Goal: Task Accomplishment & Management: Manage account settings

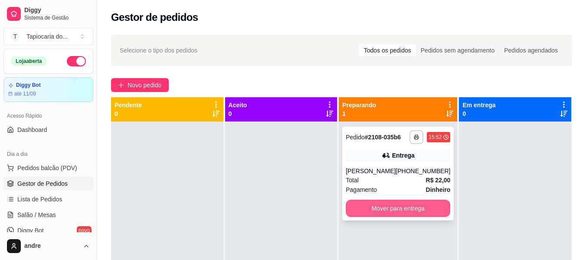
click at [419, 202] on button "Mover para entrega" at bounding box center [397, 207] width 104 height 17
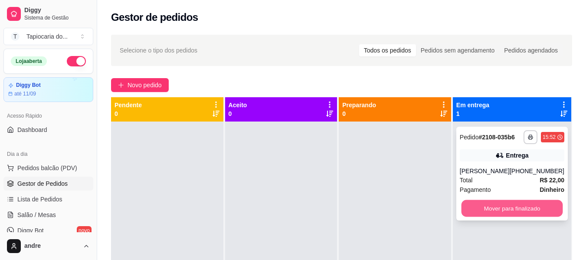
click at [512, 208] on button "Mover para finalizado" at bounding box center [511, 208] width 101 height 17
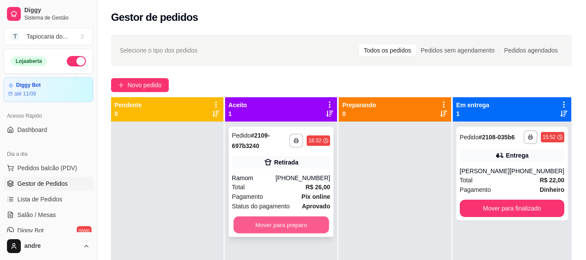
click at [308, 226] on button "Mover para preparo" at bounding box center [280, 224] width 95 height 17
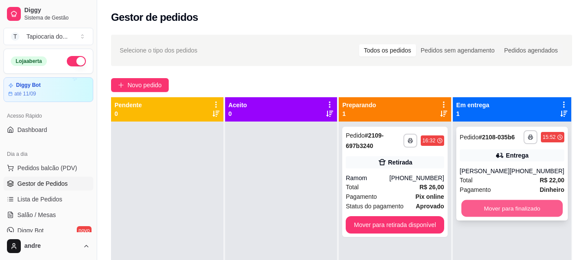
click at [516, 205] on button "Mover para finalizado" at bounding box center [511, 208] width 101 height 17
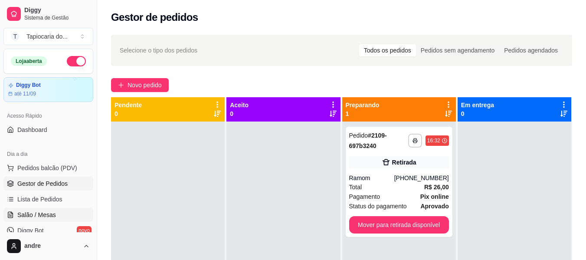
click at [73, 219] on link "Salão / Mesas" at bounding box center [48, 215] width 90 height 14
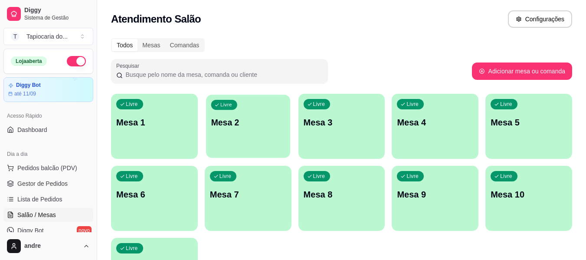
click at [243, 128] on p "Mesa 2" at bounding box center [248, 123] width 74 height 12
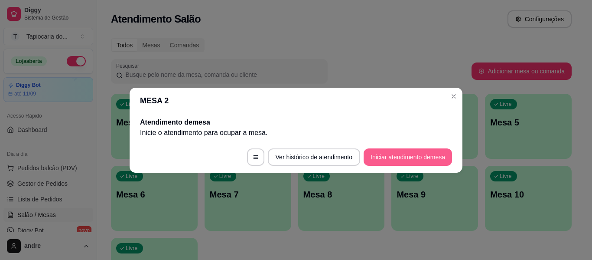
click at [406, 153] on button "Iniciar atendimento de mesa" at bounding box center [408, 156] width 88 height 17
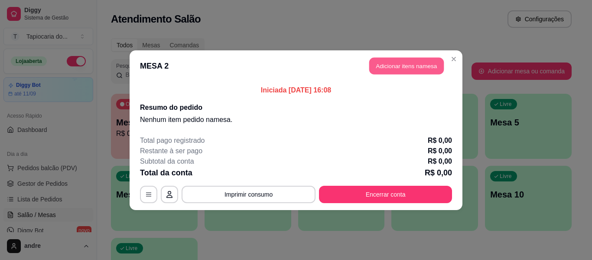
click at [381, 57] on header "MESA 2 Adicionar itens na mesa" at bounding box center [296, 65] width 333 height 31
click at [384, 61] on button "Adicionar itens na mesa" at bounding box center [406, 65] width 77 height 17
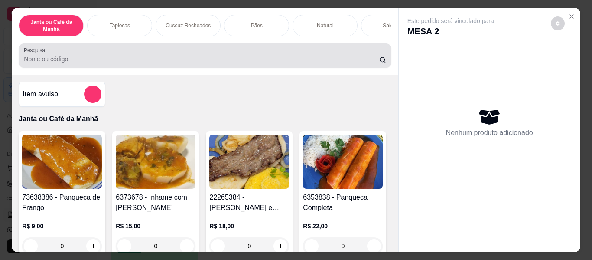
click at [364, 62] on input "Pesquisa" at bounding box center [201, 59] width 355 height 9
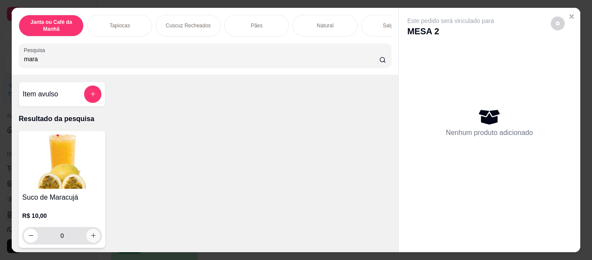
type input "mara"
click at [92, 237] on icon "increase-product-quantity" at bounding box center [93, 235] width 7 height 7
type input "1"
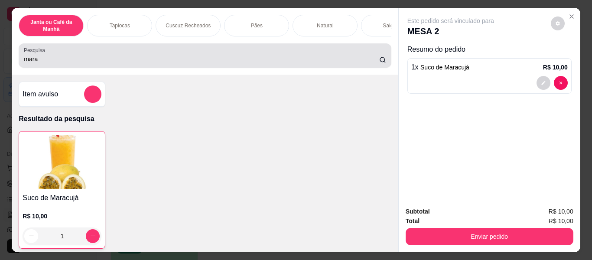
click at [368, 62] on input "mara" at bounding box center [201, 59] width 355 height 9
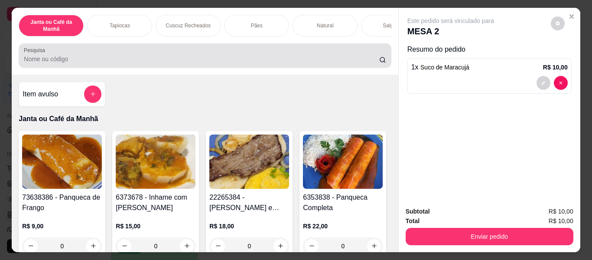
click at [163, 54] on div at bounding box center [205, 55] width 362 height 17
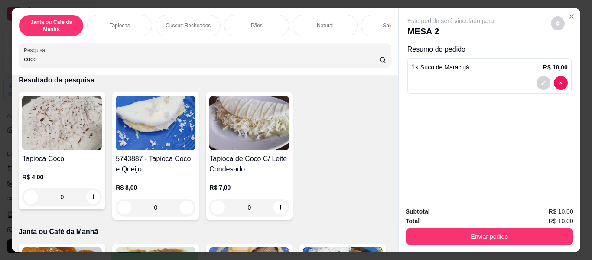
scroll to position [87, 0]
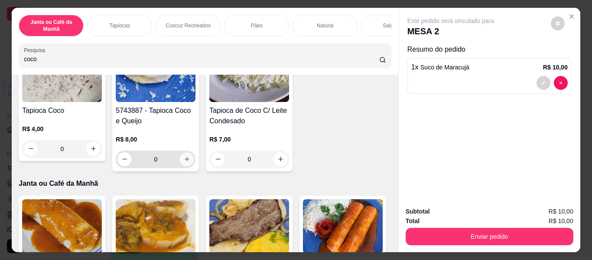
type input "coco"
click at [187, 166] on button "increase-product-quantity" at bounding box center [187, 159] width 14 height 14
type input "1"
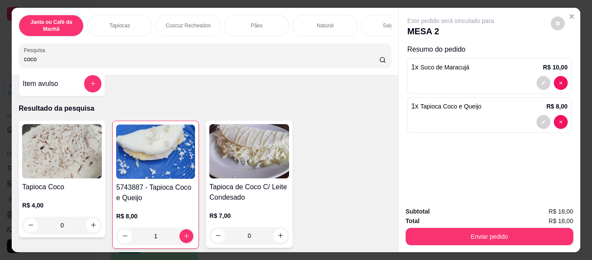
scroll to position [0, 0]
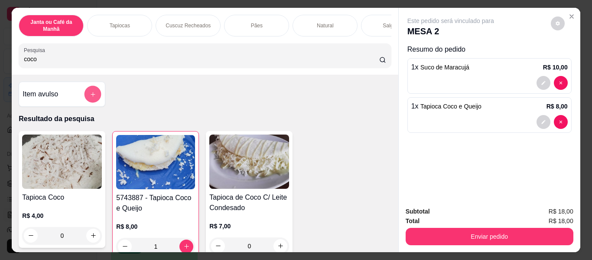
click at [91, 96] on icon "add-separate-item" at bounding box center [93, 94] width 4 height 4
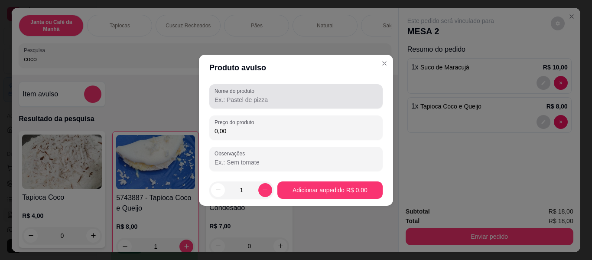
click at [227, 93] on label "Nome do produto" at bounding box center [236, 90] width 43 height 7
click at [227, 95] on input "Nome do produto" at bounding box center [296, 99] width 163 height 9
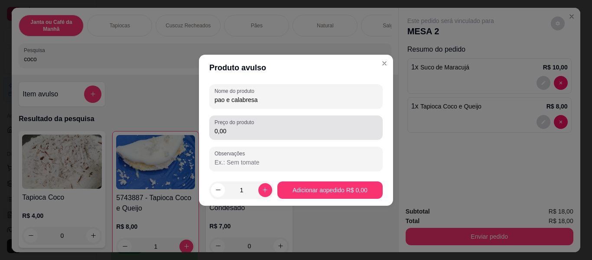
type input "pao e calabresa"
click at [274, 136] on div "0,00" at bounding box center [296, 127] width 163 height 17
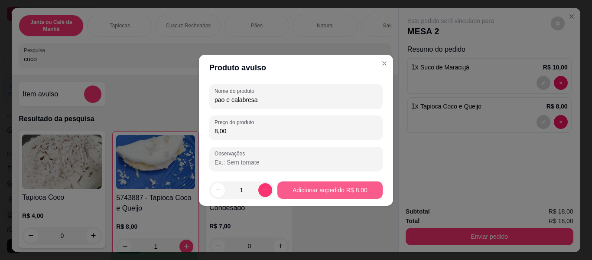
type input "8,00"
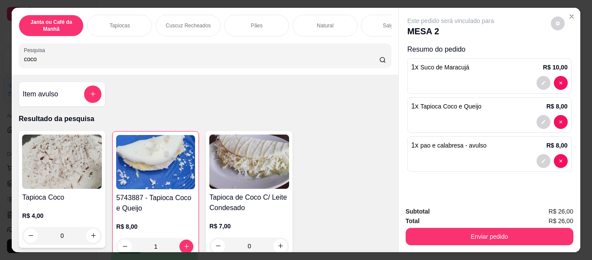
click at [264, 45] on div "Janta ou Café da Manhã Tapiocas Cuscuz Recheados Pães Natural Salgados Tapiocas…" at bounding box center [205, 41] width 386 height 67
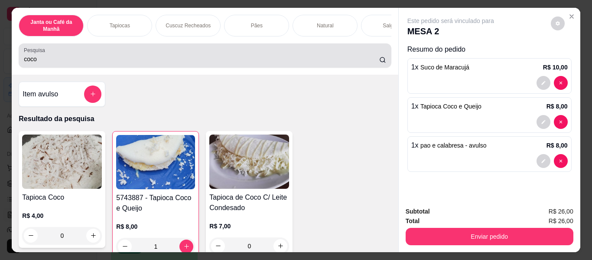
click at [374, 61] on input "coco" at bounding box center [201, 59] width 355 height 9
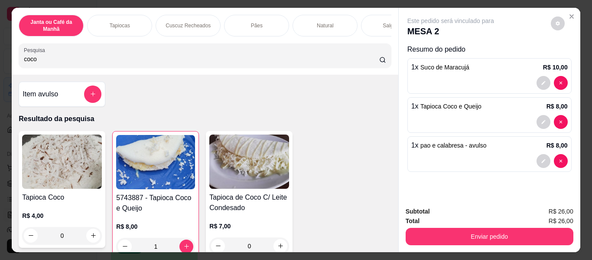
click at [370, 61] on input "coco" at bounding box center [201, 59] width 355 height 9
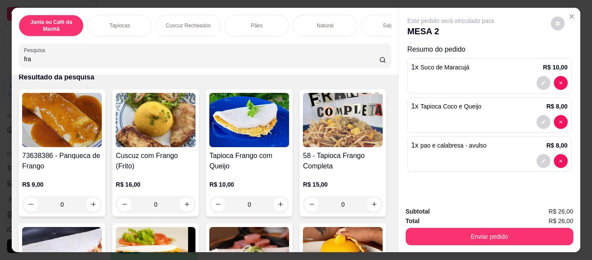
scroll to position [87, 0]
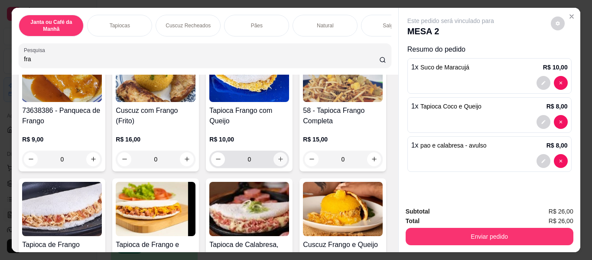
type input "fra"
click at [279, 158] on button "increase-product-quantity" at bounding box center [281, 159] width 14 height 14
type input "1"
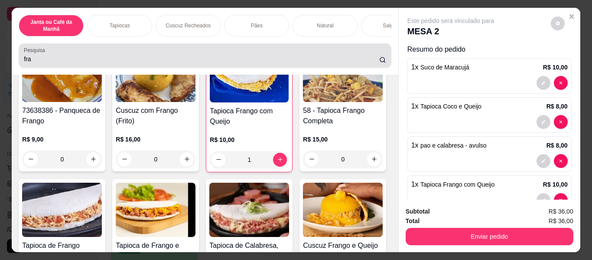
click at [300, 54] on div "fra" at bounding box center [205, 55] width 362 height 17
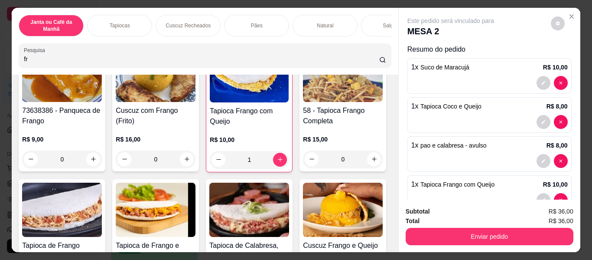
type input "f"
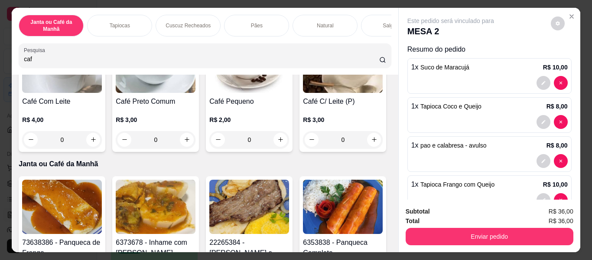
scroll to position [4, 0]
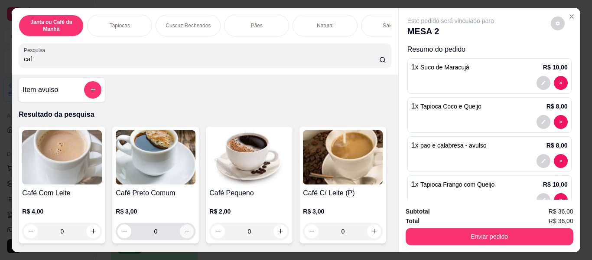
type input "caf"
click at [187, 234] on icon "increase-product-quantity" at bounding box center [187, 231] width 7 height 7
type input "1"
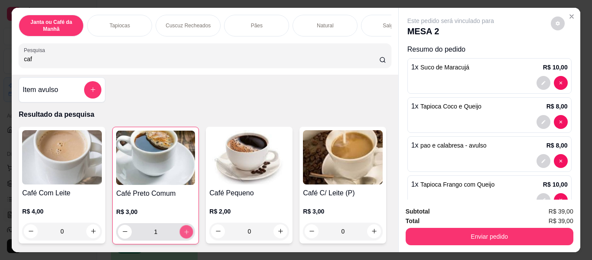
click at [187, 234] on button "increase-product-quantity" at bounding box center [186, 231] width 13 height 13
type input "2"
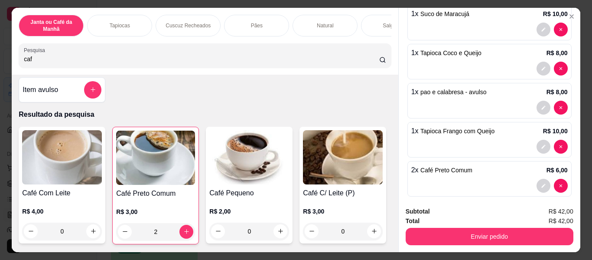
scroll to position [62, 0]
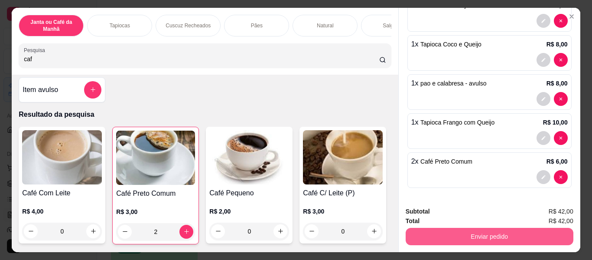
click at [567, 235] on button "Enviar pedido" at bounding box center [490, 236] width 168 height 17
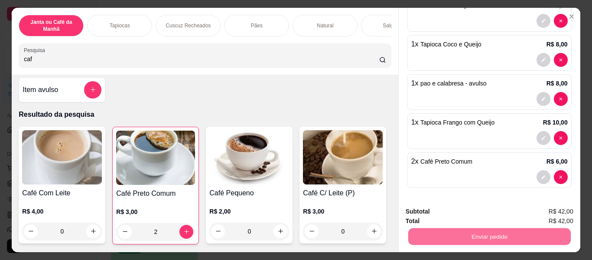
click at [487, 212] on button "Não registrar e enviar pedido" at bounding box center [461, 212] width 88 height 16
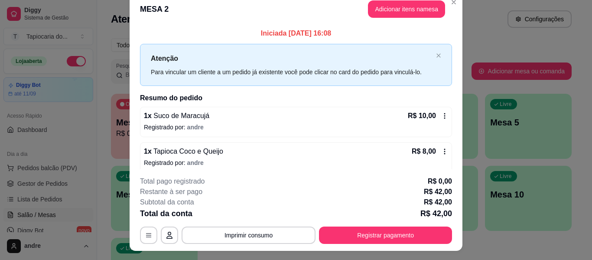
scroll to position [0, 0]
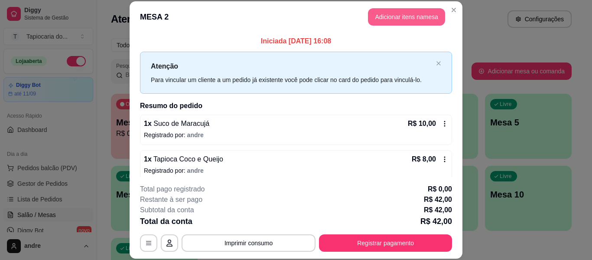
click at [418, 15] on button "Adicionar itens na mesa" at bounding box center [406, 16] width 77 height 17
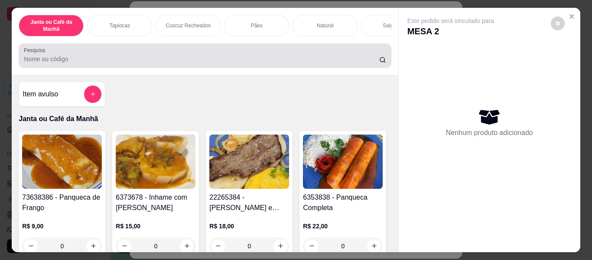
click at [365, 54] on div at bounding box center [205, 55] width 362 height 17
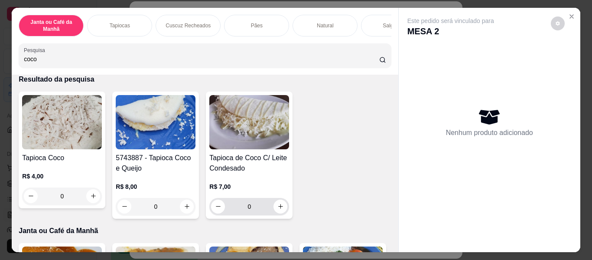
scroll to position [87, 0]
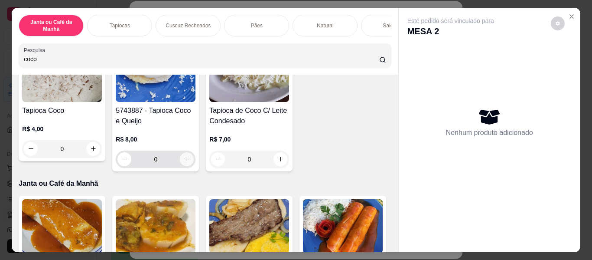
type input "coco"
click at [184, 163] on icon "increase-product-quantity" at bounding box center [187, 159] width 7 height 7
type input "1"
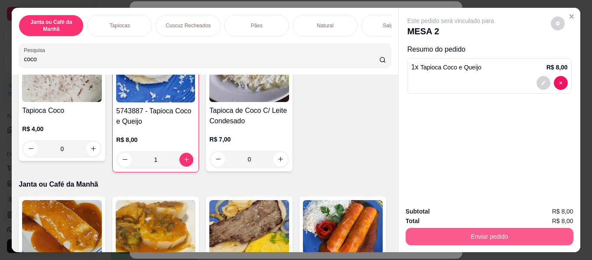
click at [479, 235] on button "Enviar pedido" at bounding box center [490, 236] width 168 height 17
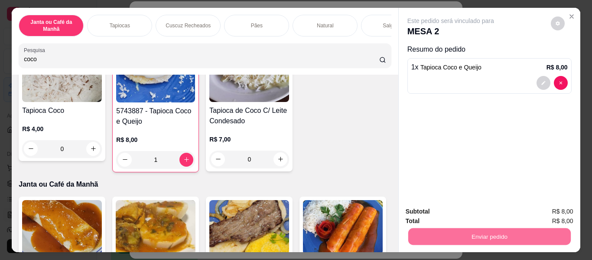
click at [457, 213] on button "Não registrar e enviar pedido" at bounding box center [461, 212] width 90 height 16
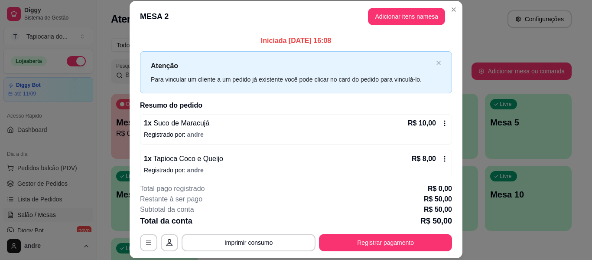
scroll to position [0, 0]
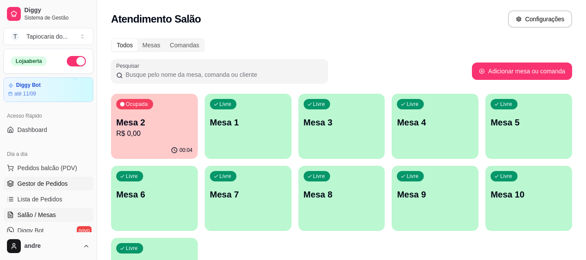
click at [59, 182] on span "Gestor de Pedidos" at bounding box center [42, 183] width 50 height 9
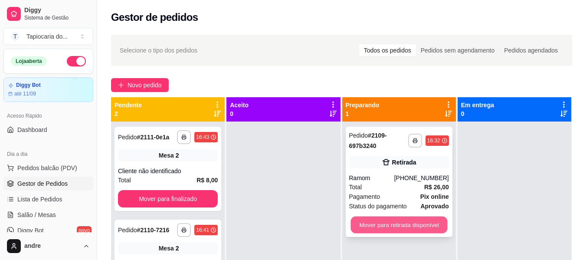
click at [360, 226] on button "Mover para retirada disponível" at bounding box center [398, 224] width 97 height 17
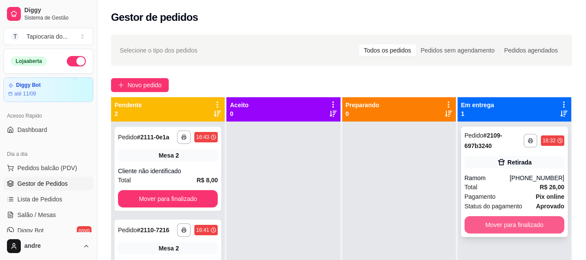
click at [518, 227] on button "Mover para finalizado" at bounding box center [514, 224] width 100 height 17
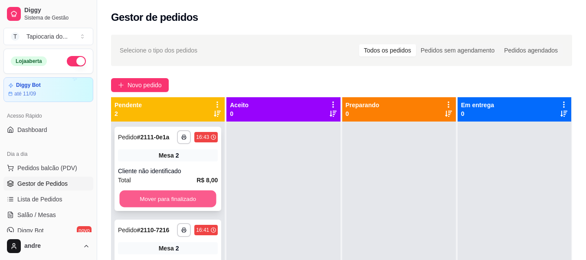
click at [175, 198] on button "Mover para finalizado" at bounding box center [167, 198] width 97 height 17
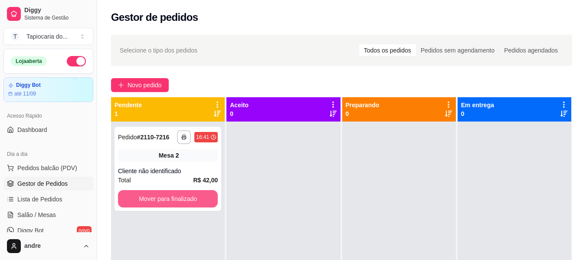
click at [173, 198] on button "Mover para finalizado" at bounding box center [168, 198] width 100 height 17
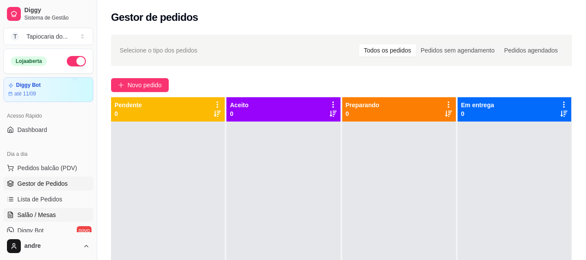
click at [49, 216] on span "Salão / Mesas" at bounding box center [36, 214] width 39 height 9
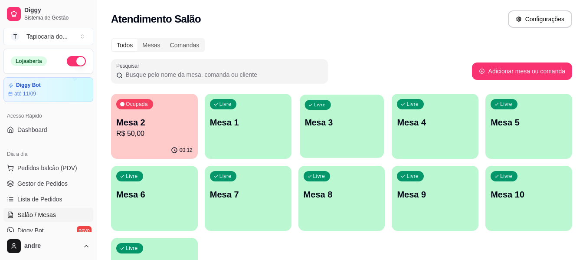
click at [351, 122] on p "Mesa 3" at bounding box center [341, 123] width 74 height 12
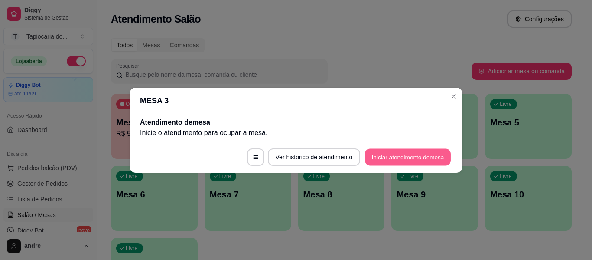
click at [398, 156] on button "Iniciar atendimento de mesa" at bounding box center [408, 156] width 86 height 17
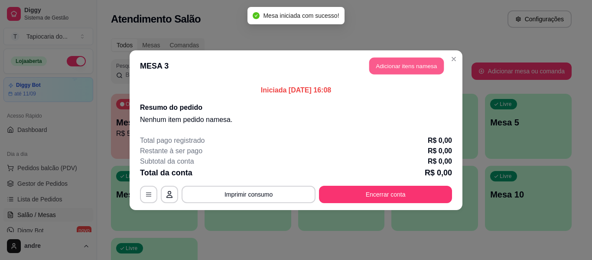
click at [398, 70] on button "Adicionar itens na mesa" at bounding box center [406, 65] width 75 height 17
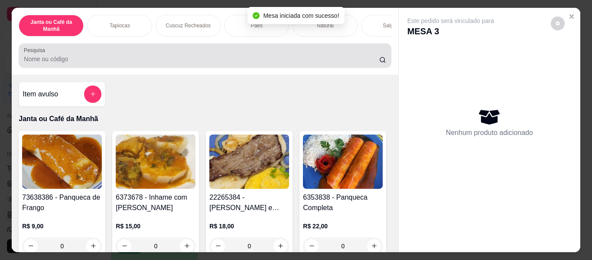
click at [363, 56] on div at bounding box center [205, 55] width 362 height 17
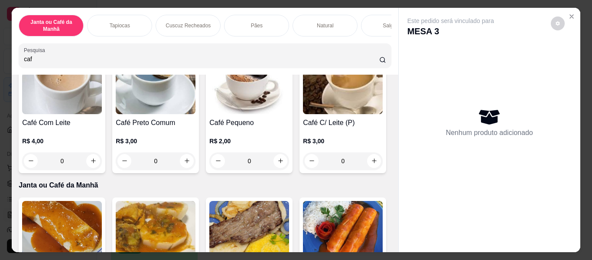
scroll to position [87, 0]
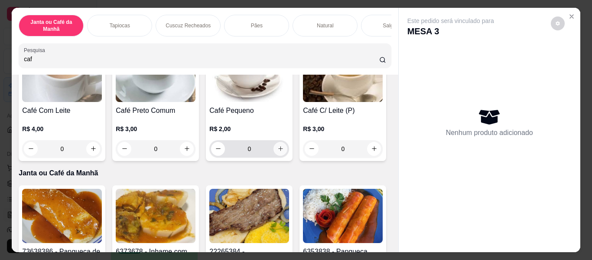
type input "caf"
click at [278, 150] on icon "increase-product-quantity" at bounding box center [280, 149] width 7 height 7
type input "1"
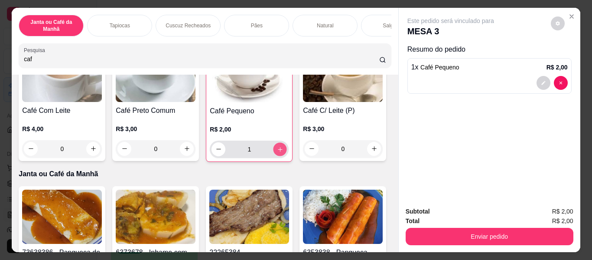
click at [278, 150] on icon "increase-product-quantity" at bounding box center [280, 149] width 7 height 7
type input "2"
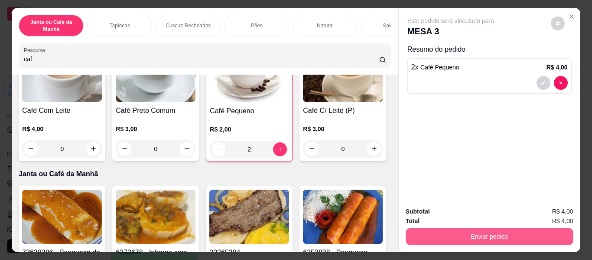
click at [476, 230] on button "Enviar pedido" at bounding box center [490, 236] width 168 height 17
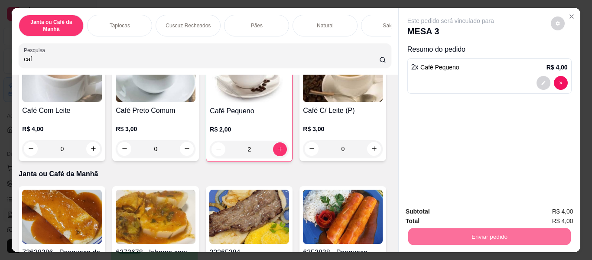
click at [472, 212] on button "Não registrar e enviar pedido" at bounding box center [461, 212] width 88 height 16
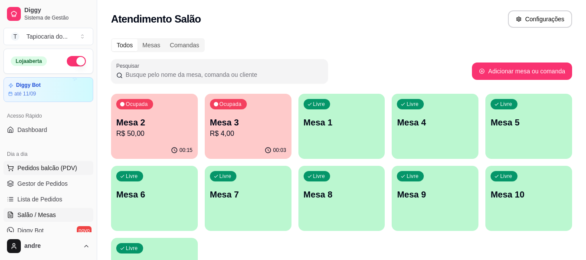
click at [60, 168] on span "Pedidos balcão (PDV)" at bounding box center [47, 167] width 60 height 9
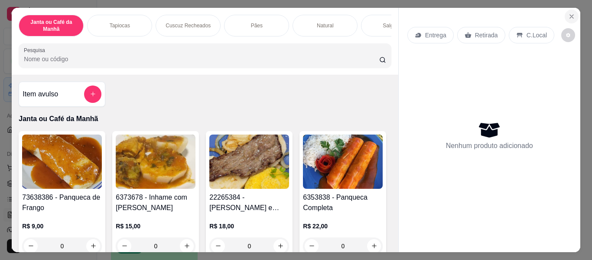
click at [570, 15] on icon "Close" at bounding box center [571, 16] width 3 height 3
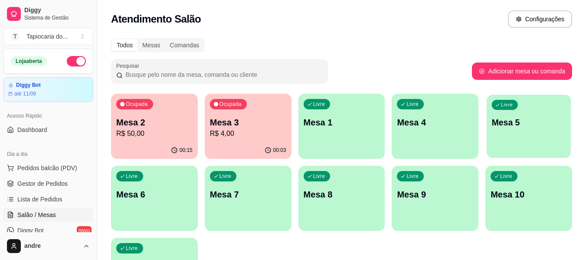
click at [509, 129] on div "Livre Mesa 5" at bounding box center [528, 120] width 84 height 53
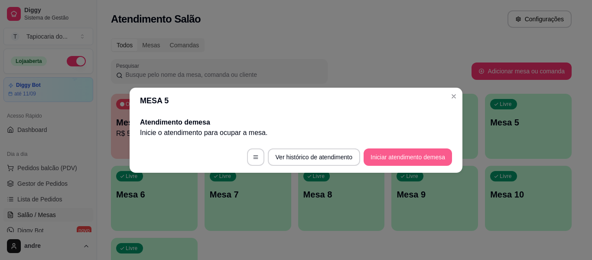
click at [428, 154] on button "Iniciar atendimento de mesa" at bounding box center [408, 156] width 88 height 17
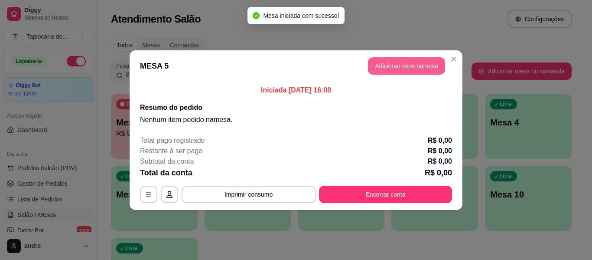
click at [416, 68] on button "Adicionar itens na mesa" at bounding box center [406, 65] width 77 height 17
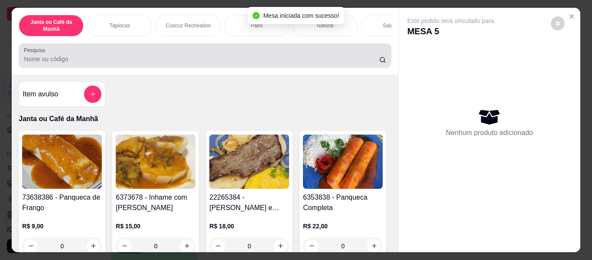
click at [328, 57] on div at bounding box center [205, 55] width 362 height 17
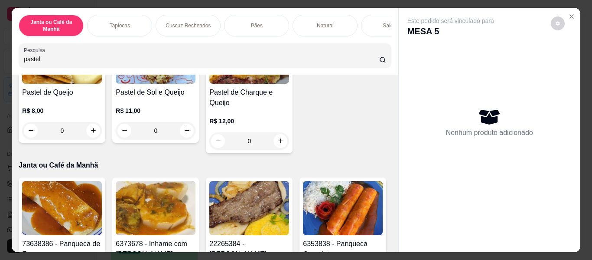
scroll to position [260, 0]
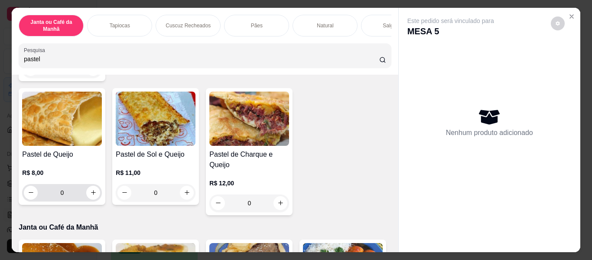
type input "pastel"
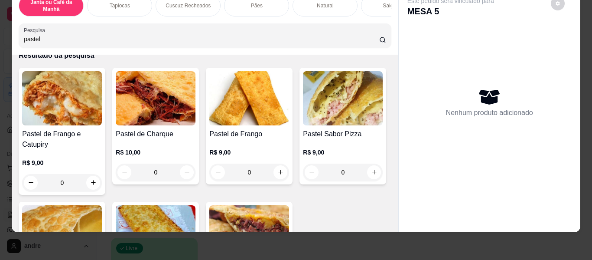
scroll to position [87, 0]
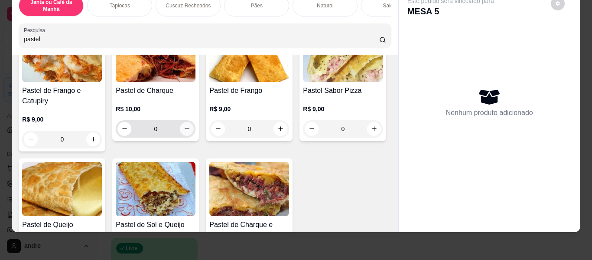
click at [184, 129] on icon "increase-product-quantity" at bounding box center [187, 128] width 7 height 7
type input "1"
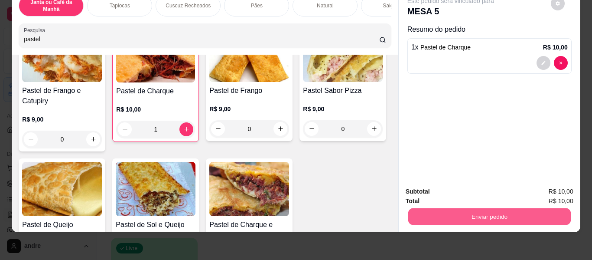
click at [505, 208] on button "Enviar pedido" at bounding box center [489, 216] width 163 height 17
click at [458, 188] on button "Não registrar e enviar pedido" at bounding box center [459, 188] width 88 height 16
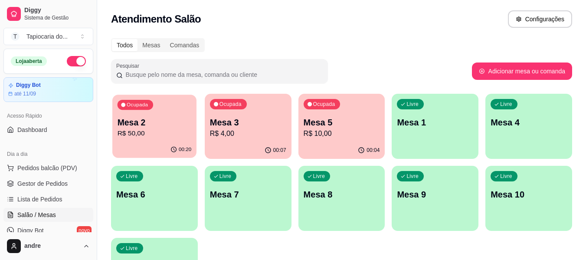
click at [159, 134] on p "R$ 50,00" at bounding box center [154, 133] width 74 height 10
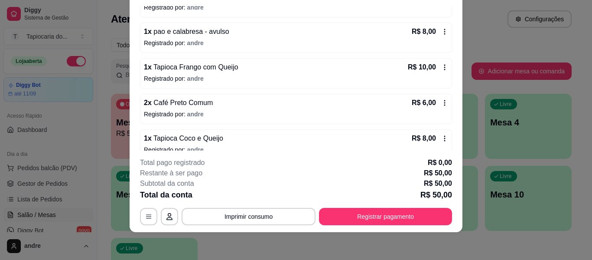
scroll to position [149, 0]
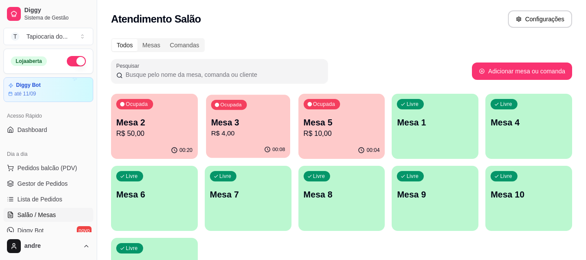
click at [258, 136] on p "R$ 4,00" at bounding box center [248, 133] width 74 height 10
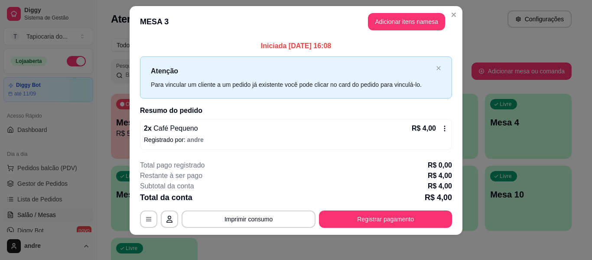
scroll to position [12, 0]
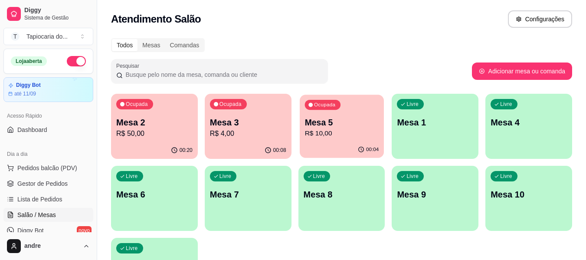
click at [340, 133] on p "R$ 10,00" at bounding box center [341, 133] width 74 height 10
click at [237, 134] on p "R$ 4,00" at bounding box center [248, 133] width 76 height 10
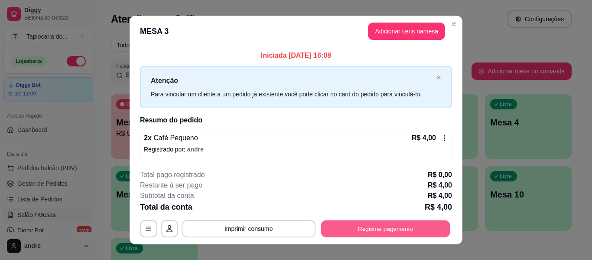
click at [354, 229] on button "Registrar pagamento" at bounding box center [385, 228] width 129 height 17
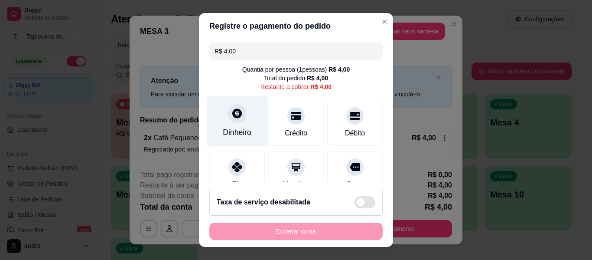
click at [231, 134] on div "Dinheiro" at bounding box center [237, 132] width 29 height 11
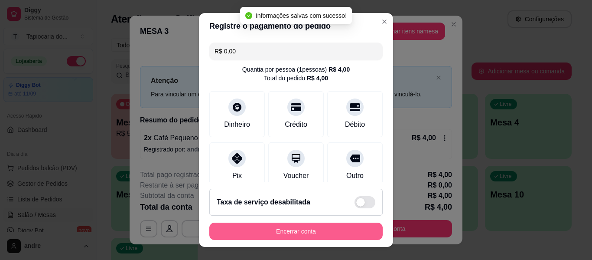
type input "R$ 0,00"
click at [332, 235] on button "Encerrar conta" at bounding box center [296, 231] width 168 height 17
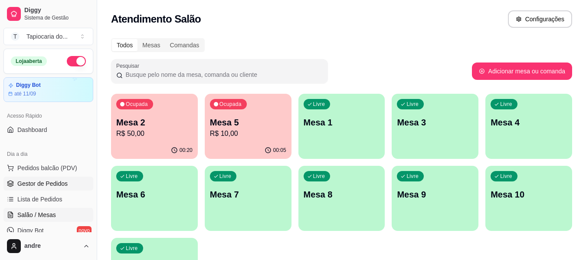
click at [60, 179] on span "Gestor de Pedidos" at bounding box center [42, 183] width 50 height 9
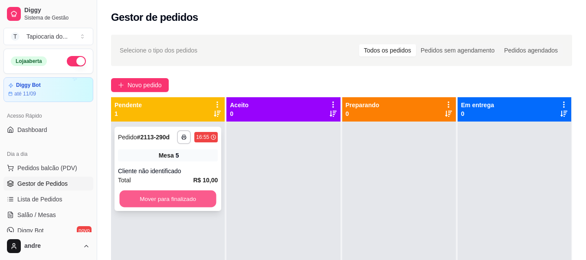
click at [196, 199] on button "Mover para finalizado" at bounding box center [167, 198] width 97 height 17
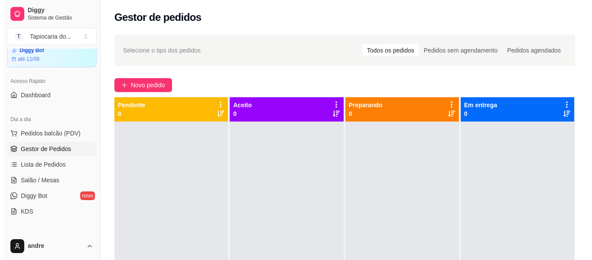
scroll to position [87, 0]
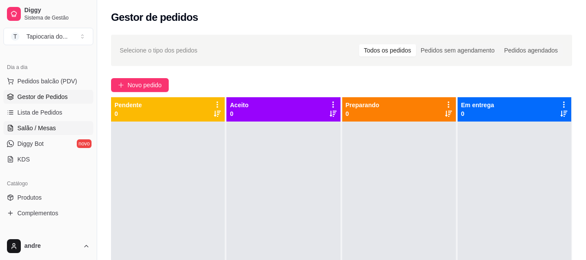
click at [55, 128] on link "Salão / Mesas" at bounding box center [48, 128] width 90 height 14
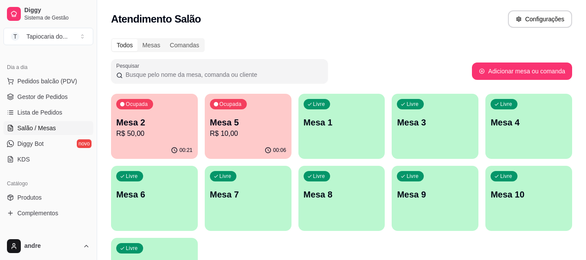
click at [195, 130] on div "Ocupada Mesa 2 R$ 50,00" at bounding box center [154, 118] width 87 height 48
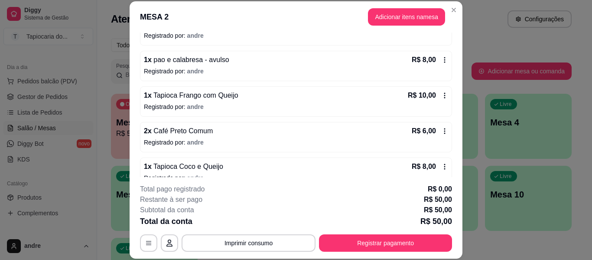
scroll to position [149, 0]
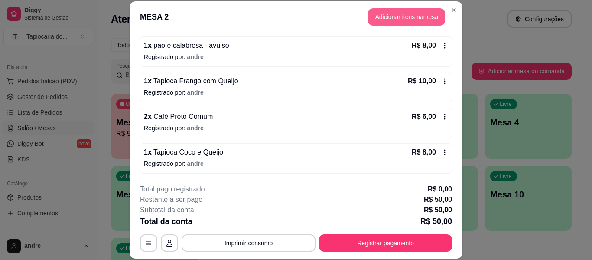
click at [413, 23] on button "Adicionar itens na mesa" at bounding box center [406, 16] width 77 height 17
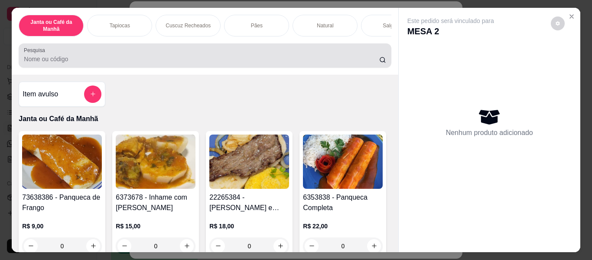
click at [354, 68] on div "Pesquisa" at bounding box center [205, 55] width 372 height 24
click at [352, 68] on div "Pesquisa" at bounding box center [205, 55] width 372 height 24
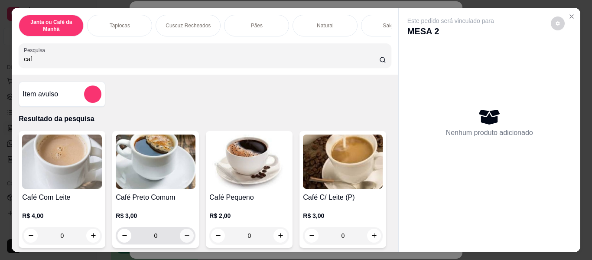
type input "caf"
click at [175, 238] on div "0" at bounding box center [155, 235] width 76 height 17
click at [186, 242] on button "increase-product-quantity" at bounding box center [187, 235] width 14 height 14
type input "1"
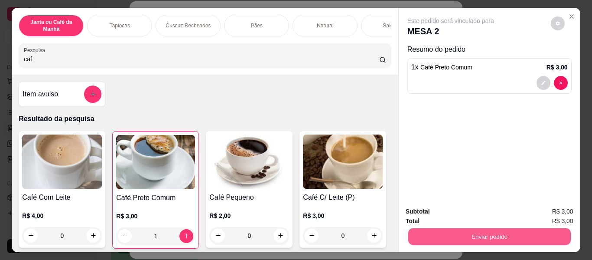
click at [469, 228] on button "Enviar pedido" at bounding box center [489, 236] width 163 height 17
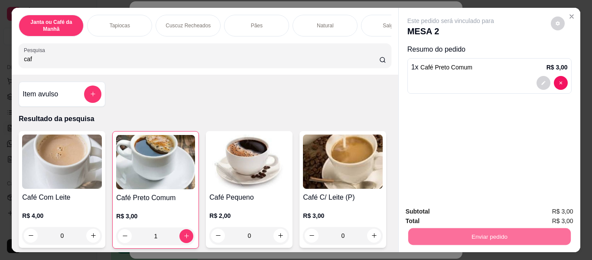
click at [450, 205] on button "Não registrar e enviar pedido" at bounding box center [461, 212] width 88 height 16
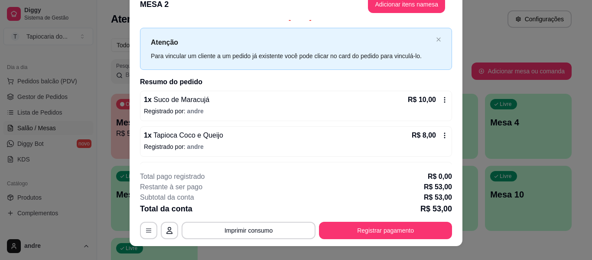
scroll to position [0, 0]
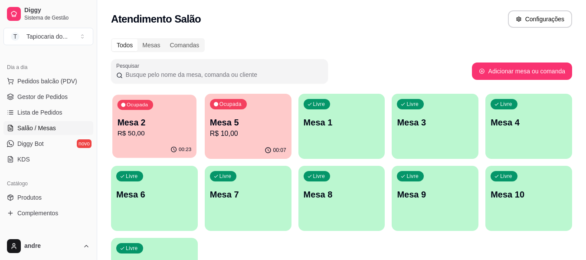
click at [171, 116] on div "Ocupada Mesa 2 R$ 50,00" at bounding box center [154, 117] width 84 height 47
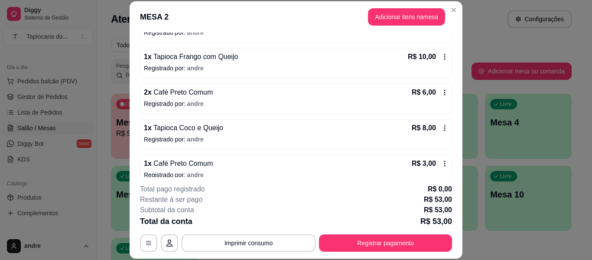
scroll to position [185, 0]
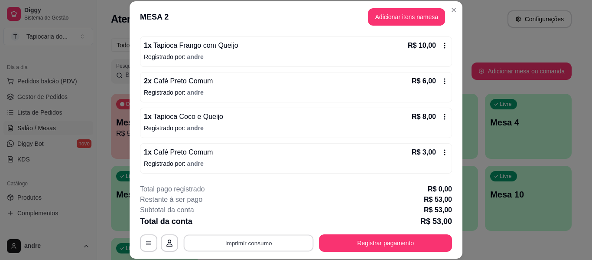
click at [264, 243] on button "Imprimir consumo" at bounding box center [249, 243] width 130 height 17
click at [254, 227] on button "Impressora" at bounding box center [248, 223] width 63 height 14
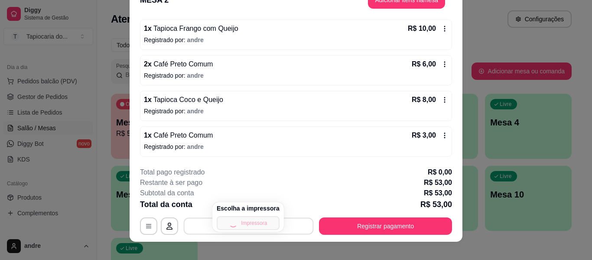
scroll to position [26, 0]
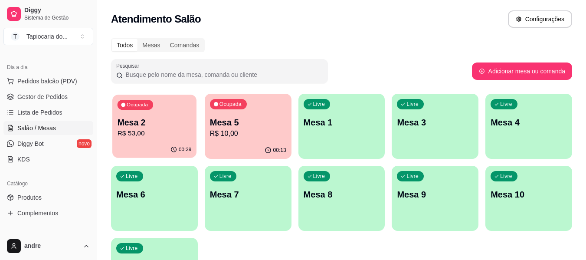
click at [164, 130] on p "R$ 53,00" at bounding box center [154, 133] width 74 height 10
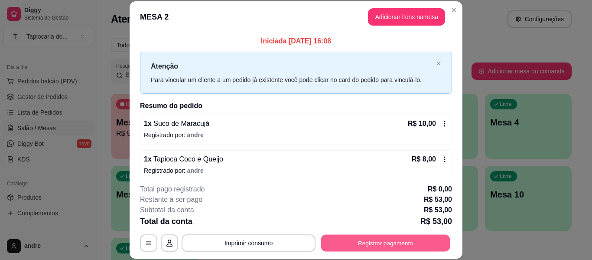
click at [343, 240] on button "Registrar pagamento" at bounding box center [385, 243] width 129 height 17
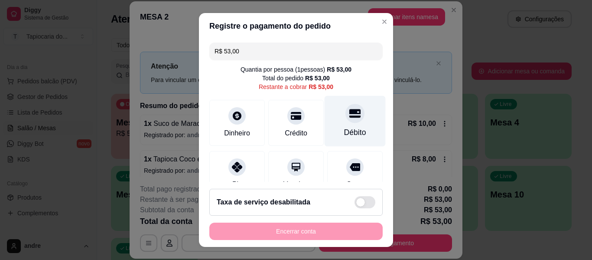
click at [349, 121] on div "Débito" at bounding box center [355, 121] width 61 height 51
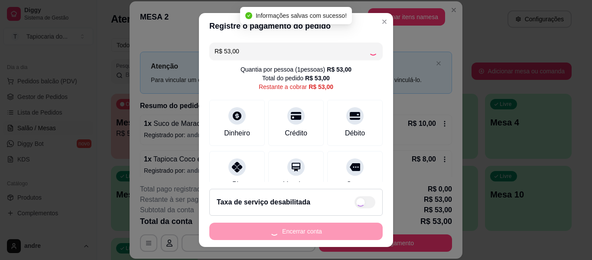
type input "R$ 0,00"
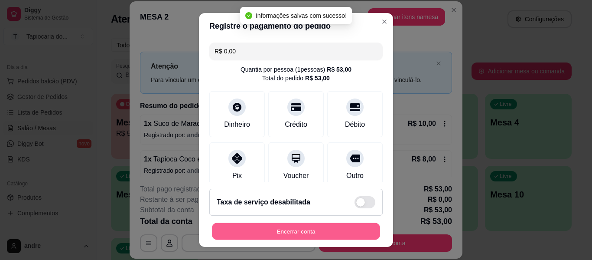
click at [327, 235] on button "Encerrar conta" at bounding box center [296, 231] width 168 height 17
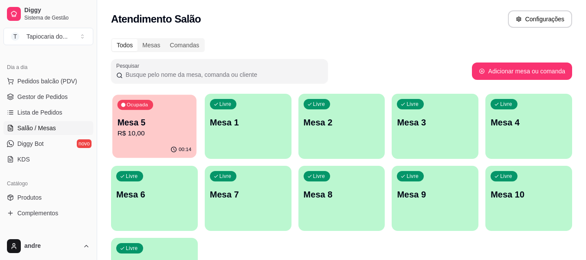
click at [142, 117] on p "Mesa 5" at bounding box center [154, 123] width 74 height 12
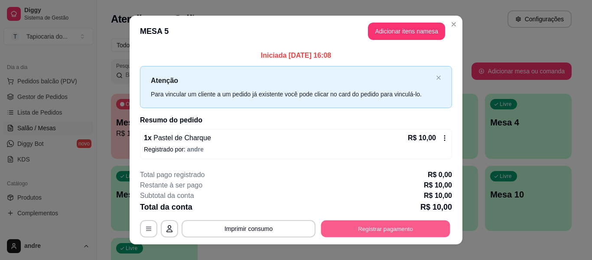
click at [406, 227] on button "Registrar pagamento" at bounding box center [385, 228] width 129 height 17
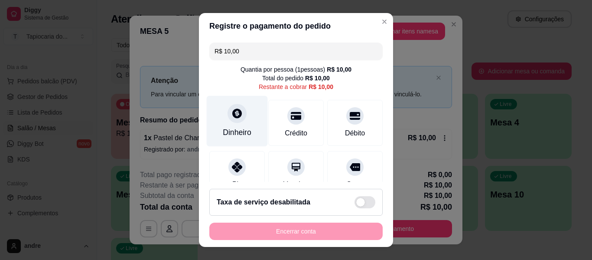
click at [228, 116] on div at bounding box center [237, 113] width 19 height 19
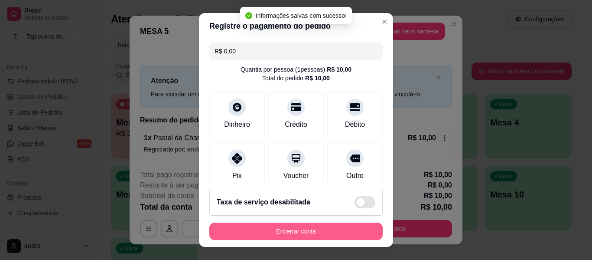
type input "R$ 0,00"
click at [337, 229] on button "Encerrar conta" at bounding box center [295, 230] width 173 height 17
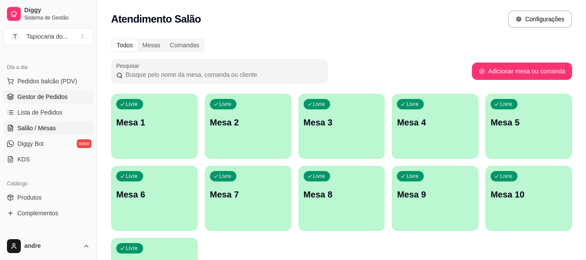
click at [45, 91] on link "Gestor de Pedidos" at bounding box center [48, 97] width 90 height 14
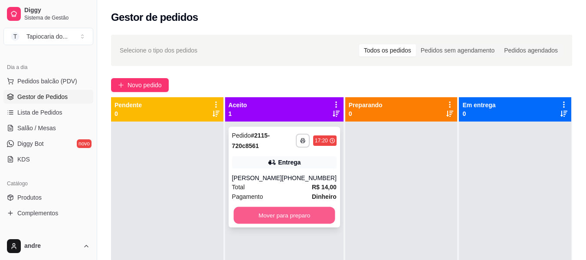
click at [315, 211] on button "Mover para preparo" at bounding box center [283, 215] width 101 height 17
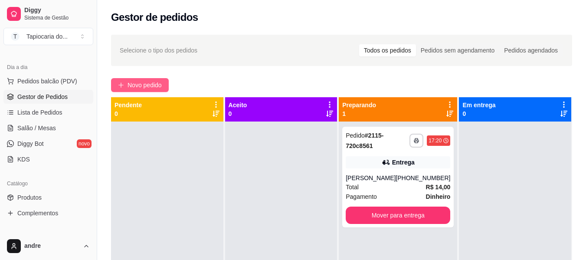
click at [137, 81] on span "Novo pedido" at bounding box center [144, 85] width 34 height 10
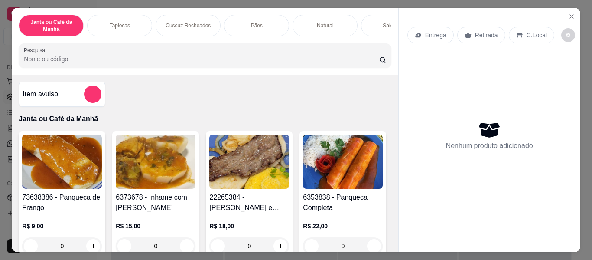
click at [270, 59] on input "Pesquisa" at bounding box center [201, 59] width 355 height 9
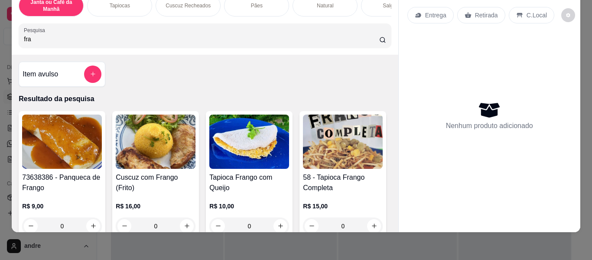
click at [156, 104] on div "Item avulso Resultado da pesquisa 73638386 - Panqueca de Frango R$ 9,00 0 Cuscu…" at bounding box center [205, 143] width 386 height 177
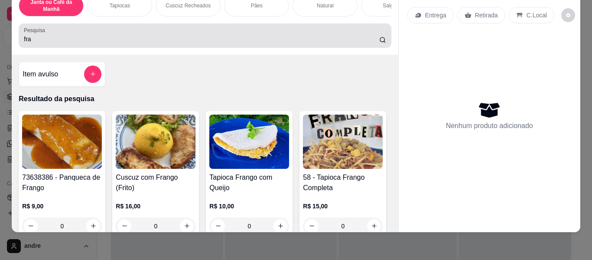
click at [127, 30] on div "fra" at bounding box center [205, 35] width 362 height 17
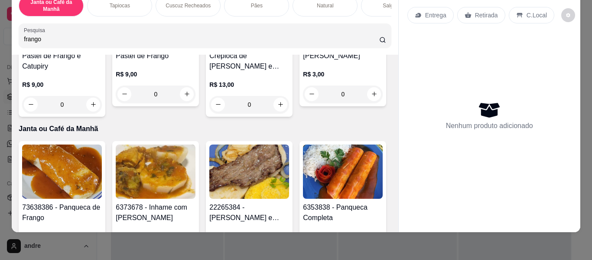
scroll to position [390, 0]
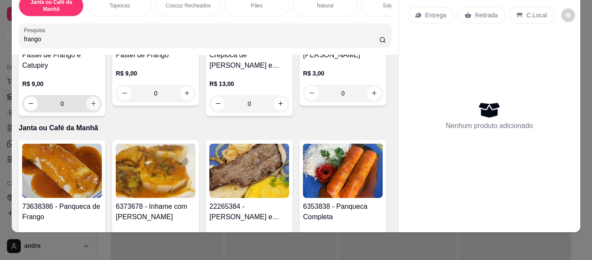
type input "frango"
click at [97, 106] on icon "increase-product-quantity" at bounding box center [93, 104] width 7 height 7
type input "1"
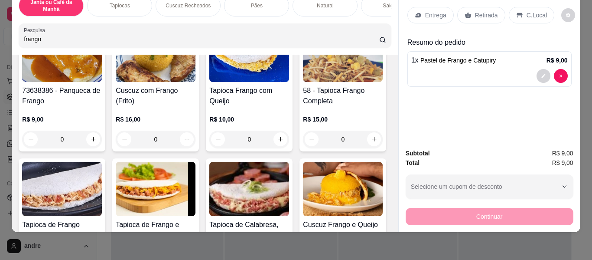
scroll to position [0, 0]
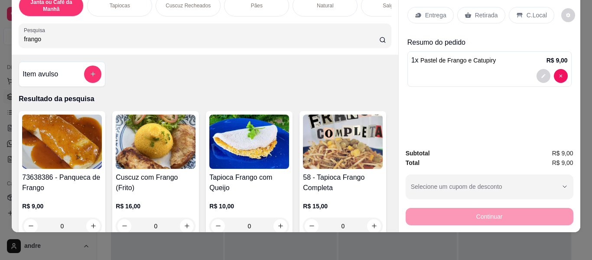
click at [225, 37] on input "frango" at bounding box center [201, 39] width 355 height 9
type input "f"
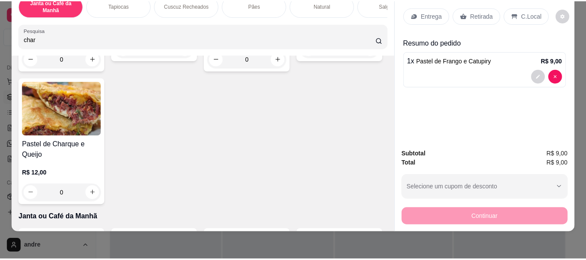
scroll to position [303, 0]
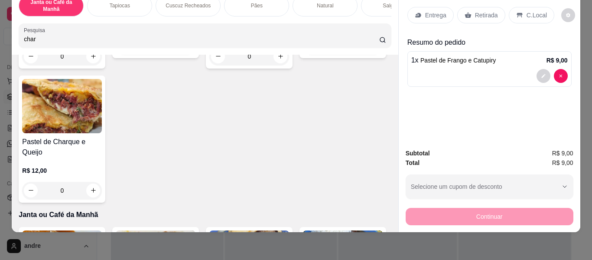
type input "char"
click at [371, 49] on icon "increase-product-quantity" at bounding box center [374, 46] width 7 height 7
type input "1"
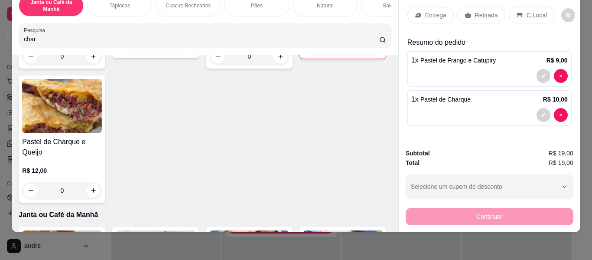
click at [486, 11] on p "Retirada" at bounding box center [486, 15] width 23 height 9
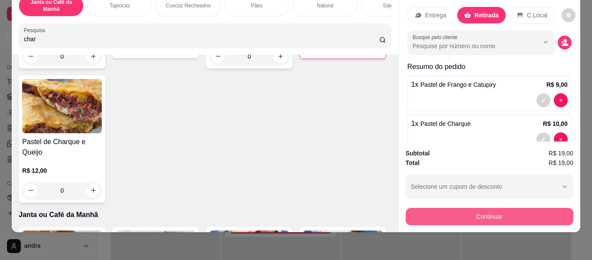
click at [542, 215] on button "Continuar" at bounding box center [490, 216] width 168 height 17
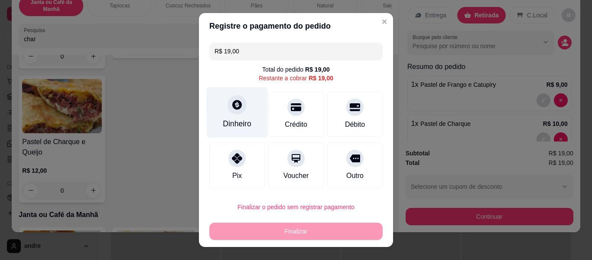
click at [232, 117] on div "Dinheiro" at bounding box center [237, 112] width 61 height 51
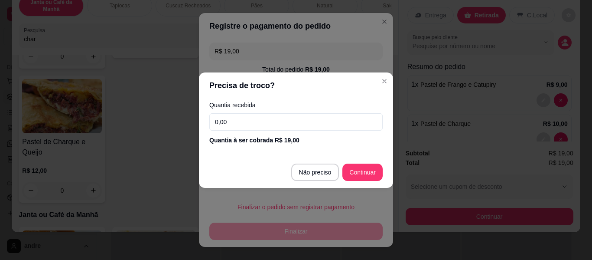
drag, startPoint x: 371, startPoint y: 161, endPoint x: 357, endPoint y: 173, distance: 18.1
click at [371, 163] on footer "Não preciso Continuar" at bounding box center [296, 171] width 194 height 31
type input "R$ 0,00"
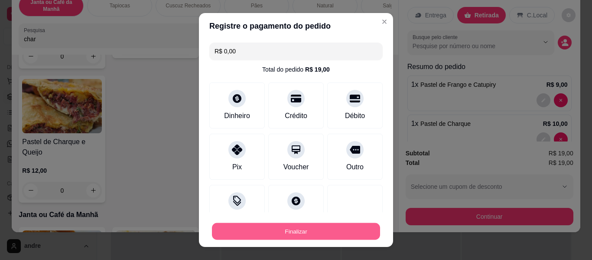
click at [346, 228] on button "Finalizar" at bounding box center [296, 231] width 168 height 17
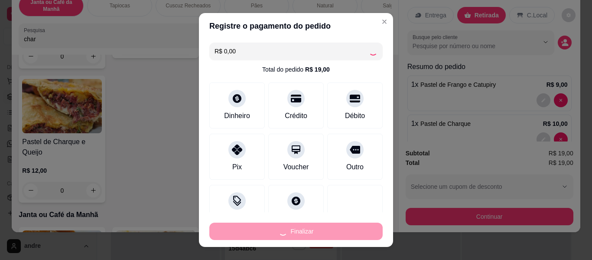
type input "0"
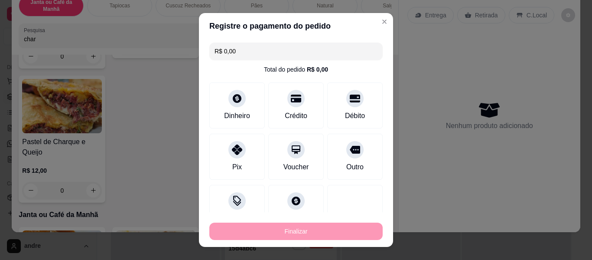
type input "-R$ 19,00"
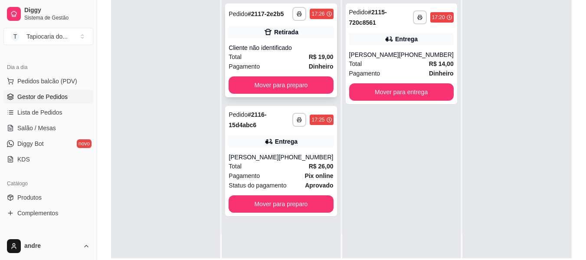
scroll to position [130, 0]
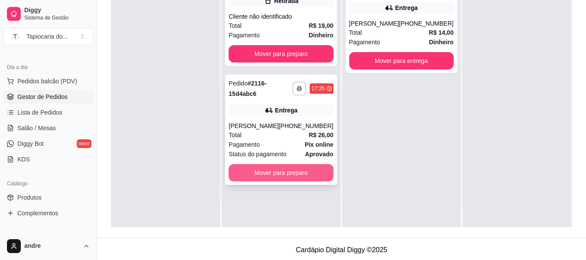
click at [284, 175] on button "Mover para preparo" at bounding box center [280, 172] width 104 height 17
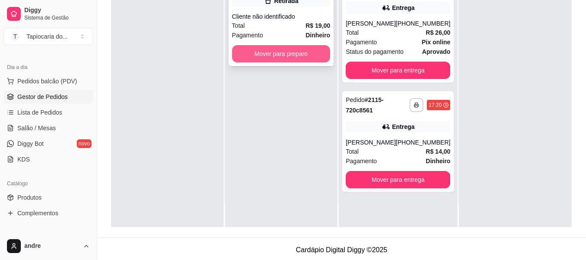
click at [258, 53] on button "Mover para preparo" at bounding box center [281, 53] width 98 height 17
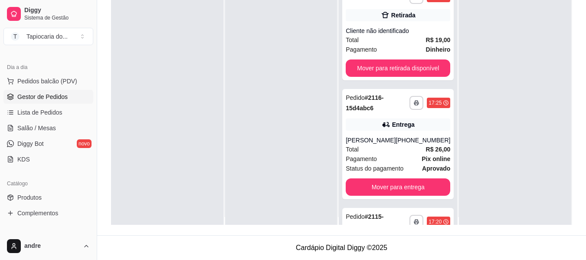
scroll to position [0, 0]
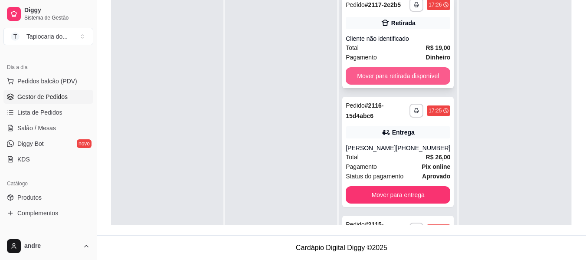
click at [404, 76] on button "Mover para retirada disponível" at bounding box center [397, 75] width 104 height 17
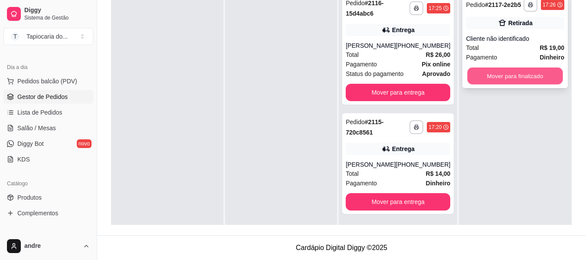
click at [500, 73] on button "Mover para finalizado" at bounding box center [514, 76] width 95 height 17
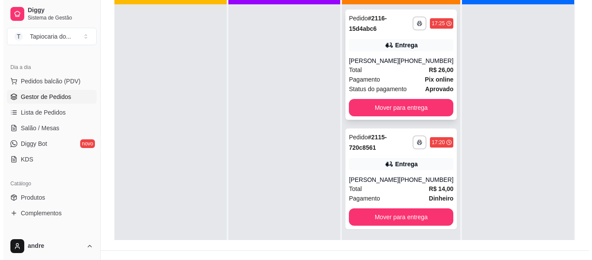
scroll to position [132, 0]
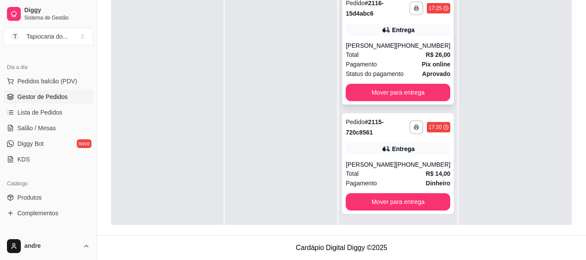
click at [414, 64] on div "Pagamento Pix online" at bounding box center [397, 64] width 104 height 10
click at [399, 54] on div "Total R$ 26,00" at bounding box center [397, 55] width 104 height 10
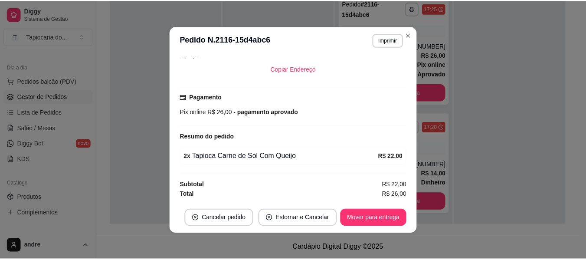
scroll to position [2, 0]
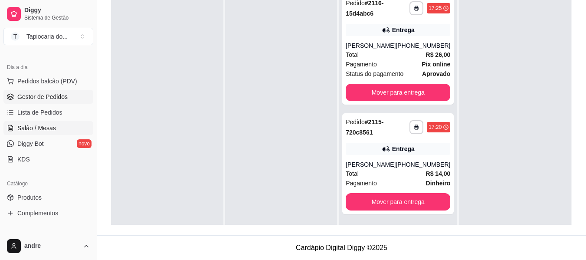
click at [39, 124] on span "Salão / Mesas" at bounding box center [36, 128] width 39 height 9
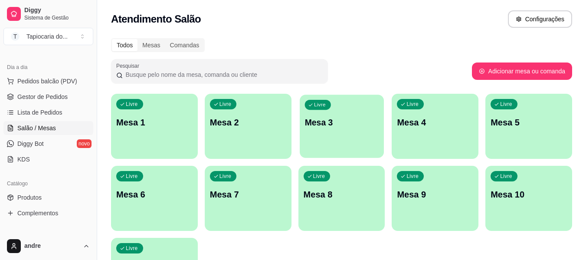
click at [317, 123] on p "Mesa 3" at bounding box center [341, 123] width 74 height 12
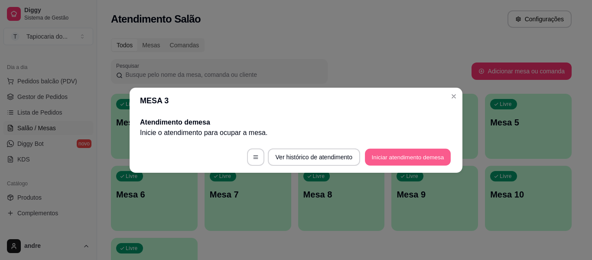
click at [400, 160] on button "Iniciar atendimento de mesa" at bounding box center [408, 156] width 86 height 17
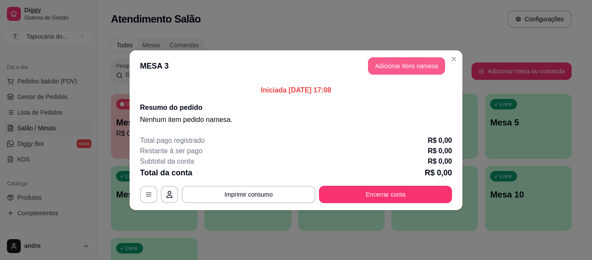
click at [392, 67] on button "Adicionar itens na mesa" at bounding box center [406, 65] width 77 height 17
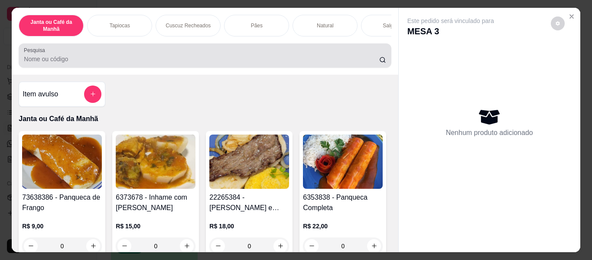
click at [163, 54] on div at bounding box center [205, 55] width 362 height 17
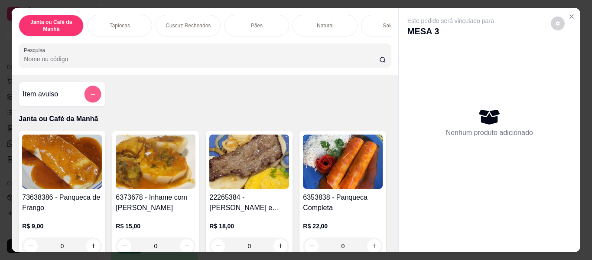
click at [92, 98] on icon "add-separate-item" at bounding box center [93, 94] width 7 height 7
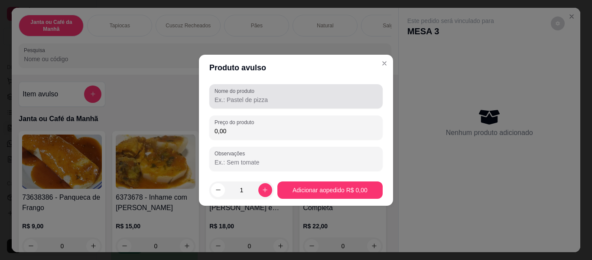
click at [236, 97] on input "Nome do produto" at bounding box center [296, 99] width 163 height 9
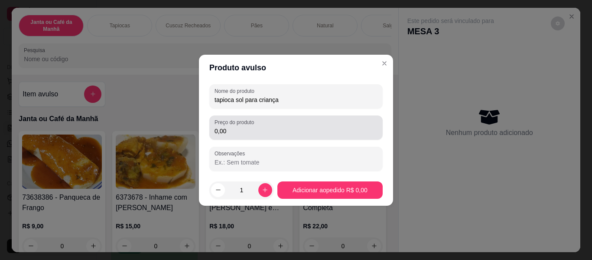
type input "tapioca sol para criança"
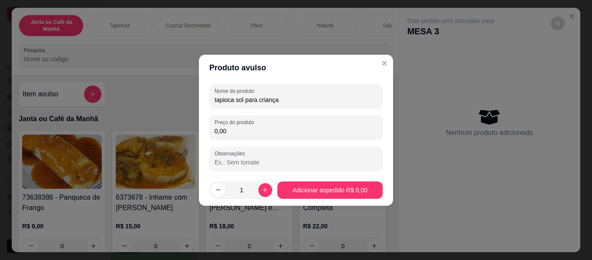
click at [236, 135] on input "0,00" at bounding box center [296, 131] width 163 height 9
type input "5,00"
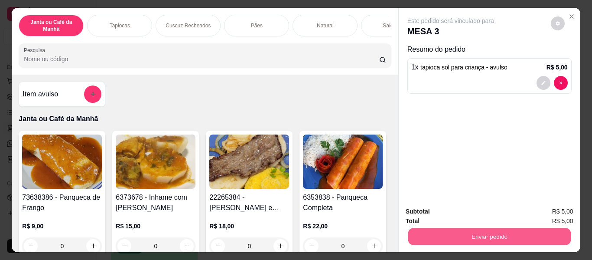
click at [463, 237] on button "Enviar pedido" at bounding box center [489, 236] width 163 height 17
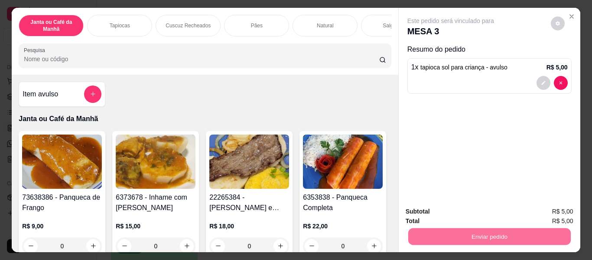
click at [461, 216] on button "Não registrar e enviar pedido" at bounding box center [461, 212] width 88 height 16
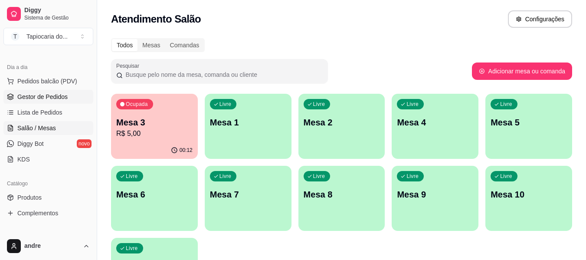
click at [54, 98] on span "Gestor de Pedidos" at bounding box center [42, 96] width 50 height 9
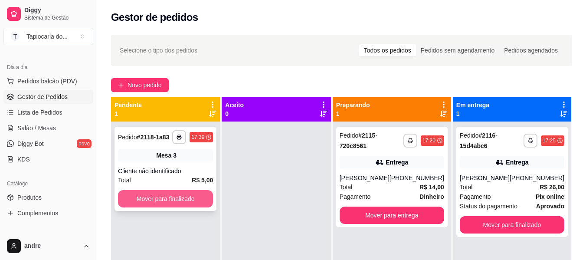
click at [156, 202] on button "Mover para finalizado" at bounding box center [165, 198] width 95 height 17
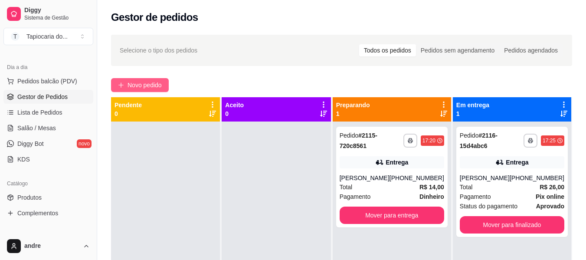
click at [160, 88] on span "Novo pedido" at bounding box center [144, 85] width 34 height 10
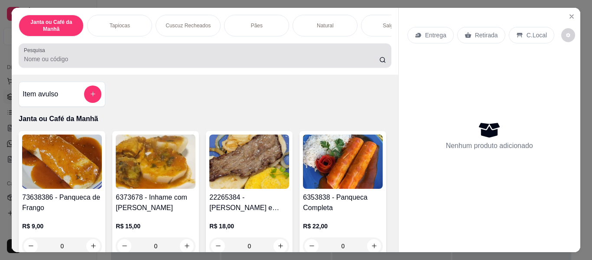
click at [191, 53] on div at bounding box center [205, 55] width 362 height 17
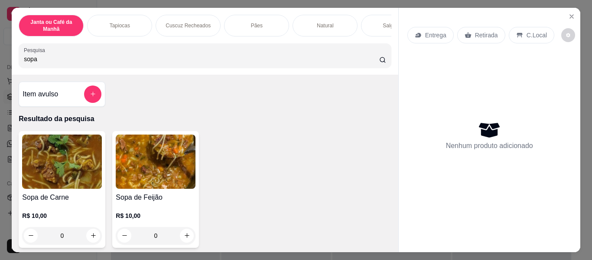
type input "sopa"
click at [92, 238] on icon "increase-product-quantity" at bounding box center [93, 235] width 7 height 7
type input "1"
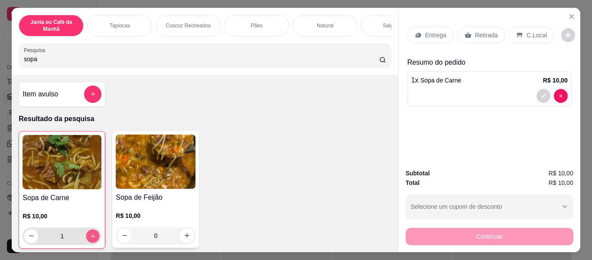
click at [92, 239] on icon "increase-product-quantity" at bounding box center [93, 236] width 7 height 7
type input "2"
click at [92, 239] on icon "increase-product-quantity" at bounding box center [93, 236] width 7 height 7
type input "3"
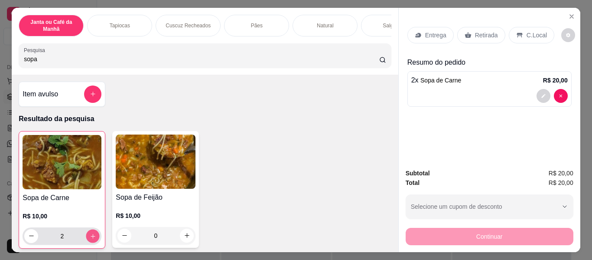
type input "3"
click at [440, 31] on p "Entrega" at bounding box center [435, 35] width 21 height 9
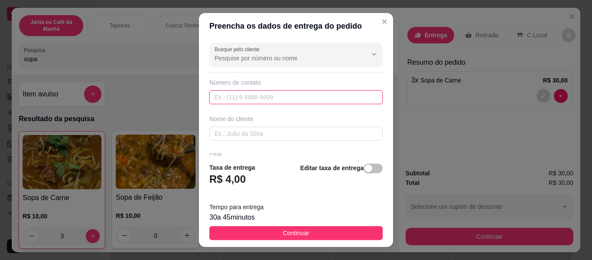
paste input "(83) 9193-7030"
click at [223, 99] on input "(83) 9193-7030" at bounding box center [295, 97] width 173 height 14
type input "(83) 99193-7030"
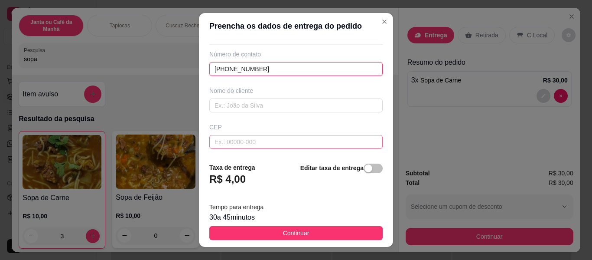
scroll to position [43, 0]
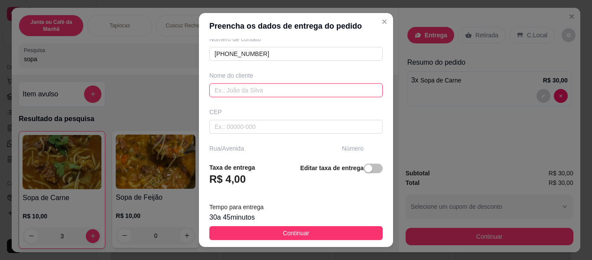
click at [283, 94] on input "text" at bounding box center [295, 90] width 173 height 14
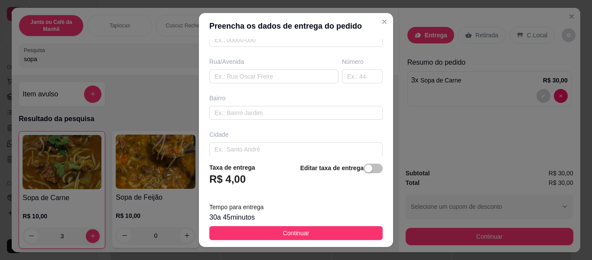
type input "adriel"
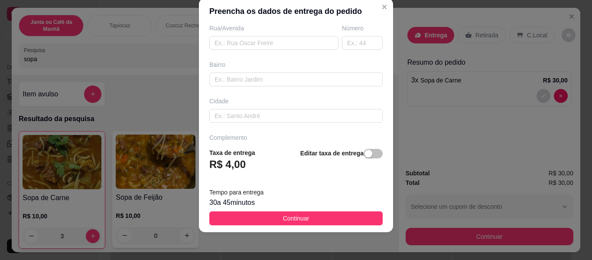
scroll to position [176, 0]
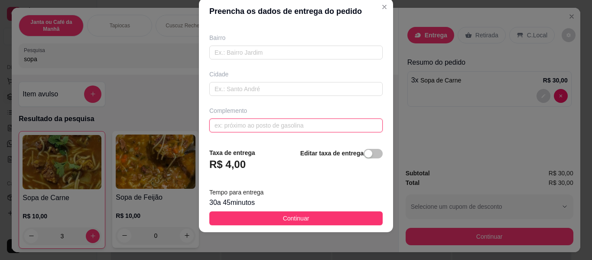
drag, startPoint x: 283, startPoint y: 118, endPoint x: 283, endPoint y: 128, distance: 10.0
click at [283, 128] on input "text" at bounding box center [295, 125] width 173 height 14
type input "localizaçao"
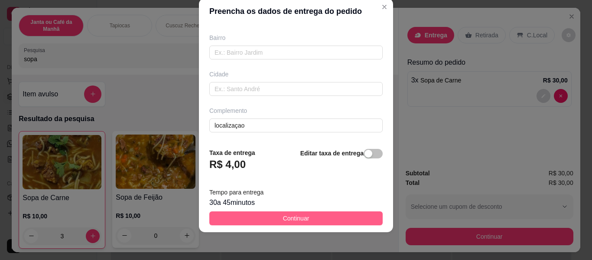
click at [259, 219] on button "Continuar" at bounding box center [295, 218] width 173 height 14
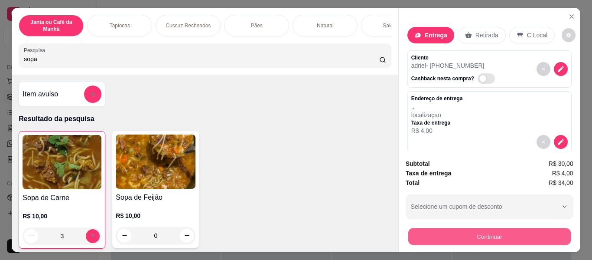
click at [476, 236] on button "Continuar" at bounding box center [489, 236] width 163 height 17
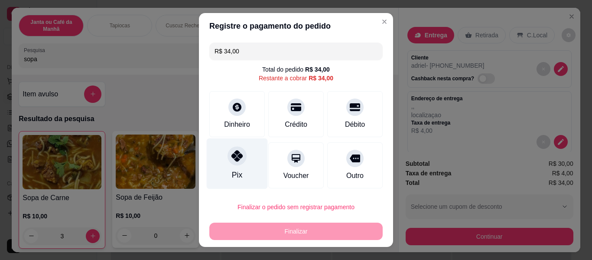
drag, startPoint x: 239, startPoint y: 155, endPoint x: 257, endPoint y: 164, distance: 20.2
click at [239, 156] on div at bounding box center [237, 155] width 19 height 19
type input "R$ 0,00"
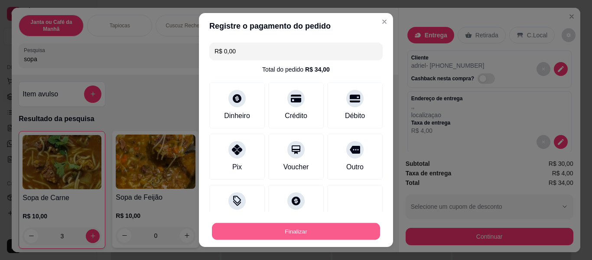
click at [282, 228] on button "Finalizar" at bounding box center [296, 231] width 168 height 17
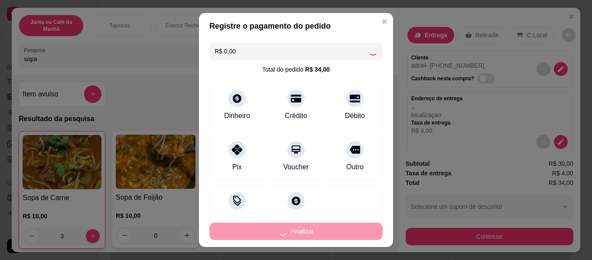
type input "0"
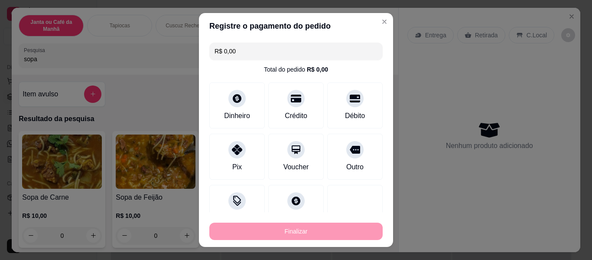
type input "-R$ 34,00"
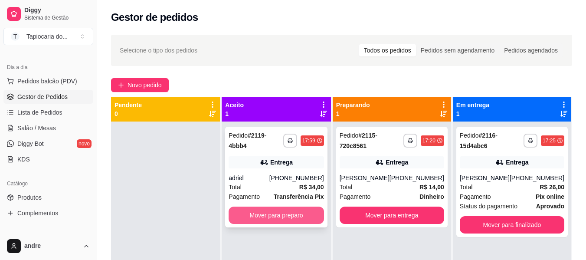
click at [277, 215] on button "Mover para preparo" at bounding box center [275, 214] width 95 height 17
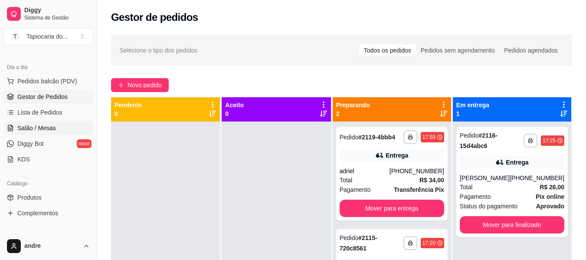
click at [34, 128] on span "Salão / Mesas" at bounding box center [36, 128] width 39 height 9
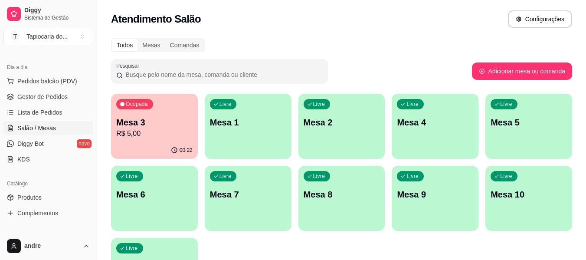
click at [422, 138] on div "Livre Mesa 4" at bounding box center [434, 121] width 87 height 55
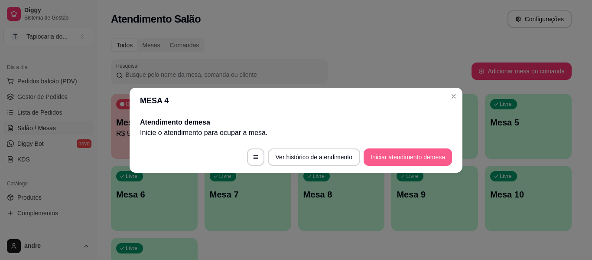
click at [391, 154] on button "Iniciar atendimento de mesa" at bounding box center [408, 156] width 88 height 17
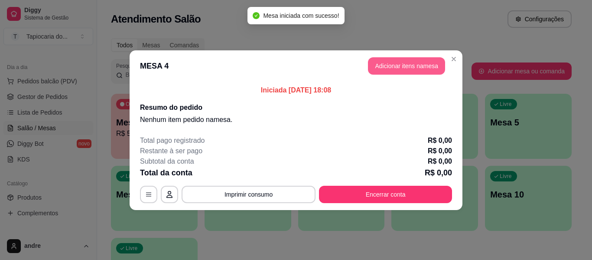
click at [386, 66] on button "Adicionar itens na mesa" at bounding box center [406, 65] width 77 height 17
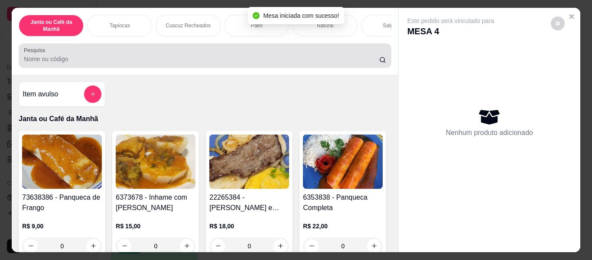
click at [227, 60] on input "Pesquisa" at bounding box center [201, 59] width 355 height 9
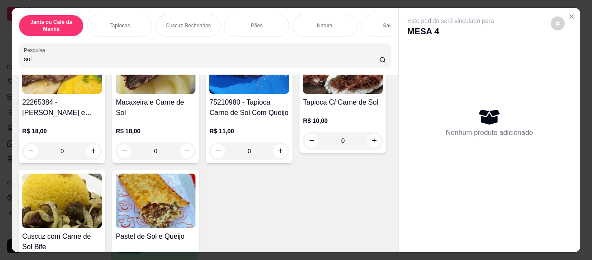
scroll to position [87, 0]
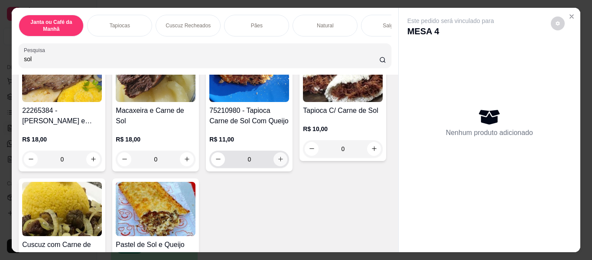
type input "sol"
click at [278, 162] on icon "increase-product-quantity" at bounding box center [280, 159] width 7 height 7
type input "1"
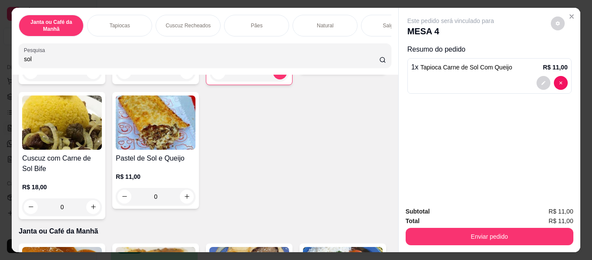
scroll to position [173, 0]
click at [371, 65] on icon "increase-product-quantity" at bounding box center [374, 62] width 7 height 7
type input "1"
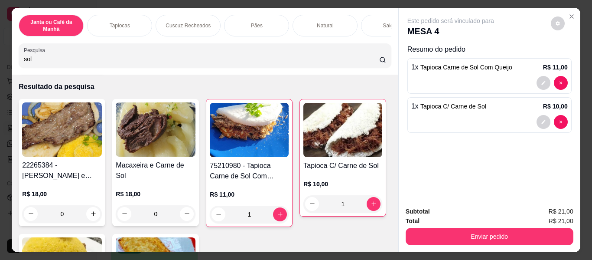
scroll to position [0, 0]
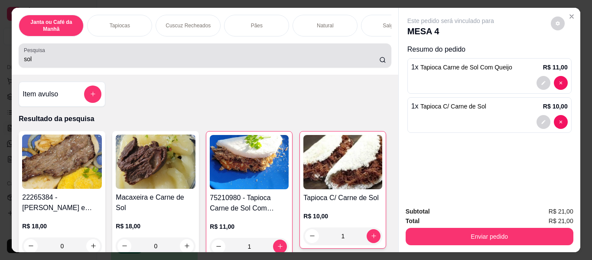
click at [80, 68] on div "Pesquisa sol" at bounding box center [205, 55] width 372 height 24
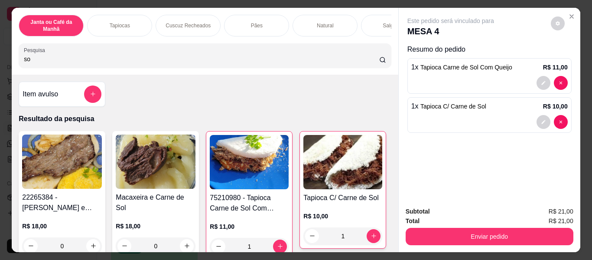
type input "s"
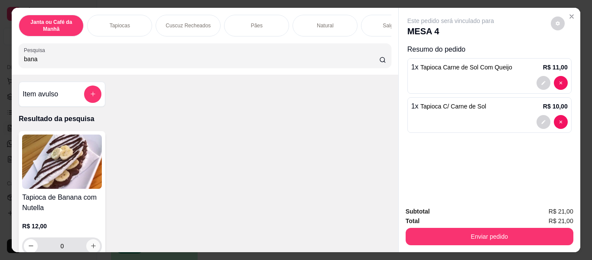
type input "bana"
click at [90, 247] on icon "increase-product-quantity" at bounding box center [93, 246] width 7 height 7
type input "1"
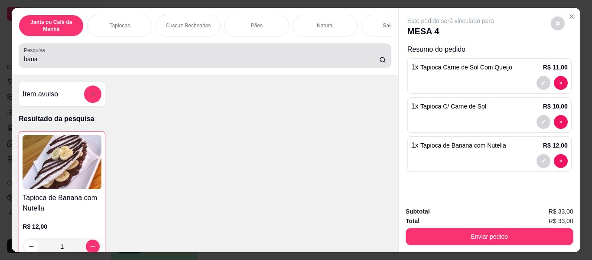
click at [270, 63] on input "bana" at bounding box center [201, 59] width 355 height 9
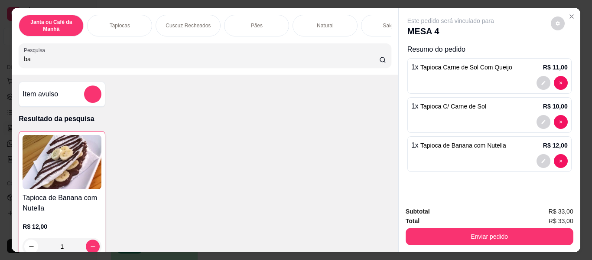
type input "b"
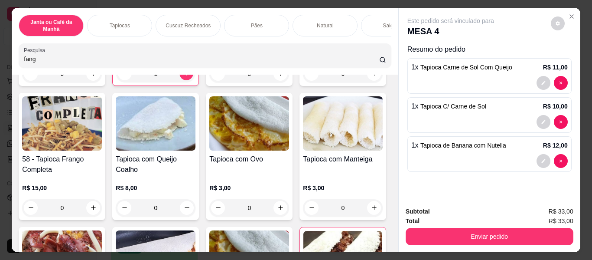
scroll to position [780, 0]
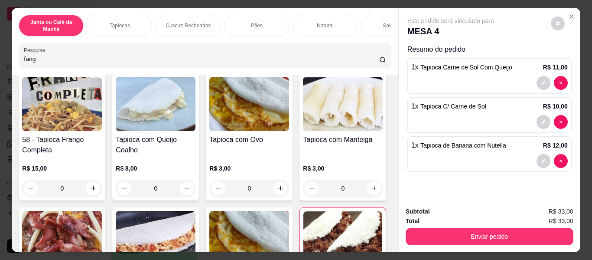
type input "fang"
type input "1"
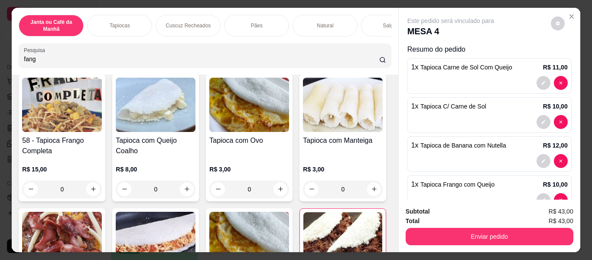
scroll to position [781, 0]
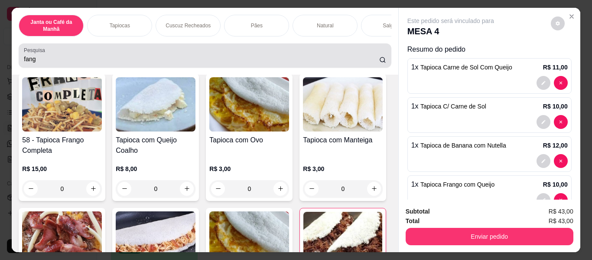
click at [132, 56] on div "fang" at bounding box center [205, 55] width 362 height 17
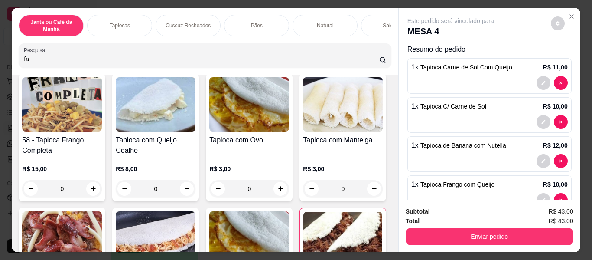
type input "f"
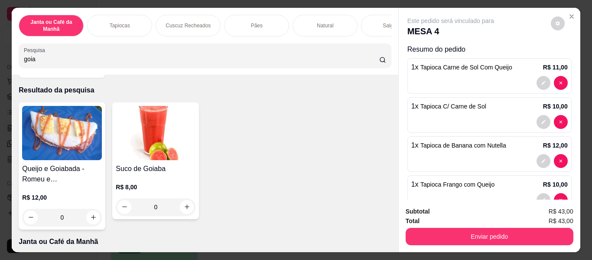
scroll to position [43, 0]
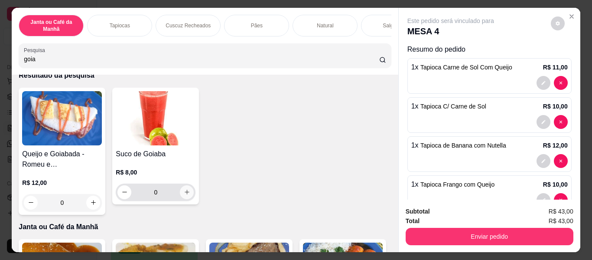
type input "goia"
click at [184, 194] on icon "increase-product-quantity" at bounding box center [187, 192] width 7 height 7
type input "1"
click at [183, 192] on icon "increase-product-quantity" at bounding box center [186, 192] width 7 height 7
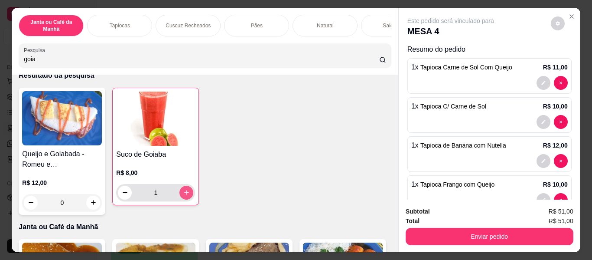
type input "2"
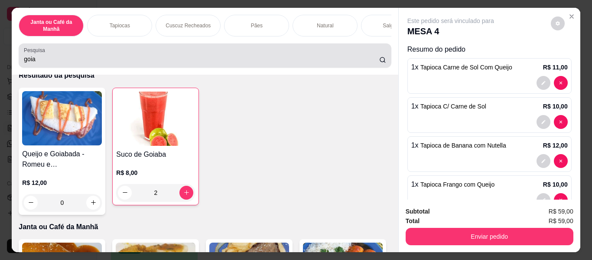
click at [273, 54] on div "goia" at bounding box center [205, 55] width 362 height 17
click at [296, 53] on div "goia" at bounding box center [205, 55] width 362 height 17
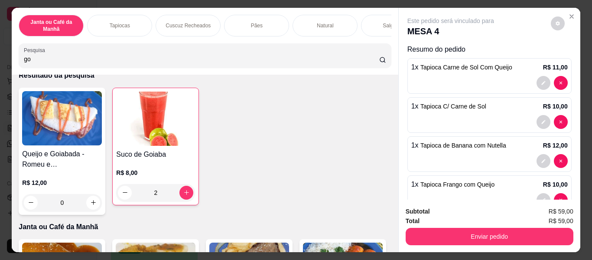
type input "g"
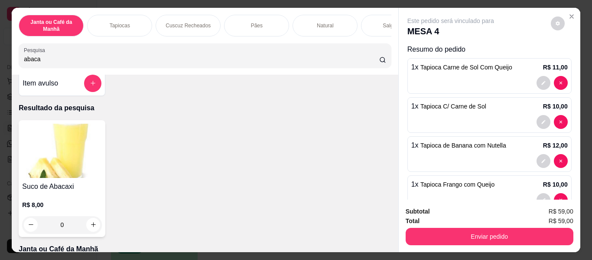
scroll to position [0, 0]
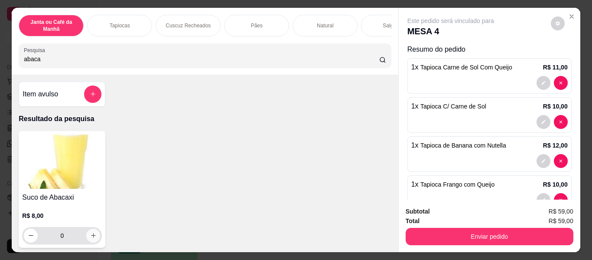
type input "abaca"
click at [91, 238] on icon "increase-product-quantity" at bounding box center [93, 235] width 7 height 7
type input "1"
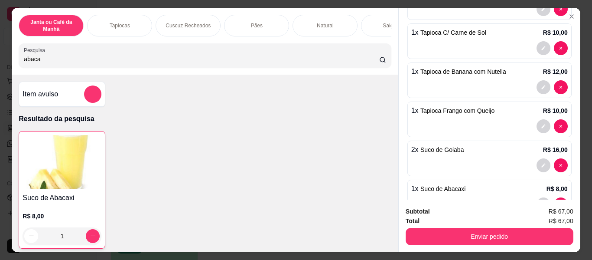
scroll to position [87, 0]
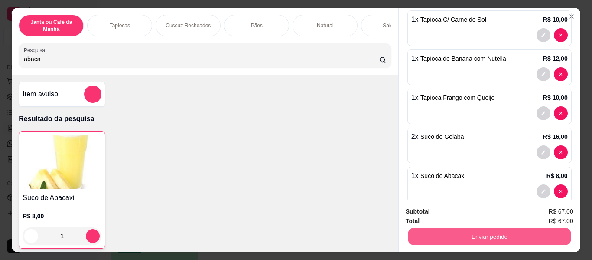
click at [476, 234] on button "Enviar pedido" at bounding box center [489, 236] width 163 height 17
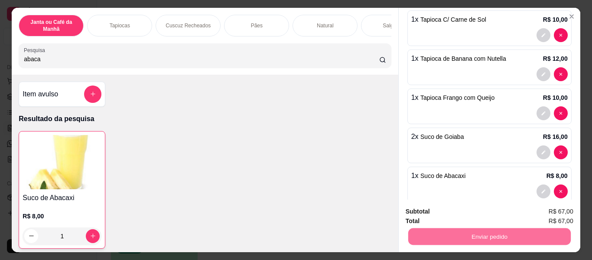
click at [463, 210] on button "Não registrar e enviar pedido" at bounding box center [461, 212] width 90 height 16
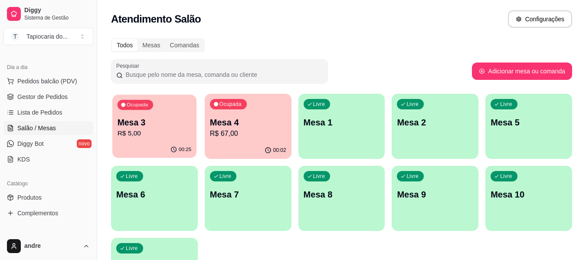
click at [134, 123] on p "Mesa 3" at bounding box center [154, 123] width 74 height 12
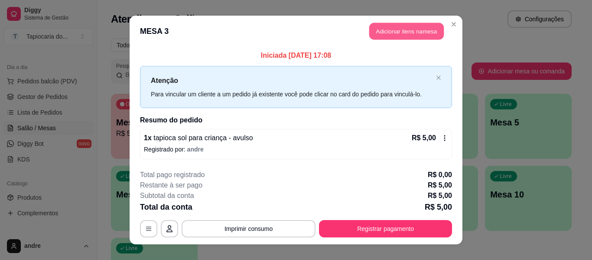
click at [394, 32] on button "Adicionar itens na mesa" at bounding box center [406, 31] width 75 height 17
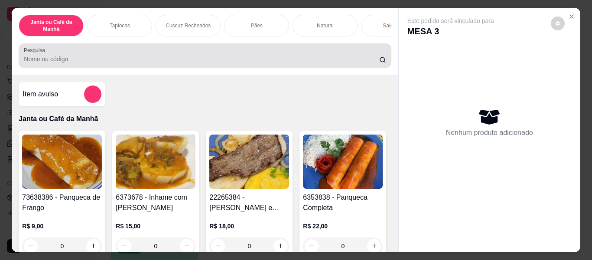
click at [282, 54] on div at bounding box center [205, 55] width 362 height 17
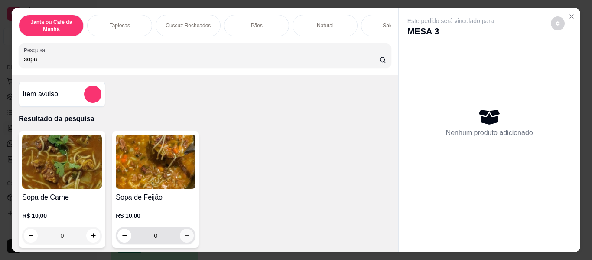
type input "sopa"
click at [180, 238] on button "increase-product-quantity" at bounding box center [186, 234] width 13 height 13
type input "1"
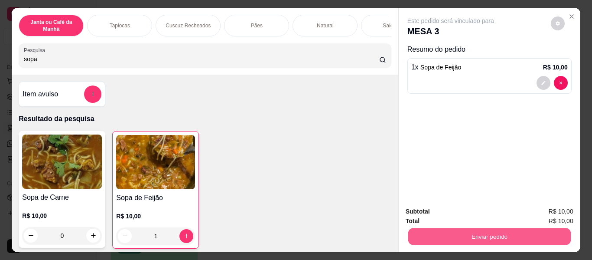
click at [459, 234] on button "Enviar pedido" at bounding box center [489, 236] width 163 height 17
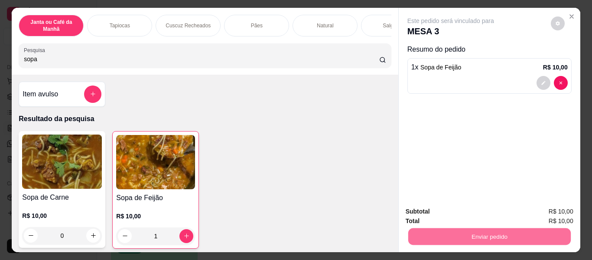
click at [459, 206] on button "Não registrar e enviar pedido" at bounding box center [461, 211] width 90 height 16
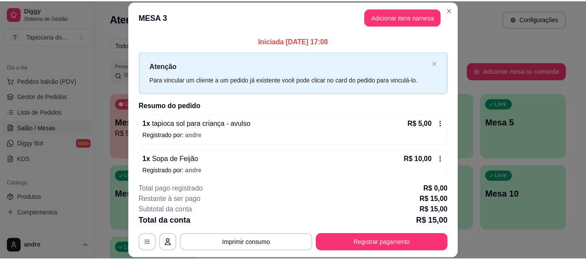
scroll to position [7, 0]
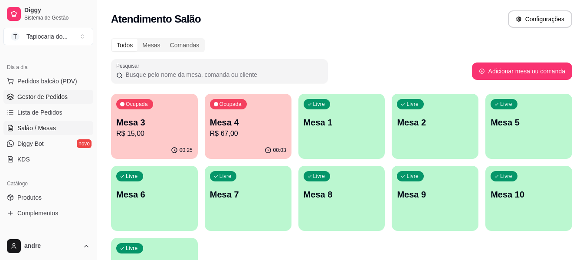
click at [19, 94] on span "Gestor de Pedidos" at bounding box center [42, 96] width 50 height 9
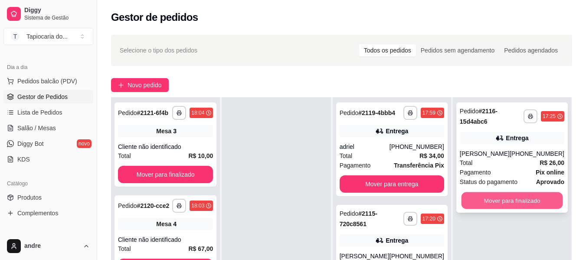
click at [507, 203] on button "Mover para finalizado" at bounding box center [511, 200] width 101 height 17
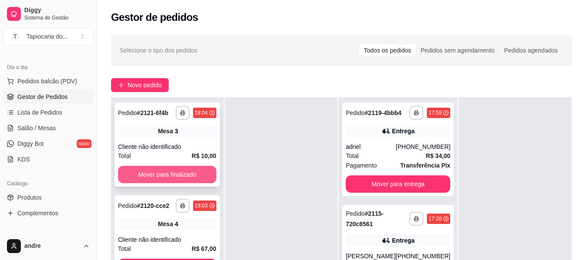
click at [145, 178] on button "Mover para finalizado" at bounding box center [167, 174] width 98 height 17
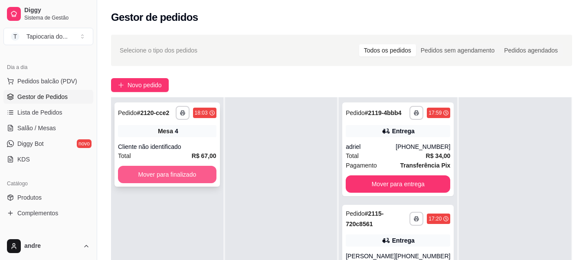
click at [148, 176] on button "Mover para finalizado" at bounding box center [167, 174] width 98 height 17
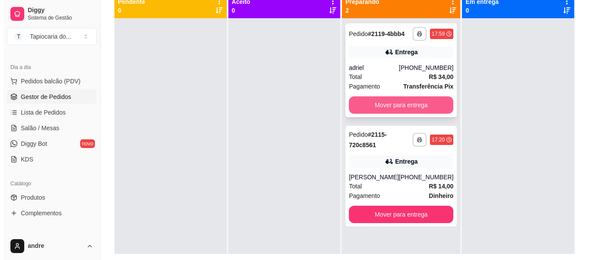
scroll to position [89, 0]
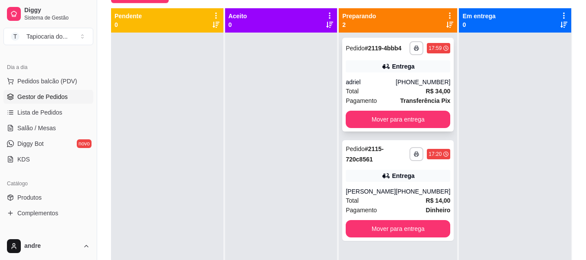
click at [360, 79] on div "**********" at bounding box center [397, 85] width 111 height 94
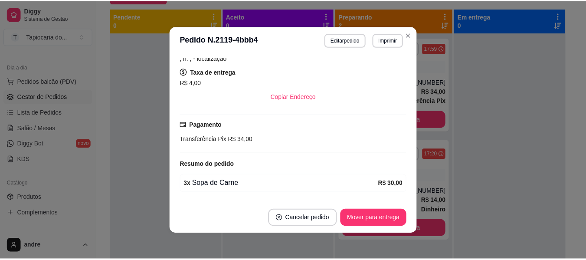
scroll to position [169, 0]
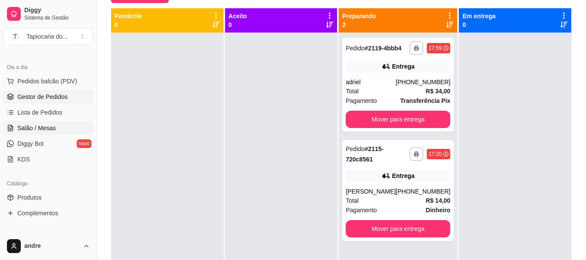
click at [59, 128] on link "Salão / Mesas" at bounding box center [48, 128] width 90 height 14
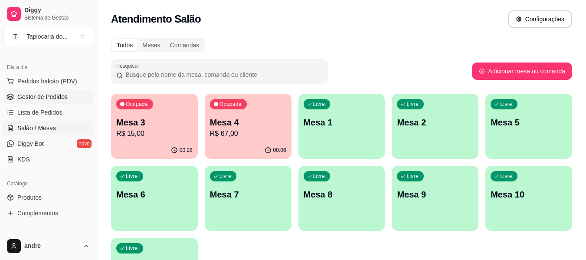
click at [35, 98] on span "Gestor de Pedidos" at bounding box center [42, 96] width 50 height 9
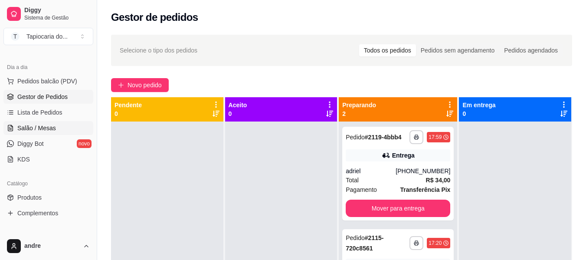
click at [10, 133] on link "Salão / Mesas" at bounding box center [48, 128] width 90 height 14
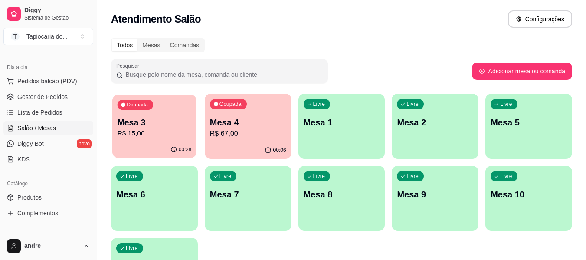
click at [156, 140] on div "Ocupada Mesa 3 R$ 15,00" at bounding box center [154, 117] width 84 height 47
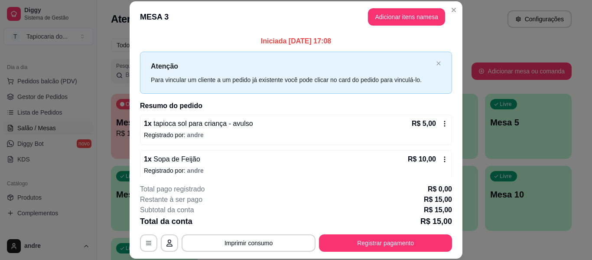
scroll to position [7, 0]
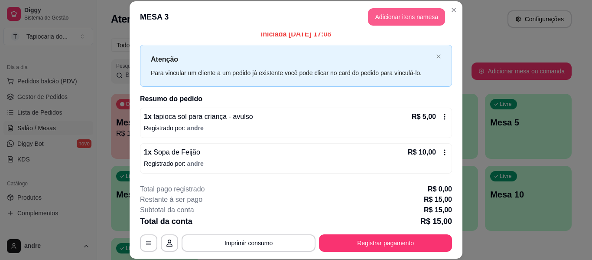
click at [374, 18] on button "Adicionar itens na mesa" at bounding box center [406, 16] width 77 height 17
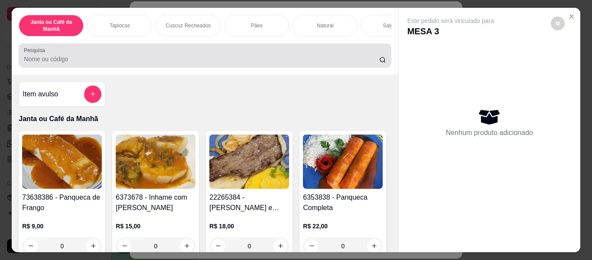
click at [231, 58] on input "Pesquisa" at bounding box center [201, 59] width 355 height 9
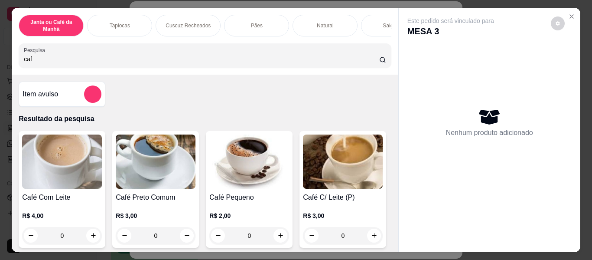
scroll to position [87, 0]
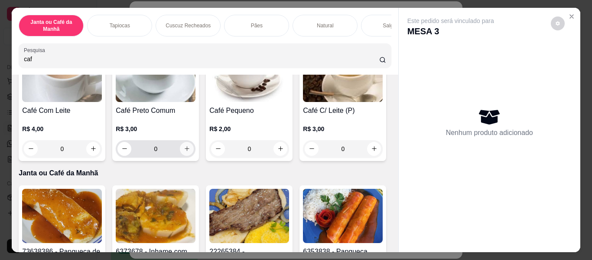
type input "caf"
click at [184, 152] on icon "increase-product-quantity" at bounding box center [187, 148] width 7 height 7
type input "1"
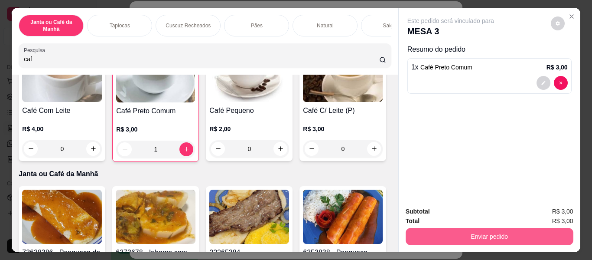
click at [537, 231] on button "Enviar pedido" at bounding box center [490, 236] width 168 height 17
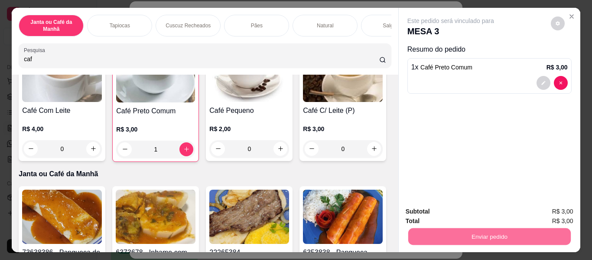
click at [433, 208] on button "Não registrar e enviar pedido" at bounding box center [461, 212] width 88 height 16
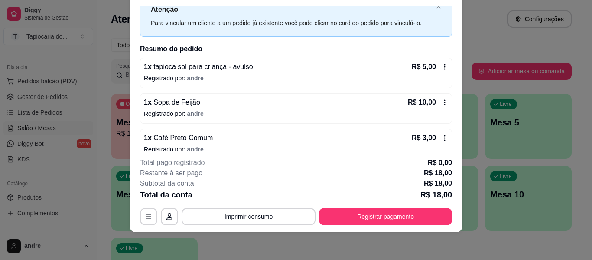
scroll to position [42, 0]
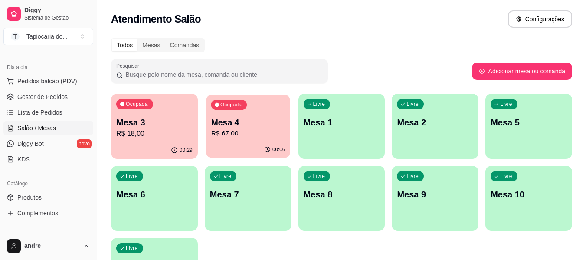
click at [227, 129] on p "R$ 67,00" at bounding box center [248, 133] width 74 height 10
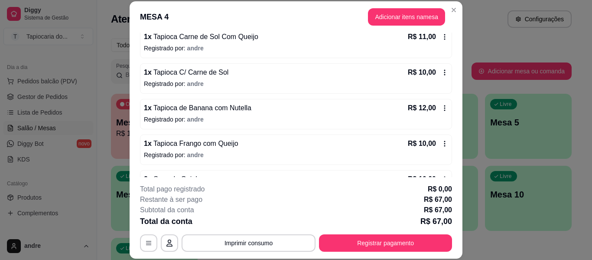
scroll to position [149, 0]
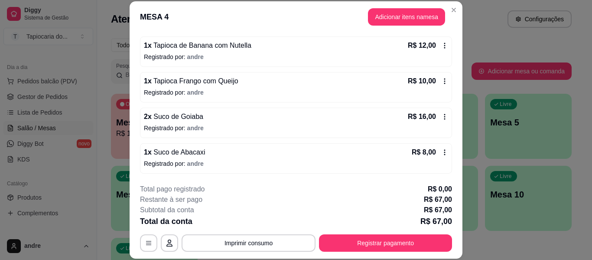
click at [441, 115] on icon at bounding box center [444, 116] width 7 height 7
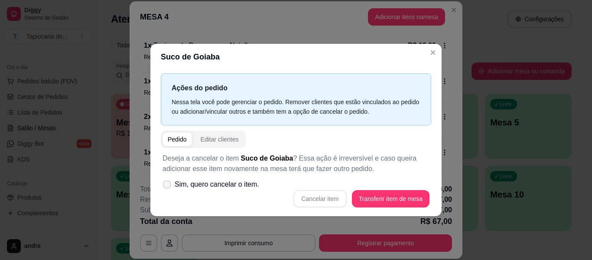
click at [167, 186] on icon at bounding box center [166, 184] width 7 height 5
click at [167, 186] on input "Sim, quero cancelar o item." at bounding box center [165, 189] width 6 height 6
checkbox input "true"
click at [332, 201] on button "Cancelar item" at bounding box center [319, 198] width 53 height 17
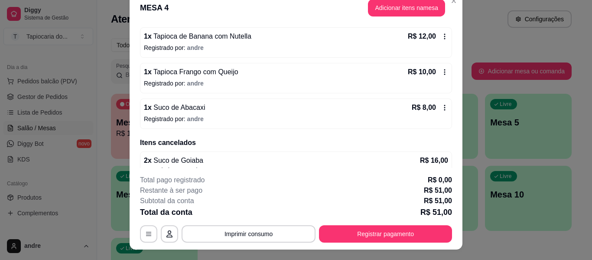
scroll to position [0, 0]
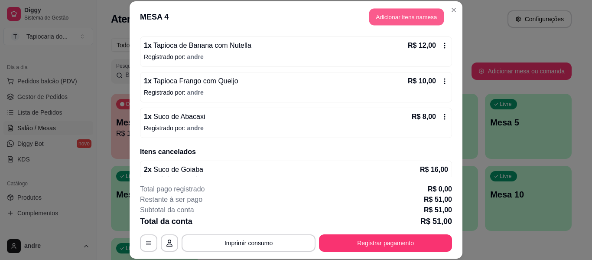
click at [406, 20] on button "Adicionar itens na mesa" at bounding box center [406, 17] width 75 height 17
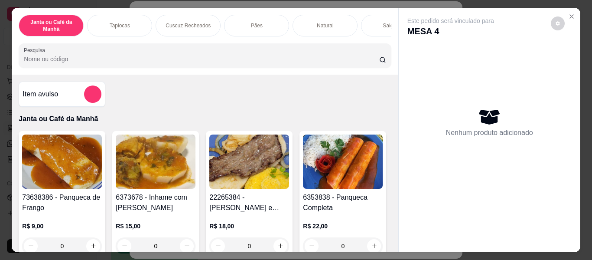
click at [336, 42] on div "Janta ou Café da Manhã Tapiocas Cuscuz Recheados Pães Natural Salgados Tapiocas…" at bounding box center [205, 41] width 386 height 67
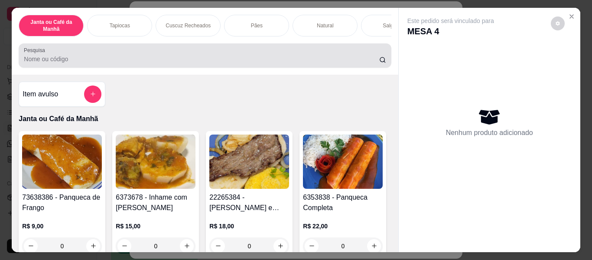
click at [184, 59] on input "Pesquisa" at bounding box center [201, 59] width 355 height 9
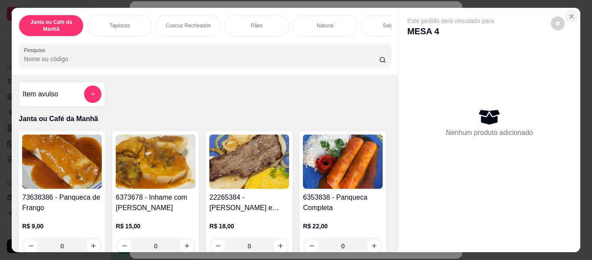
click at [570, 13] on icon "Close" at bounding box center [571, 16] width 7 height 7
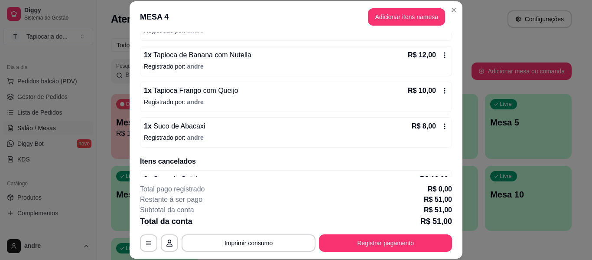
scroll to position [163, 0]
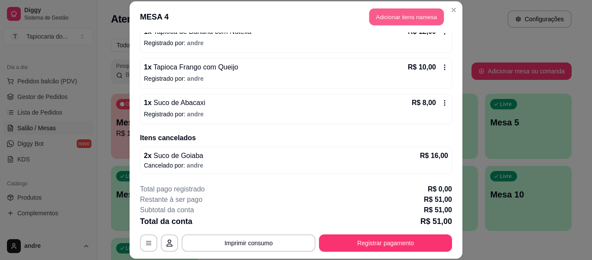
click at [393, 12] on button "Adicionar itens na mesa" at bounding box center [406, 17] width 75 height 17
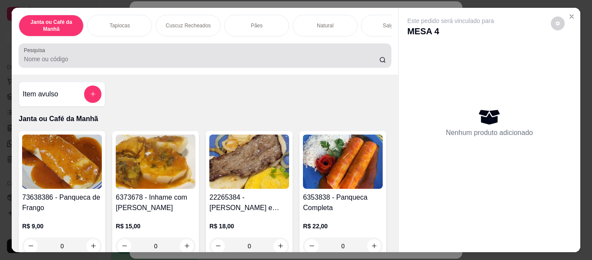
click at [330, 56] on div at bounding box center [205, 55] width 362 height 17
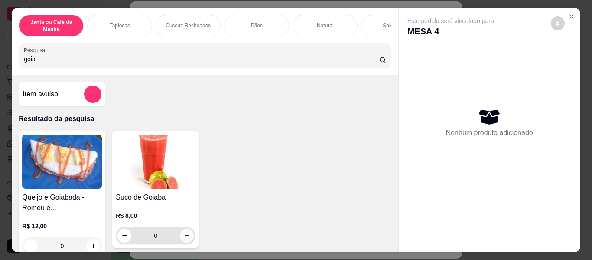
type input "goia"
click at [184, 235] on icon "increase-product-quantity" at bounding box center [187, 235] width 7 height 7
type input "1"
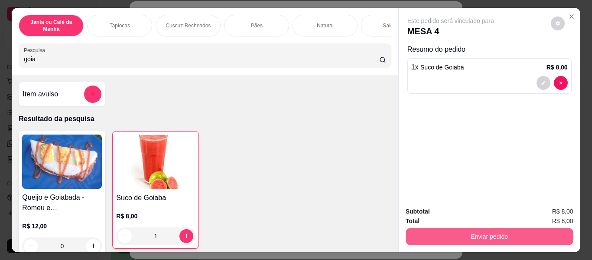
click at [450, 229] on button "Enviar pedido" at bounding box center [490, 236] width 168 height 17
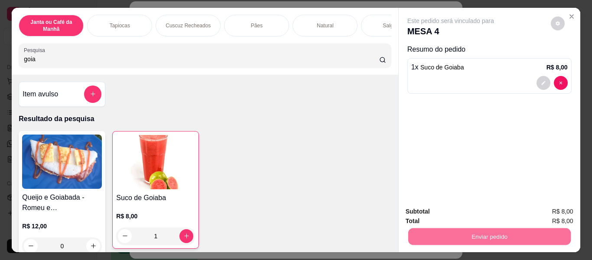
click at [454, 215] on button "Não registrar e enviar pedido" at bounding box center [461, 212] width 88 height 16
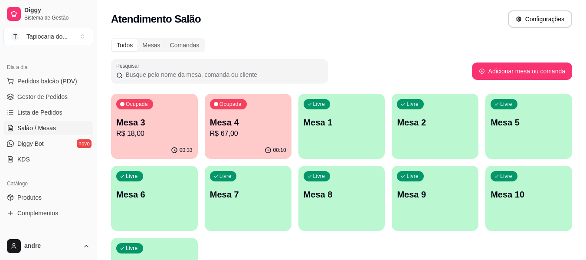
click at [236, 143] on div "00:10" at bounding box center [248, 150] width 87 height 17
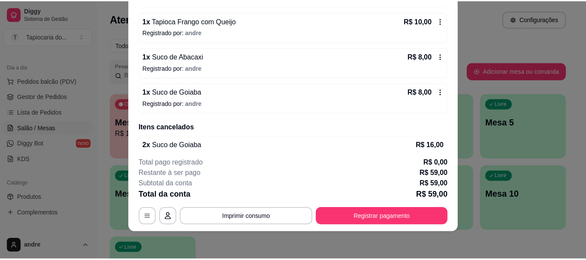
scroll to position [199, 0]
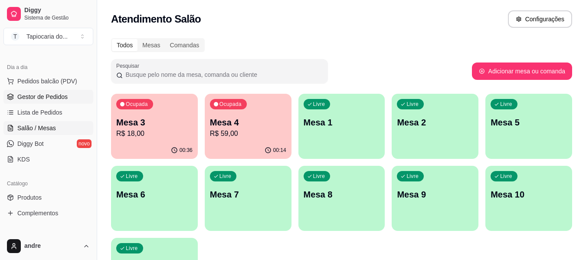
click at [47, 94] on span "Gestor de Pedidos" at bounding box center [42, 96] width 50 height 9
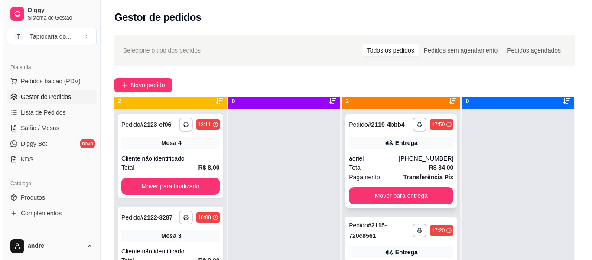
scroll to position [24, 0]
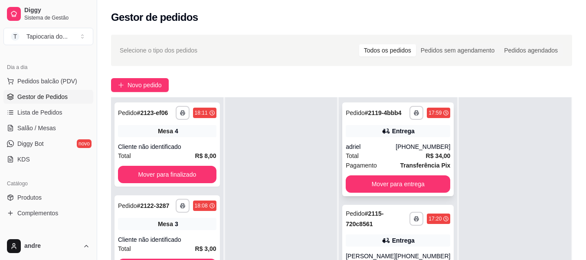
click at [379, 153] on div "Total R$ 34,00" at bounding box center [397, 156] width 104 height 10
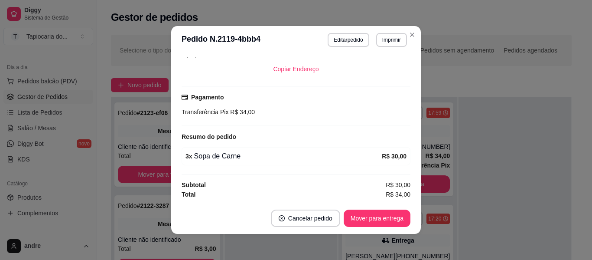
scroll to position [2, 0]
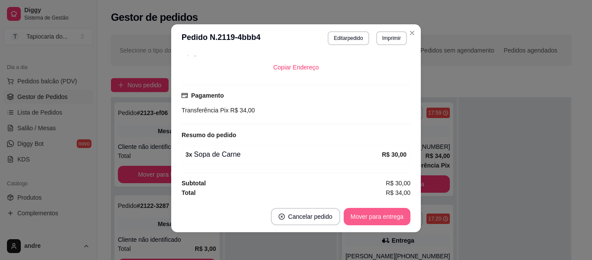
click at [384, 221] on button "Mover para entrega" at bounding box center [377, 216] width 67 height 17
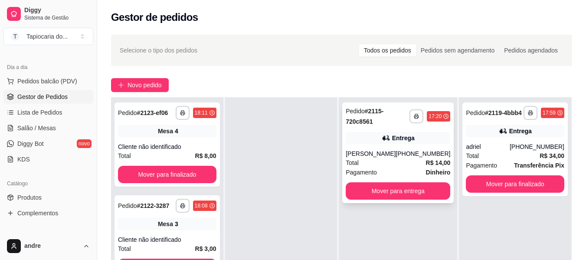
click at [401, 152] on div "[PHONE_NUMBER]" at bounding box center [422, 153] width 55 height 9
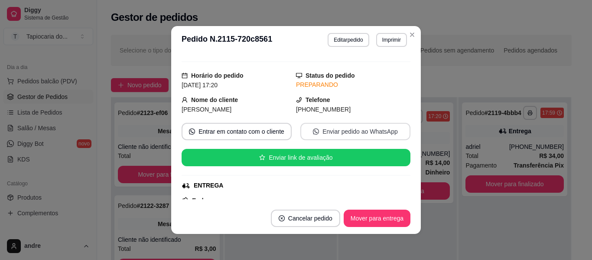
scroll to position [0, 0]
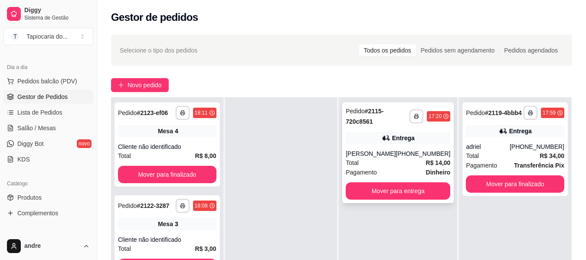
click at [372, 149] on div "**********" at bounding box center [397, 152] width 111 height 101
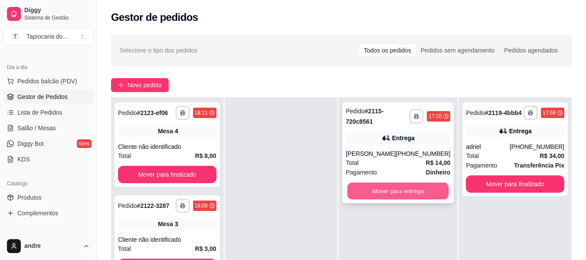
click at [401, 197] on button "Mover para entrega" at bounding box center [397, 190] width 101 height 17
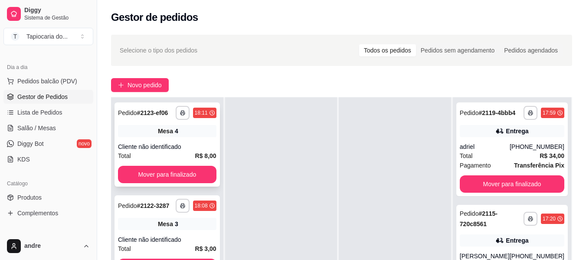
click at [164, 164] on div "**********" at bounding box center [166, 144] width 105 height 84
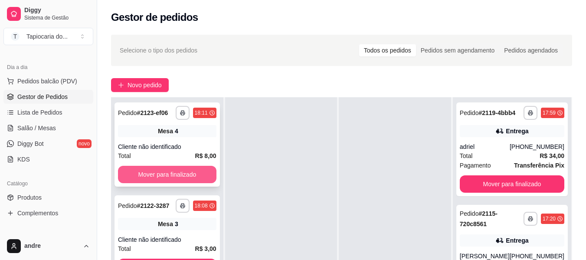
click at [214, 173] on button "Mover para finalizado" at bounding box center [167, 174] width 98 height 17
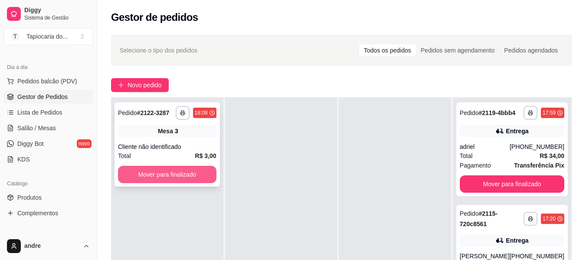
click at [182, 170] on button "Mover para finalizado" at bounding box center [167, 174] width 98 height 17
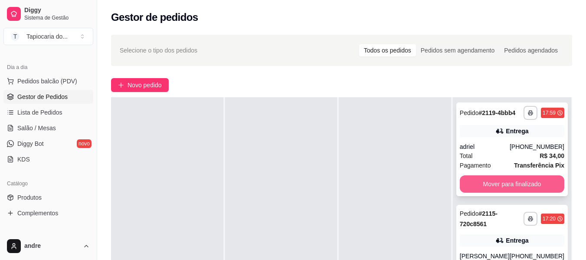
click at [519, 185] on button "Mover para finalizado" at bounding box center [511, 183] width 104 height 17
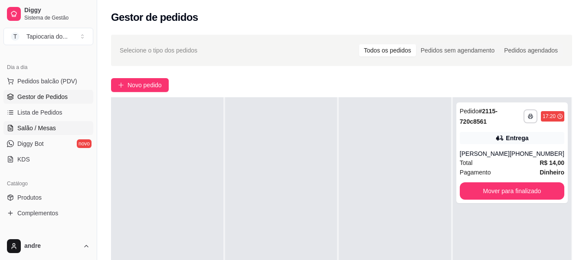
click at [40, 131] on span "Salão / Mesas" at bounding box center [36, 128] width 39 height 9
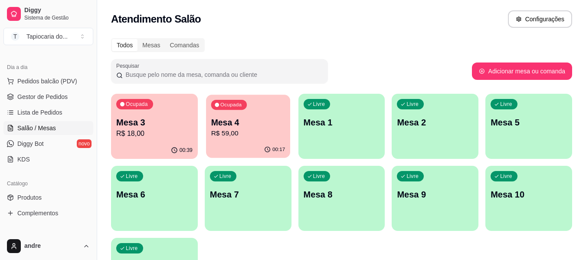
click at [246, 141] on div "Ocupada Mesa 4 R$ 59,00" at bounding box center [248, 117] width 84 height 47
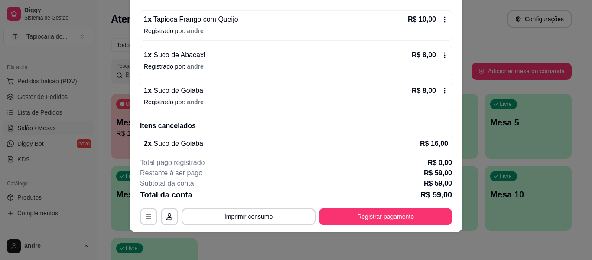
scroll to position [199, 0]
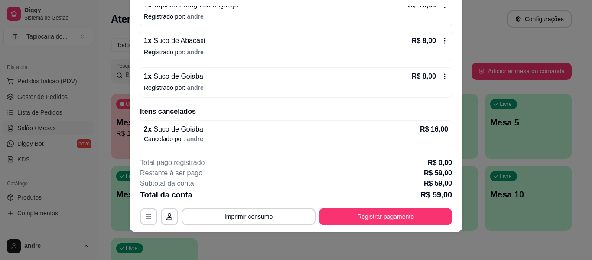
click at [212, 225] on footer "**********" at bounding box center [296, 190] width 333 height 81
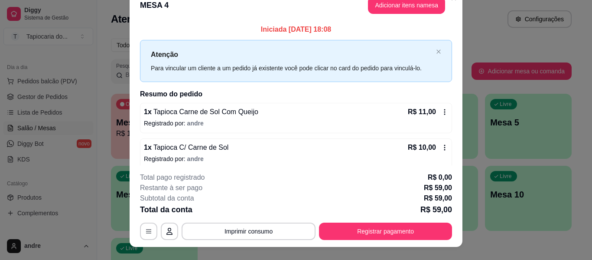
scroll to position [0, 0]
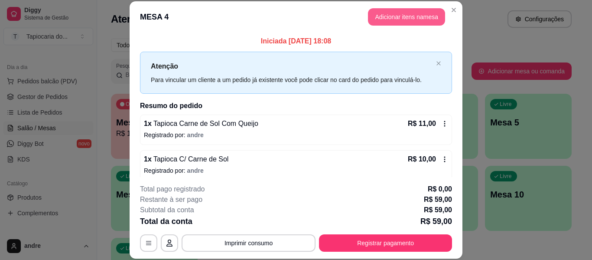
click at [397, 11] on button "Adicionar itens na mesa" at bounding box center [406, 16] width 77 height 17
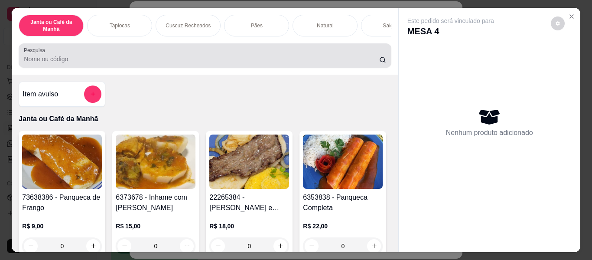
click at [303, 63] on input "Pesquisa" at bounding box center [201, 59] width 355 height 9
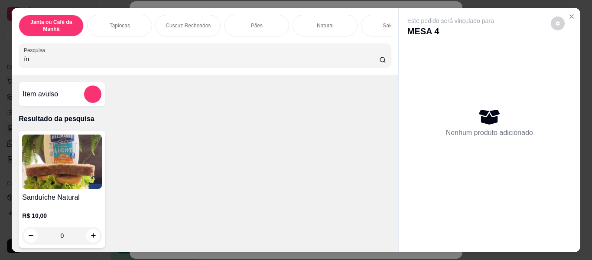
type input "ính"
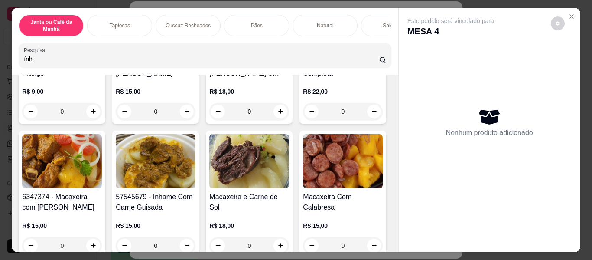
scroll to position [173, 0]
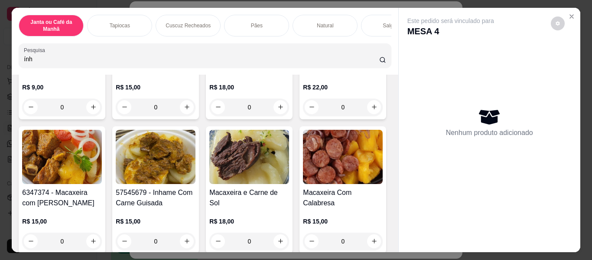
click at [369, 63] on input "ính" at bounding box center [201, 59] width 355 height 9
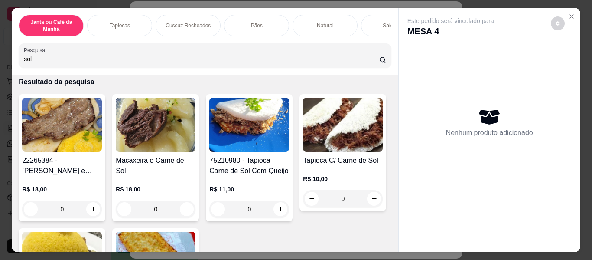
scroll to position [0, 0]
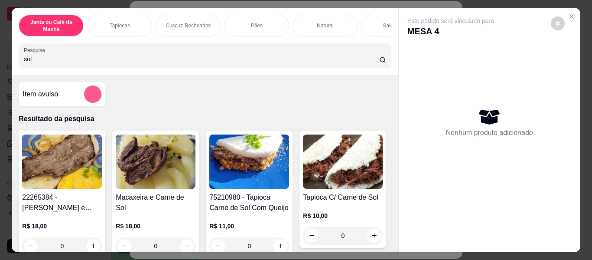
type input "sol"
click at [92, 97] on button "add-separate-item" at bounding box center [93, 94] width 17 height 17
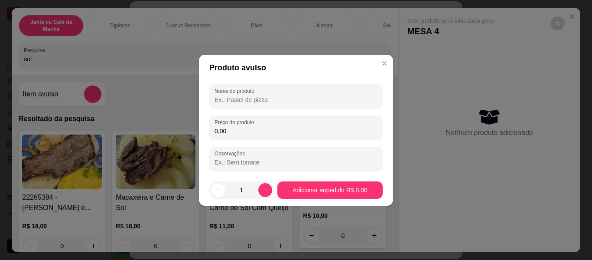
click at [304, 95] on input "Nome do produto" at bounding box center [296, 99] width 163 height 9
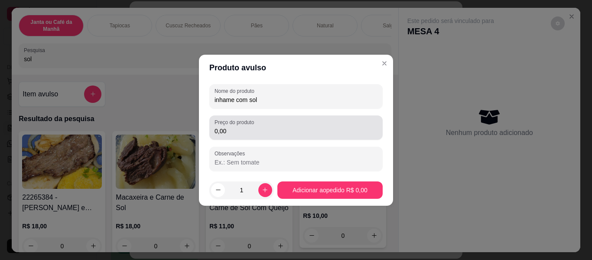
type input "inhame com sol"
click at [301, 137] on div "Preço do produto 0,00" at bounding box center [295, 127] width 173 height 24
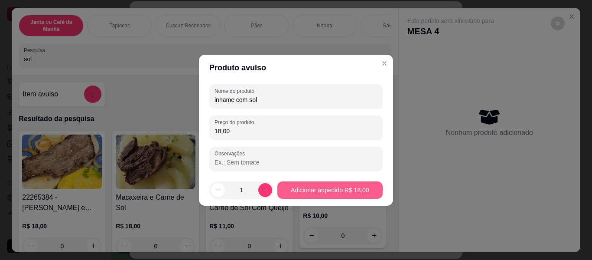
type input "18,00"
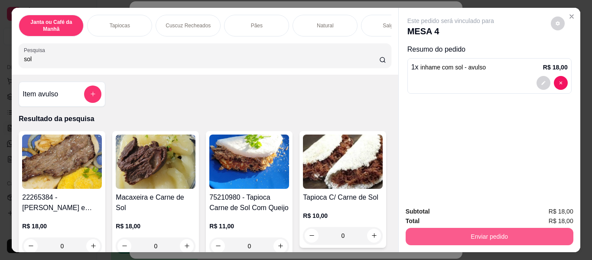
click at [549, 228] on button "Enviar pedido" at bounding box center [490, 236] width 168 height 17
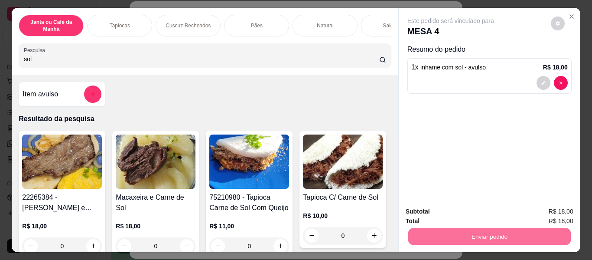
click at [486, 206] on button "Não registrar e enviar pedido" at bounding box center [461, 212] width 88 height 16
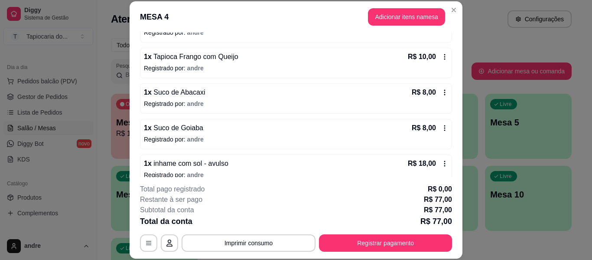
scroll to position [234, 0]
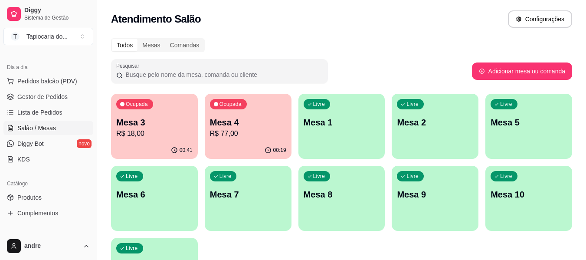
click at [182, 140] on div "Ocupada Mesa 3 R$ 18,00" at bounding box center [154, 118] width 87 height 48
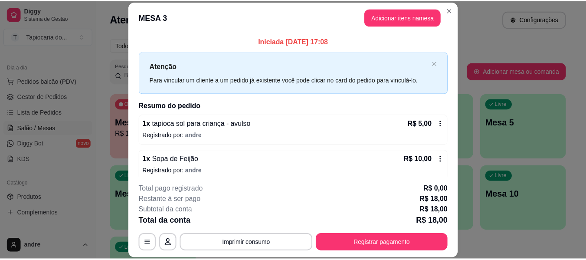
scroll to position [42, 0]
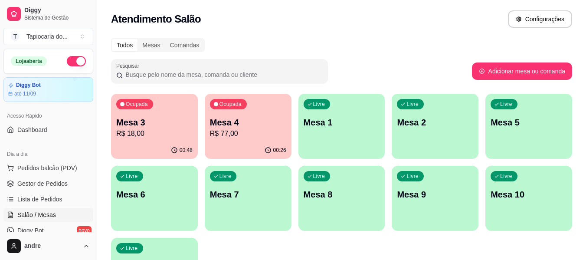
click at [144, 133] on p "R$ 18,00" at bounding box center [154, 133] width 76 height 10
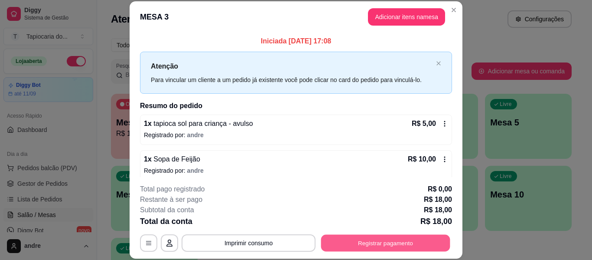
click at [371, 247] on button "Registrar pagamento" at bounding box center [385, 243] width 129 height 17
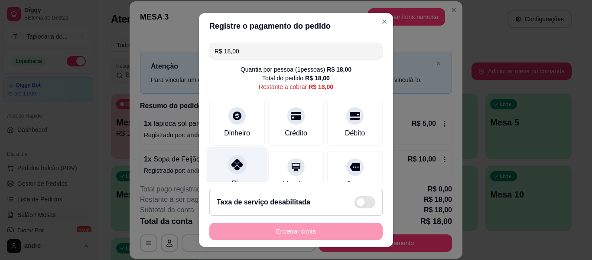
click at [241, 166] on div "Pix" at bounding box center [237, 172] width 61 height 51
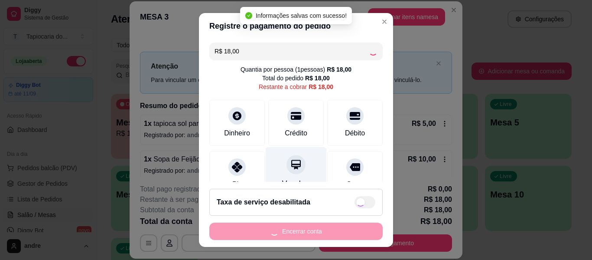
type input "R$ 0,00"
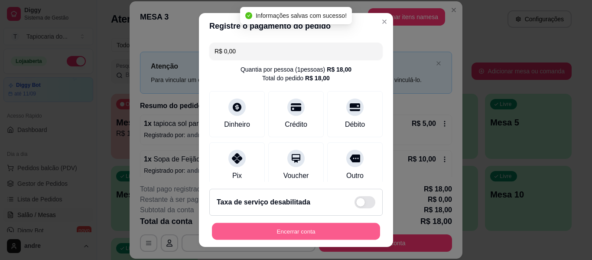
click at [284, 228] on button "Encerrar conta" at bounding box center [296, 231] width 168 height 17
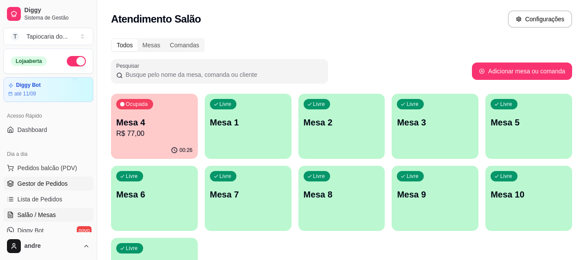
click at [62, 183] on span "Gestor de Pedidos" at bounding box center [42, 183] width 50 height 9
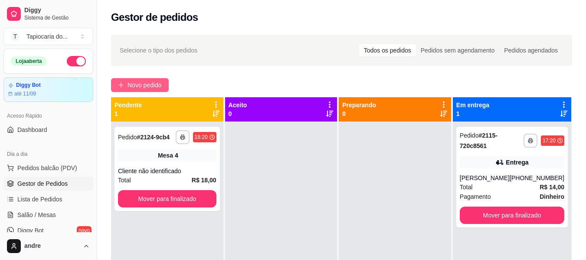
click at [158, 86] on span "Novo pedido" at bounding box center [144, 85] width 34 height 10
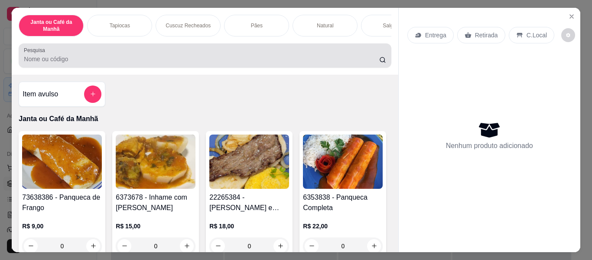
click at [234, 62] on input "Pesquisa" at bounding box center [201, 59] width 355 height 9
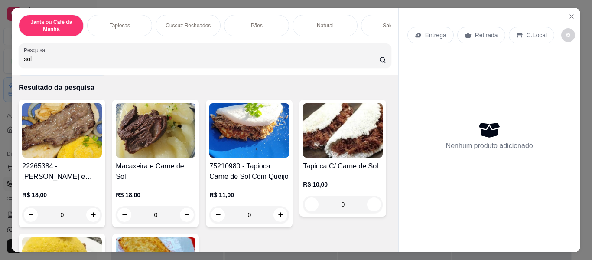
scroll to position [43, 0]
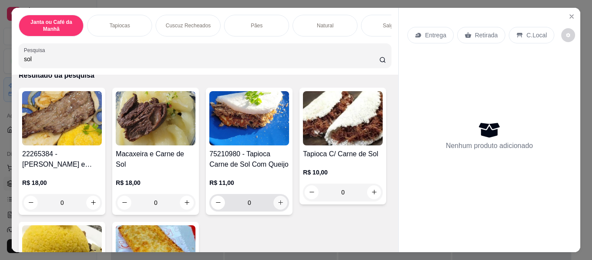
type input "sol"
click at [277, 205] on icon "increase-product-quantity" at bounding box center [280, 202] width 7 height 7
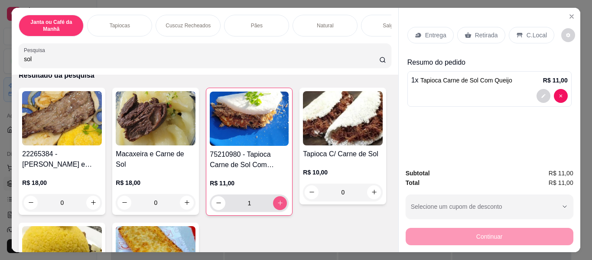
type input "1"
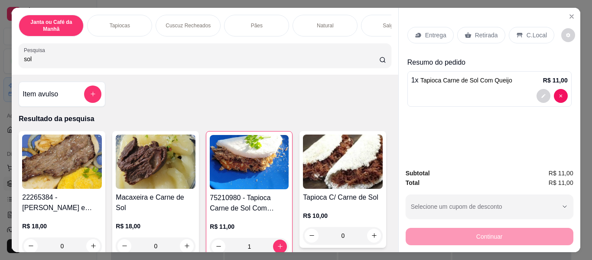
click at [281, 59] on input "sol" at bounding box center [201, 59] width 355 height 9
type input "s"
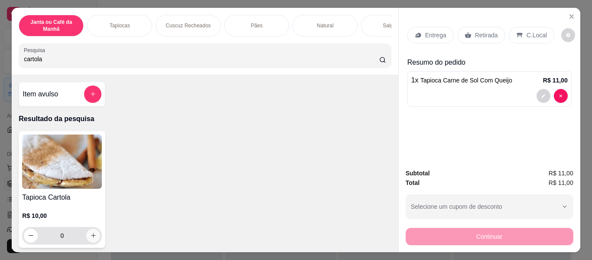
type input "cartola"
click at [90, 239] on icon "increase-product-quantity" at bounding box center [93, 235] width 7 height 7
type input "1"
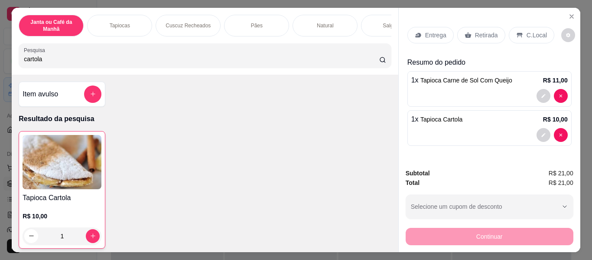
click at [331, 58] on input "cartola" at bounding box center [201, 59] width 355 height 9
type input "c"
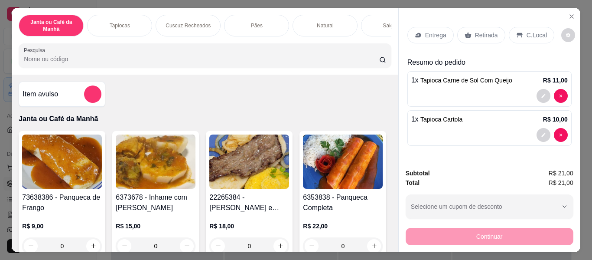
click at [437, 31] on p "Entrega" at bounding box center [435, 35] width 21 height 9
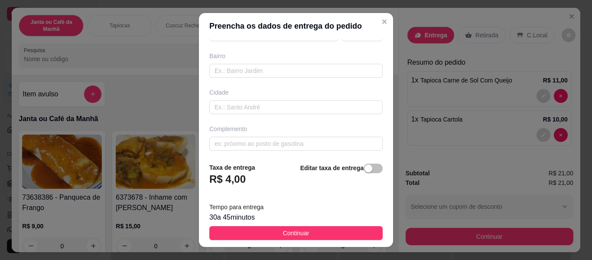
scroll to position [176, 0]
paste input "Hospital sa [PERSON_NAME] ( a médica )"
type input "Hospital sa [PERSON_NAME] ( a médica )"
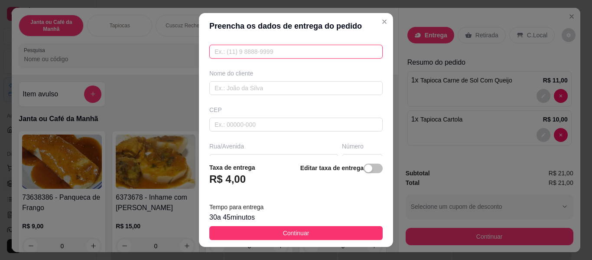
paste input "[PHONE_NUMBER]"
click at [231, 55] on input "[PHONE_NUMBER]" at bounding box center [295, 52] width 173 height 14
click at [225, 52] on input "[PHONE_NUMBER]" at bounding box center [295, 52] width 173 height 14
type input "[PHONE_NUMBER]"
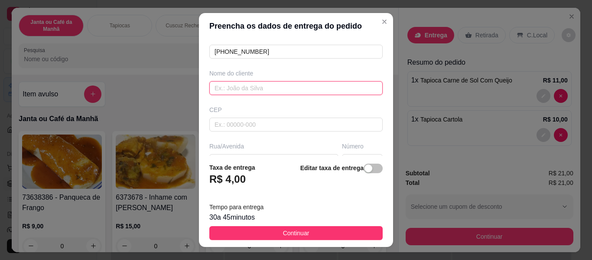
click at [277, 88] on input "text" at bounding box center [295, 88] width 173 height 14
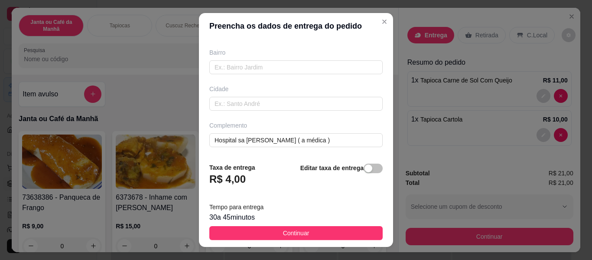
scroll to position [15, 0]
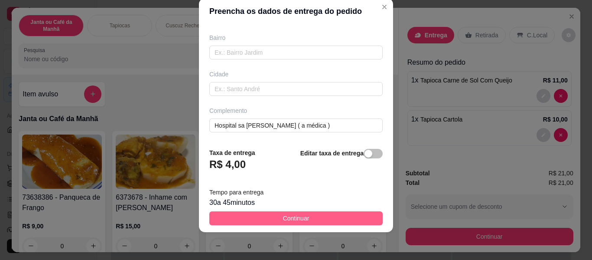
type input "dayana"
click at [329, 220] on button "Continuar" at bounding box center [295, 218] width 173 height 14
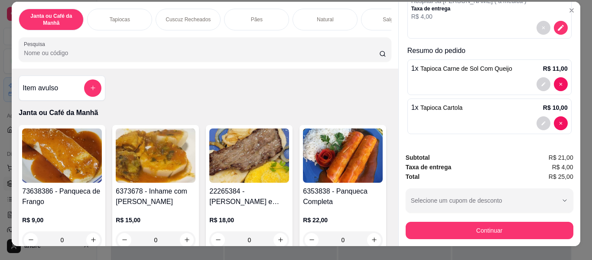
scroll to position [23, 0]
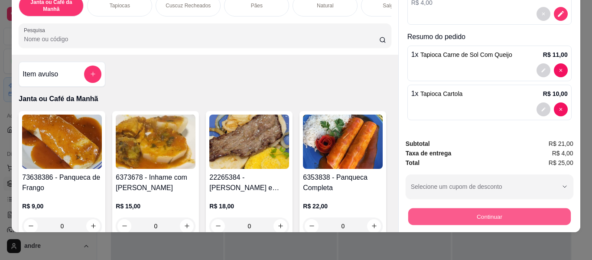
click at [497, 208] on button "Continuar" at bounding box center [489, 216] width 163 height 17
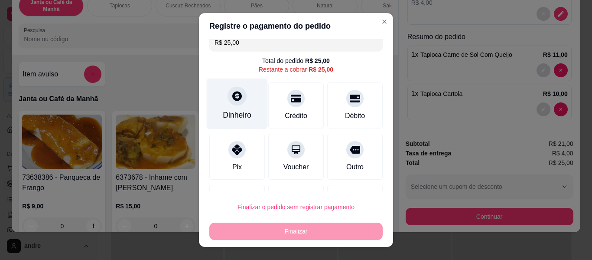
scroll to position [8, 0]
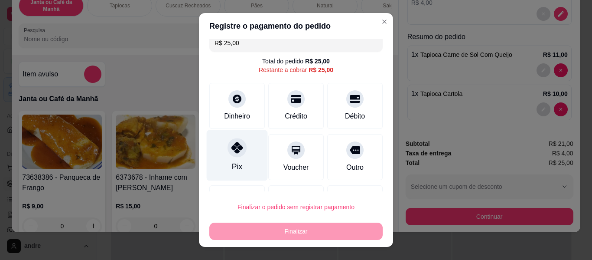
click at [231, 149] on icon at bounding box center [236, 147] width 11 height 11
type input "R$ 0,00"
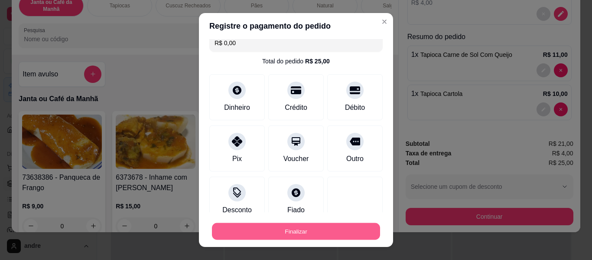
click at [329, 229] on button "Finalizar" at bounding box center [296, 231] width 168 height 17
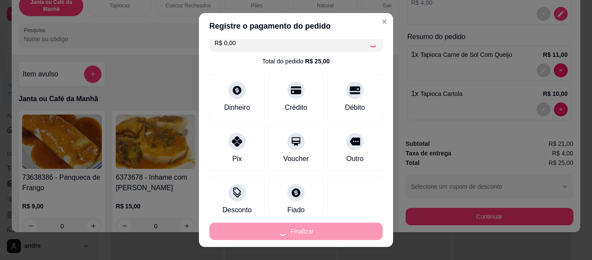
type input "0"
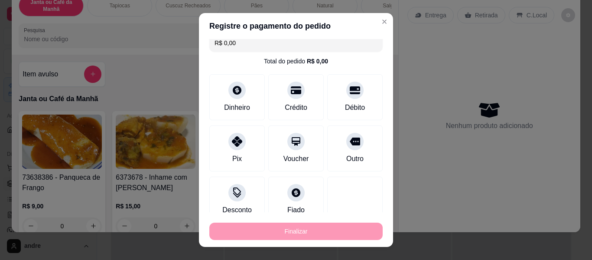
type input "-R$ 25,00"
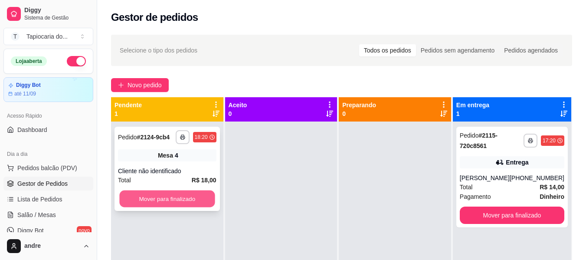
click at [137, 203] on button "Mover para finalizado" at bounding box center [166, 198] width 95 height 17
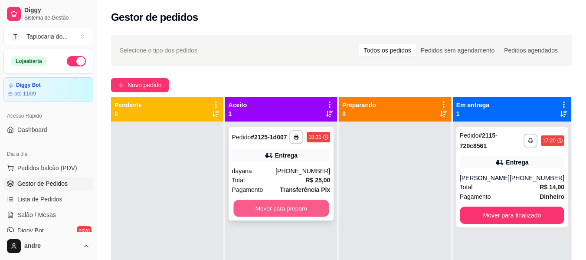
click at [260, 202] on button "Mover para preparo" at bounding box center [280, 208] width 95 height 17
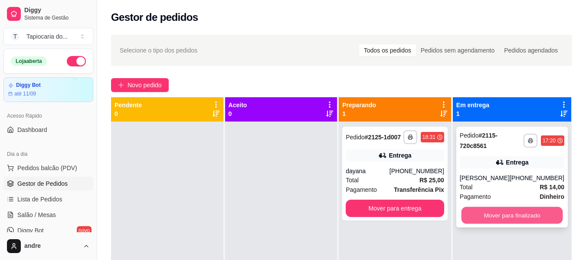
click at [520, 213] on button "Mover para finalizado" at bounding box center [511, 215] width 101 height 17
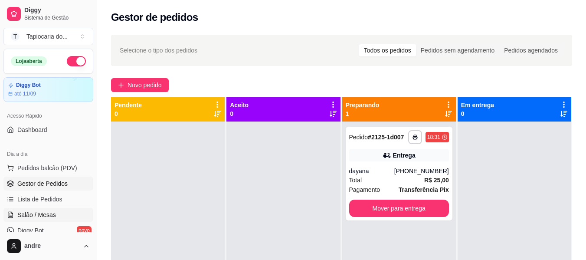
click at [70, 214] on link "Salão / Mesas" at bounding box center [48, 215] width 90 height 14
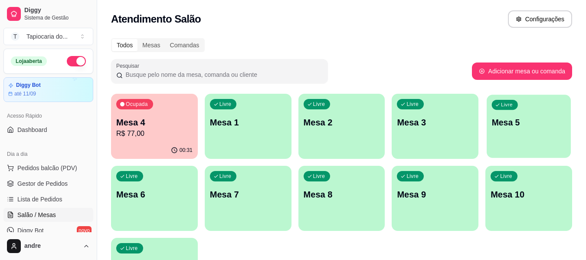
click at [503, 130] on div "Livre Mesa 5" at bounding box center [528, 120] width 84 height 53
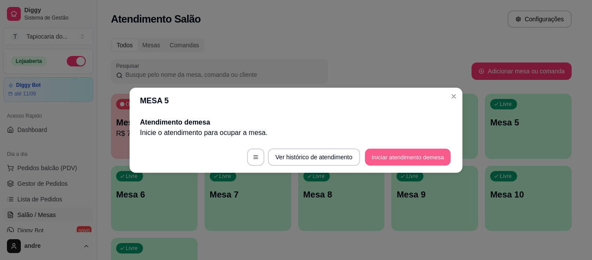
click at [427, 155] on button "Iniciar atendimento de mesa" at bounding box center [408, 156] width 86 height 17
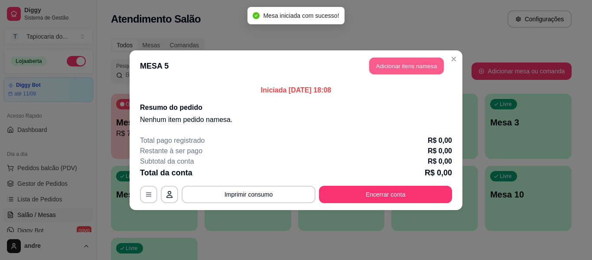
click at [405, 66] on button "Adicionar itens na mesa" at bounding box center [406, 65] width 75 height 17
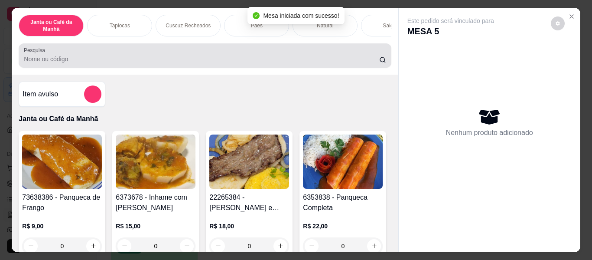
click at [333, 69] on div "Janta ou Café da Manhã Tapiocas Cuscuz Recheados Pães Natural Salgados Tapiocas…" at bounding box center [205, 41] width 386 height 67
click at [331, 58] on input "Pesquisa" at bounding box center [201, 59] width 355 height 9
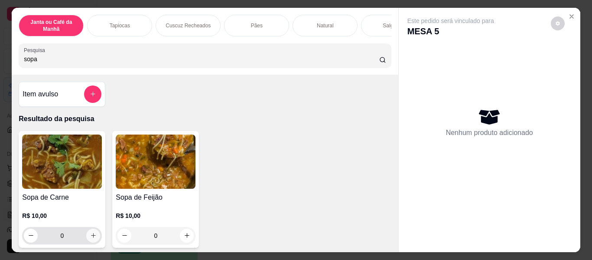
type input "sopa"
click at [90, 238] on icon "increase-product-quantity" at bounding box center [93, 235] width 7 height 7
type input "1"
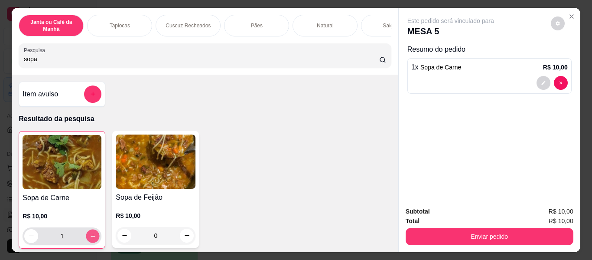
click at [90, 239] on icon "increase-product-quantity" at bounding box center [93, 236] width 7 height 7
type input "2"
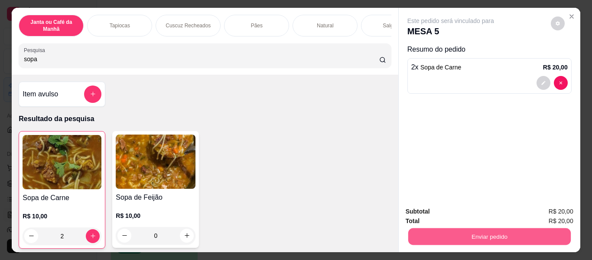
click at [531, 232] on button "Enviar pedido" at bounding box center [489, 236] width 163 height 17
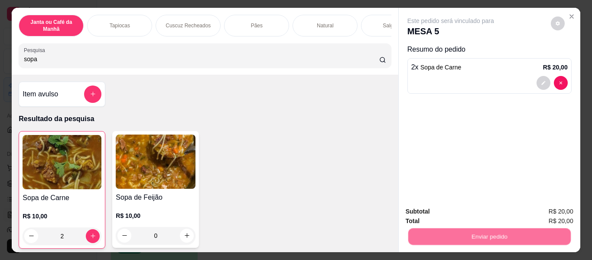
click at [484, 208] on button "Não registrar e enviar pedido" at bounding box center [461, 212] width 88 height 16
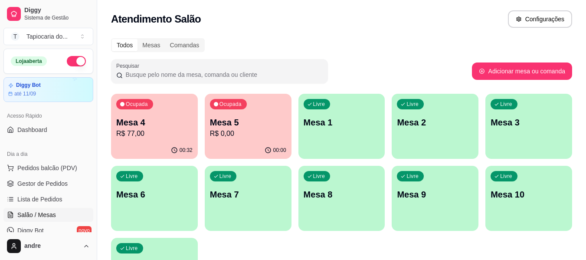
click at [236, 137] on p "R$ 0,00" at bounding box center [248, 133] width 76 height 10
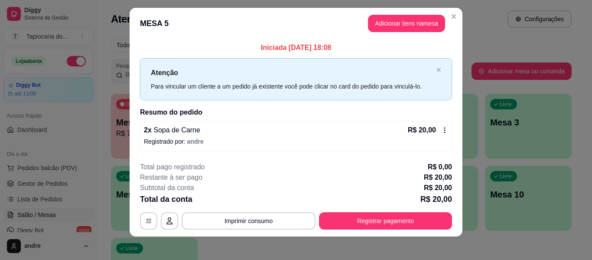
scroll to position [12, 0]
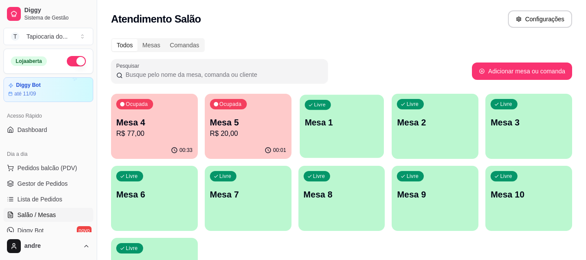
click at [358, 154] on div "button" at bounding box center [342, 152] width 84 height 10
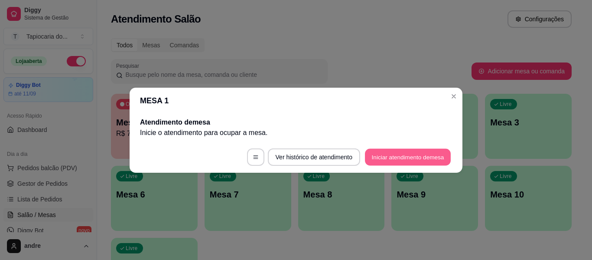
click at [404, 157] on button "Iniciar atendimento de mesa" at bounding box center [408, 156] width 86 height 17
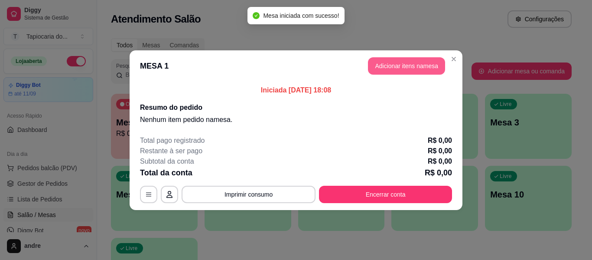
click at [429, 64] on button "Adicionar itens na mesa" at bounding box center [406, 65] width 77 height 17
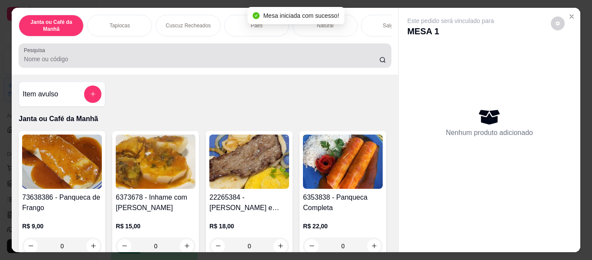
click at [262, 59] on input "Pesquisa" at bounding box center [201, 59] width 355 height 9
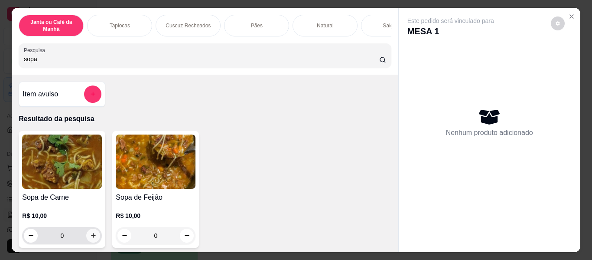
type input "sopa"
click at [90, 239] on icon "increase-product-quantity" at bounding box center [93, 235] width 7 height 7
type input "1"
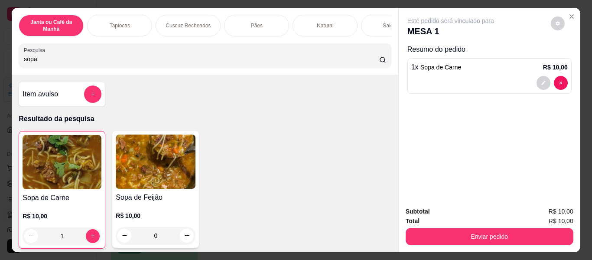
click at [170, 61] on input "sopa" at bounding box center [201, 59] width 355 height 9
type input "s"
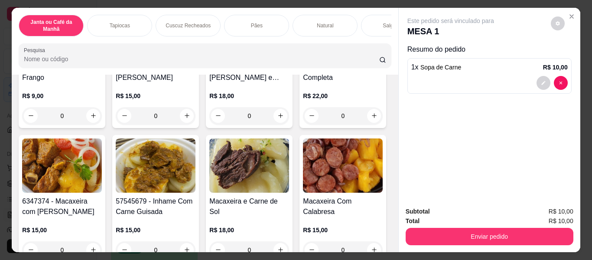
scroll to position [87, 0]
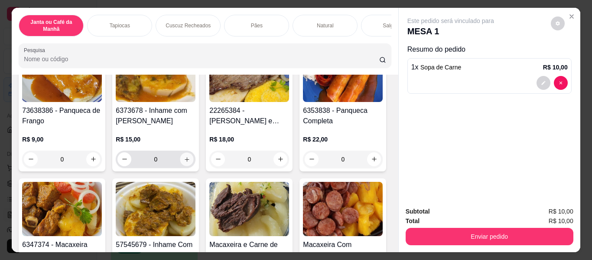
click at [184, 157] on button "increase-product-quantity" at bounding box center [186, 158] width 13 height 13
type input "1"
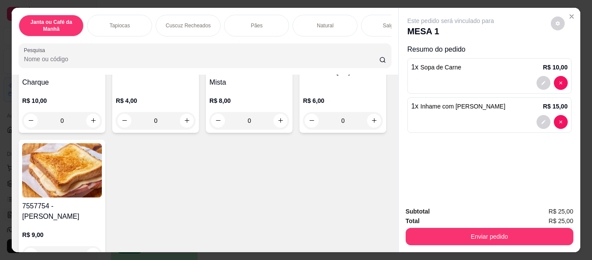
scroll to position [1517, 0]
type input "1"
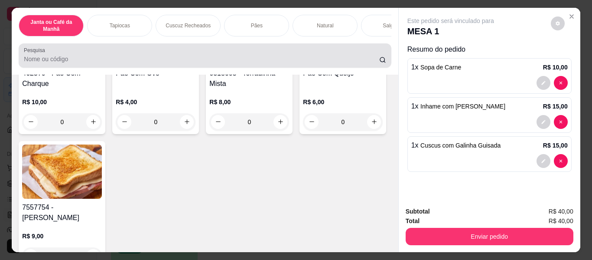
click at [217, 53] on div at bounding box center [205, 55] width 362 height 17
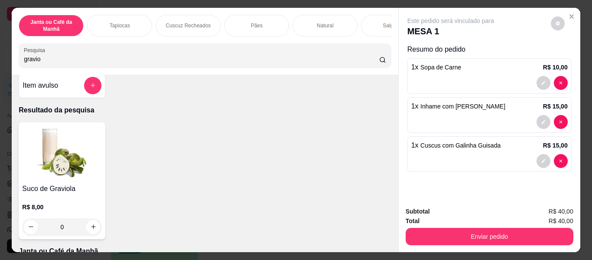
scroll to position [0, 0]
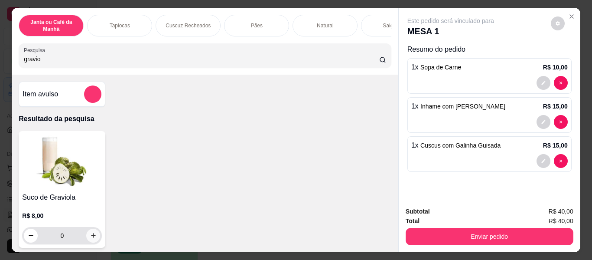
type input "gravio"
click at [89, 242] on button "increase-product-quantity" at bounding box center [93, 234] width 13 height 13
type input "1"
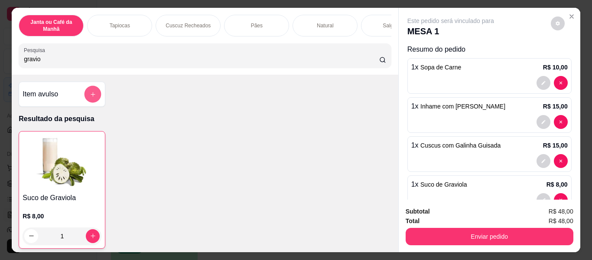
click at [87, 91] on button "add-separate-item" at bounding box center [93, 94] width 17 height 17
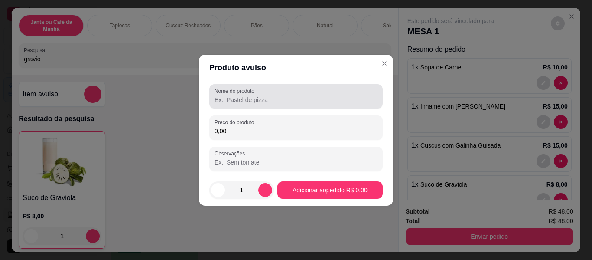
click at [283, 102] on input "Nome do produto" at bounding box center [296, 99] width 163 height 9
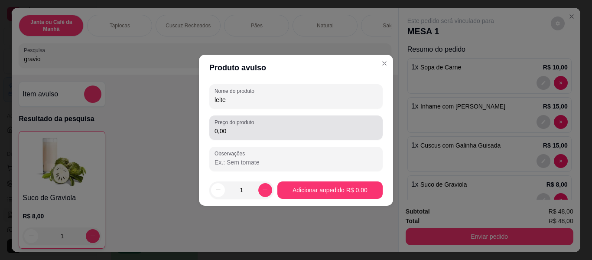
type input "leite"
click at [270, 122] on div "0,00" at bounding box center [296, 127] width 163 height 17
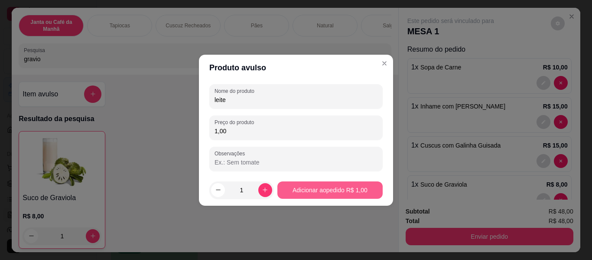
type input "1,00"
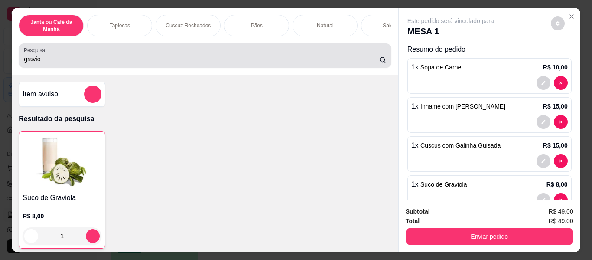
click at [96, 55] on div "gravio" at bounding box center [205, 55] width 362 height 17
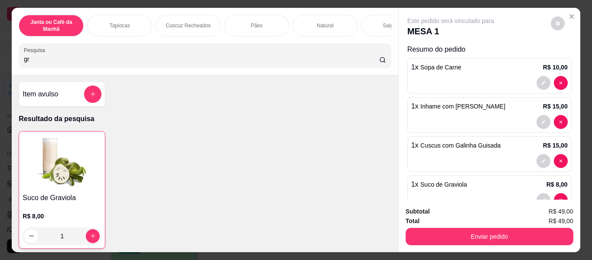
type input "g"
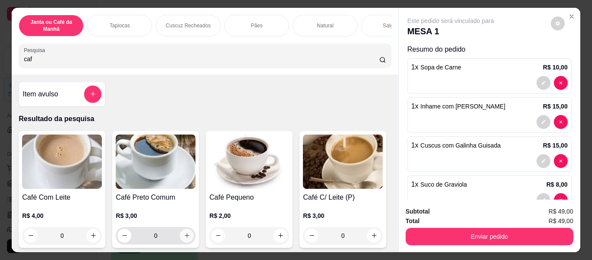
type input "caf"
click at [187, 239] on icon "increase-product-quantity" at bounding box center [187, 235] width 7 height 7
type input "1"
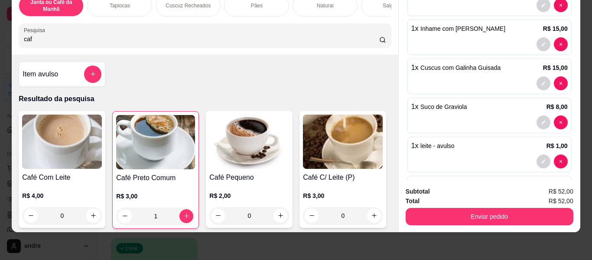
scroll to position [101, 0]
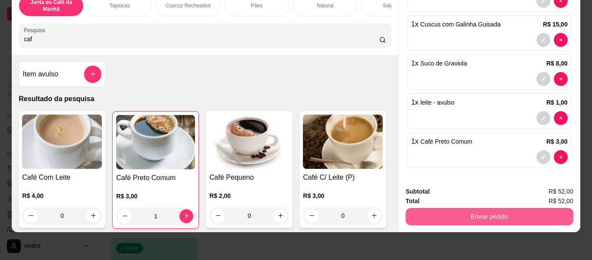
click at [443, 208] on button "Enviar pedido" at bounding box center [490, 216] width 168 height 17
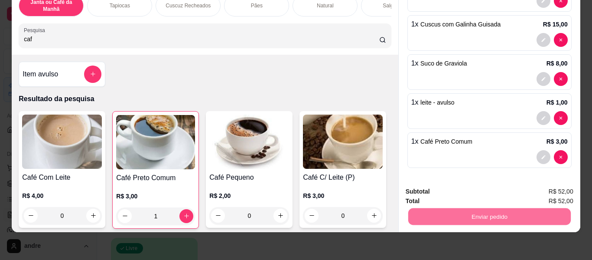
click at [459, 183] on button "Não registrar e enviar pedido" at bounding box center [461, 188] width 90 height 16
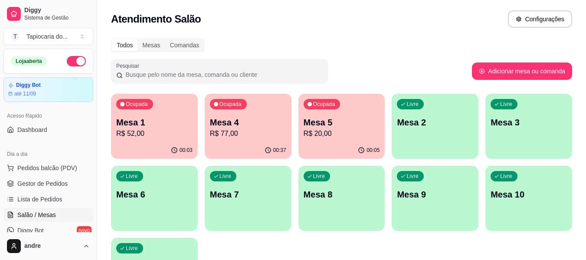
click at [250, 135] on p "R$ 77,00" at bounding box center [248, 133] width 76 height 10
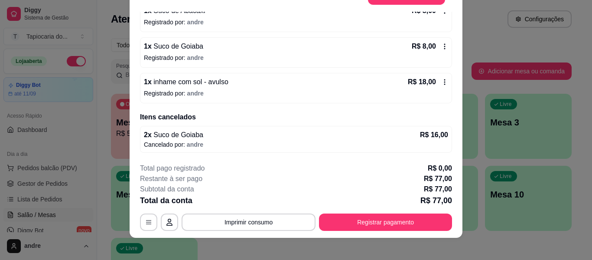
scroll to position [26, 0]
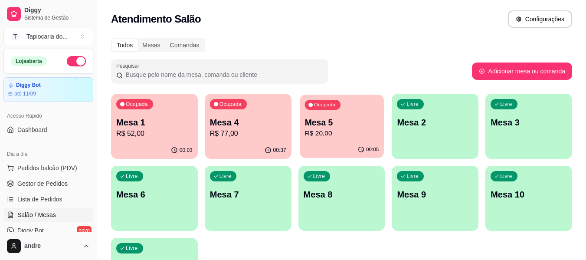
click at [310, 133] on p "R$ 20,00" at bounding box center [341, 133] width 74 height 10
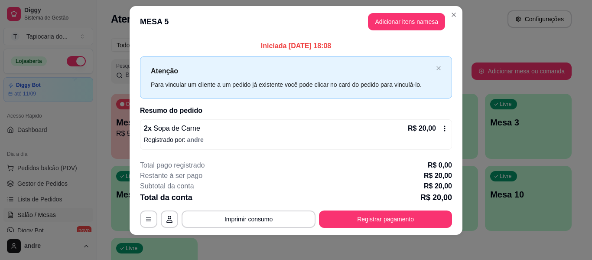
scroll to position [12, 0]
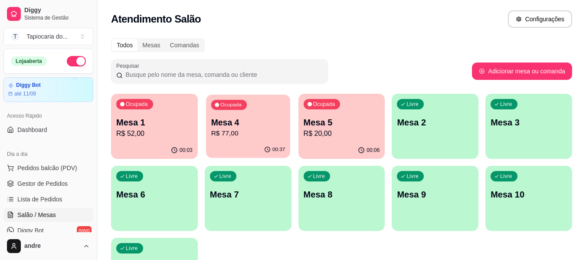
click at [256, 132] on p "R$ 77,00" at bounding box center [248, 133] width 74 height 10
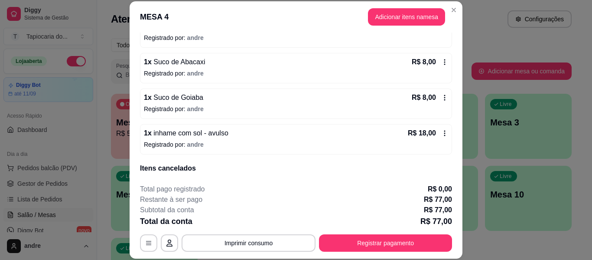
scroll to position [234, 0]
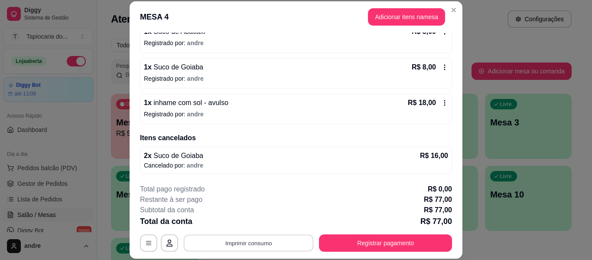
click at [267, 242] on button "Imprimir consumo" at bounding box center [249, 243] width 130 height 17
click at [266, 225] on button "Impressora" at bounding box center [248, 223] width 63 height 14
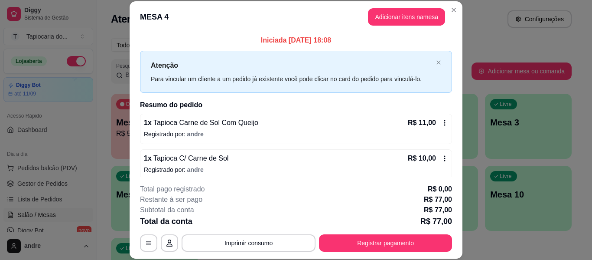
scroll to position [0, 0]
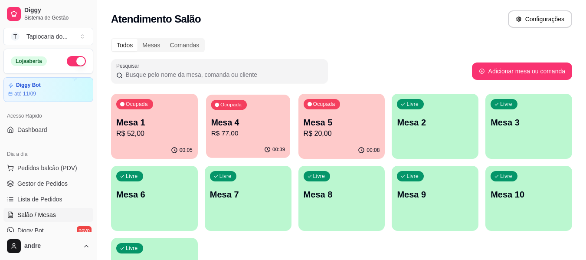
click at [245, 129] on p "R$ 77,00" at bounding box center [248, 133] width 74 height 10
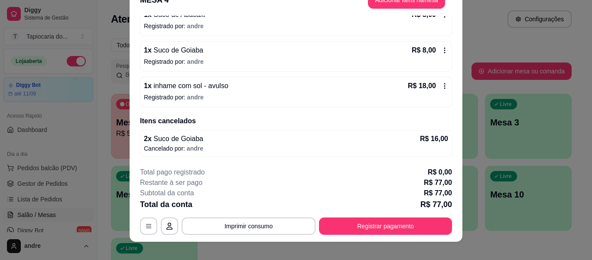
scroll to position [26, 0]
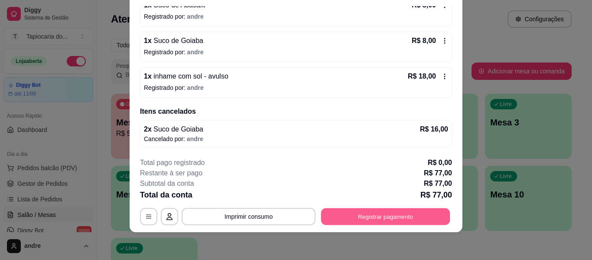
click at [420, 221] on button "Registrar pagamento" at bounding box center [385, 216] width 129 height 17
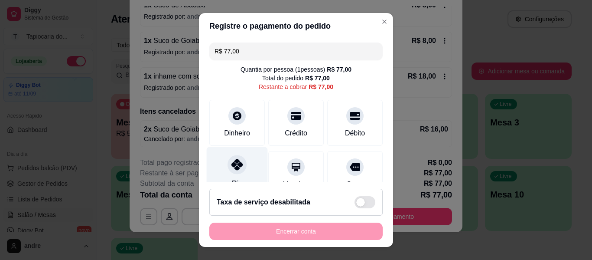
click at [241, 162] on div at bounding box center [237, 164] width 19 height 19
type input "R$ 0,00"
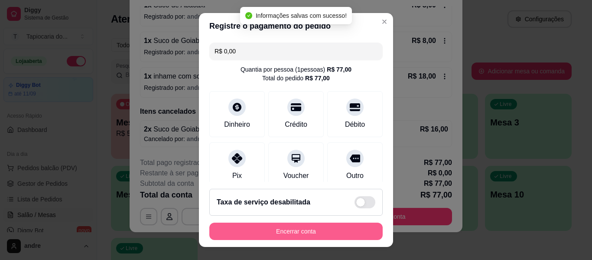
click at [298, 235] on button "Encerrar conta" at bounding box center [295, 230] width 173 height 17
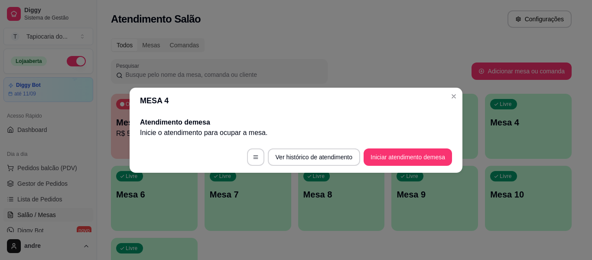
scroll to position [0, 0]
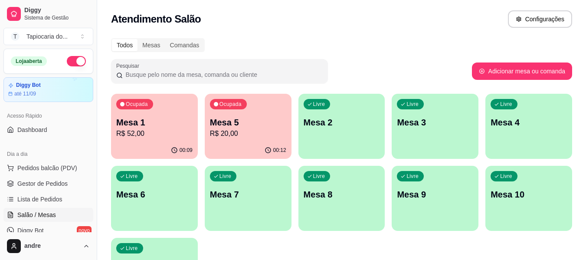
click at [259, 130] on p "R$ 20,00" at bounding box center [248, 133] width 76 height 10
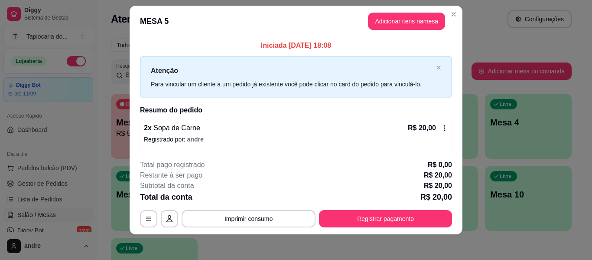
scroll to position [12, 0]
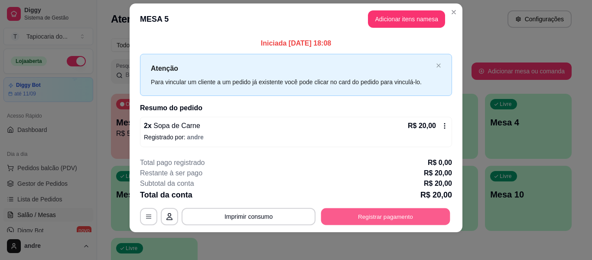
click at [426, 219] on button "Registrar pagamento" at bounding box center [385, 216] width 129 height 17
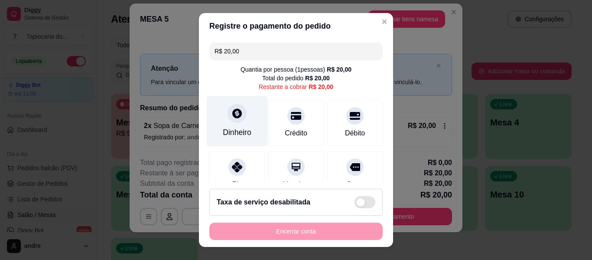
click at [225, 123] on div "Dinheiro" at bounding box center [237, 121] width 61 height 51
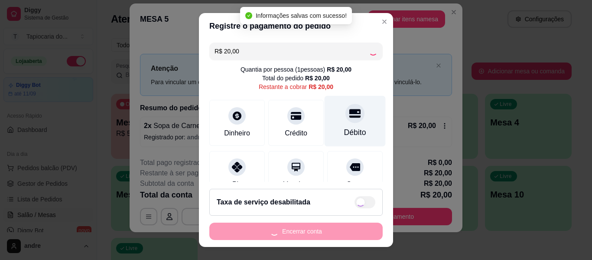
type input "R$ 0,00"
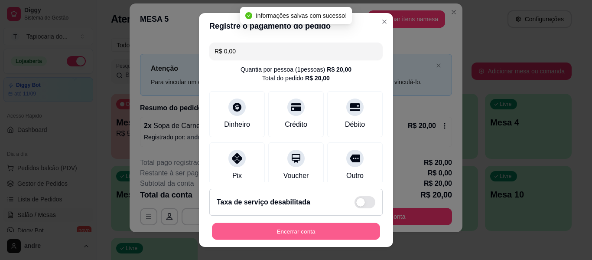
click at [310, 240] on div "Encerrar conta" at bounding box center [295, 230] width 173 height 17
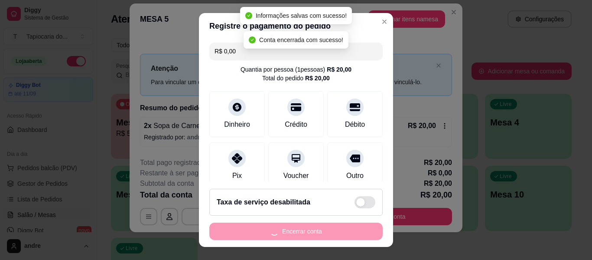
scroll to position [0, 0]
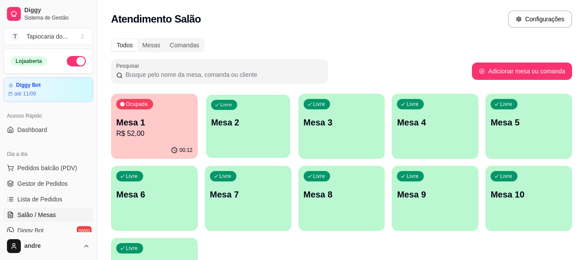
click at [267, 135] on div "Livre Mesa 2" at bounding box center [248, 120] width 84 height 53
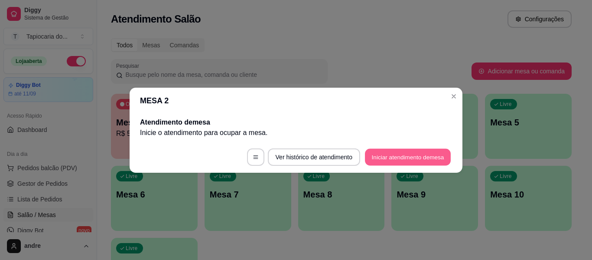
click at [374, 161] on button "Iniciar atendimento de mesa" at bounding box center [408, 156] width 86 height 17
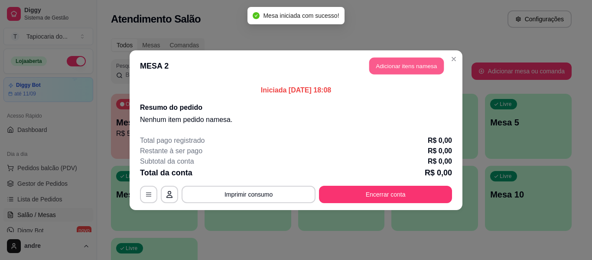
click at [373, 67] on button "Adicionar itens na mesa" at bounding box center [406, 65] width 75 height 17
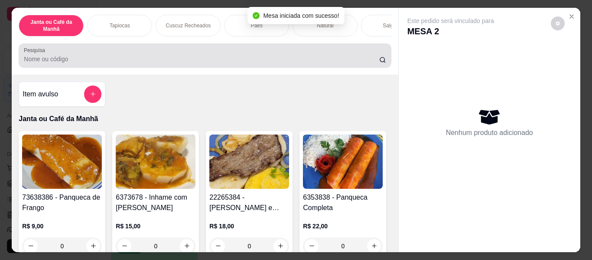
click at [358, 58] on input "Pesquisa" at bounding box center [201, 59] width 355 height 9
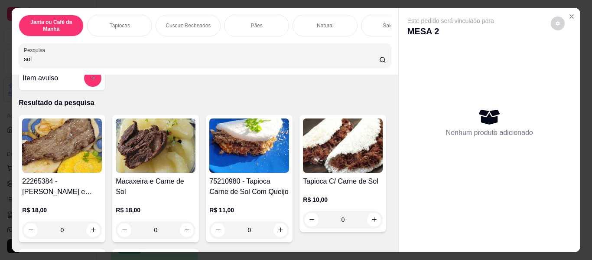
scroll to position [43, 0]
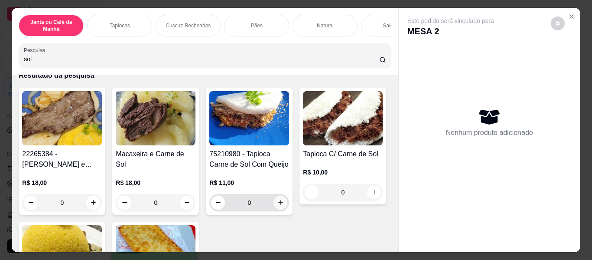
type input "sol"
click at [277, 206] on icon "increase-product-quantity" at bounding box center [280, 202] width 7 height 7
type input "1"
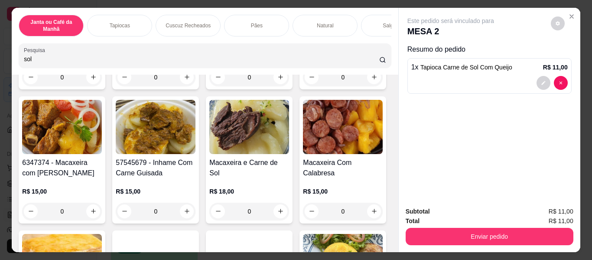
scroll to position [477, 0]
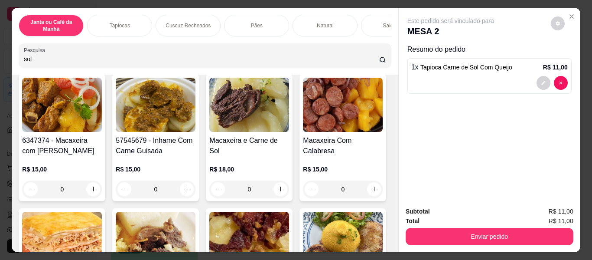
click at [368, 63] on input "sol" at bounding box center [201, 59] width 355 height 9
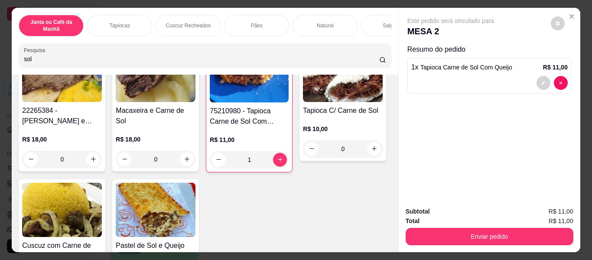
scroll to position [0, 0]
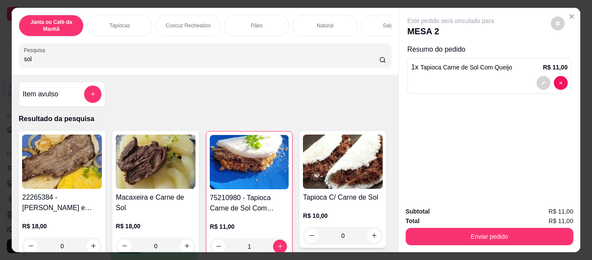
click at [368, 63] on input "sol" at bounding box center [201, 59] width 355 height 9
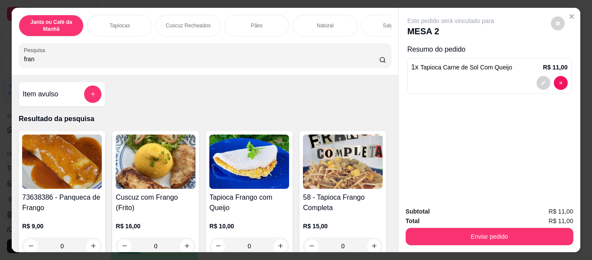
scroll to position [43, 0]
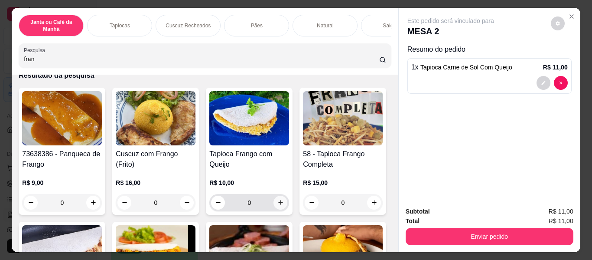
type input "fran"
click at [278, 204] on icon "increase-product-quantity" at bounding box center [280, 202] width 4 height 4
type input "1"
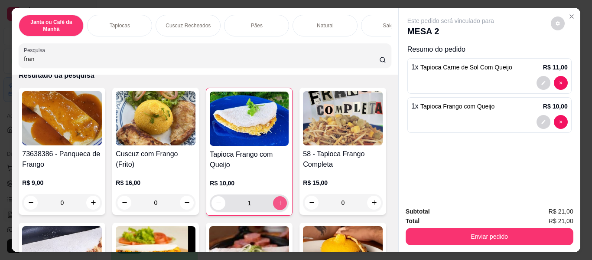
scroll to position [0, 0]
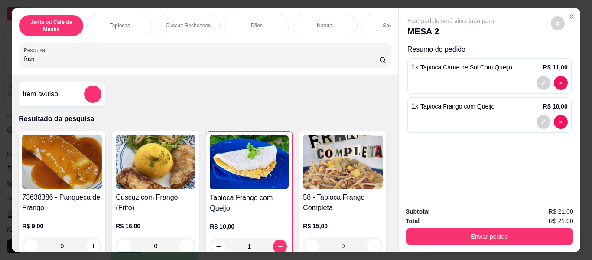
click at [280, 60] on input "fran" at bounding box center [201, 59] width 355 height 9
type input "0"
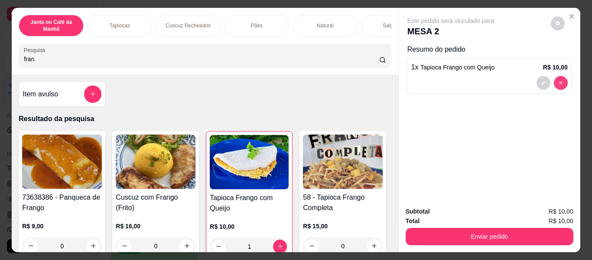
type input "0"
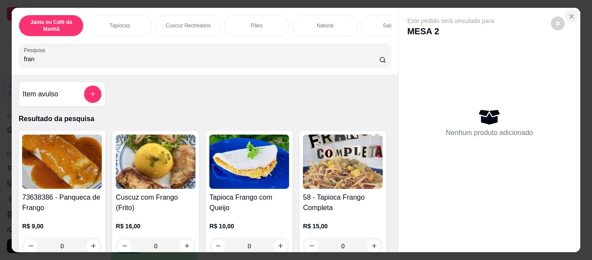
click at [568, 10] on button "Close" at bounding box center [572, 17] width 14 height 14
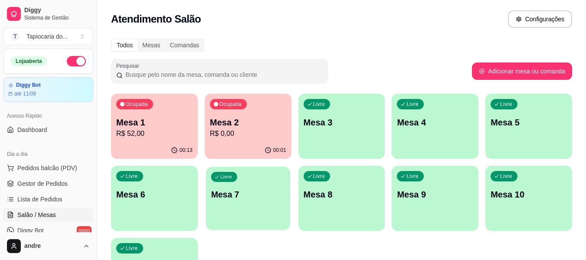
click at [256, 192] on p "Mesa 7" at bounding box center [248, 195] width 74 height 12
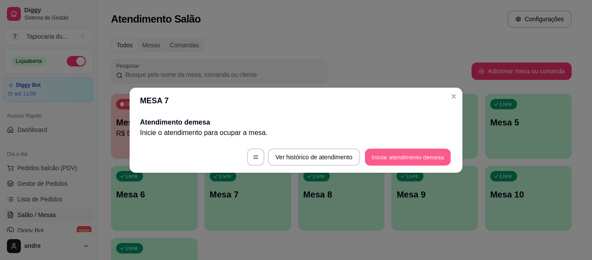
click at [393, 157] on button "Iniciar atendimento de mesa" at bounding box center [408, 156] width 86 height 17
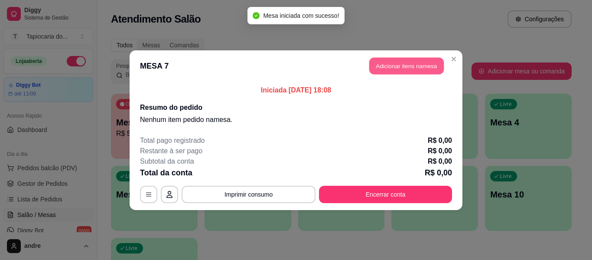
click at [427, 68] on button "Adicionar itens na mesa" at bounding box center [406, 65] width 75 height 17
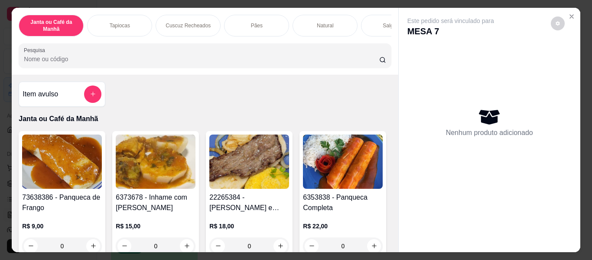
click at [359, 61] on input "Pesquisa" at bounding box center [201, 59] width 355 height 9
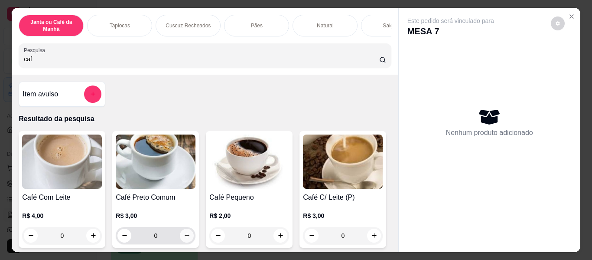
type input "caf"
click at [186, 239] on icon "increase-product-quantity" at bounding box center [187, 235] width 7 height 7
type input "1"
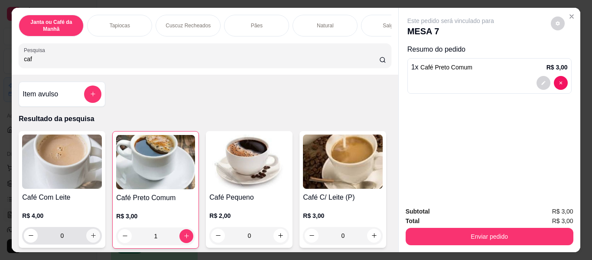
click at [91, 238] on icon "increase-product-quantity" at bounding box center [93, 235] width 7 height 7
type input "1"
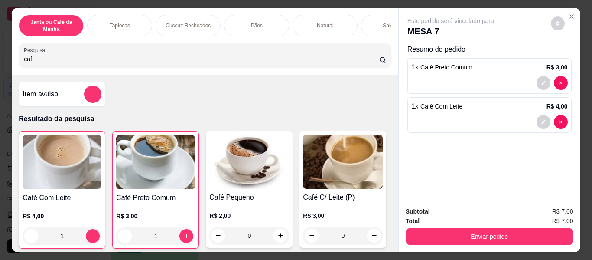
click at [195, 59] on input "caf" at bounding box center [201, 59] width 355 height 9
type input "c"
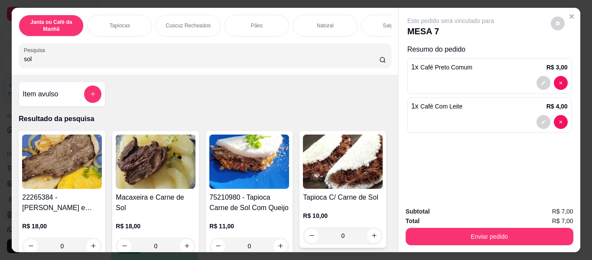
scroll to position [43, 0]
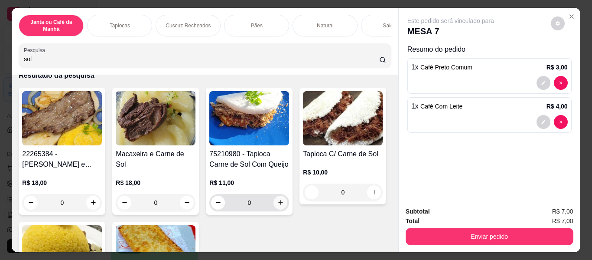
type input "sol"
click at [279, 206] on icon "increase-product-quantity" at bounding box center [280, 202] width 7 height 7
type input "1"
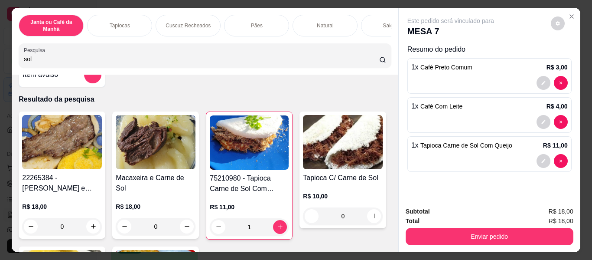
scroll to position [0, 0]
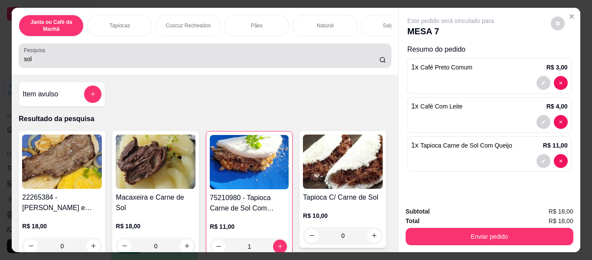
click at [173, 68] on div "Pesquisa sol" at bounding box center [205, 55] width 372 height 24
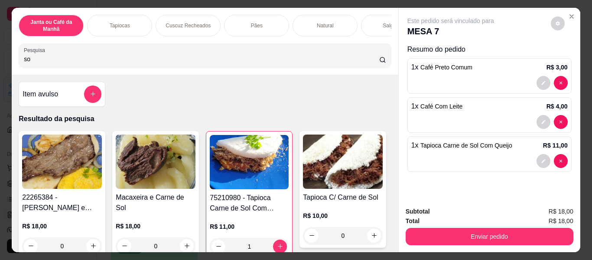
type input "s"
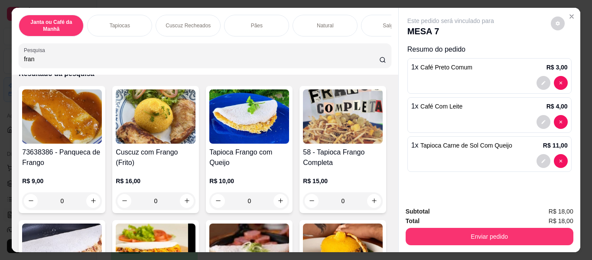
scroll to position [43, 0]
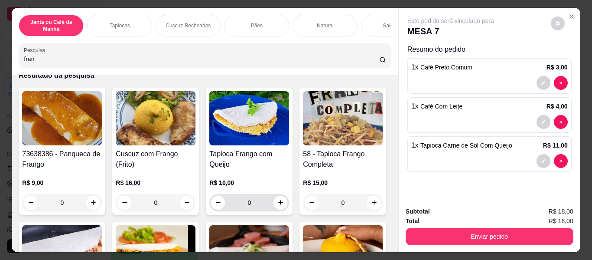
type input "fran"
click at [274, 209] on button "increase-product-quantity" at bounding box center [280, 201] width 13 height 13
type input "1"
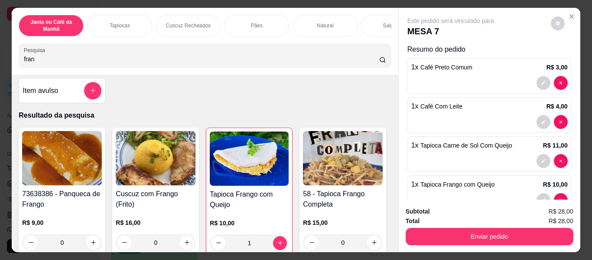
scroll to position [0, 0]
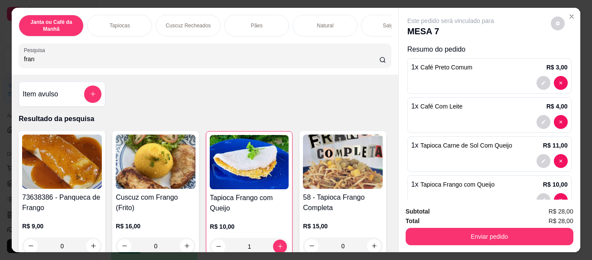
click at [269, 62] on input "fran" at bounding box center [201, 59] width 355 height 9
type input "f"
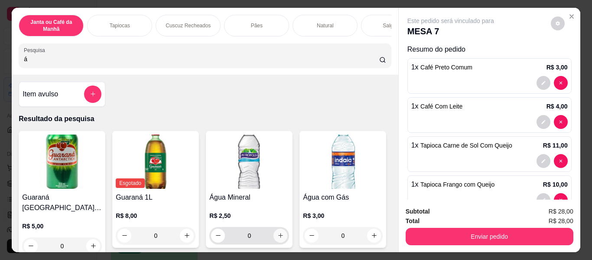
type input "á"
click at [277, 239] on icon "increase-product-quantity" at bounding box center [280, 235] width 7 height 7
type input "1"
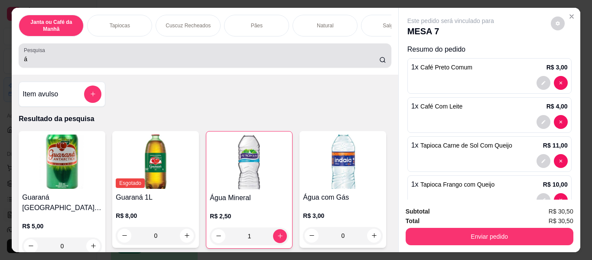
click at [293, 58] on input "á" at bounding box center [201, 59] width 355 height 9
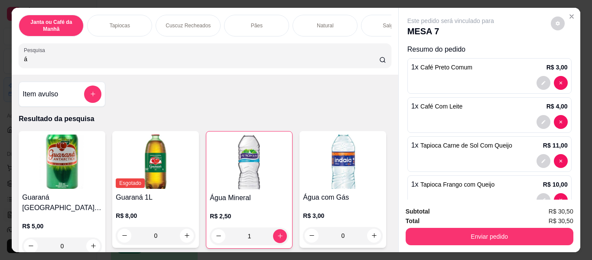
click at [369, 61] on input "á" at bounding box center [201, 59] width 355 height 9
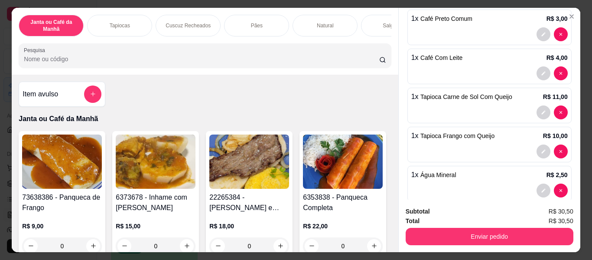
scroll to position [62, 0]
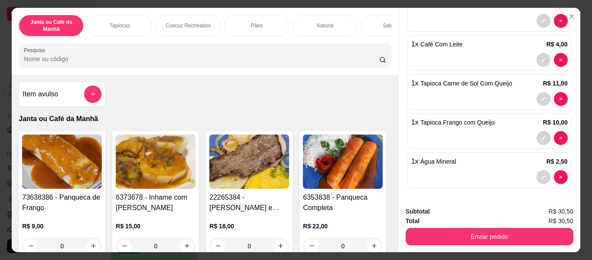
click at [358, 63] on input "Pesquisa" at bounding box center [201, 59] width 355 height 9
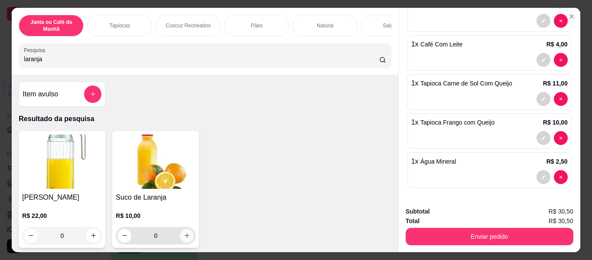
type input "laranja"
click at [185, 239] on icon "increase-product-quantity" at bounding box center [187, 235] width 7 height 7
type input "1"
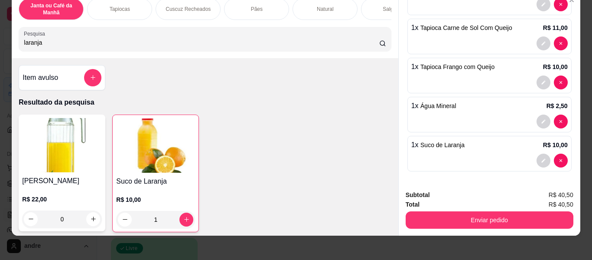
scroll to position [23, 0]
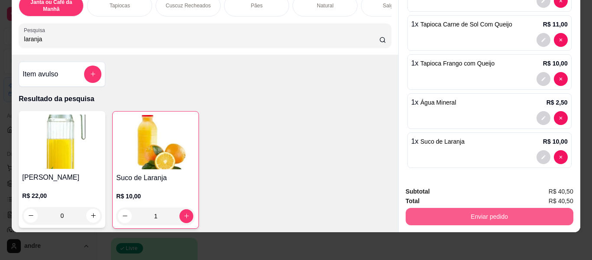
click at [528, 209] on button "Enviar pedido" at bounding box center [490, 216] width 168 height 17
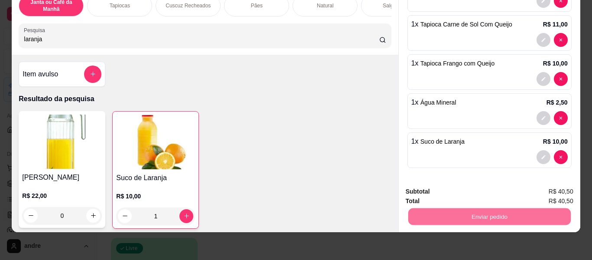
click at [471, 187] on button "Não registrar e enviar pedido" at bounding box center [461, 188] width 88 height 16
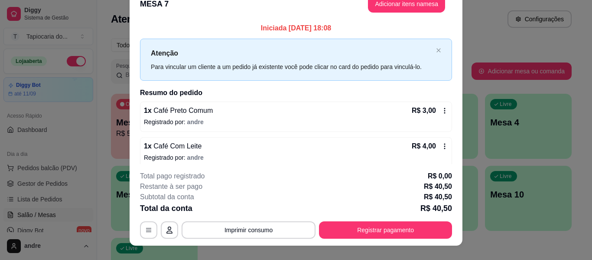
scroll to position [0, 0]
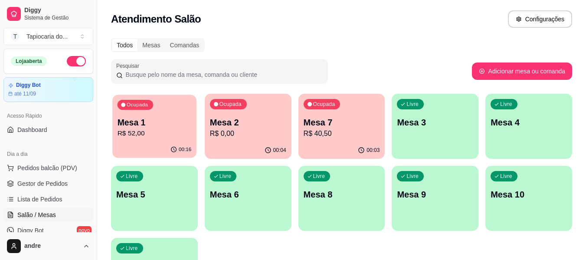
click at [155, 118] on p "Mesa 1" at bounding box center [154, 123] width 74 height 12
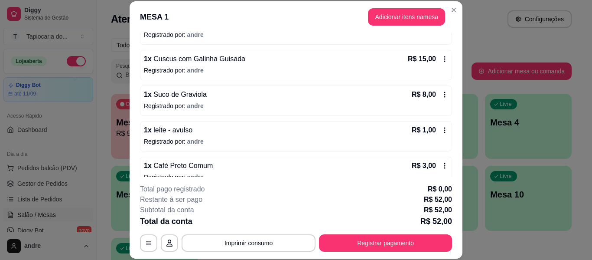
scroll to position [149, 0]
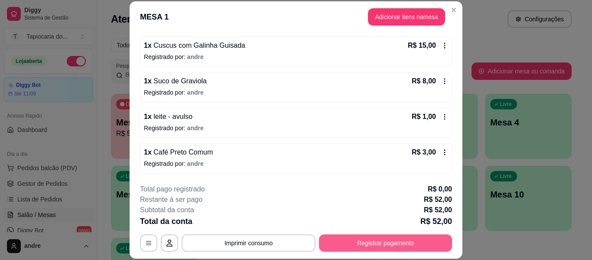
click at [386, 241] on button "Registrar pagamento" at bounding box center [385, 242] width 133 height 17
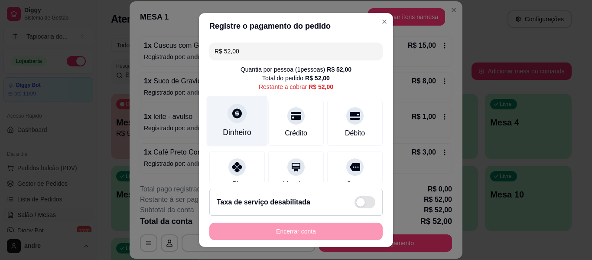
click at [245, 130] on div "Dinheiro" at bounding box center [237, 132] width 29 height 11
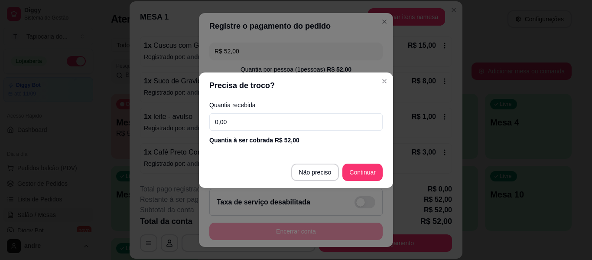
click at [252, 123] on input "0,00" at bounding box center [295, 121] width 173 height 17
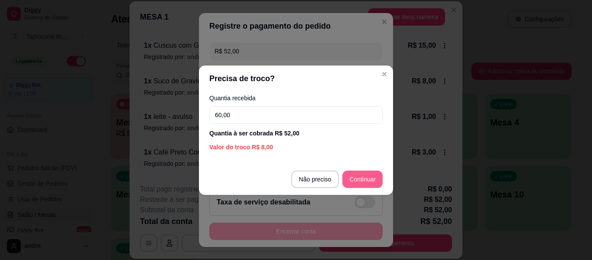
type input "60,00"
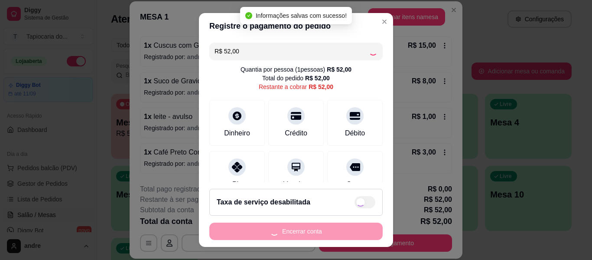
type input "R$ 0,00"
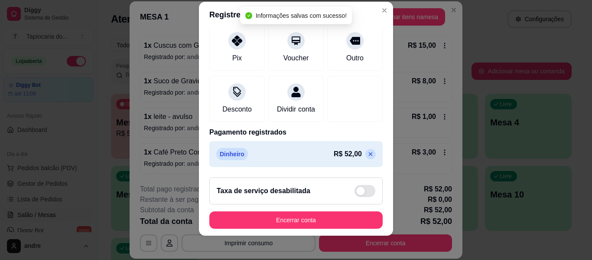
scroll to position [15, 0]
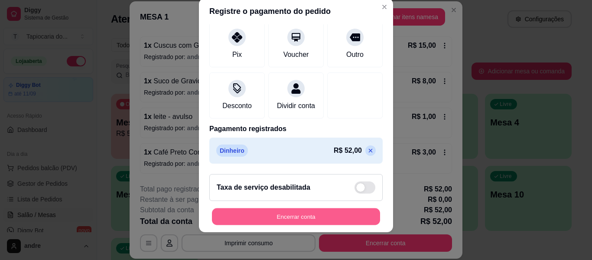
click at [348, 214] on button "Encerrar conta" at bounding box center [296, 216] width 168 height 17
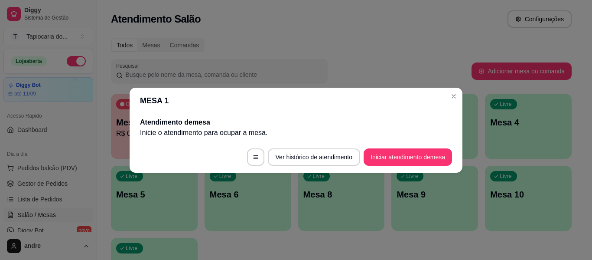
scroll to position [0, 0]
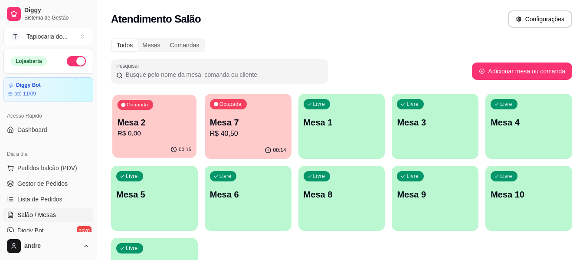
click at [160, 126] on p "Mesa 2" at bounding box center [154, 123] width 74 height 12
click at [160, 150] on div "00:15" at bounding box center [154, 149] width 84 height 16
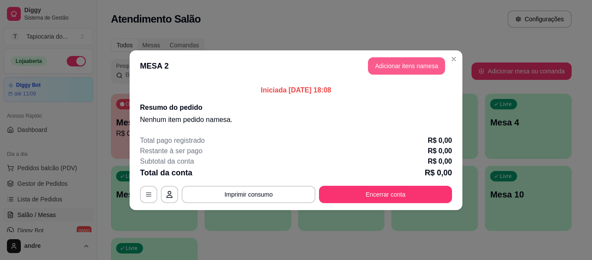
click at [384, 71] on button "Adicionar itens na mesa" at bounding box center [406, 65] width 77 height 17
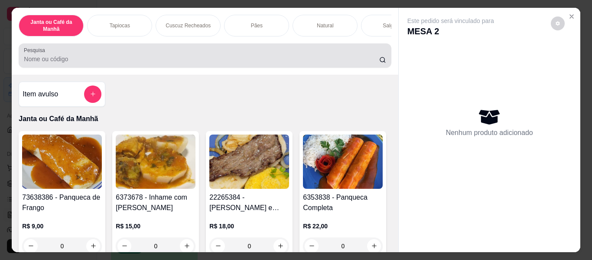
click at [266, 61] on input "Pesquisa" at bounding box center [201, 59] width 355 height 9
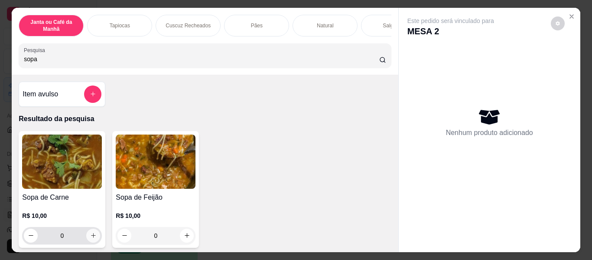
type input "sopa"
click at [90, 237] on icon "increase-product-quantity" at bounding box center [93, 235] width 7 height 7
type input "1"
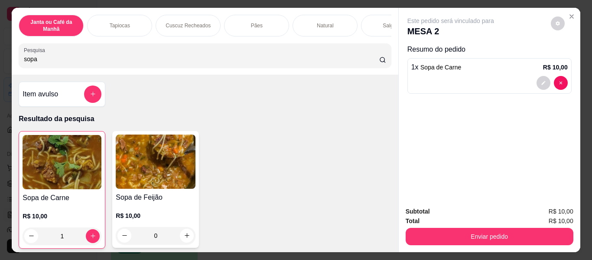
click at [108, 63] on input "sopa" at bounding box center [201, 59] width 355 height 9
type input "s"
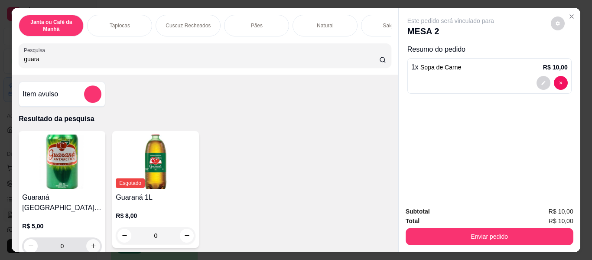
type input "guara"
click at [90, 242] on button "increase-product-quantity" at bounding box center [93, 245] width 13 height 13
type input "1"
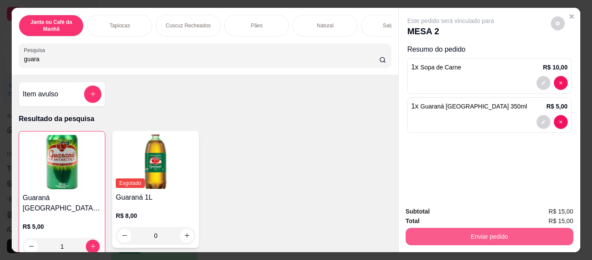
click at [426, 235] on button "Enviar pedido" at bounding box center [490, 236] width 168 height 17
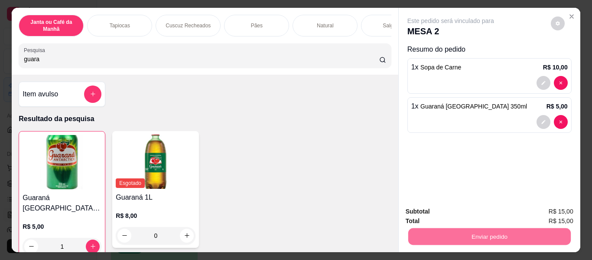
click at [448, 205] on button "Não registrar e enviar pedido" at bounding box center [461, 211] width 88 height 16
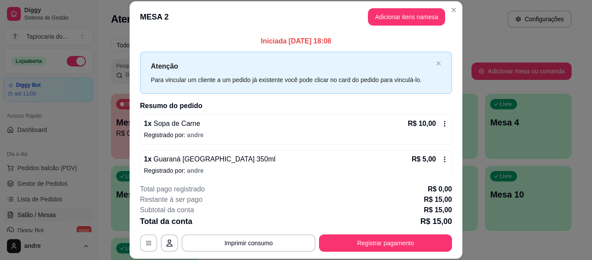
scroll to position [26, 0]
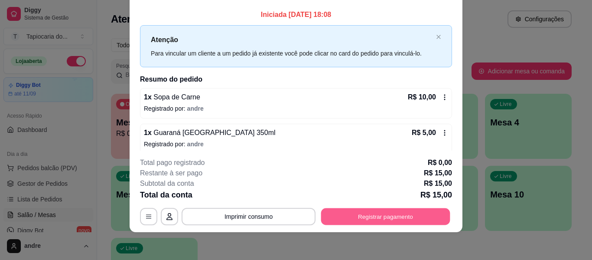
click at [404, 221] on button "Registrar pagamento" at bounding box center [385, 216] width 129 height 17
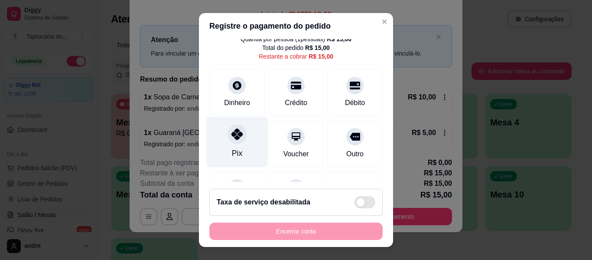
scroll to position [43, 0]
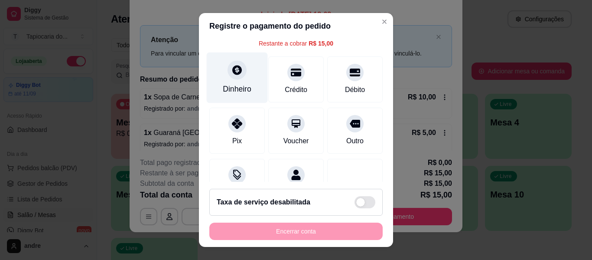
click at [240, 94] on div "Dinheiro" at bounding box center [237, 88] width 29 height 11
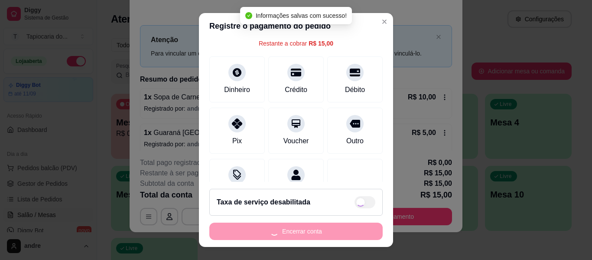
type input "R$ 0,00"
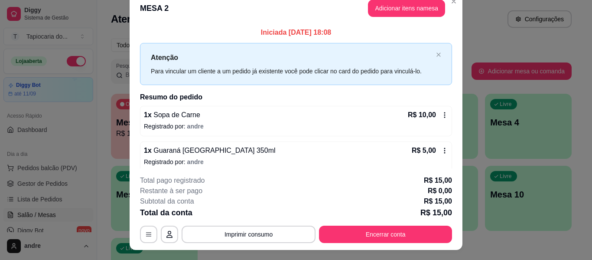
scroll to position [0, 0]
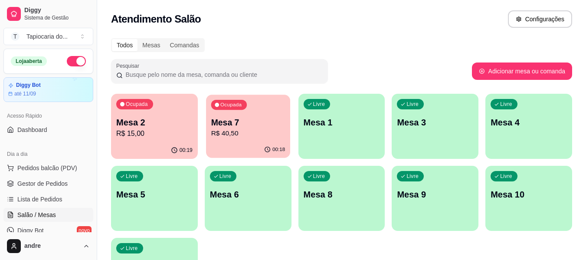
click at [235, 130] on p "R$ 40,50" at bounding box center [248, 133] width 74 height 10
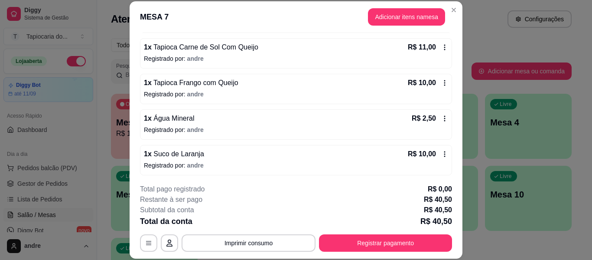
scroll to position [149, 0]
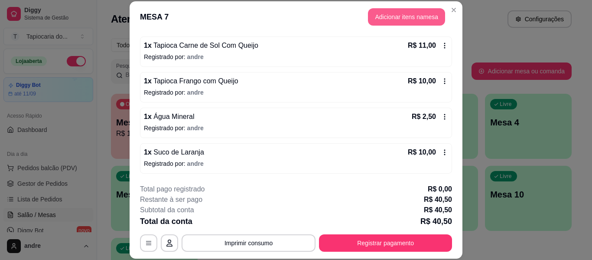
click at [394, 24] on button "Adicionar itens na mesa" at bounding box center [406, 16] width 77 height 17
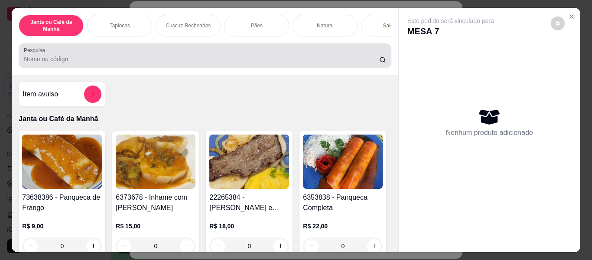
click at [367, 58] on input "Pesquisa" at bounding box center [201, 59] width 355 height 9
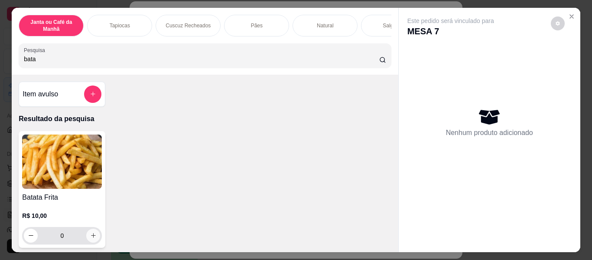
type input "bata"
click at [86, 238] on button "increase-product-quantity" at bounding box center [93, 235] width 14 height 14
type input "1"
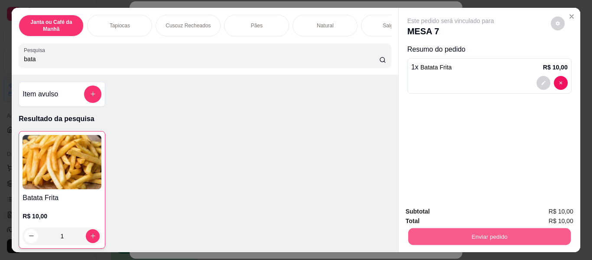
click at [424, 228] on button "Enviar pedido" at bounding box center [489, 236] width 163 height 17
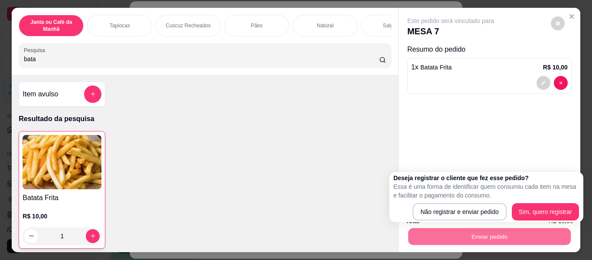
click at [412, 209] on div "Não registrar e enviar pedido Sim, quero registrar" at bounding box center [487, 211] width 186 height 17
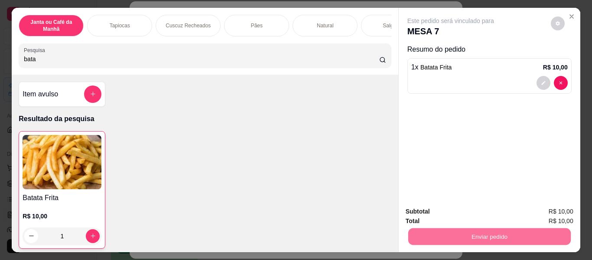
click at [426, 206] on button "Não registrar e enviar pedido" at bounding box center [461, 212] width 88 height 16
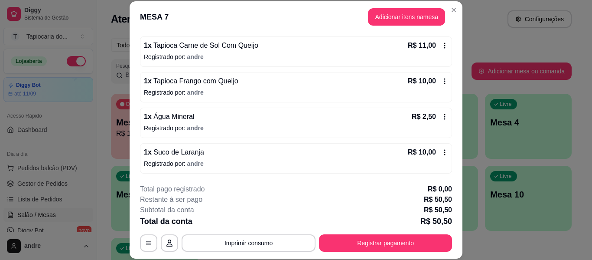
scroll to position [106, 0]
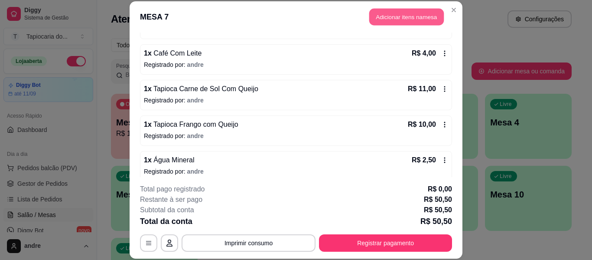
click at [381, 21] on button "Adicionar itens na mesa" at bounding box center [406, 17] width 75 height 17
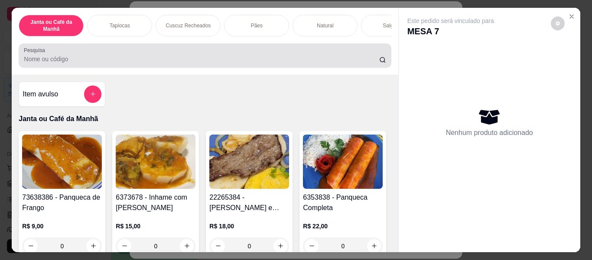
click at [356, 58] on input "Pesquisa" at bounding box center [201, 59] width 355 height 9
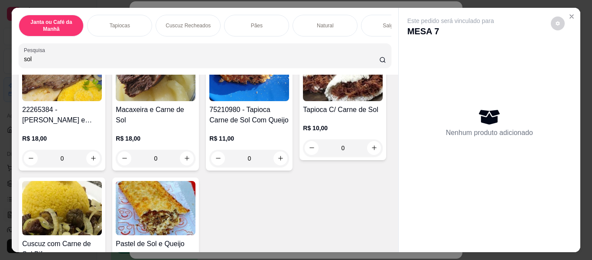
scroll to position [87, 0]
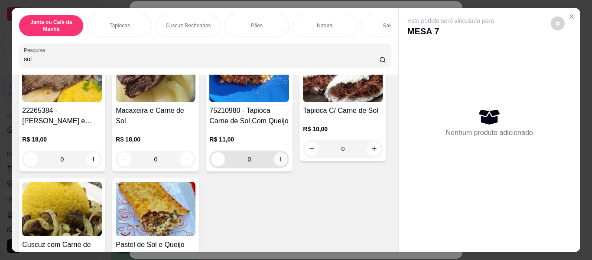
type input "sol"
click at [277, 163] on icon "increase-product-quantity" at bounding box center [280, 159] width 7 height 7
type input "1"
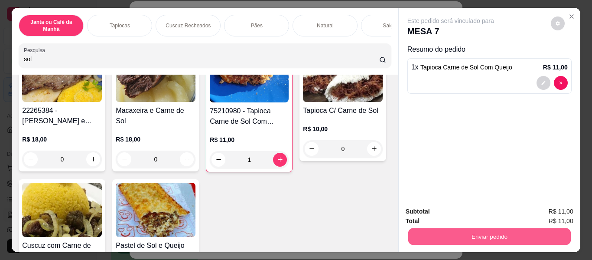
click at [475, 234] on button "Enviar pedido" at bounding box center [489, 236] width 163 height 17
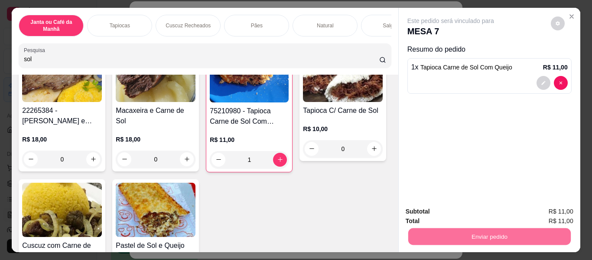
click at [468, 212] on button "Não registrar e enviar pedido" at bounding box center [461, 212] width 88 height 16
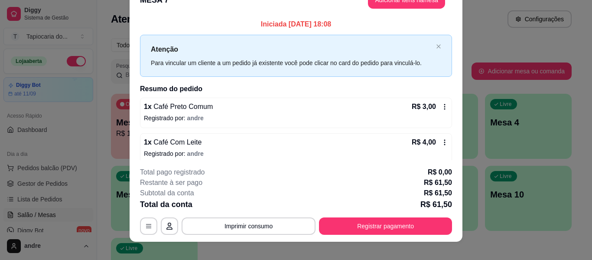
scroll to position [0, 0]
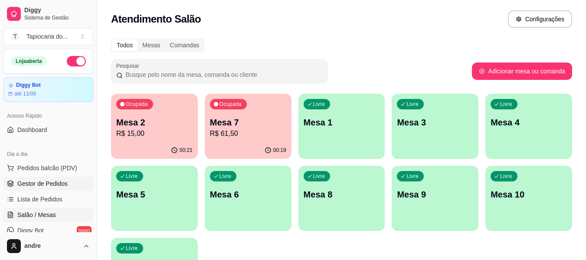
click at [59, 187] on span "Gestor de Pedidos" at bounding box center [42, 183] width 50 height 9
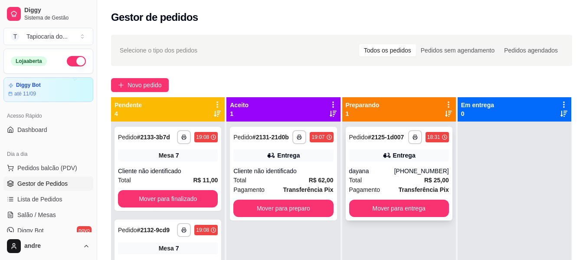
click at [357, 167] on div "dayana" at bounding box center [371, 170] width 45 height 9
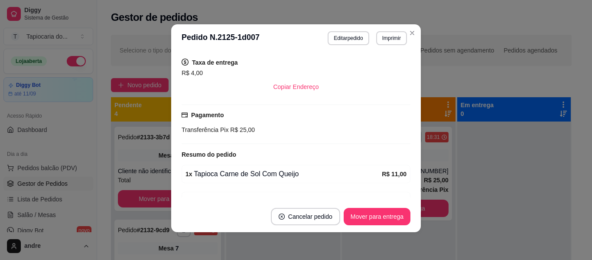
scroll to position [196, 0]
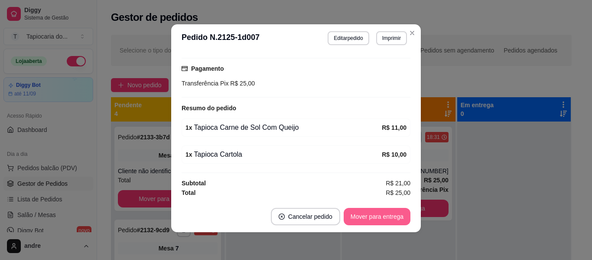
click at [370, 214] on button "Mover para entrega" at bounding box center [377, 216] width 67 height 17
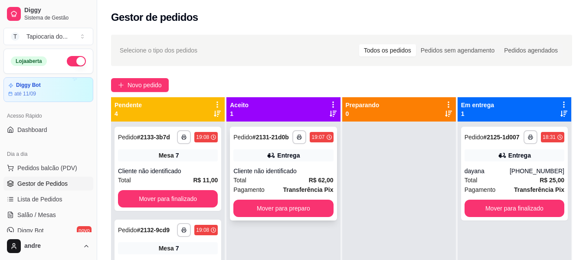
drag, startPoint x: 292, startPoint y: 181, endPoint x: 297, endPoint y: 175, distance: 7.7
click at [297, 175] on div "**********" at bounding box center [283, 174] width 107 height 94
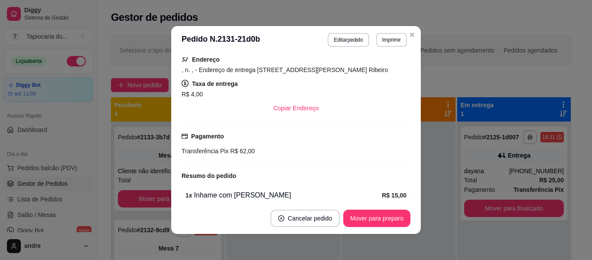
scroll to position [68, 0]
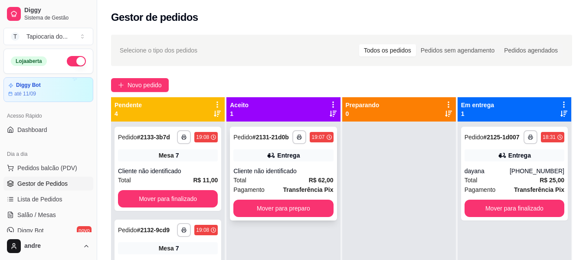
click at [269, 169] on div "Cliente não identificado" at bounding box center [283, 170] width 100 height 9
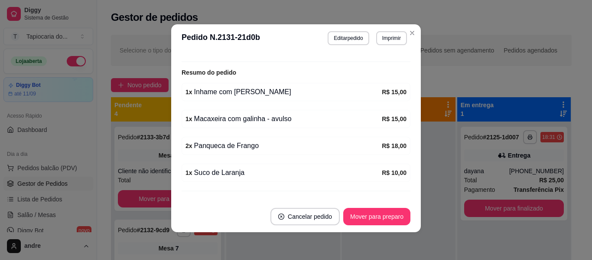
scroll to position [198, 0]
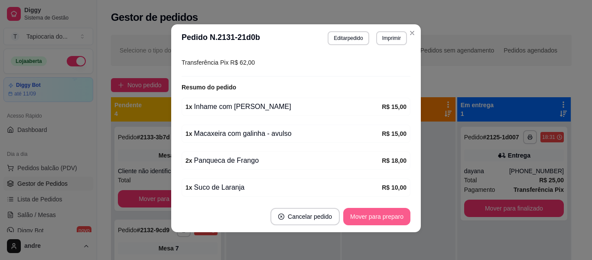
click at [368, 213] on button "Mover para preparo" at bounding box center [376, 216] width 67 height 17
click at [394, 213] on button "Mover para entrega" at bounding box center [377, 216] width 67 height 17
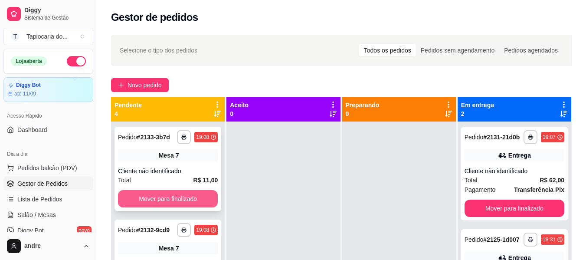
click at [160, 202] on button "Mover para finalizado" at bounding box center [168, 198] width 100 height 17
click at [160, 202] on button "Mover para finalizado" at bounding box center [167, 198] width 97 height 17
click at [160, 202] on button "Mover para finalizado" at bounding box center [168, 198] width 100 height 17
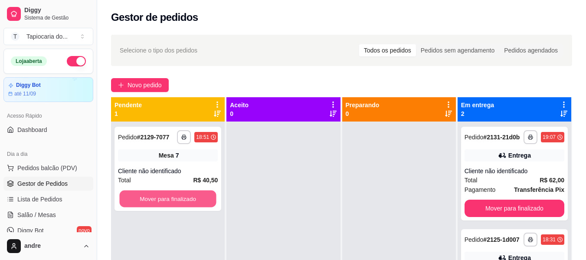
click at [160, 202] on button "Mover para finalizado" at bounding box center [167, 198] width 97 height 17
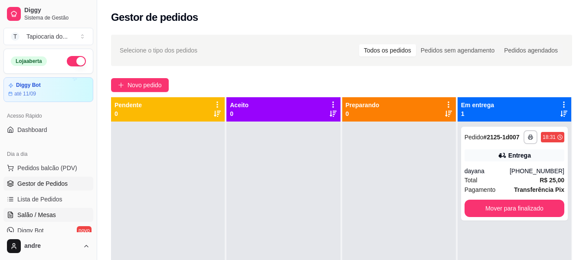
drag, startPoint x: 78, startPoint y: 215, endPoint x: 84, endPoint y: 217, distance: 6.7
click at [79, 215] on link "Salão / Mesas" at bounding box center [48, 215] width 90 height 14
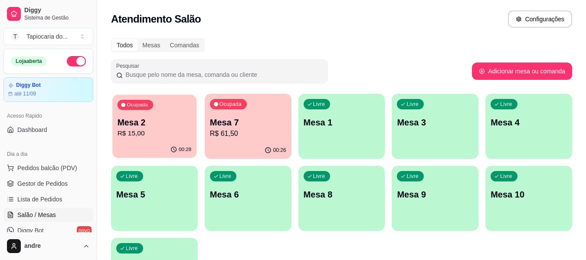
click at [160, 150] on div "00:28" at bounding box center [154, 149] width 84 height 16
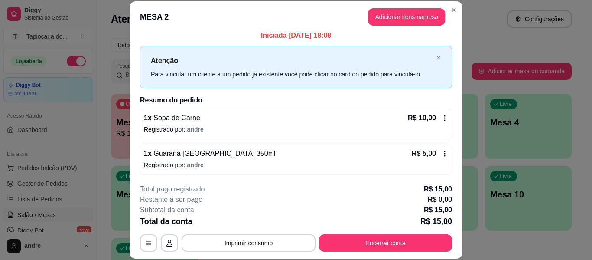
scroll to position [7, 0]
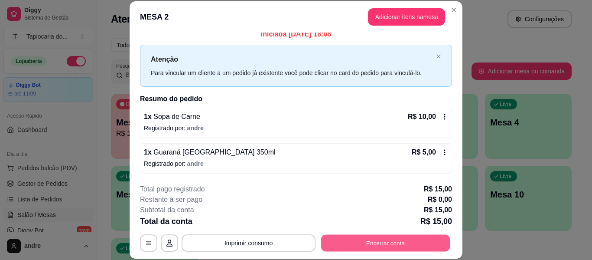
click at [407, 239] on button "Encerrar conta" at bounding box center [385, 243] width 129 height 17
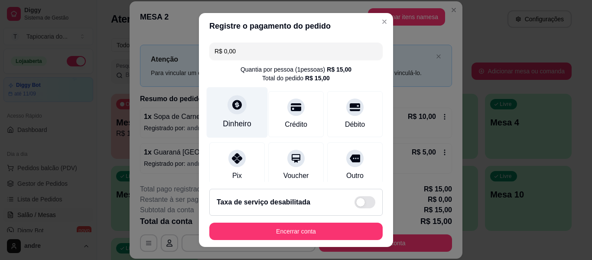
click at [240, 113] on div "Dinheiro" at bounding box center [237, 112] width 61 height 51
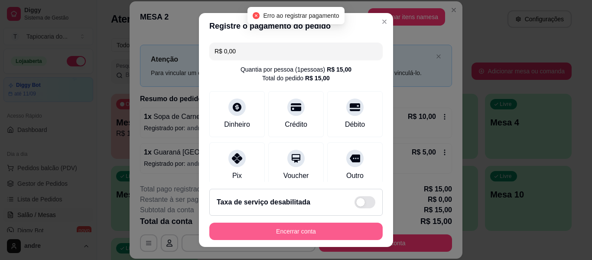
click at [352, 232] on button "Encerrar conta" at bounding box center [295, 230] width 173 height 17
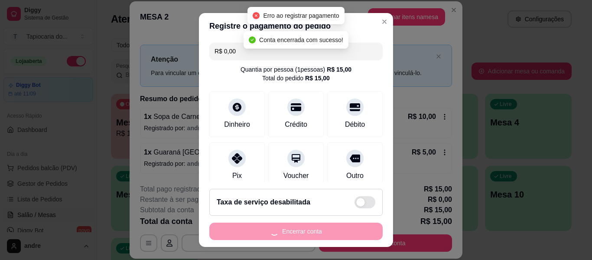
scroll to position [0, 0]
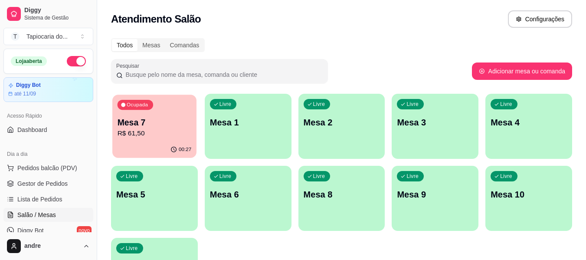
click at [145, 130] on div "Mesa 7 R$ 61,50" at bounding box center [154, 128] width 74 height 22
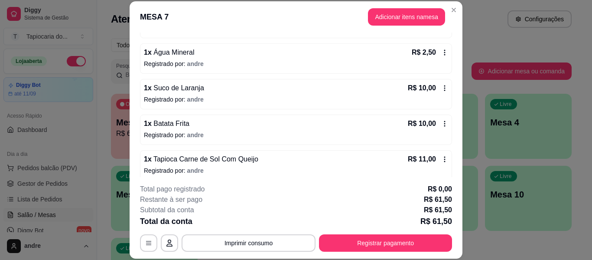
scroll to position [217, 0]
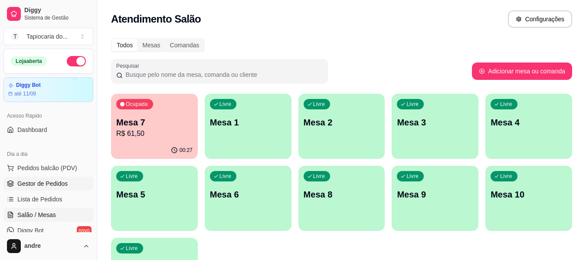
click at [18, 182] on span "Gestor de Pedidos" at bounding box center [42, 183] width 50 height 9
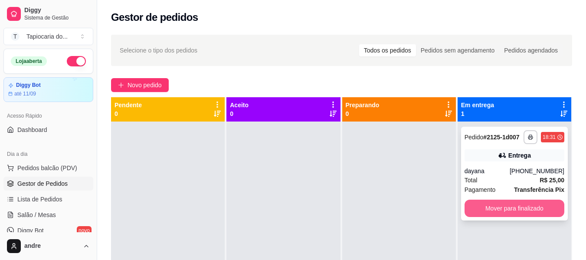
click at [469, 202] on button "Mover para finalizado" at bounding box center [514, 207] width 100 height 17
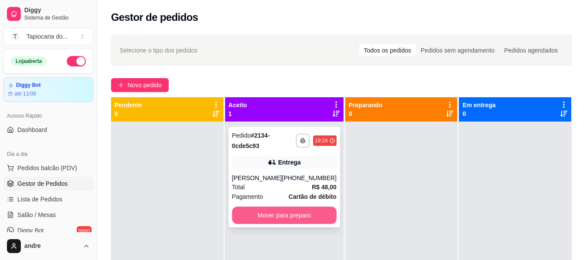
click at [312, 213] on button "Mover para preparo" at bounding box center [284, 214] width 104 height 17
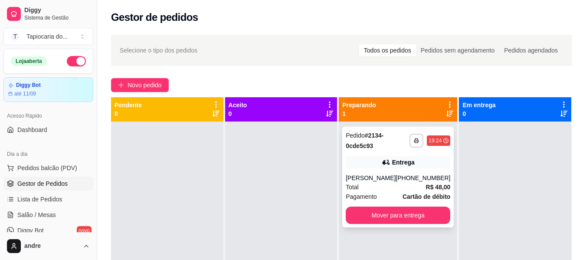
click at [404, 182] on div "Total R$ 48,00" at bounding box center [397, 187] width 104 height 10
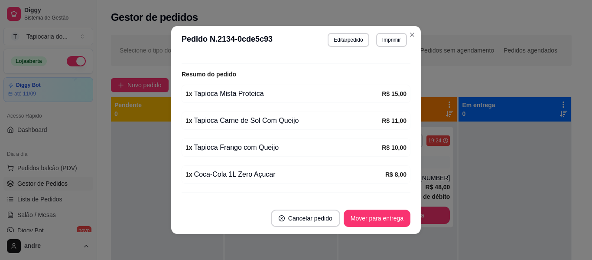
scroll to position [276, 0]
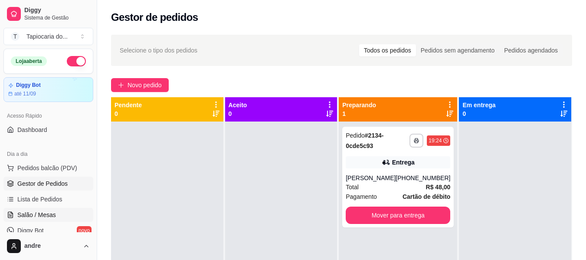
click at [60, 215] on link "Salão / Mesas" at bounding box center [48, 215] width 90 height 14
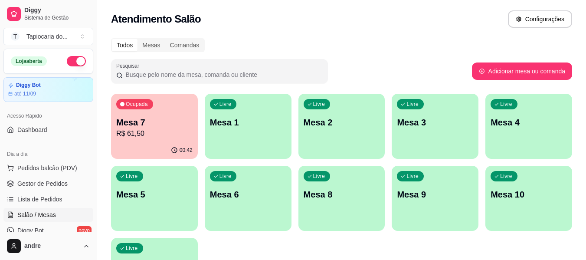
click at [169, 123] on p "Mesa 7" at bounding box center [154, 122] width 76 height 12
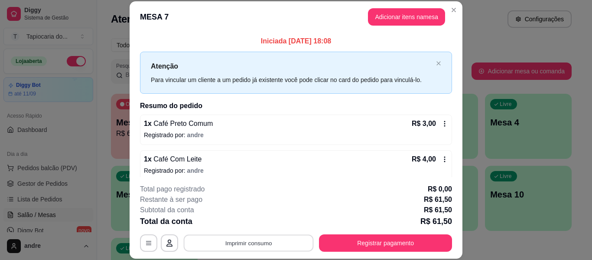
click at [210, 241] on button "Imprimir consumo" at bounding box center [249, 243] width 130 height 17
click at [230, 221] on button "Impressora" at bounding box center [248, 223] width 63 height 14
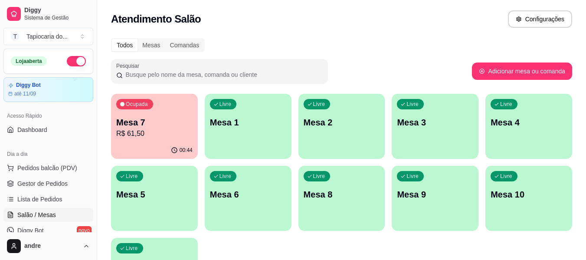
click at [172, 114] on div "Ocupada Mesa 7 R$ 61,50" at bounding box center [154, 118] width 87 height 48
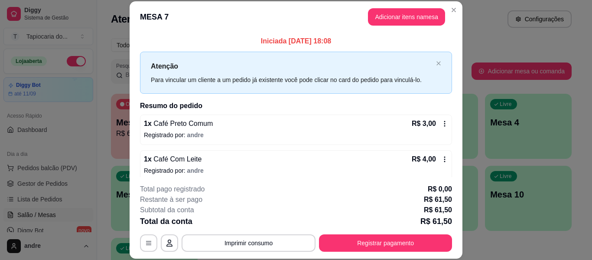
drag, startPoint x: 373, startPoint y: 252, endPoint x: 377, endPoint y: 244, distance: 9.5
click at [373, 252] on footer "**********" at bounding box center [296, 217] width 333 height 81
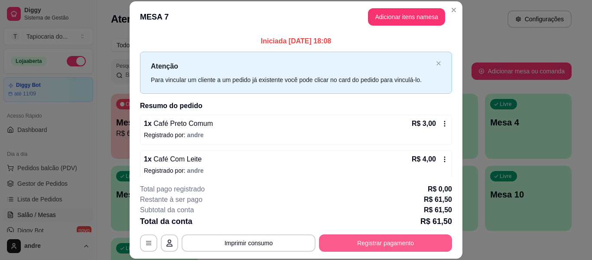
click at [381, 238] on button "Registrar pagamento" at bounding box center [385, 242] width 133 height 17
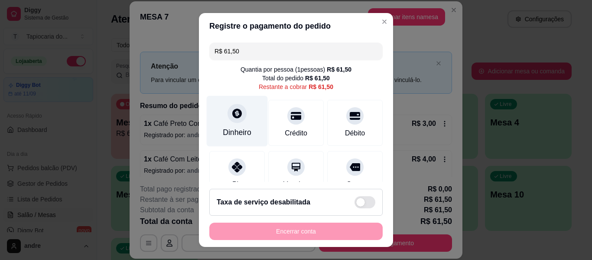
click at [222, 122] on div "Dinheiro" at bounding box center [237, 121] width 61 height 51
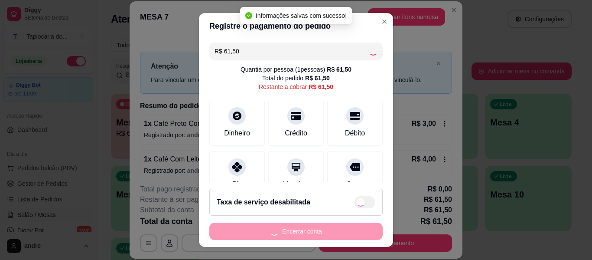
type input "R$ 0,00"
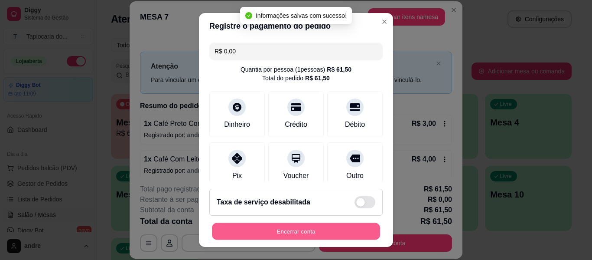
click at [306, 229] on button "Encerrar conta" at bounding box center [296, 231] width 168 height 17
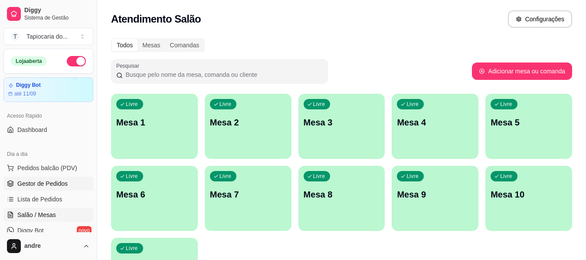
click at [65, 184] on span "Gestor de Pedidos" at bounding box center [42, 183] width 50 height 9
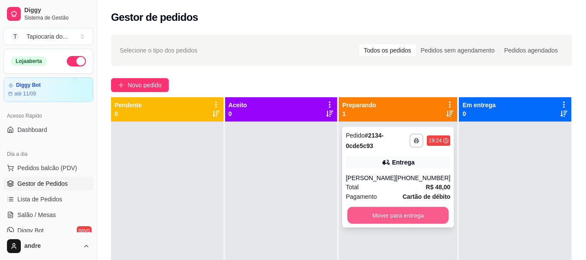
click at [426, 213] on button "Mover para entrega" at bounding box center [397, 215] width 101 height 17
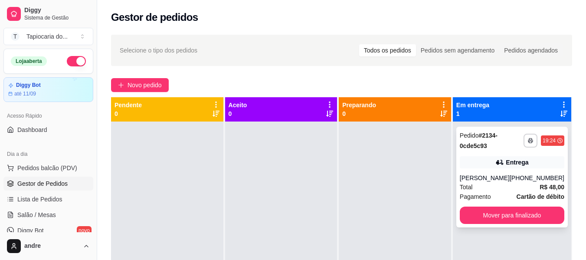
click at [517, 193] on strong "Cartão de débito" at bounding box center [540, 196] width 48 height 7
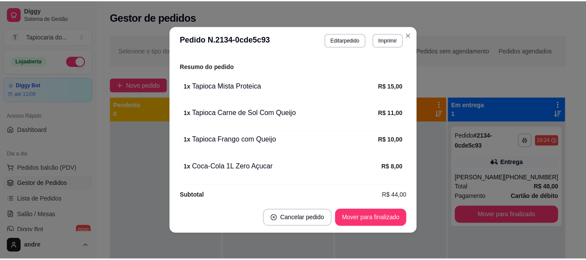
scroll to position [2, 0]
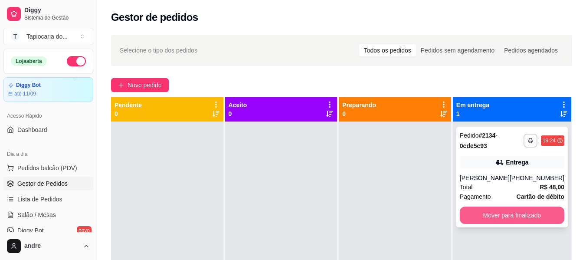
click at [481, 218] on button "Mover para finalizado" at bounding box center [511, 214] width 104 height 17
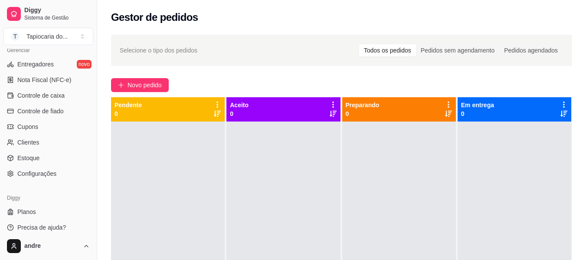
scroll to position [364, 0]
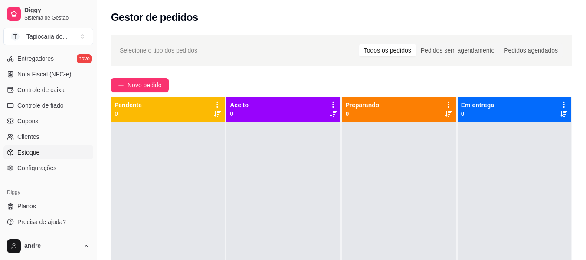
click at [27, 154] on span "Estoque" at bounding box center [28, 152] width 22 height 9
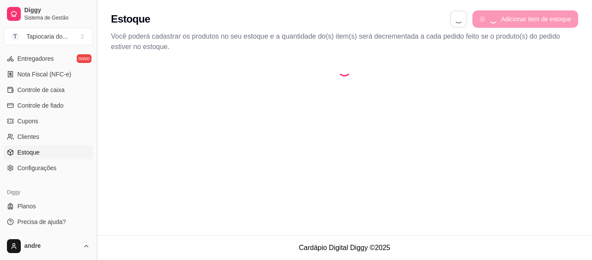
select select "QUANTITY_ORDER"
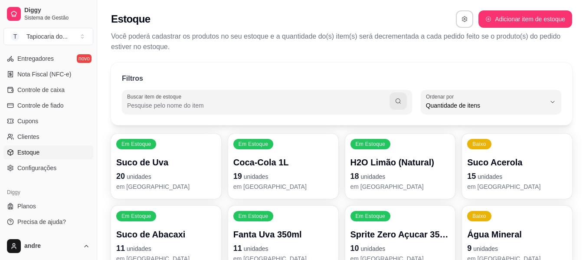
scroll to position [8, 0]
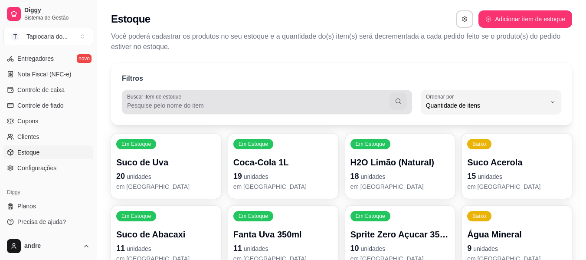
click at [271, 108] on input "Buscar item de estoque" at bounding box center [258, 105] width 262 height 9
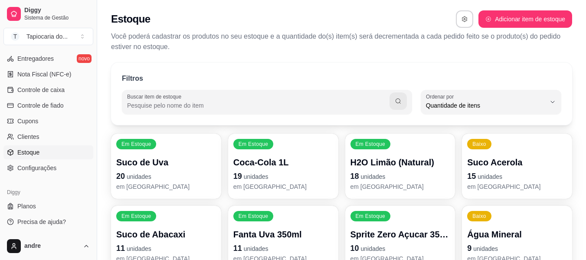
type input "c"
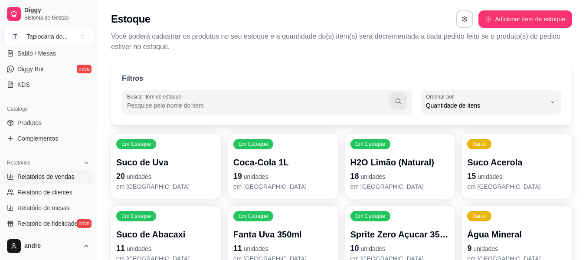
scroll to position [147, 0]
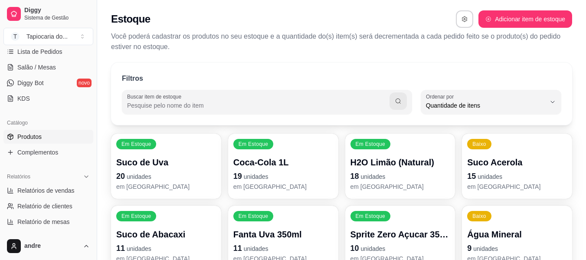
click at [36, 134] on span "Produtos" at bounding box center [29, 136] width 24 height 9
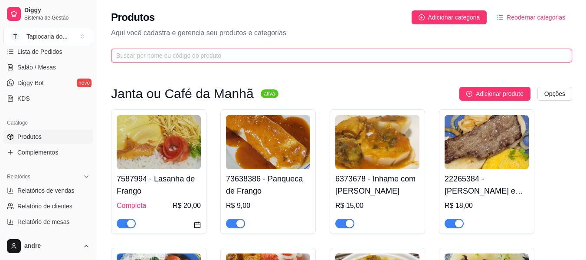
click at [181, 56] on input "text" at bounding box center [337, 56] width 443 height 10
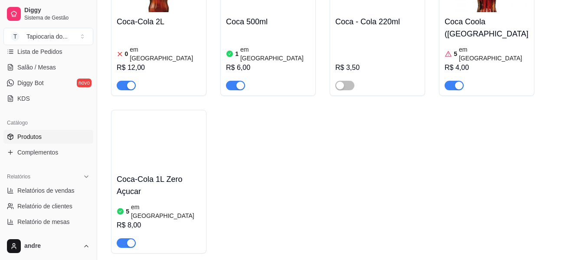
scroll to position [303, 0]
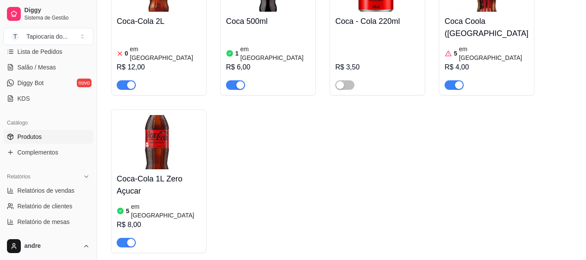
type input "coca"
click at [125, 238] on span "button" at bounding box center [126, 243] width 19 height 10
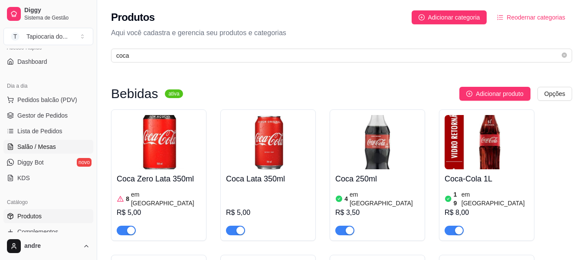
scroll to position [61, 0]
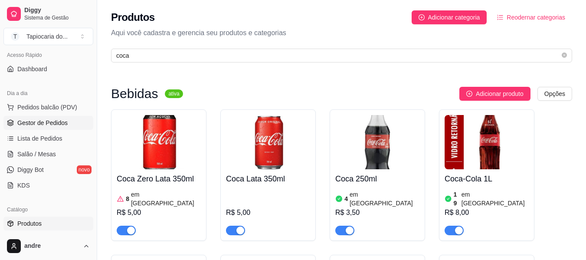
click at [61, 121] on span "Gestor de Pedidos" at bounding box center [42, 122] width 50 height 9
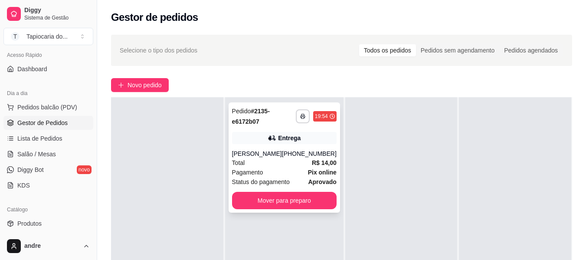
click at [290, 160] on div "Total R$ 14,00" at bounding box center [284, 163] width 104 height 10
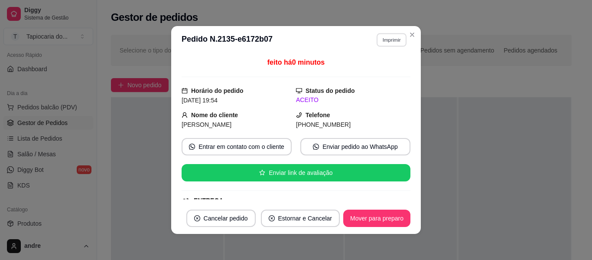
click at [386, 34] on button "Imprimir" at bounding box center [392, 39] width 30 height 13
click at [377, 70] on button "Impressora" at bounding box center [373, 70] width 63 height 14
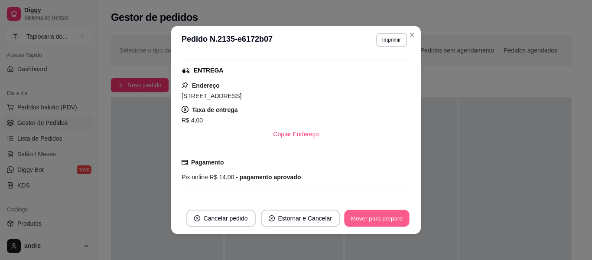
click at [375, 215] on button "Mover para preparo" at bounding box center [376, 218] width 65 height 17
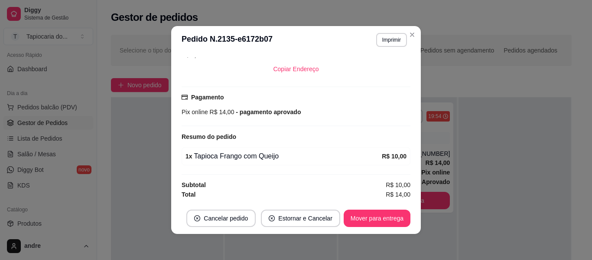
scroll to position [2, 0]
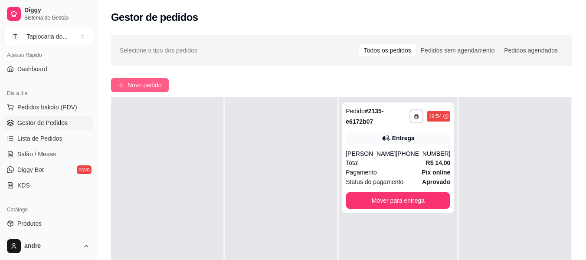
click at [149, 89] on span "Novo pedido" at bounding box center [144, 85] width 34 height 10
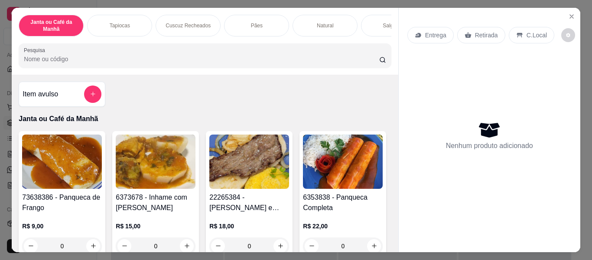
click at [294, 63] on input "Pesquisa" at bounding box center [201, 59] width 355 height 9
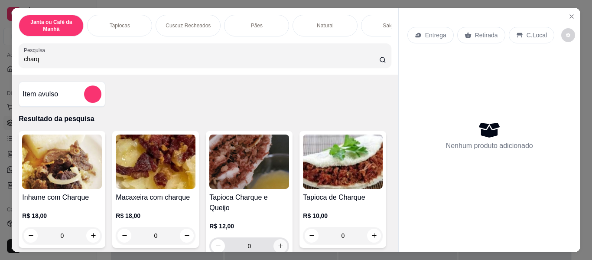
type input "charq"
click at [280, 242] on icon "increase-product-quantity" at bounding box center [280, 245] width 7 height 7
type input "1"
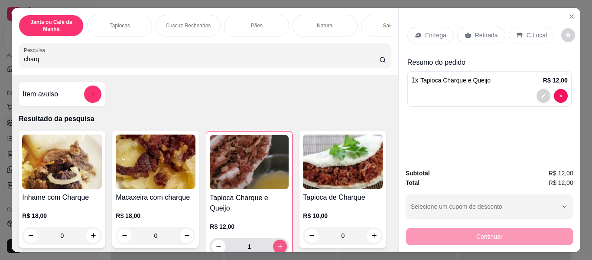
click at [280, 239] on button "increase-product-quantity" at bounding box center [280, 246] width 14 height 14
type input "2"
click at [431, 32] on p "Entrega" at bounding box center [435, 35] width 21 height 9
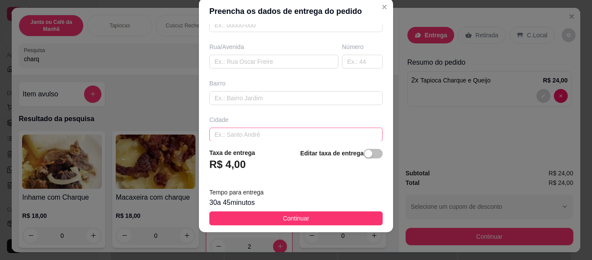
scroll to position [176, 0]
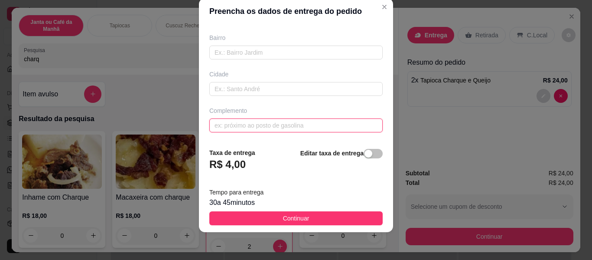
paste input "[PERSON_NAME] Lisboa Apartamento [GEOGRAPHIC_DATA]"
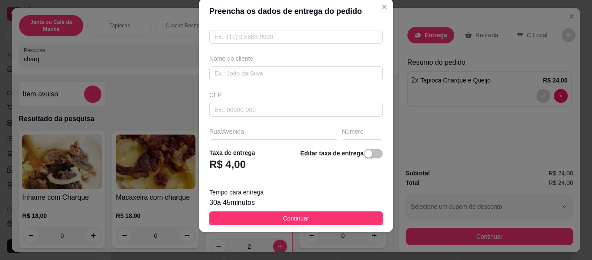
scroll to position [2, 0]
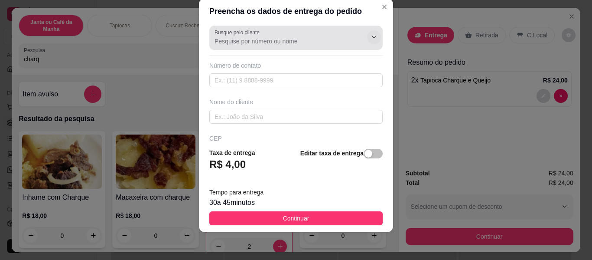
type input "[PERSON_NAME] Lisboa Apartamento [GEOGRAPHIC_DATA]"
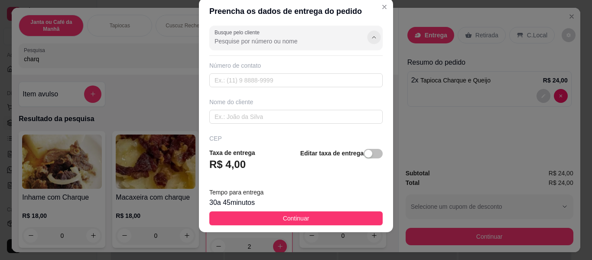
click at [371, 34] on icon "Show suggestions" at bounding box center [374, 37] width 7 height 7
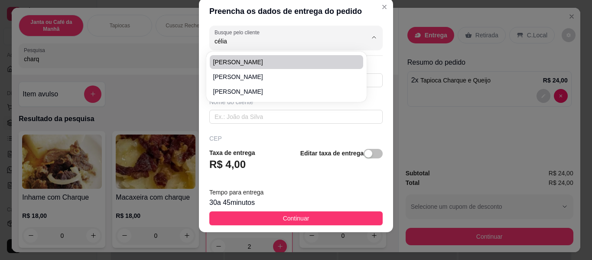
type input "célia"
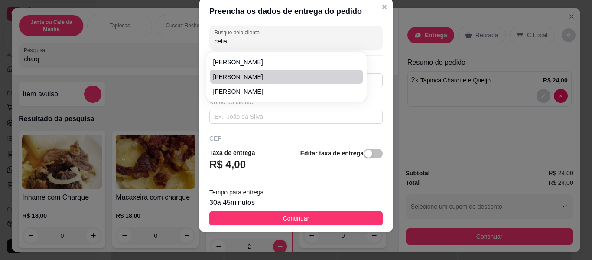
click at [254, 74] on span "[PERSON_NAME]" at bounding box center [282, 76] width 138 height 9
type input "[PERSON_NAME]"
type input "8391080844"
type input "[PERSON_NAME]"
type input "Genival da [PERSON_NAME]"
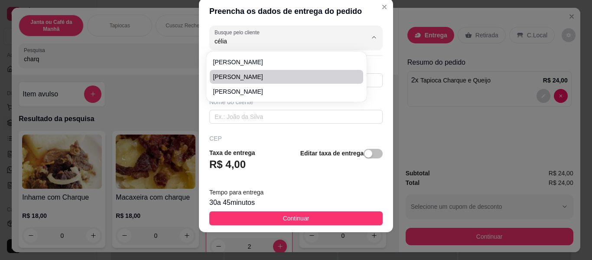
type input "Sapé"
type input "Escola Técnica de Emfermagem!"
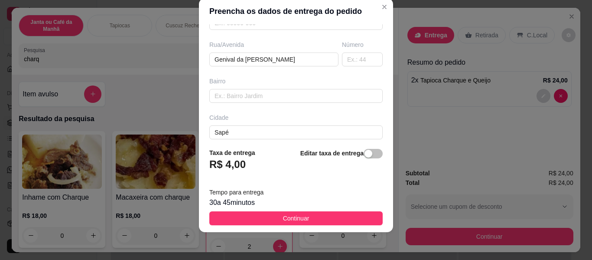
scroll to position [176, 0]
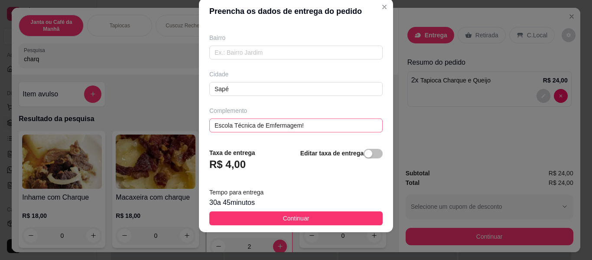
type input "[PERSON_NAME]"
click at [333, 123] on input "Escola Técnica de Emfermagem!" at bounding box center [295, 125] width 173 height 14
type input "E"
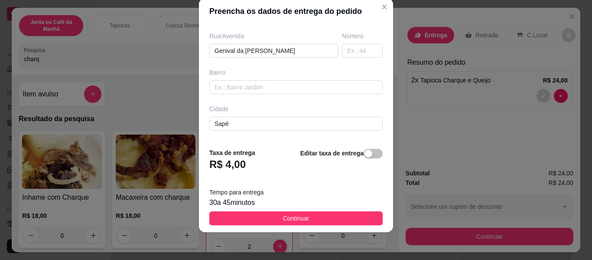
scroll to position [89, 0]
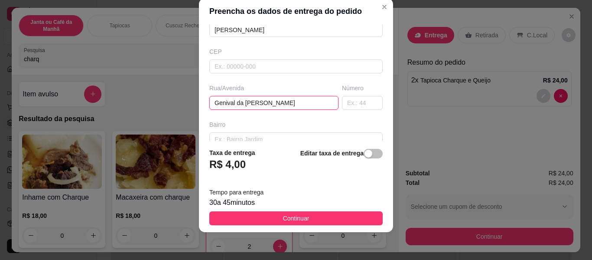
click at [302, 109] on input "Genival da [PERSON_NAME]" at bounding box center [273, 103] width 129 height 14
type input "G"
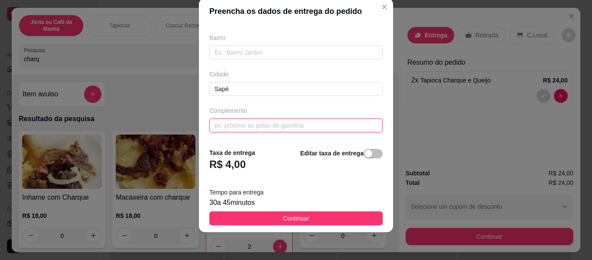
paste input "[PERSON_NAME] Lisboa Apartamento [GEOGRAPHIC_DATA]"
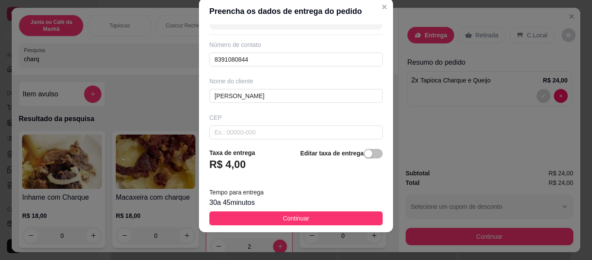
scroll to position [43, 0]
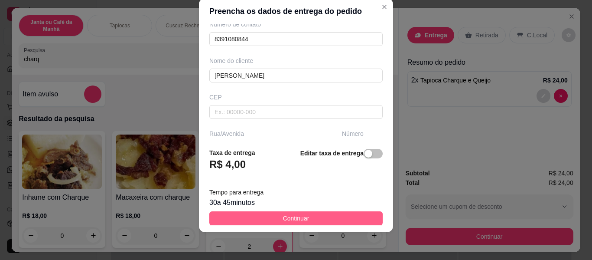
type input "[PERSON_NAME] Lisboa Apartamento [GEOGRAPHIC_DATA]"
click at [327, 218] on button "Continuar" at bounding box center [295, 218] width 173 height 14
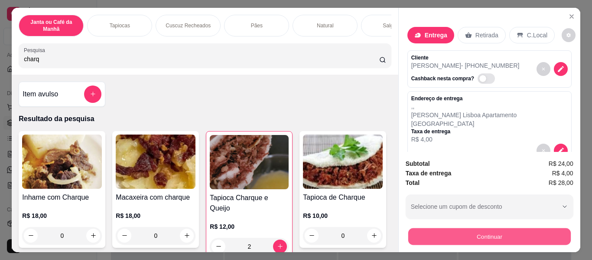
click at [484, 237] on button "Continuar" at bounding box center [489, 236] width 163 height 17
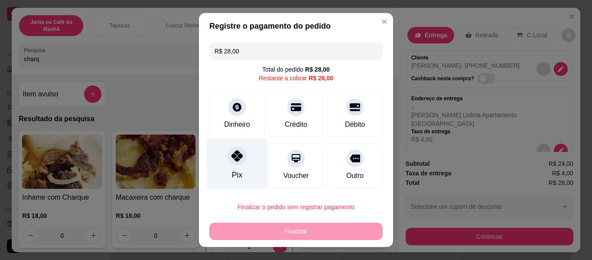
click at [237, 161] on icon at bounding box center [236, 155] width 11 height 11
type input "R$ 0,00"
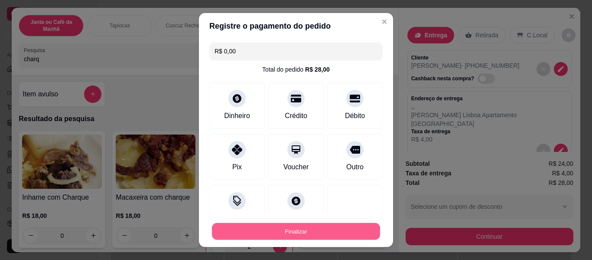
click at [282, 231] on button "Finalizar" at bounding box center [296, 231] width 168 height 17
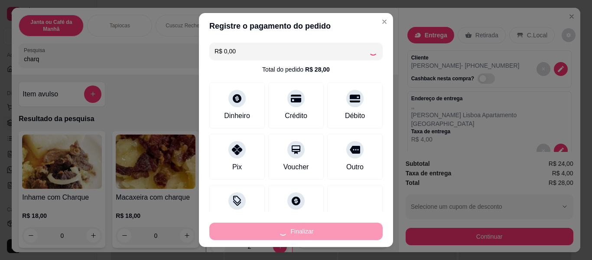
type input "0"
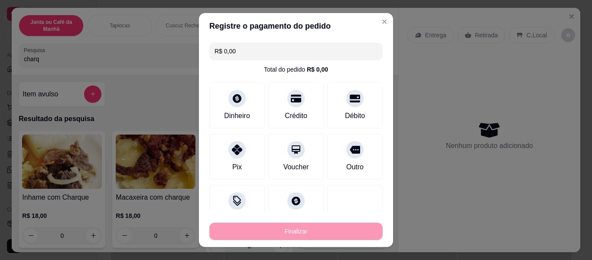
type input "-R$ 28,00"
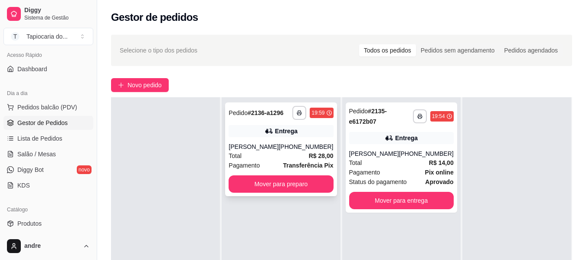
click at [288, 167] on strong "Transferência Pix" at bounding box center [308, 165] width 50 height 7
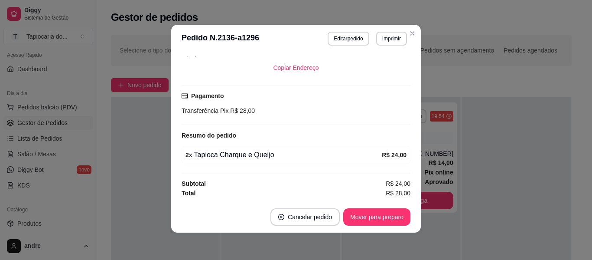
scroll to position [2, 0]
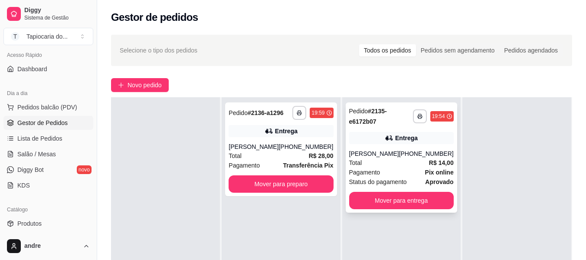
click at [401, 165] on div "Total R$ 14,00" at bounding box center [401, 163] width 104 height 10
click at [272, 153] on div "Total R$ 28,00" at bounding box center [280, 156] width 104 height 10
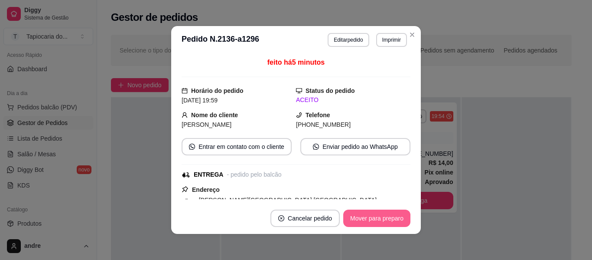
click at [378, 217] on button "Mover para preparo" at bounding box center [376, 217] width 67 height 17
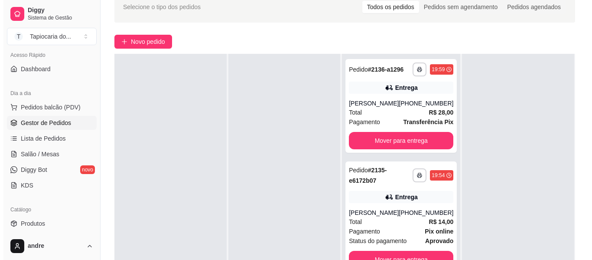
scroll to position [87, 0]
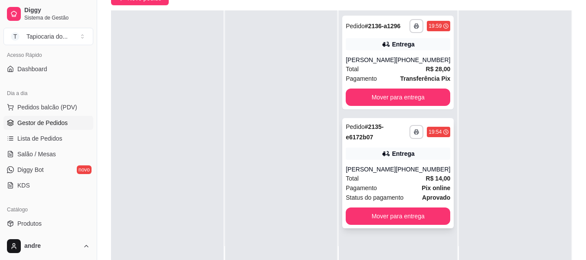
click at [397, 153] on div "Entrega" at bounding box center [403, 153] width 23 height 9
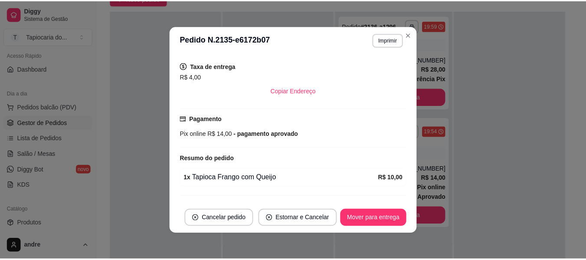
scroll to position [195, 0]
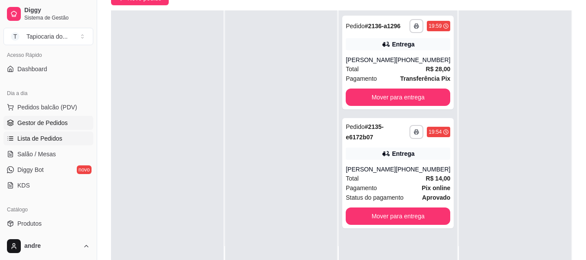
click at [74, 137] on link "Lista de Pedidos" at bounding box center [48, 138] width 90 height 14
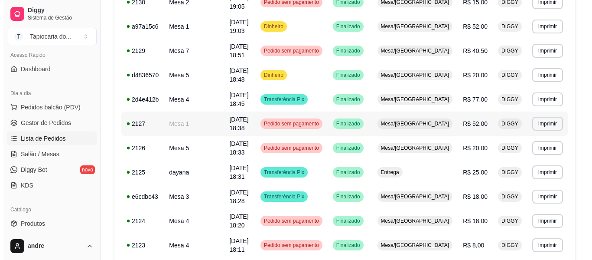
scroll to position [347, 0]
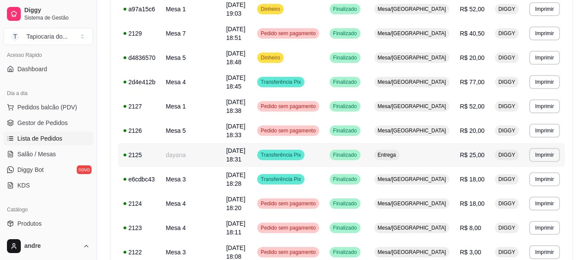
click at [245, 147] on span "[DATE] 18:31" at bounding box center [235, 155] width 19 height 16
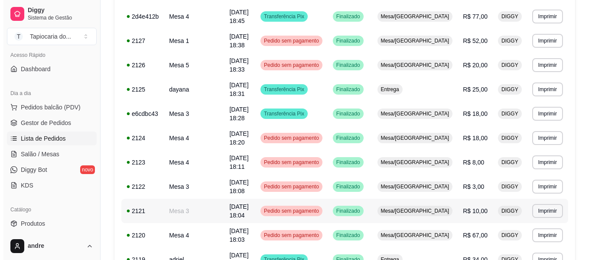
scroll to position [433, 0]
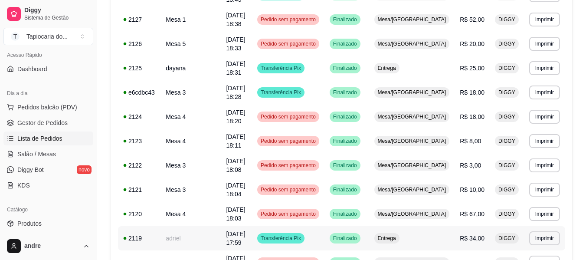
click at [245, 230] on span "[DATE] 17:59" at bounding box center [235, 238] width 19 height 16
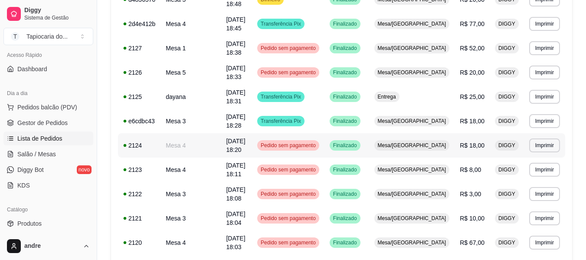
scroll to position [390, 0]
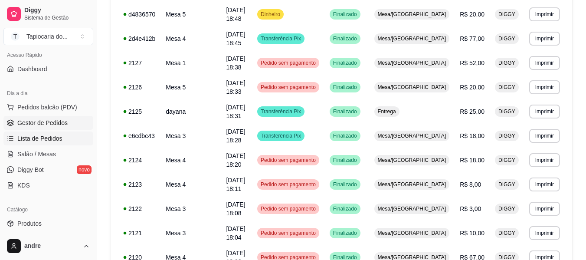
click at [27, 124] on span "Gestor de Pedidos" at bounding box center [42, 122] width 50 height 9
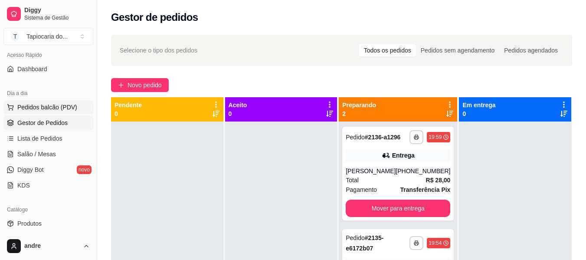
click at [53, 103] on span "Pedidos balcão (PDV)" at bounding box center [47, 107] width 60 height 9
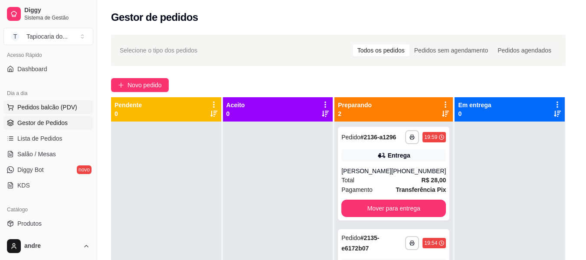
click at [50, 154] on img at bounding box center [59, 161] width 81 height 55
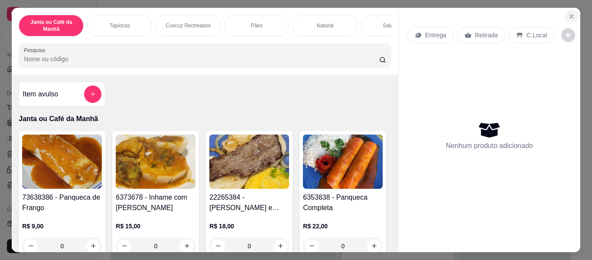
click at [568, 13] on icon "Close" at bounding box center [571, 16] width 7 height 7
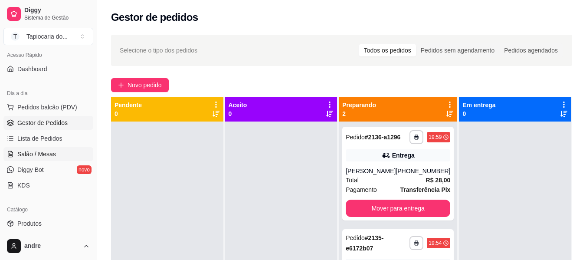
click at [46, 155] on span "Salão / Mesas" at bounding box center [36, 154] width 39 height 9
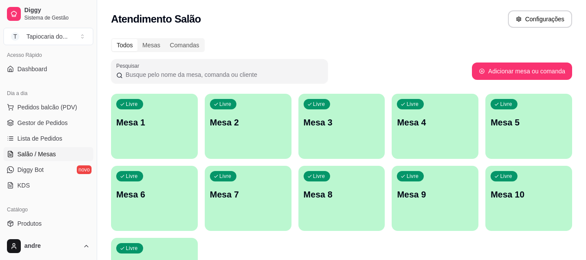
click at [253, 132] on div "Livre Mesa 2" at bounding box center [248, 121] width 87 height 55
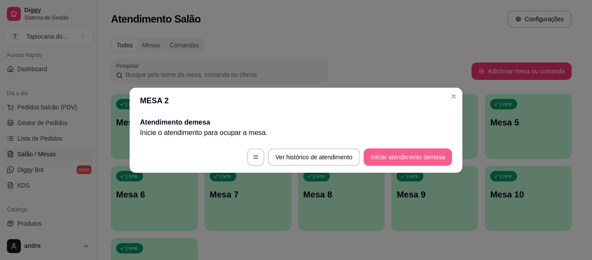
click at [374, 154] on button "Iniciar atendimento de mesa" at bounding box center [408, 156] width 88 height 17
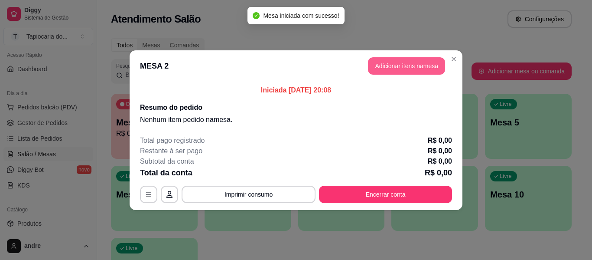
click at [387, 65] on button "Adicionar itens na mesa" at bounding box center [406, 65] width 77 height 17
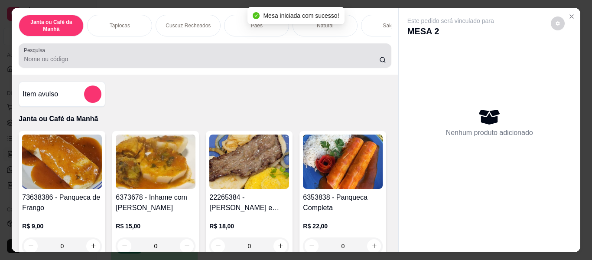
click at [276, 63] on input "Pesquisa" at bounding box center [201, 59] width 355 height 9
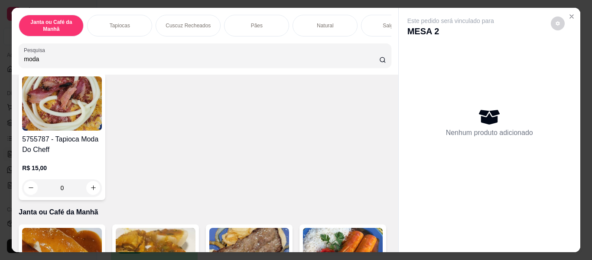
scroll to position [87, 0]
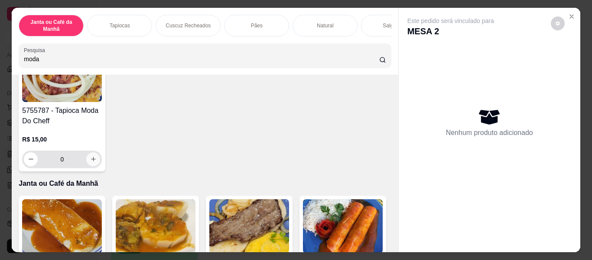
type input "moda"
click at [90, 161] on icon "increase-product-quantity" at bounding box center [93, 159] width 7 height 7
type input "1"
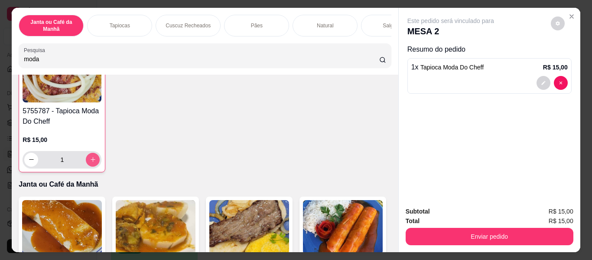
scroll to position [87, 0]
click at [91, 161] on icon "increase-product-quantity" at bounding box center [93, 159] width 4 height 4
type input "2"
click at [91, 161] on icon "increase-product-quantity" at bounding box center [93, 159] width 4 height 4
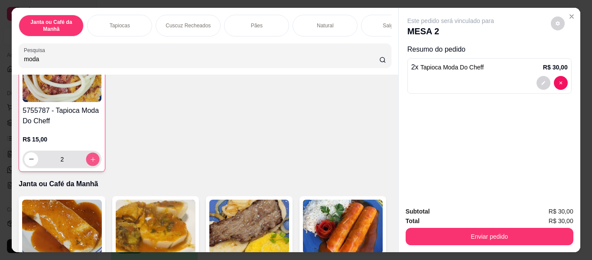
type input "3"
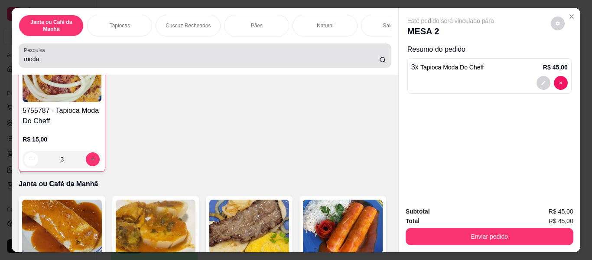
click at [78, 57] on div "moda" at bounding box center [205, 55] width 362 height 17
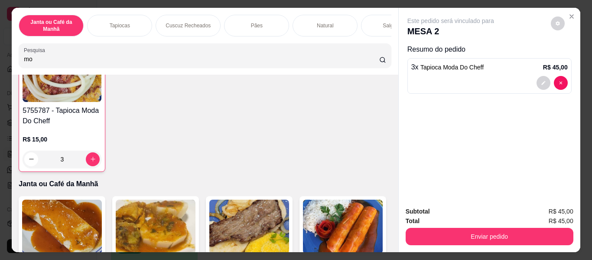
type input "m"
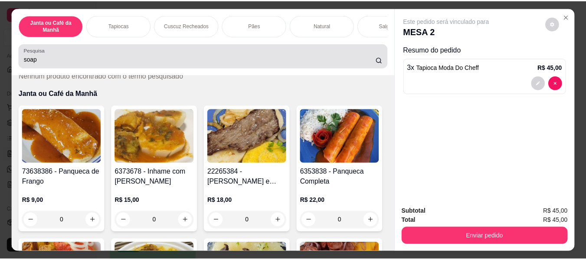
scroll to position [0, 0]
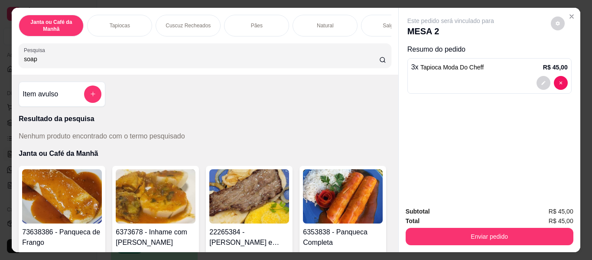
click at [97, 62] on input "soap" at bounding box center [201, 59] width 355 height 9
type input "s"
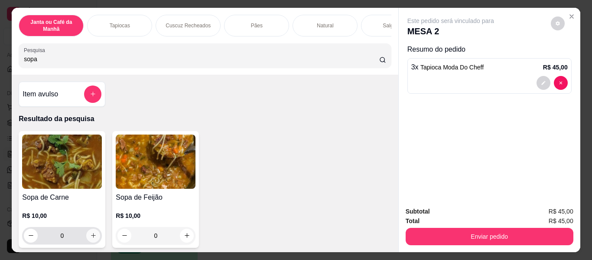
type input "sopa"
click at [90, 237] on icon "increase-product-quantity" at bounding box center [93, 235] width 7 height 7
type input "1"
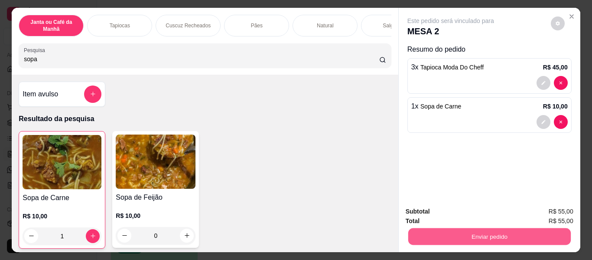
click at [424, 236] on button "Enviar pedido" at bounding box center [489, 236] width 163 height 17
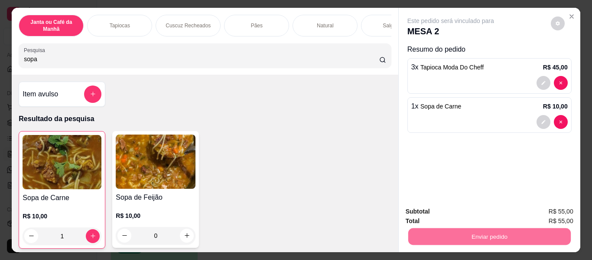
click at [463, 210] on button "Não registrar e enviar pedido" at bounding box center [461, 211] width 88 height 16
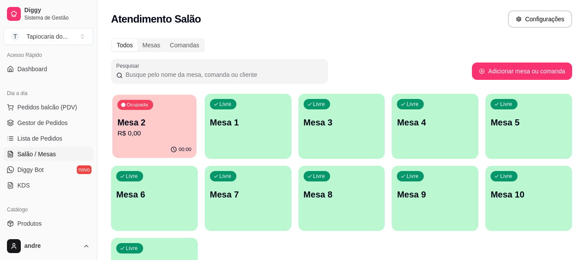
click at [142, 139] on div "Ocupada Mesa 2 R$ 0,00" at bounding box center [154, 117] width 84 height 47
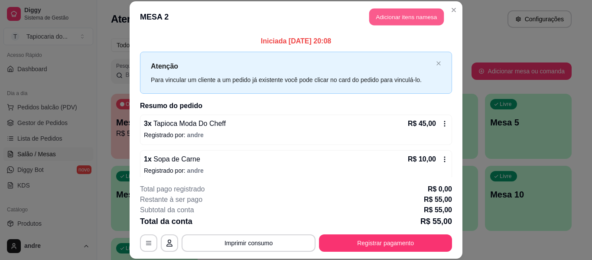
click at [397, 18] on button "Adicionar itens na mesa" at bounding box center [406, 17] width 75 height 17
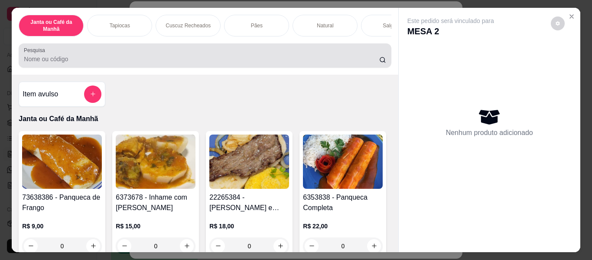
click at [235, 63] on input "Pesquisa" at bounding box center [201, 59] width 355 height 9
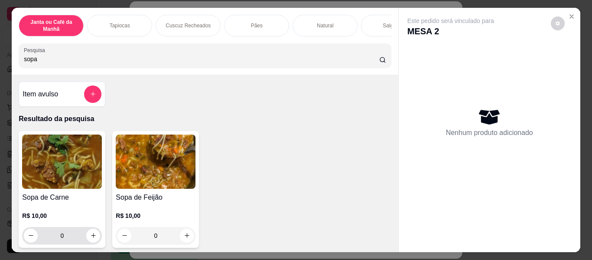
type input "sopa"
click at [82, 242] on input "0" at bounding box center [62, 235] width 49 height 17
click at [87, 240] on button "increase-product-quantity" at bounding box center [93, 235] width 14 height 14
type input "1"
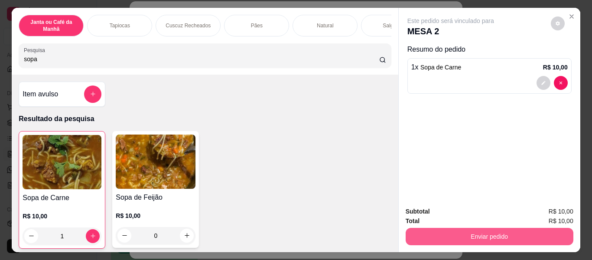
click at [433, 229] on button "Enviar pedido" at bounding box center [490, 236] width 168 height 17
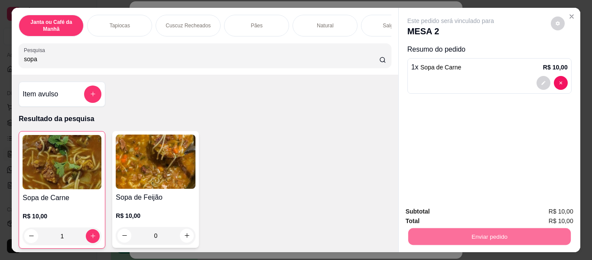
click at [457, 212] on button "Não registrar e enviar pedido" at bounding box center [461, 212] width 88 height 16
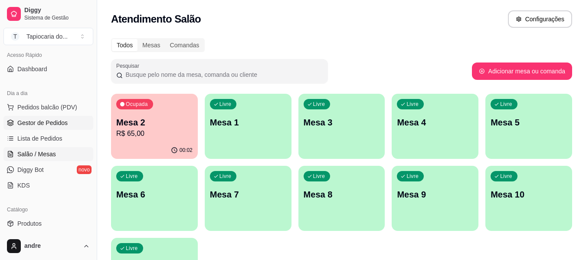
click at [63, 123] on span "Gestor de Pedidos" at bounding box center [42, 122] width 50 height 9
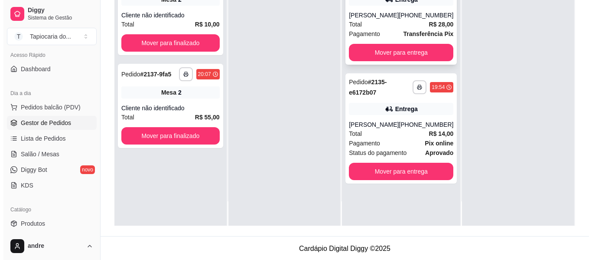
scroll to position [132, 0]
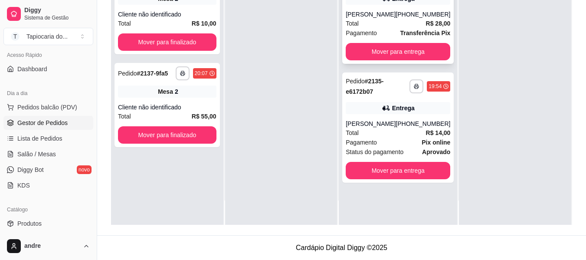
click at [398, 21] on div "Total R$ 28,00" at bounding box center [397, 24] width 104 height 10
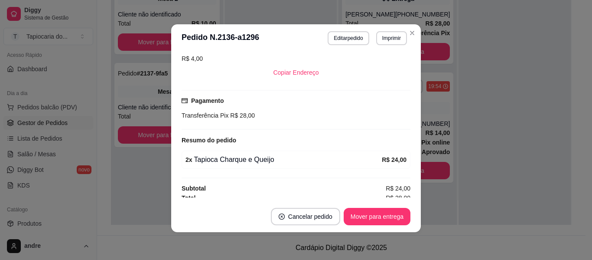
scroll to position [169, 0]
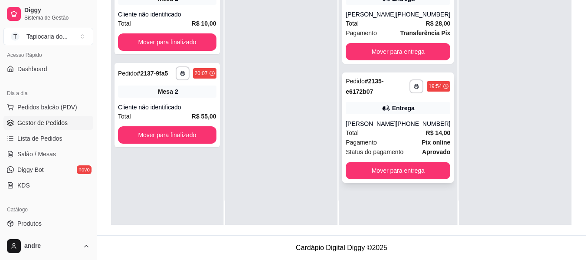
click at [415, 117] on div "**********" at bounding box center [397, 127] width 111 height 110
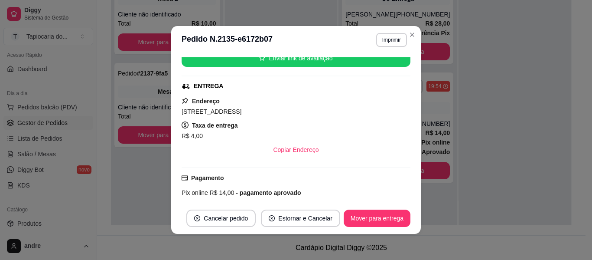
scroll to position [0, 0]
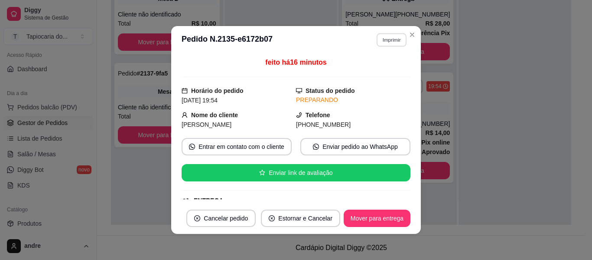
click at [394, 39] on button "Imprimir" at bounding box center [392, 39] width 30 height 13
click at [382, 75] on button "Impressora" at bounding box center [373, 69] width 61 height 13
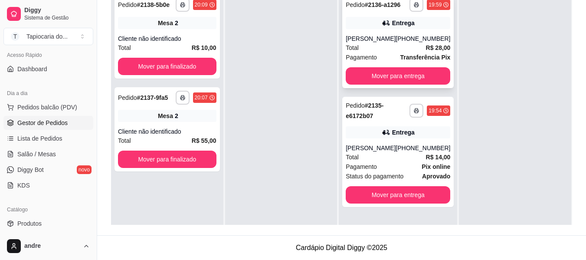
click at [357, 41] on div "[PERSON_NAME]" at bounding box center [370, 38] width 50 height 9
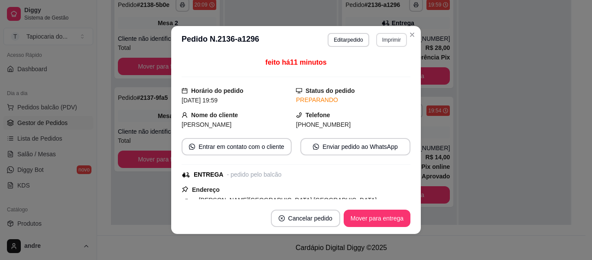
click at [394, 39] on button "Imprimir" at bounding box center [391, 40] width 31 height 14
click at [371, 68] on button "Impressora" at bounding box center [373, 69] width 61 height 13
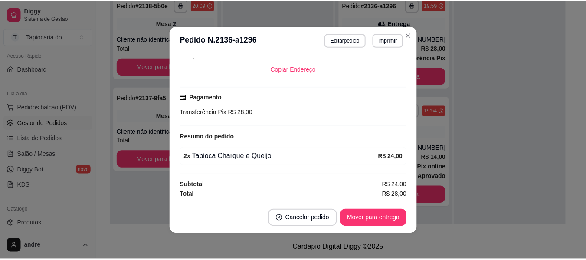
scroll to position [2, 0]
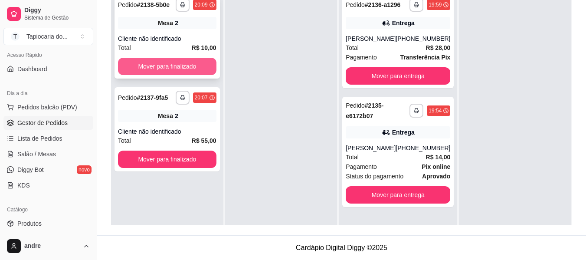
click at [177, 67] on button "Mover para finalizado" at bounding box center [167, 66] width 98 height 17
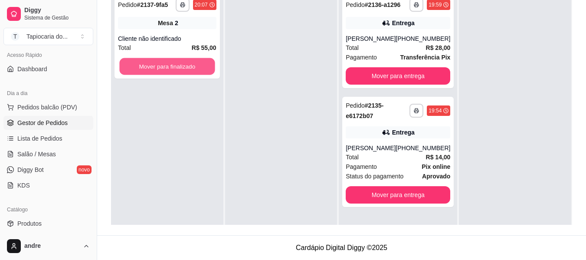
click at [177, 67] on button "Mover para finalizado" at bounding box center [166, 66] width 95 height 17
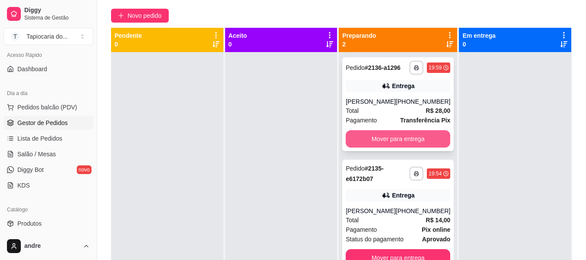
scroll to position [89, 0]
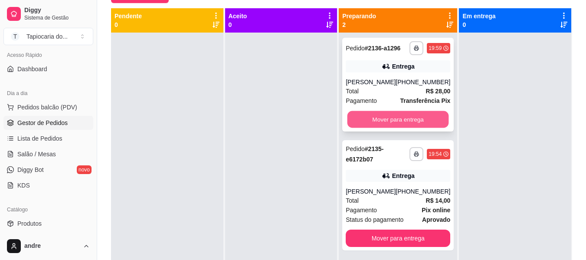
click at [395, 116] on button "Mover para entrega" at bounding box center [397, 119] width 101 height 17
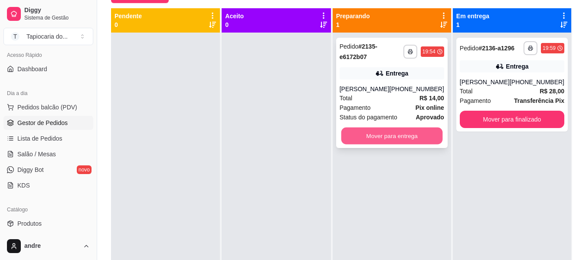
click at [408, 132] on button "Mover para entrega" at bounding box center [391, 135] width 101 height 17
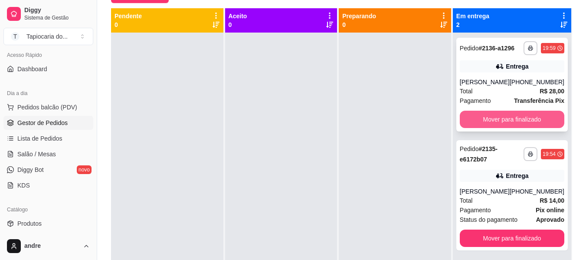
click at [508, 117] on button "Mover para finalizado" at bounding box center [511, 119] width 104 height 17
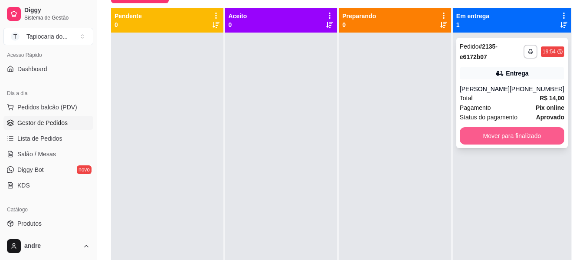
click at [513, 129] on button "Mover para finalizado" at bounding box center [511, 135] width 104 height 17
click at [522, 133] on button "Mover para finalizado" at bounding box center [511, 135] width 101 height 17
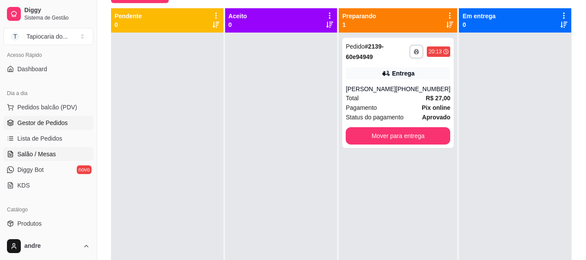
click at [35, 152] on span "Salão / Mesas" at bounding box center [36, 154] width 39 height 9
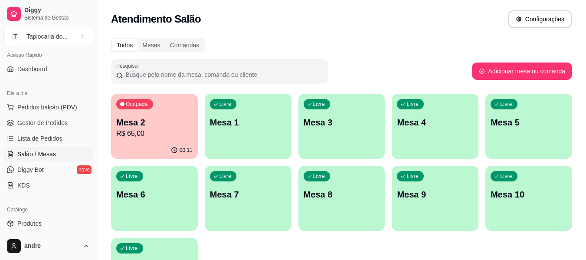
click at [165, 132] on p "R$ 65,00" at bounding box center [154, 133] width 76 height 10
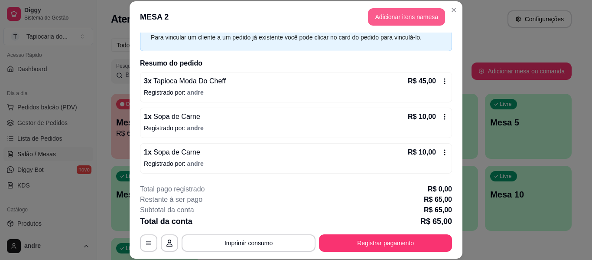
click at [392, 17] on button "Adicionar itens na mesa" at bounding box center [406, 16] width 77 height 17
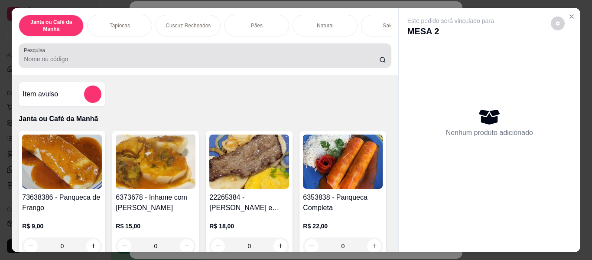
click at [276, 59] on input "Pesquisa" at bounding box center [201, 59] width 355 height 9
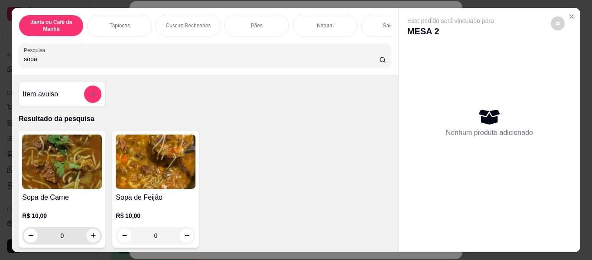
type input "sopa"
click at [87, 237] on button "increase-product-quantity" at bounding box center [93, 234] width 13 height 13
type input "1"
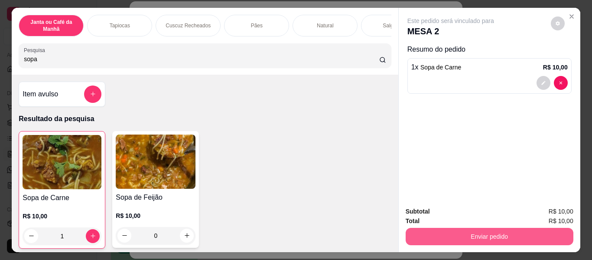
click at [467, 228] on button "Enviar pedido" at bounding box center [490, 236] width 168 height 17
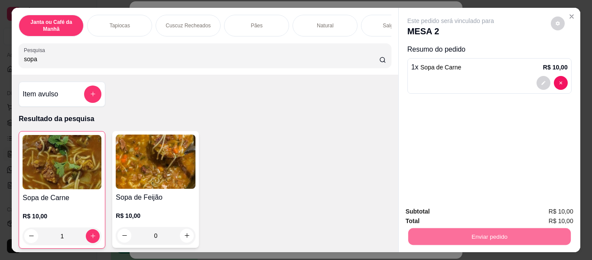
click at [472, 215] on button "Não registrar e enviar pedido" at bounding box center [461, 211] width 88 height 16
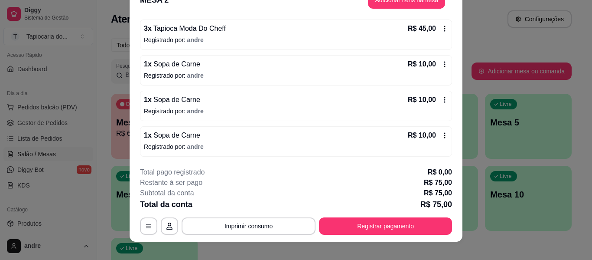
scroll to position [26, 0]
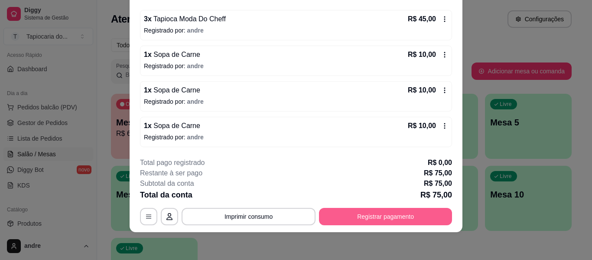
click at [365, 217] on button "Registrar pagamento" at bounding box center [385, 216] width 133 height 17
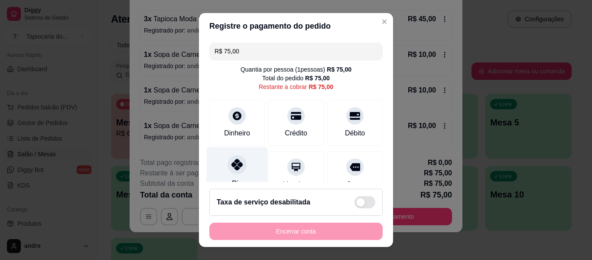
click at [231, 161] on icon at bounding box center [236, 164] width 11 height 11
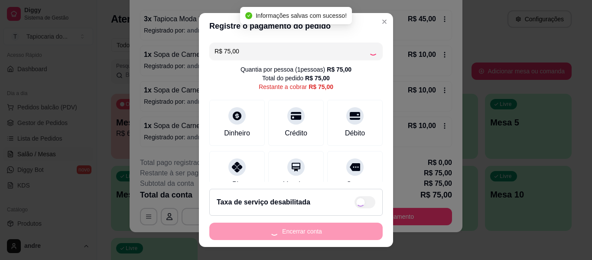
type input "R$ 0,00"
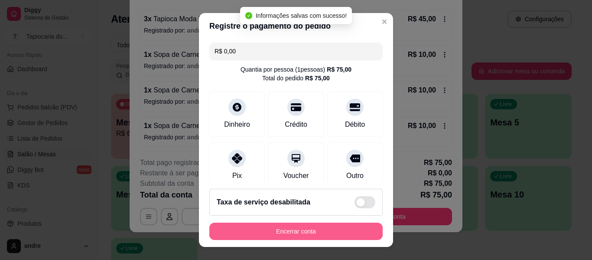
click at [324, 231] on button "Encerrar conta" at bounding box center [295, 230] width 173 height 17
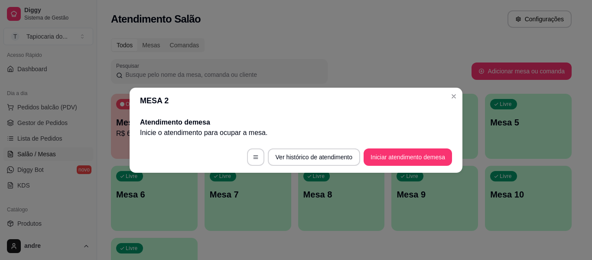
scroll to position [0, 0]
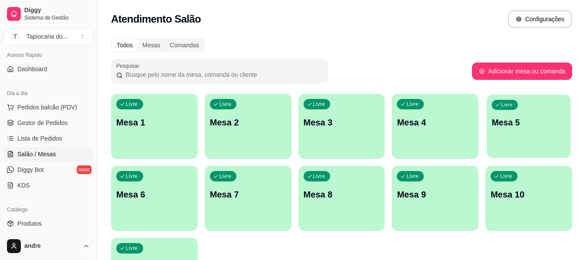
click at [524, 126] on p "Mesa 5" at bounding box center [529, 123] width 74 height 12
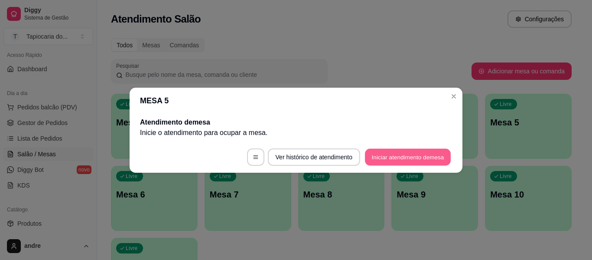
click at [372, 151] on button "Iniciar atendimento de mesa" at bounding box center [408, 156] width 86 height 17
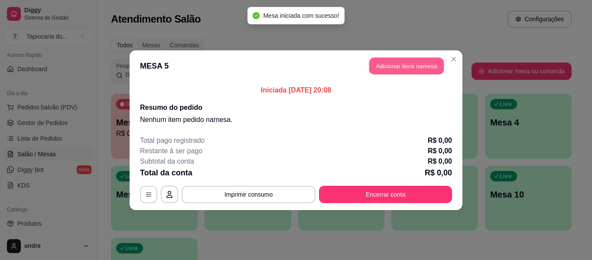
click at [384, 61] on button "Adicionar itens na mesa" at bounding box center [406, 65] width 75 height 17
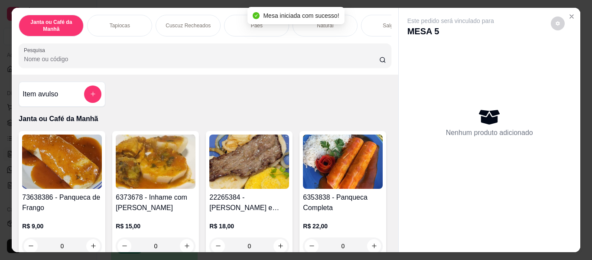
click at [307, 60] on input "Pesquisa" at bounding box center [201, 59] width 355 height 9
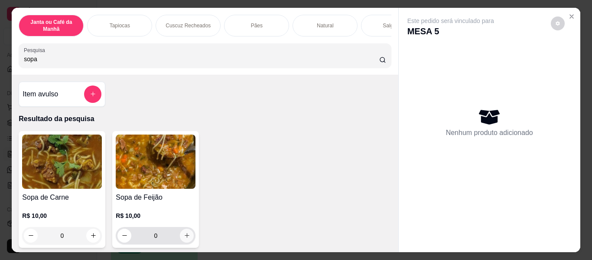
type input "sopa"
click at [180, 239] on button "increase-product-quantity" at bounding box center [187, 235] width 14 height 14
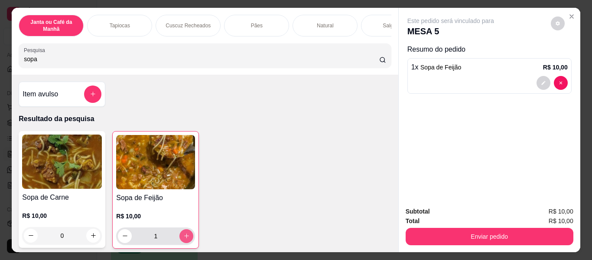
type input "1"
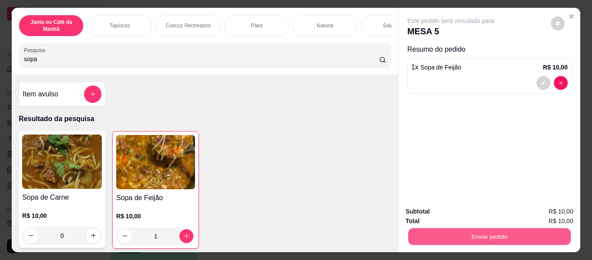
click at [438, 234] on button "Enviar pedido" at bounding box center [489, 236] width 163 height 17
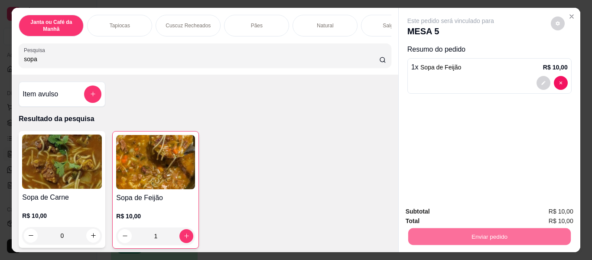
click at [450, 212] on button "Não registrar e enviar pedido" at bounding box center [461, 211] width 90 height 16
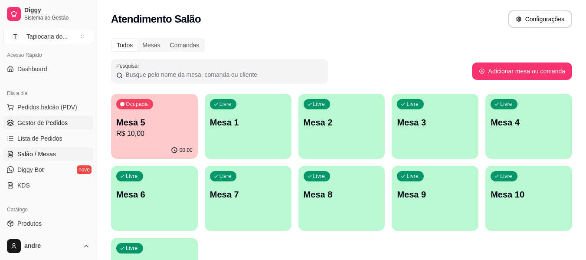
click at [58, 124] on span "Gestor de Pedidos" at bounding box center [42, 122] width 50 height 9
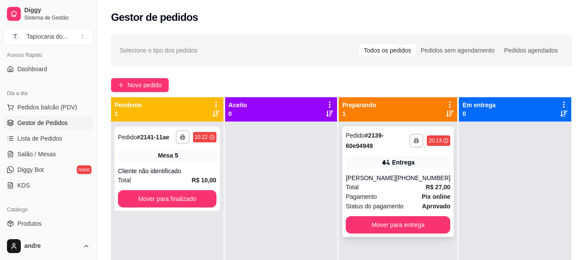
click at [397, 160] on div "Entrega" at bounding box center [403, 162] width 23 height 9
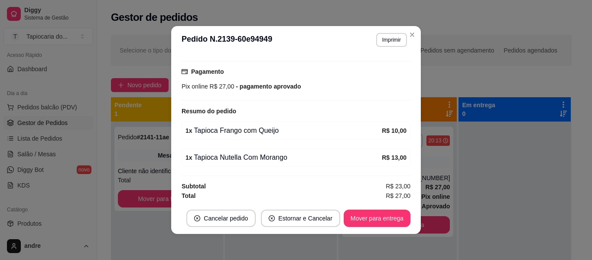
scroll to position [222, 0]
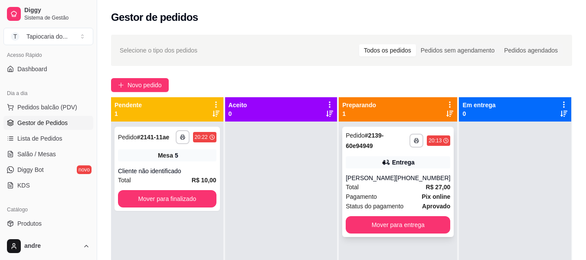
click at [390, 186] on div "Total R$ 27,00" at bounding box center [397, 187] width 104 height 10
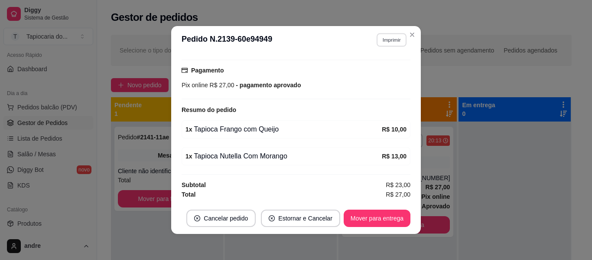
click at [381, 40] on button "Imprimir" at bounding box center [392, 39] width 30 height 13
click at [380, 74] on button "Impressora" at bounding box center [373, 70] width 63 height 14
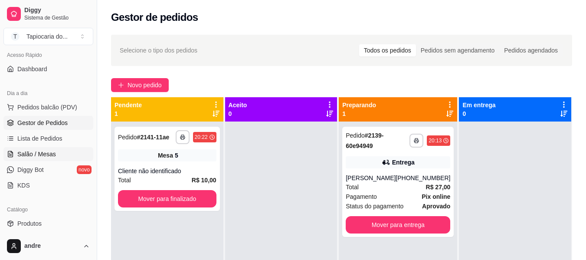
click at [44, 158] on span "Salão / Mesas" at bounding box center [36, 154] width 39 height 9
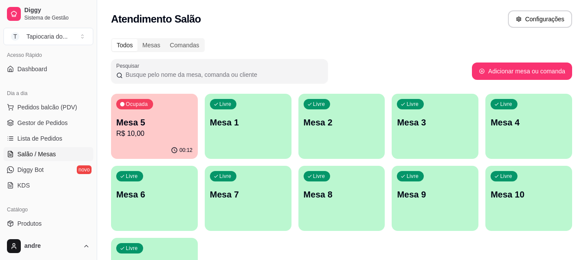
click at [337, 128] on p "Mesa 2" at bounding box center [341, 122] width 76 height 12
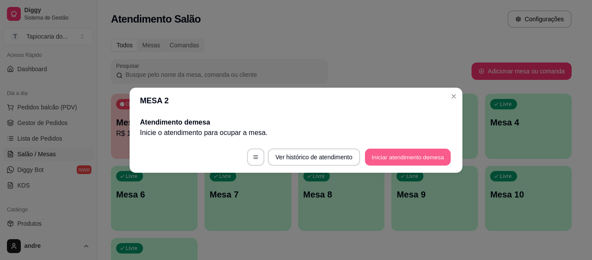
click at [411, 157] on button "Iniciar atendimento de mesa" at bounding box center [408, 156] width 86 height 17
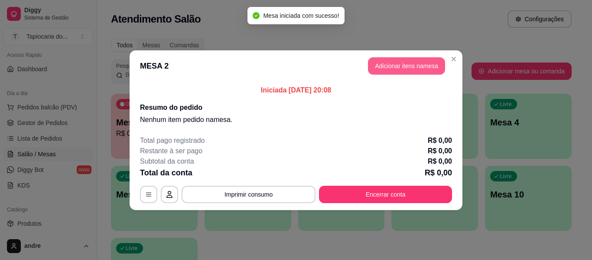
click at [387, 72] on button "Adicionar itens na mesa" at bounding box center [406, 65] width 77 height 17
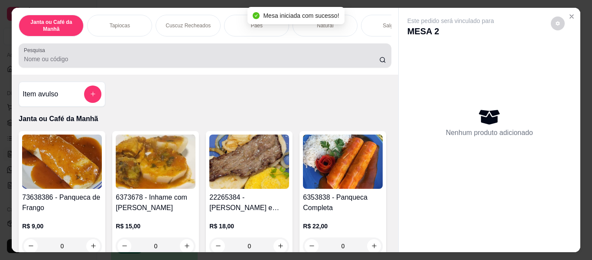
click at [357, 53] on div at bounding box center [205, 55] width 362 height 17
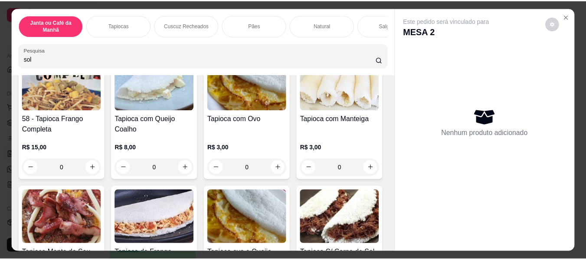
scroll to position [954, 0]
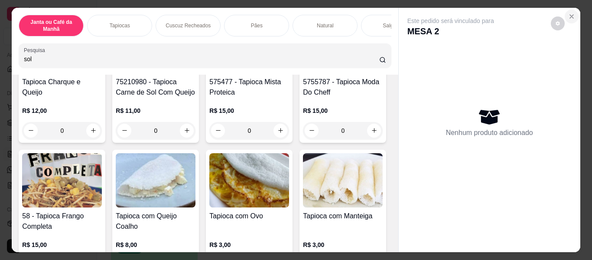
type input "sol"
click at [570, 15] on icon "Close" at bounding box center [571, 16] width 3 height 3
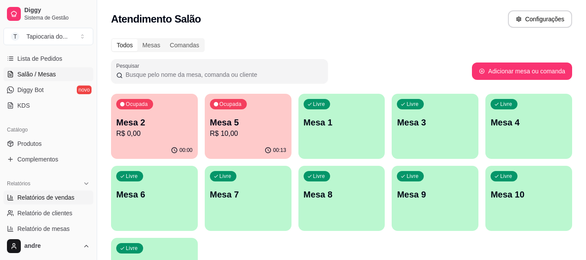
scroll to position [147, 0]
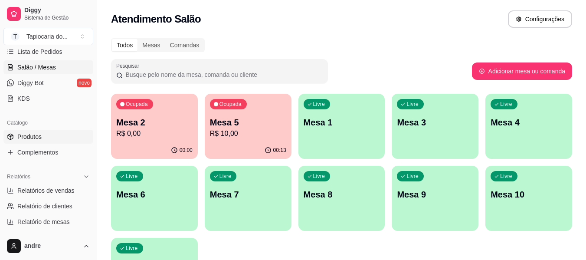
click at [46, 140] on link "Produtos" at bounding box center [48, 137] width 90 height 14
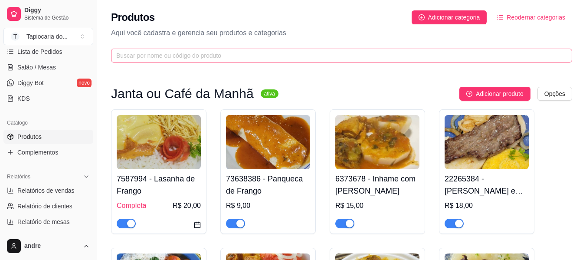
click at [401, 49] on span at bounding box center [341, 56] width 461 height 14
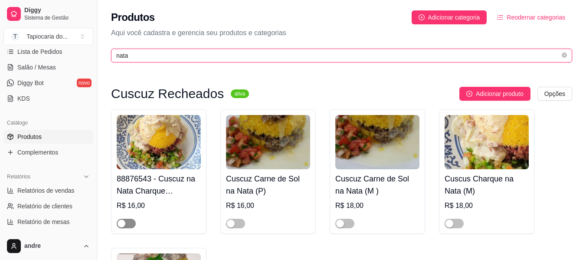
type input "nata"
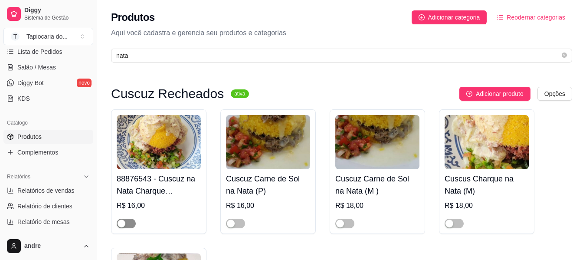
click at [127, 222] on span "button" at bounding box center [126, 223] width 19 height 10
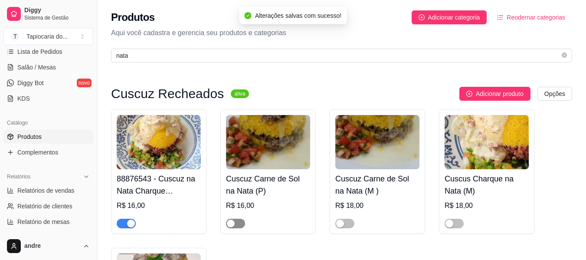
click at [238, 224] on span "button" at bounding box center [235, 223] width 19 height 10
click at [349, 226] on span "button" at bounding box center [344, 223] width 19 height 10
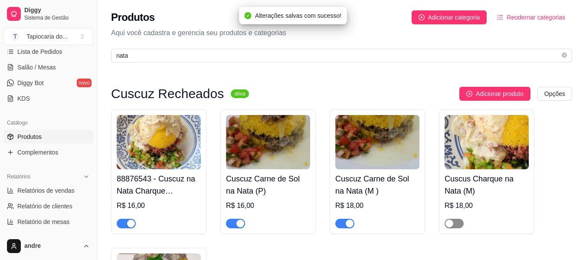
click at [456, 223] on span "button" at bounding box center [453, 223] width 19 height 10
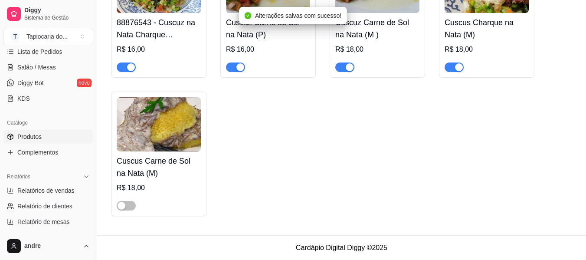
scroll to position [157, 0]
click at [134, 207] on span "button" at bounding box center [126, 206] width 19 height 10
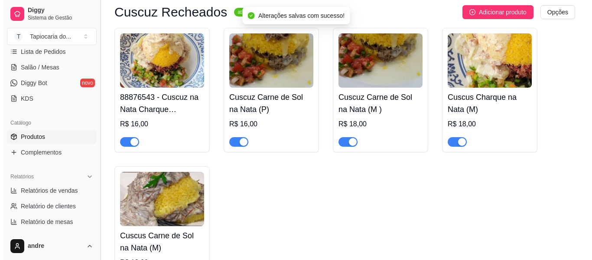
scroll to position [0, 0]
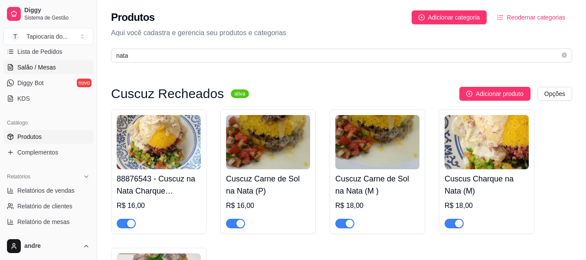
click at [22, 66] on span "Salão / Mesas" at bounding box center [36, 67] width 39 height 9
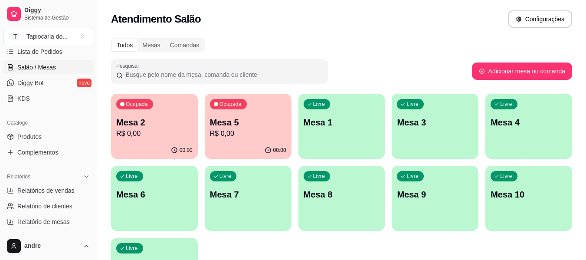
click at [147, 145] on div "00:00" at bounding box center [154, 150] width 87 height 17
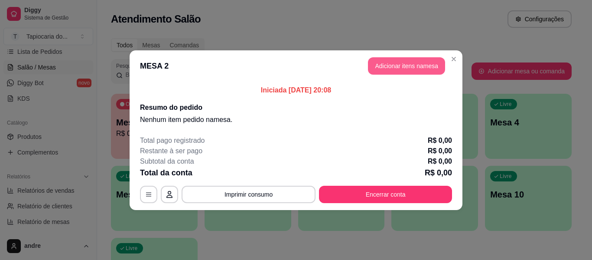
click at [383, 67] on button "Adicionar itens na mesa" at bounding box center [406, 65] width 77 height 17
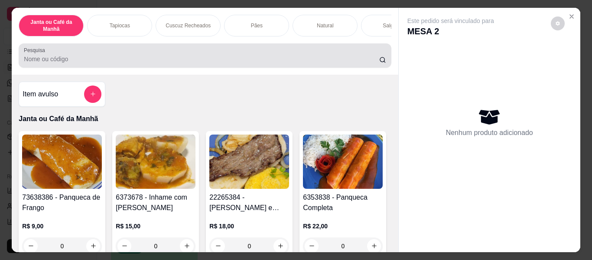
click at [324, 68] on div "Pesquisa" at bounding box center [205, 55] width 372 height 24
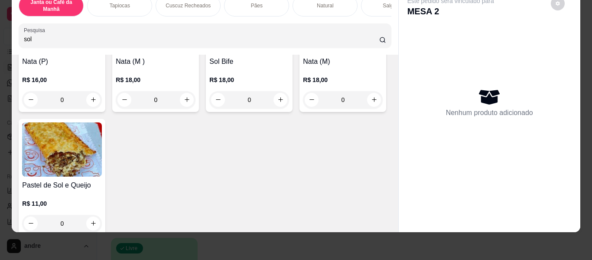
scroll to position [217, 0]
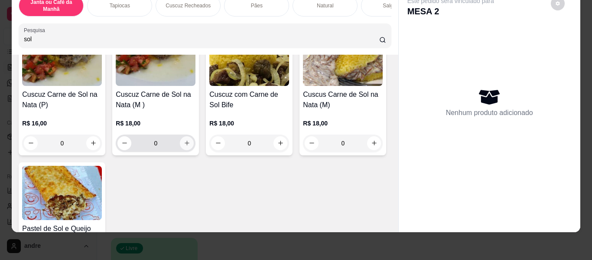
type input "sol"
click at [190, 143] on icon "increase-product-quantity" at bounding box center [187, 143] width 7 height 7
type input "1"
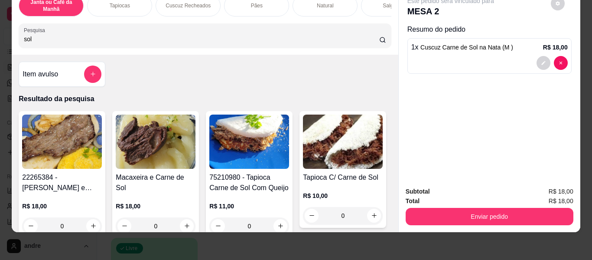
scroll to position [0, 0]
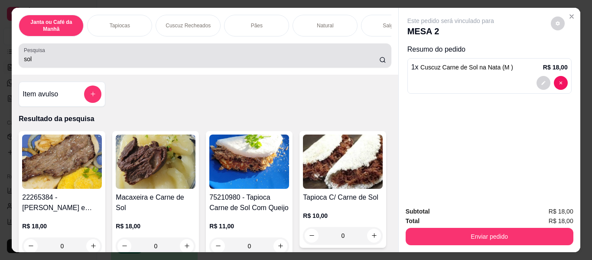
click at [293, 55] on div "sol" at bounding box center [205, 55] width 362 height 17
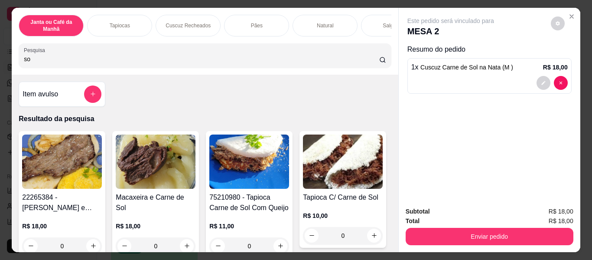
type input "s"
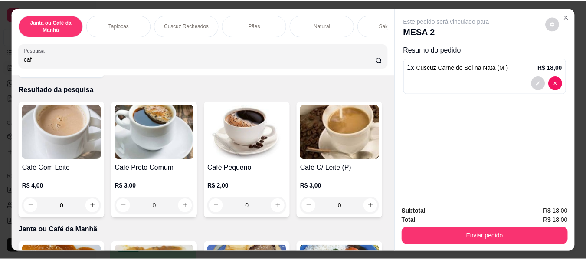
scroll to position [87, 0]
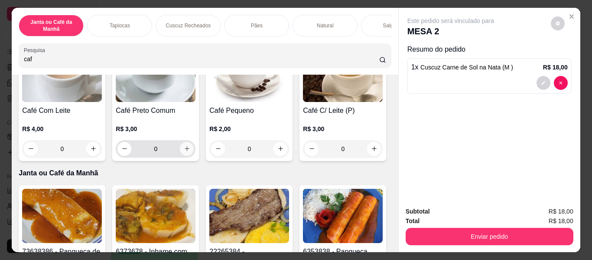
type input "caf"
click at [184, 150] on icon "increase-product-quantity" at bounding box center [187, 149] width 7 height 7
type input "1"
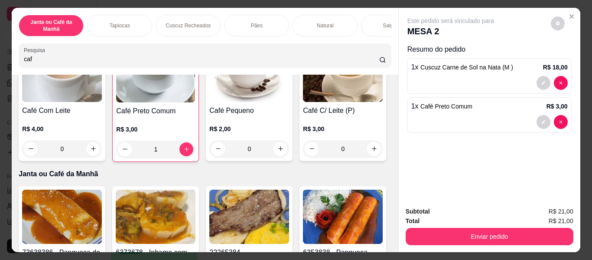
click at [551, 244] on div "Subtotal R$ 21,00 Total R$ 21,00 Enviar pedido" at bounding box center [490, 225] width 182 height 52
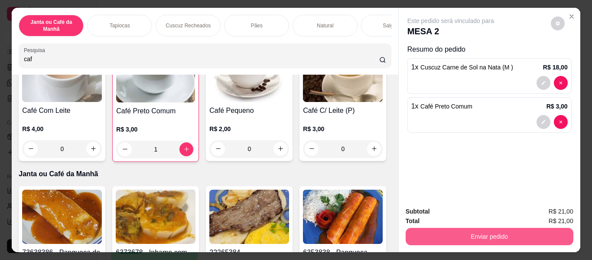
click at [539, 230] on button "Enviar pedido" at bounding box center [490, 236] width 168 height 17
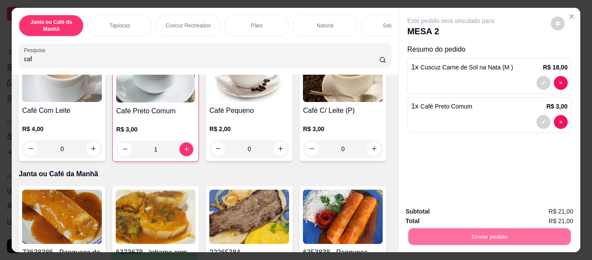
click at [488, 204] on button "Não registrar e enviar pedido" at bounding box center [461, 212] width 90 height 16
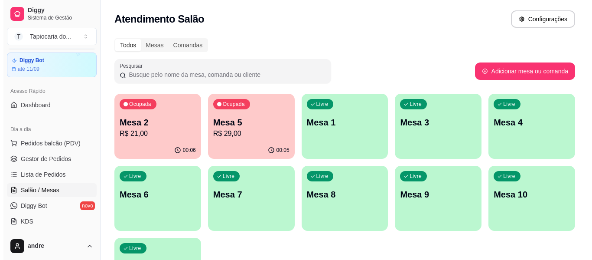
scroll to position [17, 0]
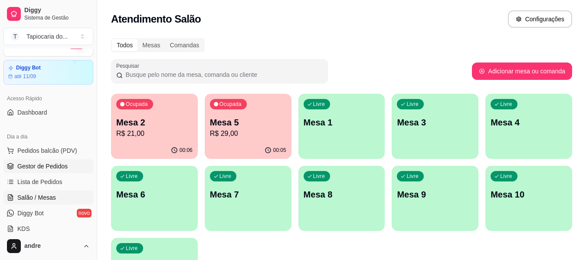
click at [44, 163] on span "Gestor de Pedidos" at bounding box center [42, 166] width 50 height 9
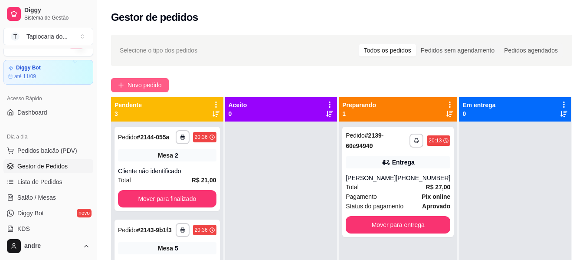
click at [128, 83] on span "Novo pedido" at bounding box center [144, 85] width 34 height 10
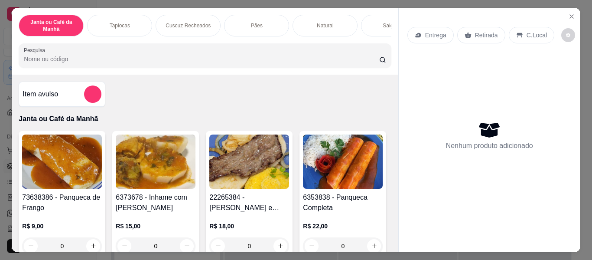
click at [238, 60] on input "Pesquisa" at bounding box center [201, 59] width 355 height 9
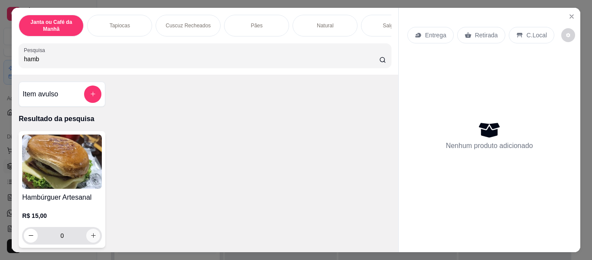
type input "hamb"
click at [90, 239] on icon "increase-product-quantity" at bounding box center [93, 235] width 7 height 7
type input "1"
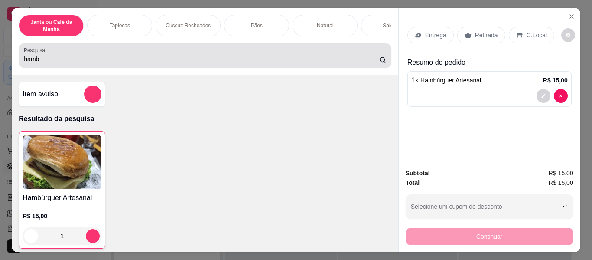
click at [203, 57] on div "hamb" at bounding box center [205, 55] width 362 height 17
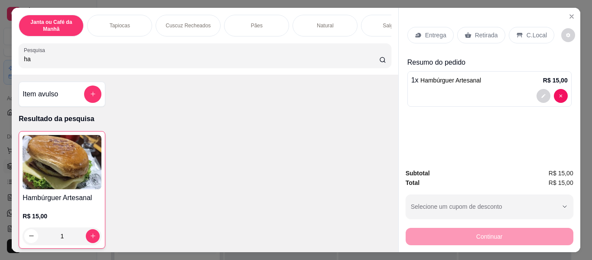
type input "h"
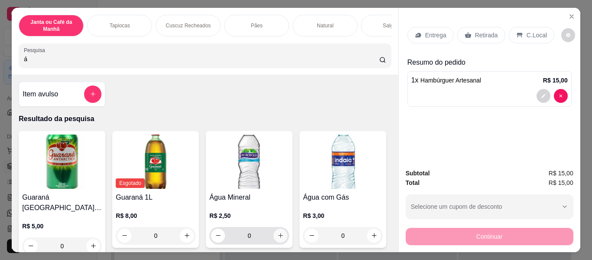
type input "á"
click at [279, 239] on icon "increase-product-quantity" at bounding box center [280, 235] width 7 height 7
type input "1"
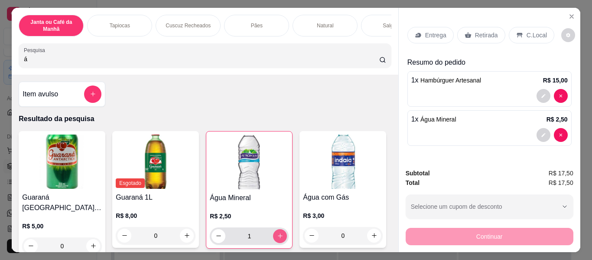
click at [277, 239] on icon "increase-product-quantity" at bounding box center [280, 235] width 7 height 7
type input "2"
click at [439, 31] on p "Entrega" at bounding box center [435, 35] width 21 height 9
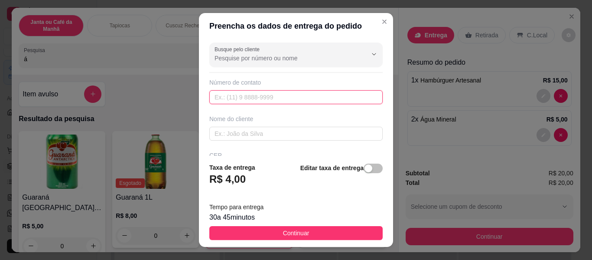
paste input "[PHONE_NUMBER]"
type input "[PHONE_NUMBER]"
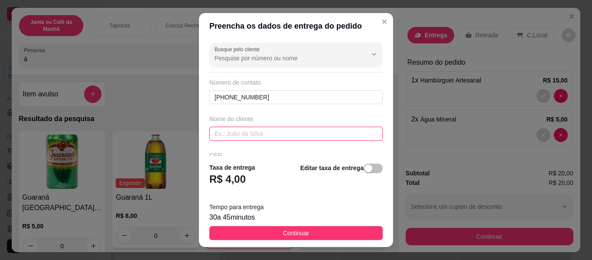
click at [293, 139] on input "text" at bounding box center [295, 134] width 173 height 14
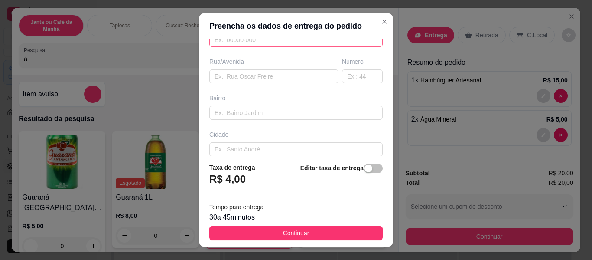
scroll to position [173, 0]
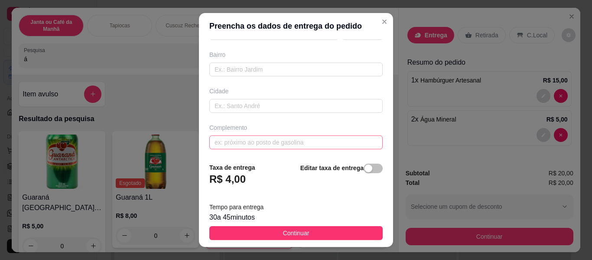
type input "ze da carne"
click at [272, 149] on input "text" at bounding box center [295, 142] width 173 height 14
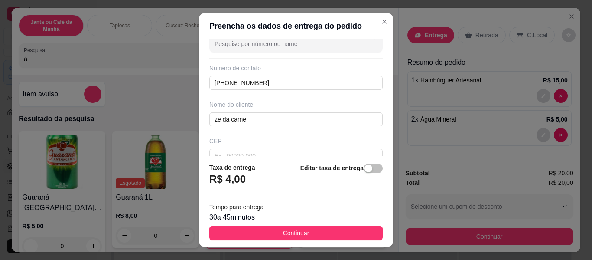
scroll to position [0, 0]
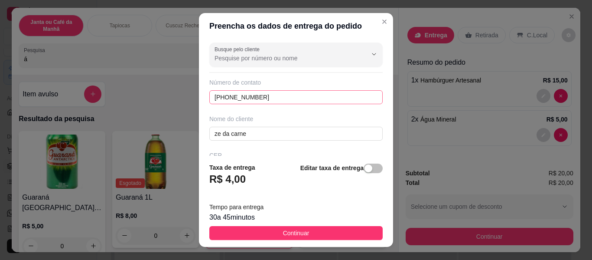
type input "casa de seu ze"
click at [225, 96] on input "[PHONE_NUMBER]" at bounding box center [295, 97] width 173 height 14
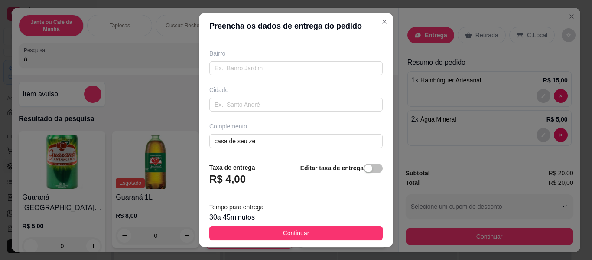
scroll to position [176, 0]
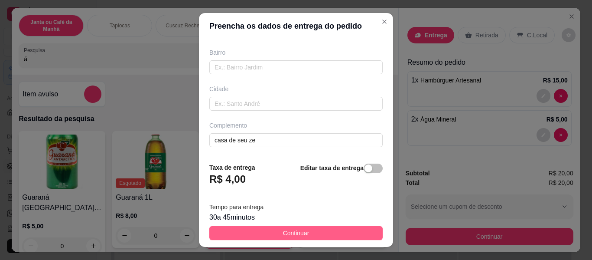
type input "[PHONE_NUMBER]"
click at [283, 233] on span "Continuar" at bounding box center [296, 233] width 26 height 10
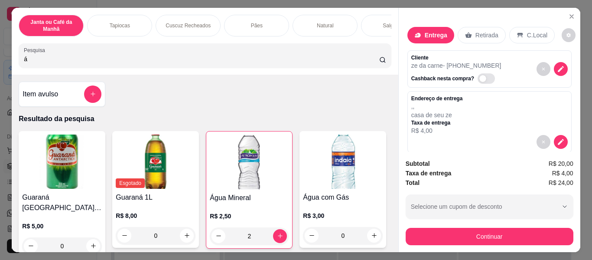
scroll to position [43, 0]
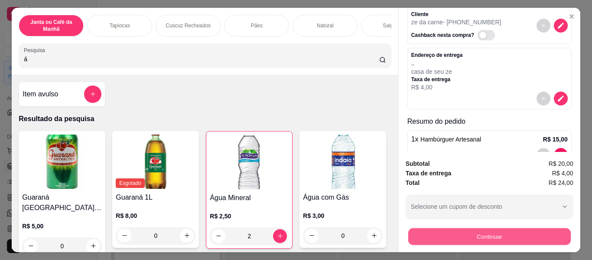
click at [487, 235] on button "Continuar" at bounding box center [489, 236] width 163 height 17
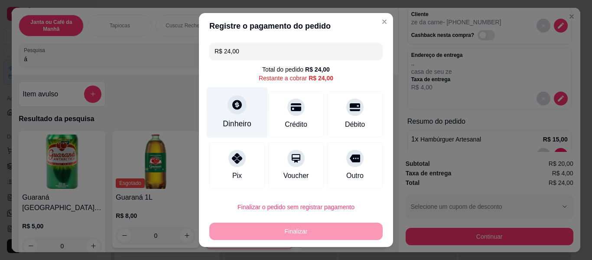
click at [243, 128] on div "Dinheiro" at bounding box center [237, 123] width 29 height 11
click at [244, 121] on div "Dinheiro" at bounding box center [237, 123] width 29 height 11
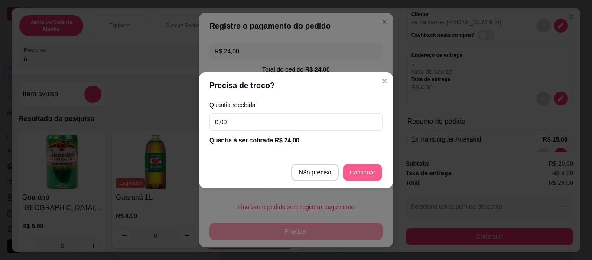
type input "R$ 0,00"
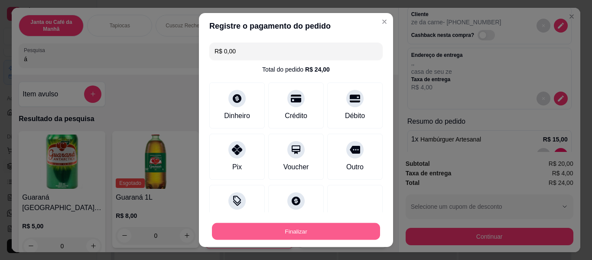
click at [358, 228] on button "Finalizar" at bounding box center [296, 231] width 168 height 17
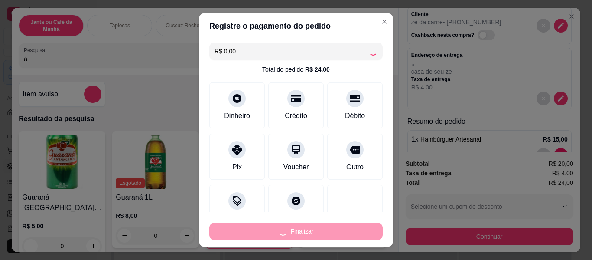
type input "0"
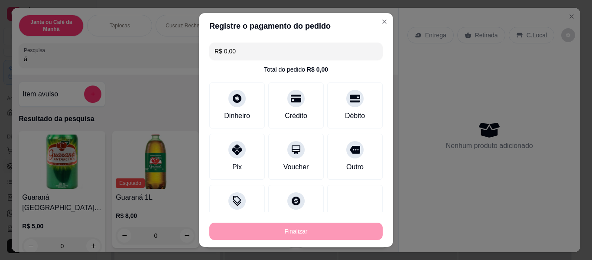
type input "-R$ 24,00"
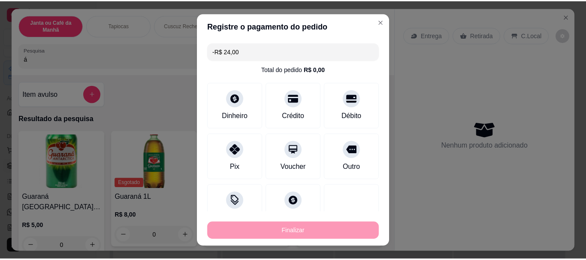
scroll to position [0, 0]
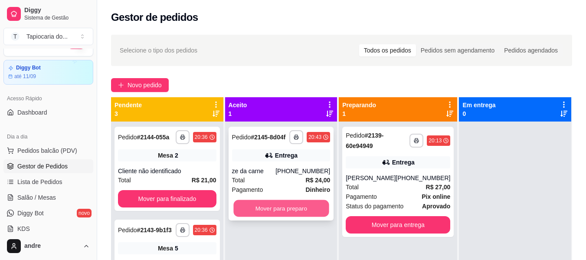
click at [313, 207] on button "Mover para preparo" at bounding box center [280, 208] width 95 height 17
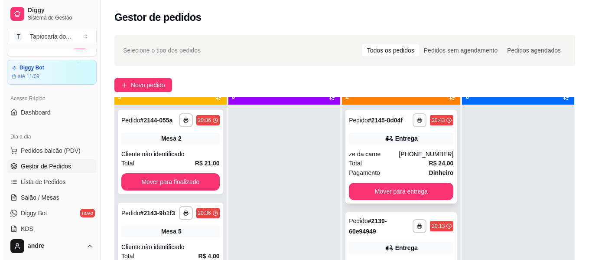
scroll to position [24, 0]
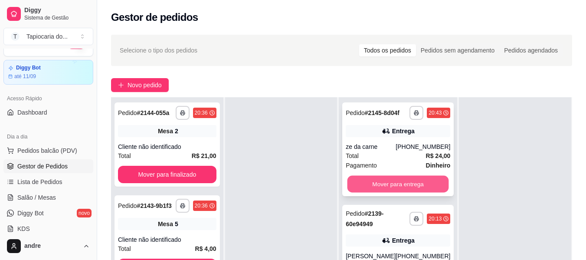
click at [392, 190] on button "Mover para entrega" at bounding box center [397, 184] width 101 height 17
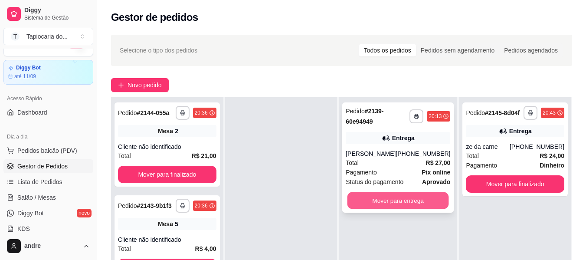
click at [402, 195] on button "Mover para entrega" at bounding box center [397, 200] width 101 height 17
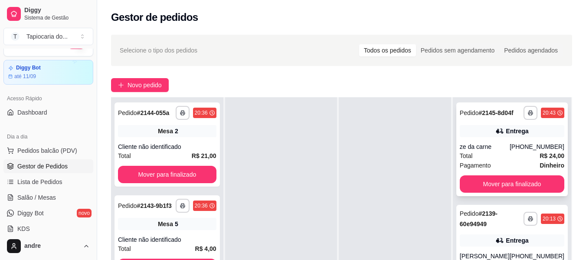
click at [492, 174] on div "**********" at bounding box center [511, 149] width 111 height 94
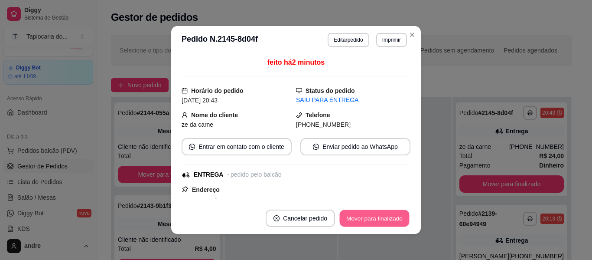
click at [391, 214] on button "Mover para finalizado" at bounding box center [375, 218] width 70 height 17
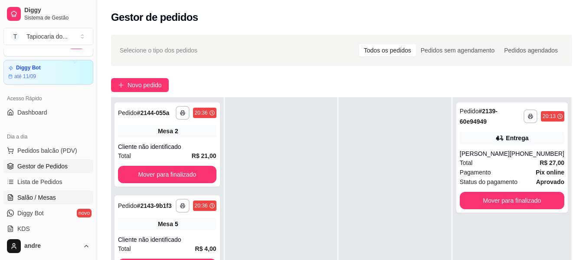
click at [70, 198] on link "Salão / Mesas" at bounding box center [48, 197] width 90 height 14
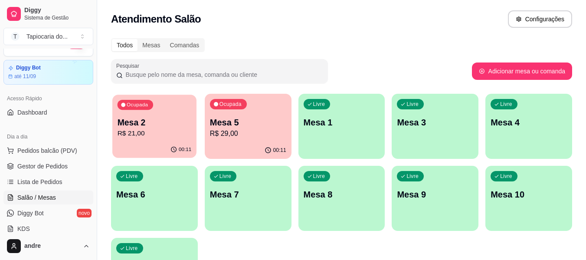
click at [158, 117] on p "Mesa 2" at bounding box center [154, 123] width 74 height 12
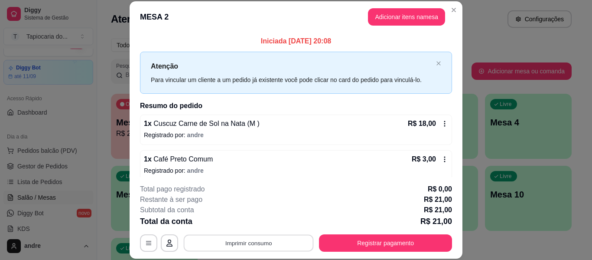
click at [267, 248] on button "Imprimir consumo" at bounding box center [249, 243] width 130 height 17
click at [260, 225] on button "Impressora" at bounding box center [248, 222] width 61 height 13
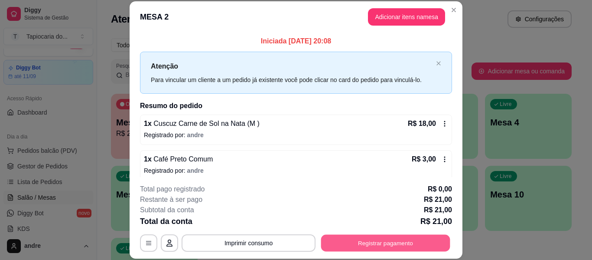
click at [433, 235] on button "Registrar pagamento" at bounding box center [385, 243] width 129 height 17
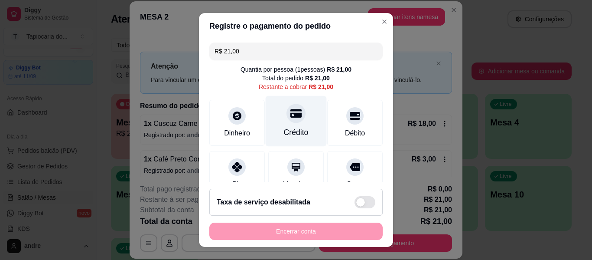
drag, startPoint x: 291, startPoint y: 109, endPoint x: 297, endPoint y: 111, distance: 6.2
click at [294, 111] on div at bounding box center [296, 113] width 19 height 19
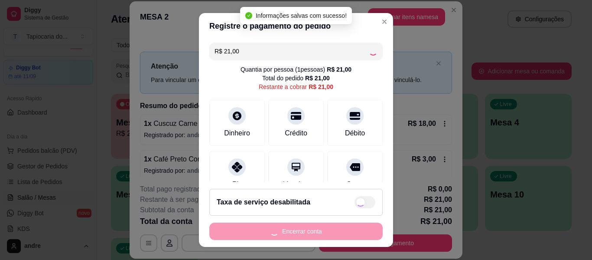
type input "R$ 0,00"
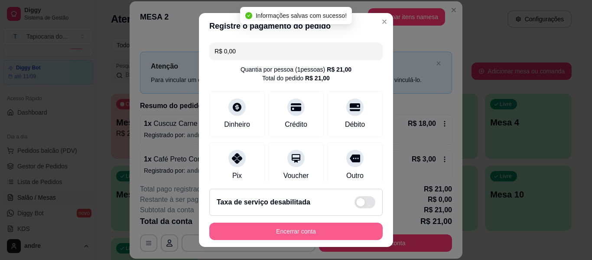
click at [363, 228] on button "Encerrar conta" at bounding box center [295, 230] width 173 height 17
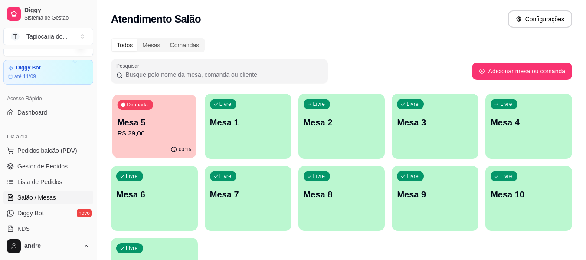
click at [147, 149] on div "00:15" at bounding box center [154, 149] width 84 height 16
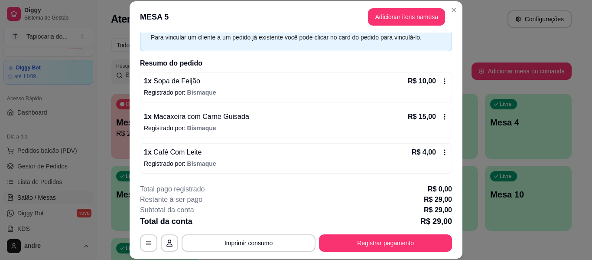
scroll to position [26, 0]
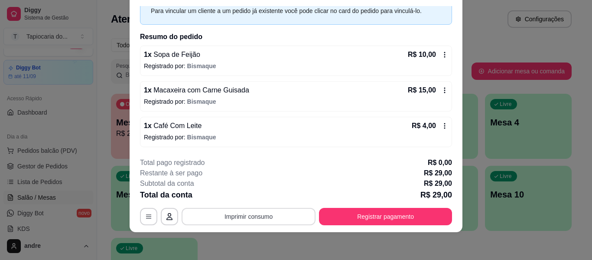
click at [283, 214] on button "Imprimir consumo" at bounding box center [249, 216] width 134 height 17
click at [256, 199] on button "Impressora" at bounding box center [248, 195] width 61 height 13
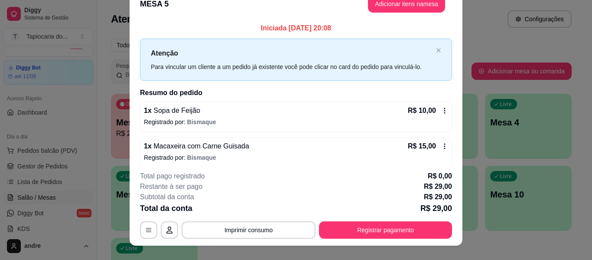
scroll to position [0, 0]
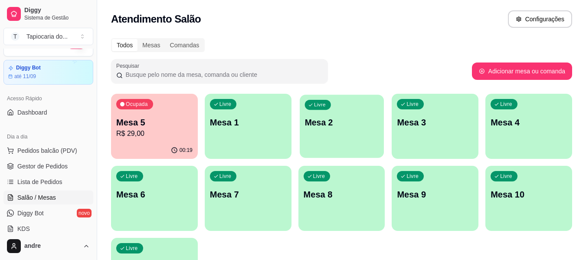
click at [330, 129] on div "Livre Mesa 2" at bounding box center [342, 120] width 84 height 53
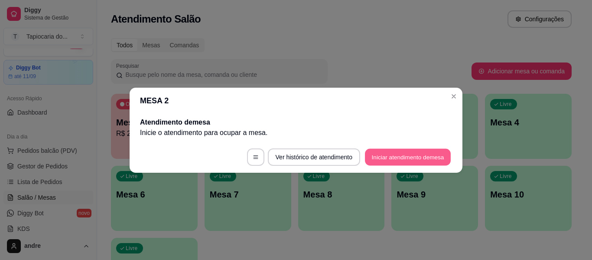
click at [431, 153] on button "Iniciar atendimento de mesa" at bounding box center [408, 156] width 86 height 17
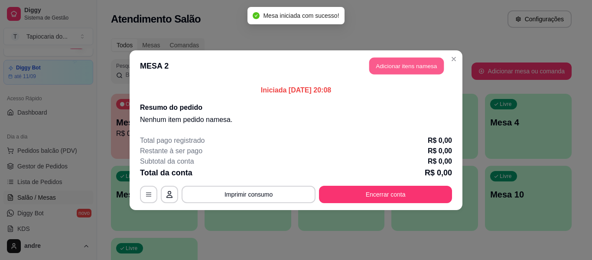
click at [380, 65] on button "Adicionar itens na mesa" at bounding box center [406, 65] width 75 height 17
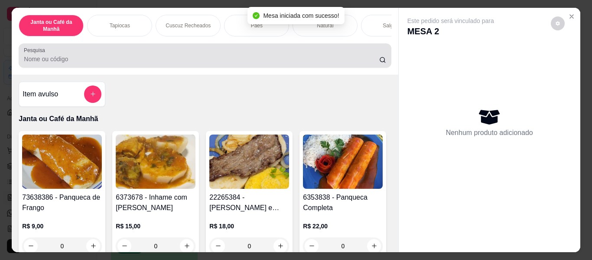
drag, startPoint x: 354, startPoint y: 68, endPoint x: 343, endPoint y: 68, distance: 10.4
click at [353, 68] on div "Pesquisa" at bounding box center [205, 55] width 372 height 24
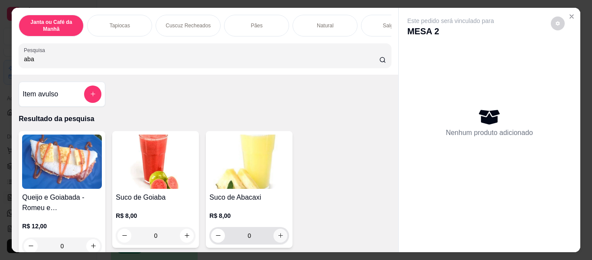
type input "aba"
click at [277, 235] on icon "increase-product-quantity" at bounding box center [280, 235] width 7 height 7
type input "1"
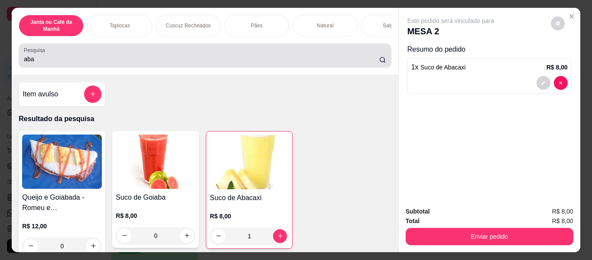
click at [248, 57] on div "aba" at bounding box center [205, 55] width 362 height 17
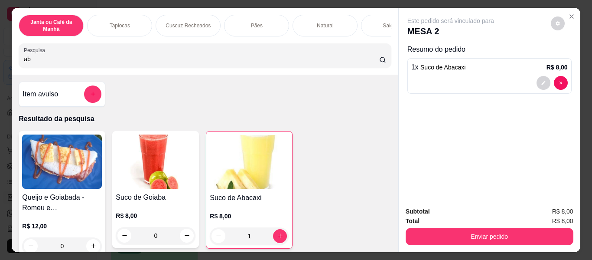
type input "a"
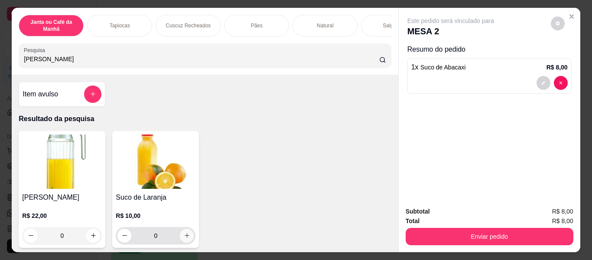
type input "[PERSON_NAME]"
click at [186, 235] on icon "increase-product-quantity" at bounding box center [187, 235] width 7 height 7
type input "1"
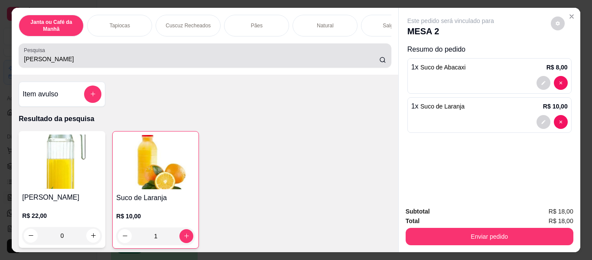
click at [207, 55] on div "[PERSON_NAME]" at bounding box center [205, 55] width 362 height 17
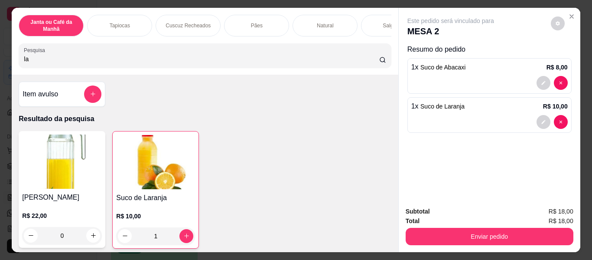
type input "l"
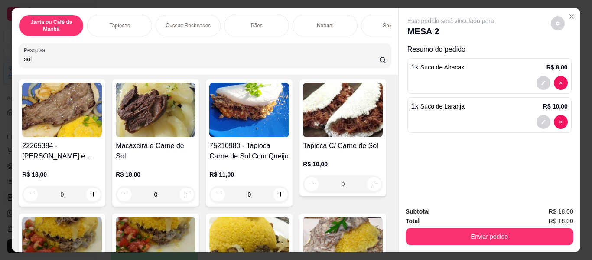
scroll to position [173, 0]
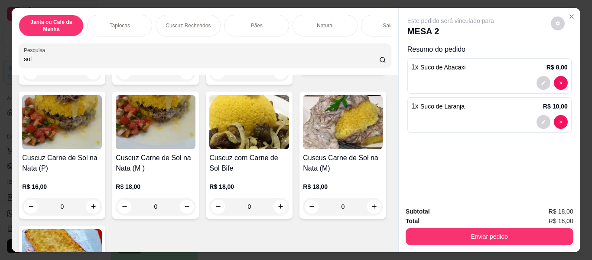
type input "sol"
click at [371, 65] on icon "increase-product-quantity" at bounding box center [374, 62] width 7 height 7
type input "1"
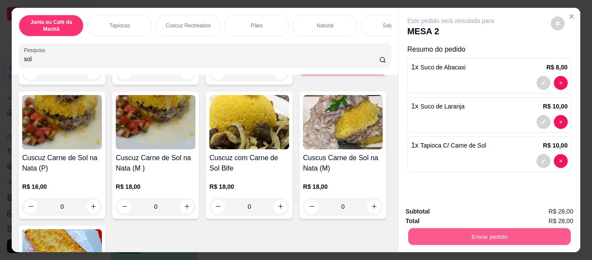
click at [431, 230] on button "Enviar pedido" at bounding box center [489, 236] width 163 height 17
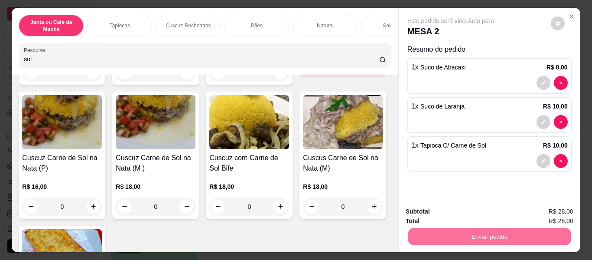
click at [446, 209] on button "Não registrar e enviar pedido" at bounding box center [461, 212] width 88 height 16
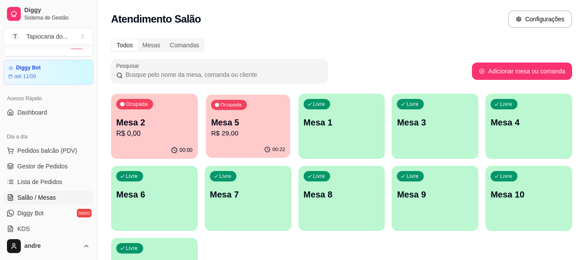
click at [241, 135] on p "R$ 29,00" at bounding box center [248, 133] width 74 height 10
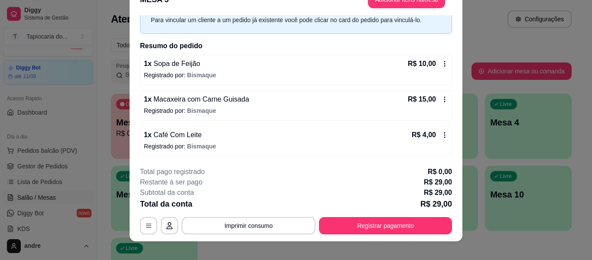
scroll to position [26, 0]
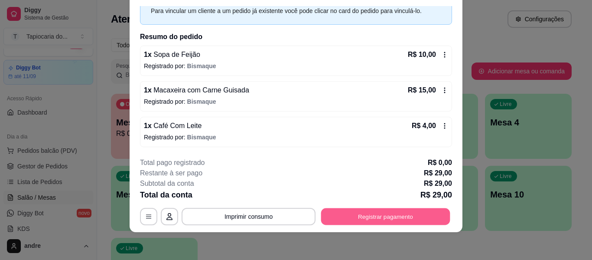
click at [443, 218] on button "Registrar pagamento" at bounding box center [385, 216] width 129 height 17
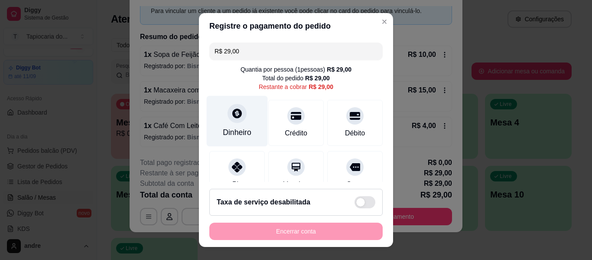
click at [242, 117] on div "Dinheiro" at bounding box center [237, 121] width 61 height 51
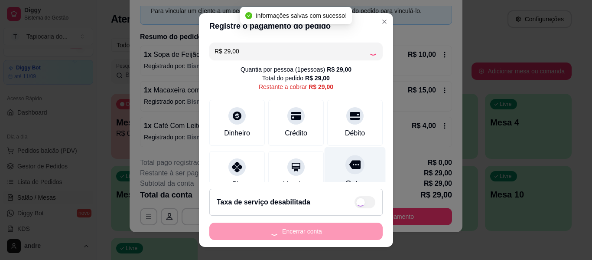
type input "R$ 0,00"
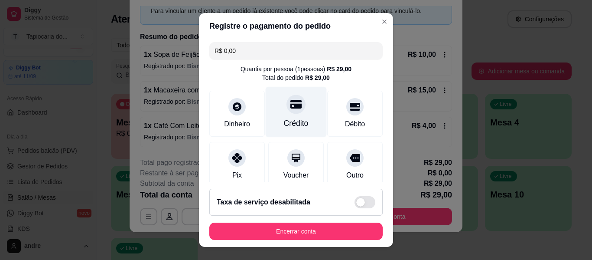
scroll to position [0, 0]
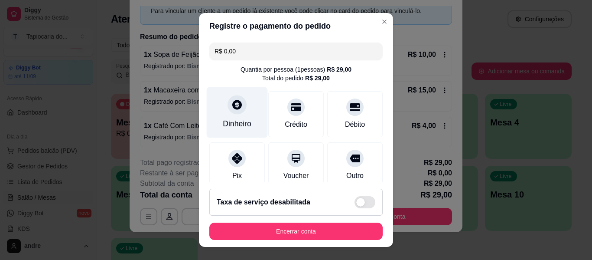
click at [234, 112] on div at bounding box center [237, 104] width 19 height 19
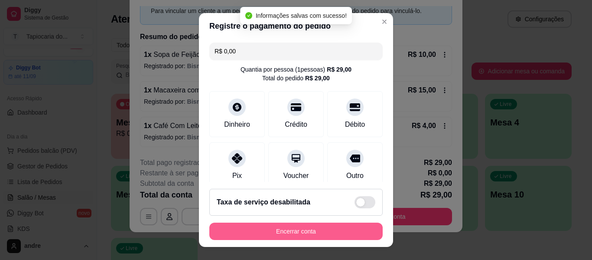
click at [292, 227] on button "Encerrar conta" at bounding box center [295, 230] width 173 height 17
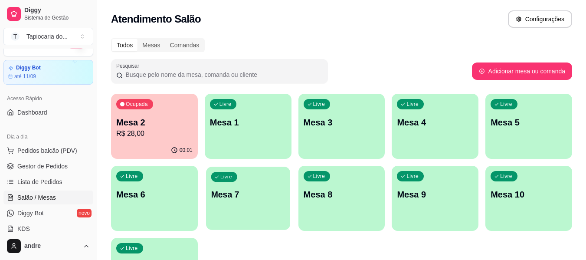
click at [225, 185] on div "Livre Mesa 7" at bounding box center [248, 192] width 84 height 53
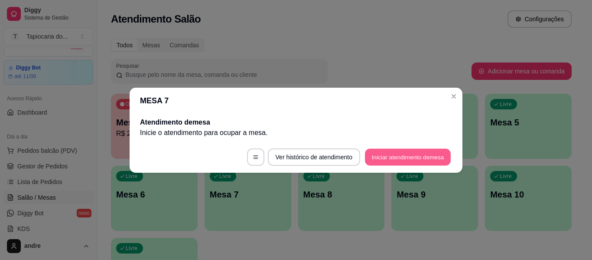
click at [376, 154] on button "Iniciar atendimento de mesa" at bounding box center [408, 156] width 86 height 17
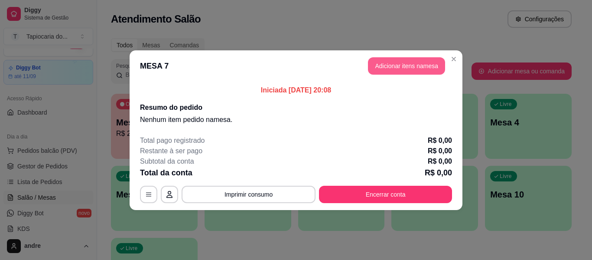
click at [421, 61] on button "Adicionar itens na mesa" at bounding box center [406, 65] width 77 height 17
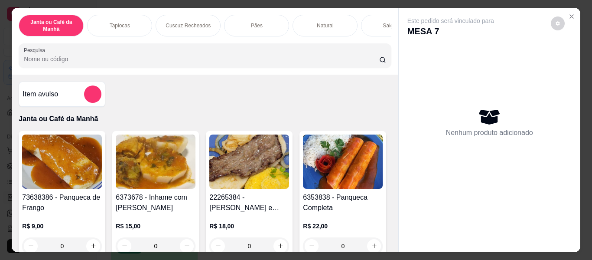
click at [354, 45] on div "Janta ou Café da Manhã Tapiocas Cuscuz Recheados Pães Natural Salgados Tapiocas…" at bounding box center [205, 41] width 386 height 67
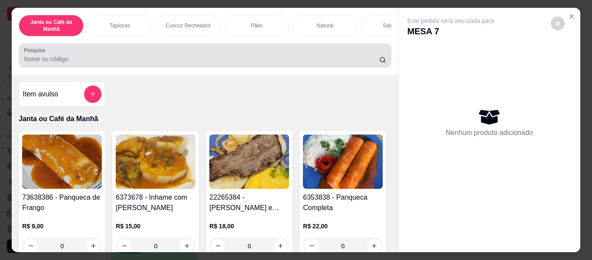
click at [359, 68] on div "Pesquisa" at bounding box center [205, 55] width 372 height 24
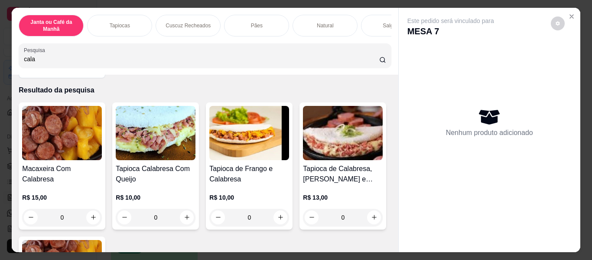
scroll to position [43, 0]
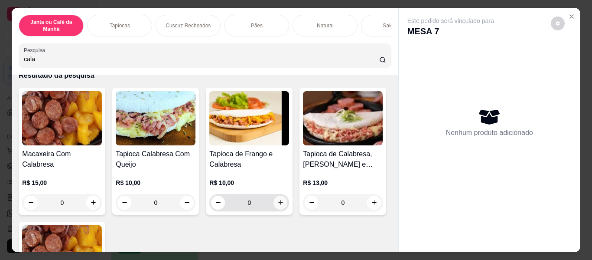
type input "cala"
click at [278, 204] on icon "increase-product-quantity" at bounding box center [280, 202] width 7 height 7
type input "1"
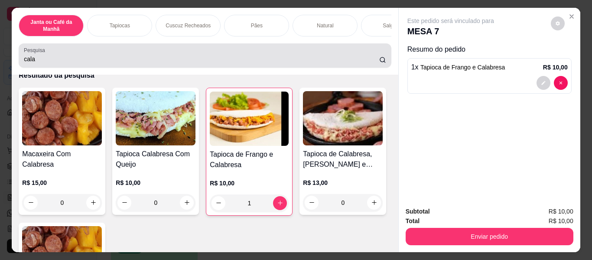
click at [347, 60] on input "cala" at bounding box center [201, 59] width 355 height 9
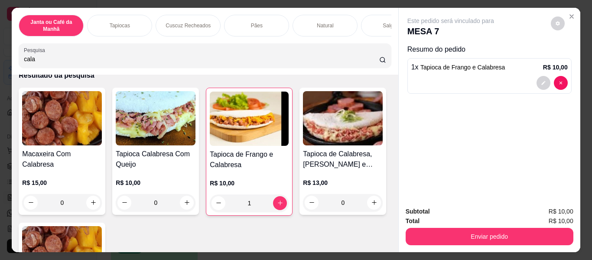
click at [370, 62] on input "cala" at bounding box center [201, 59] width 355 height 9
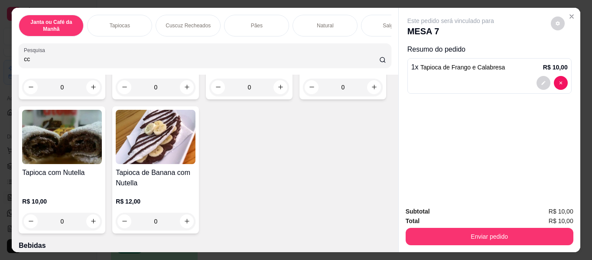
scroll to position [78, 0]
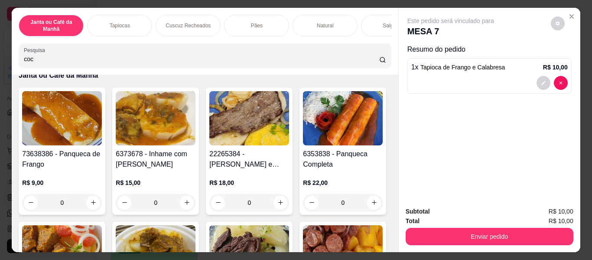
type input "coca"
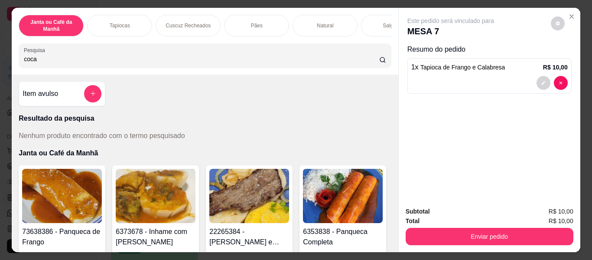
scroll to position [0, 0]
click at [368, 63] on input "coca" at bounding box center [201, 59] width 355 height 9
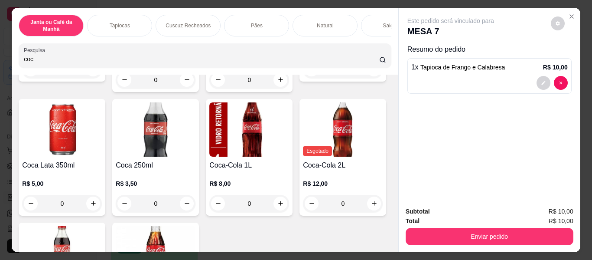
scroll to position [173, 0]
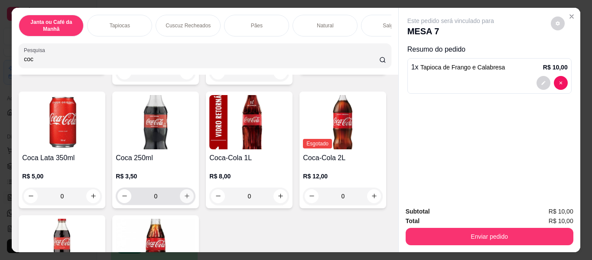
type input "coc"
click at [194, 202] on button "increase-product-quantity" at bounding box center [186, 195] width 13 height 13
type input "1"
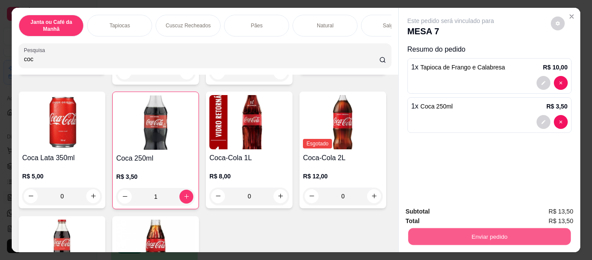
click at [441, 228] on button "Enviar pedido" at bounding box center [489, 236] width 163 height 17
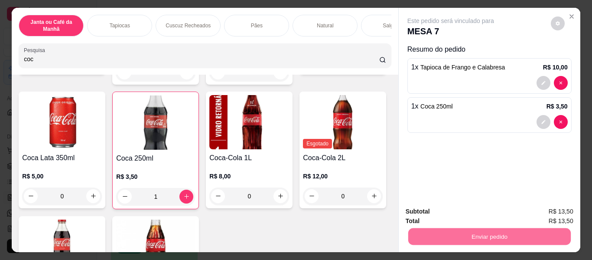
click at [445, 215] on button "Não registrar e enviar pedido" at bounding box center [461, 212] width 88 height 16
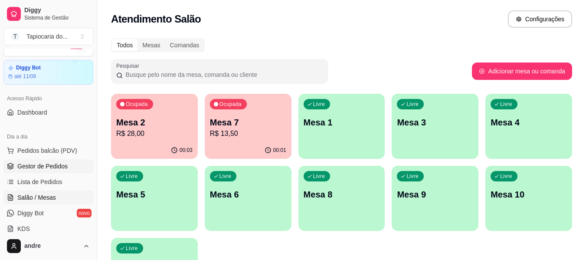
click at [37, 169] on span "Gestor de Pedidos" at bounding box center [42, 166] width 50 height 9
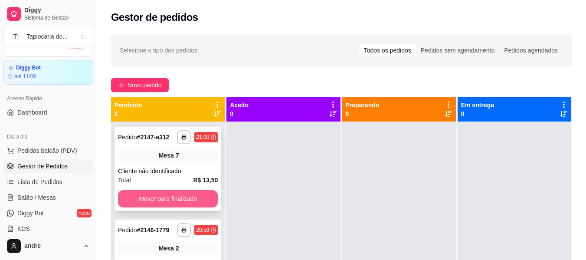
click at [186, 197] on button "Mover para finalizado" at bounding box center [168, 198] width 100 height 17
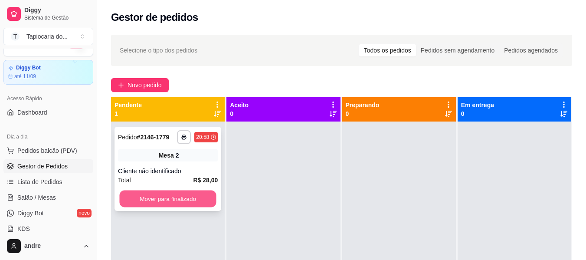
click at [185, 194] on button "Mover para finalizado" at bounding box center [167, 198] width 97 height 17
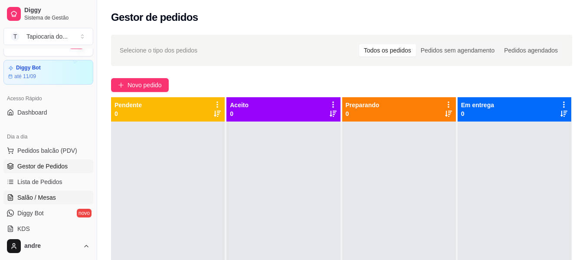
click at [50, 194] on span "Salão / Mesas" at bounding box center [36, 197] width 39 height 9
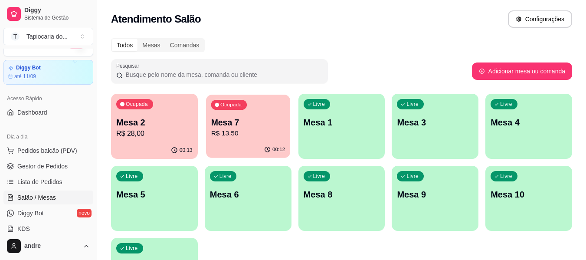
click at [259, 138] on p "R$ 13,50" at bounding box center [248, 133] width 74 height 10
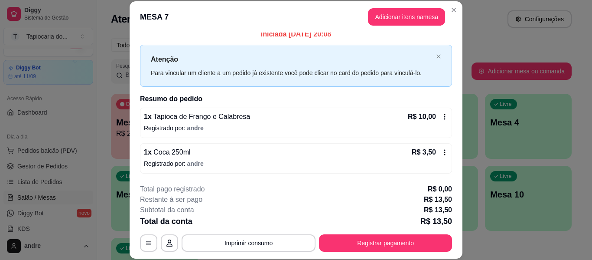
scroll to position [26, 0]
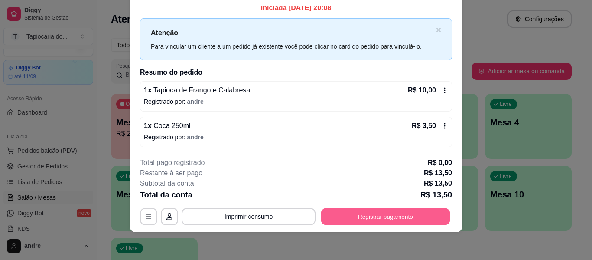
click at [418, 216] on button "Registrar pagamento" at bounding box center [385, 216] width 129 height 17
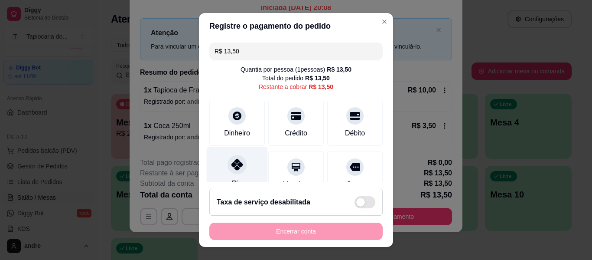
click at [245, 172] on div "Pix" at bounding box center [237, 172] width 61 height 51
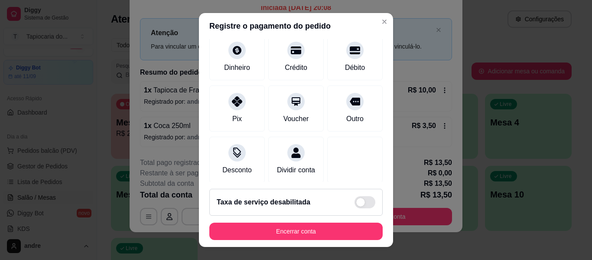
scroll to position [117, 0]
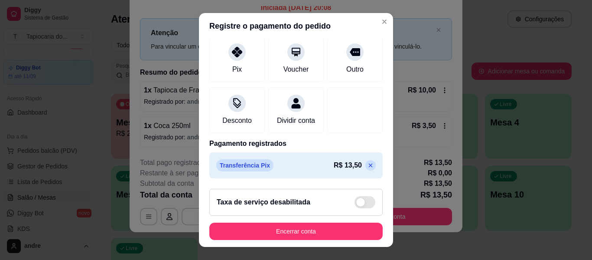
click at [367, 165] on icon at bounding box center [370, 165] width 7 height 7
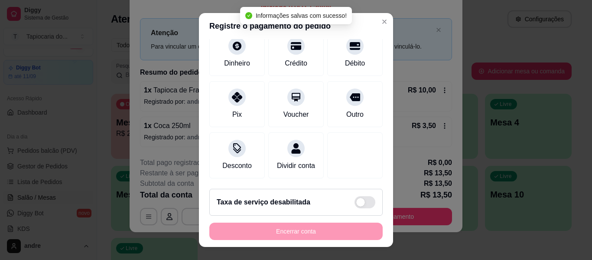
scroll to position [80, 0]
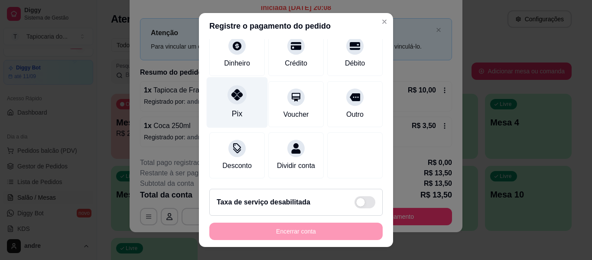
click at [231, 89] on icon at bounding box center [236, 94] width 11 height 11
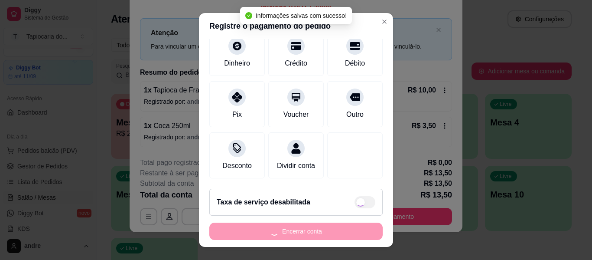
type input "R$ 0,00"
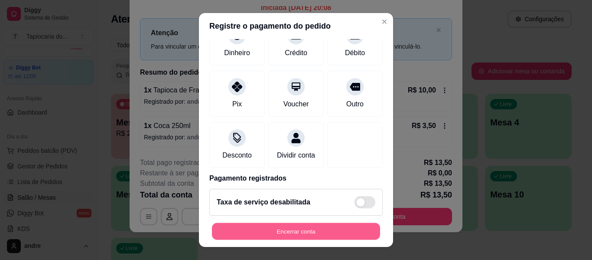
click at [298, 231] on button "Encerrar conta" at bounding box center [296, 231] width 168 height 17
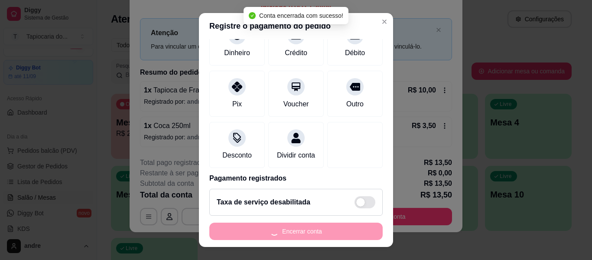
scroll to position [0, 0]
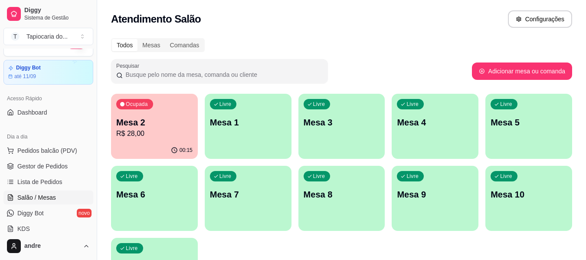
click at [172, 138] on p "R$ 28,00" at bounding box center [154, 133] width 76 height 10
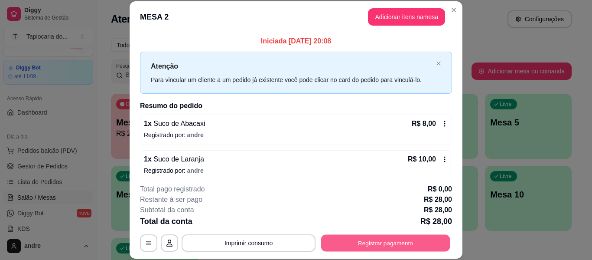
click at [392, 243] on button "Registrar pagamento" at bounding box center [385, 243] width 129 height 17
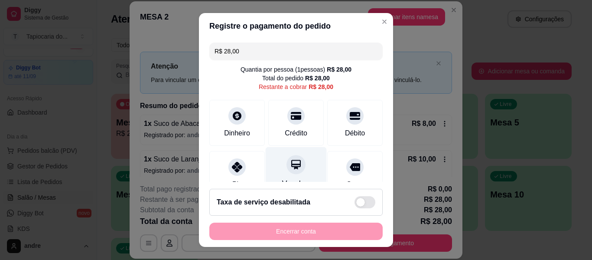
scroll to position [43, 0]
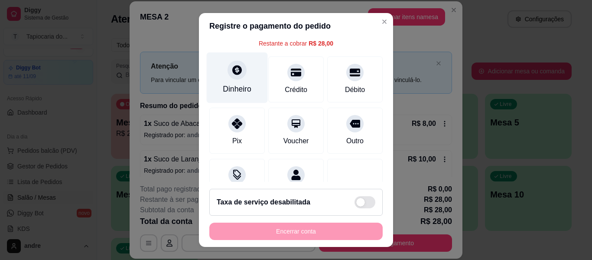
click at [239, 90] on div "Dinheiro" at bounding box center [237, 88] width 29 height 11
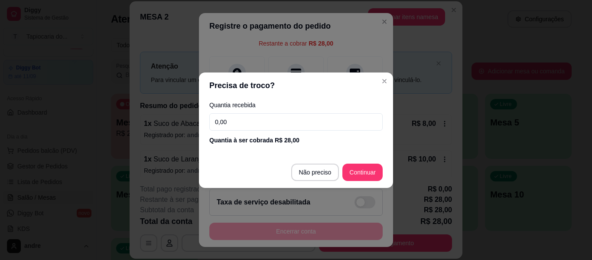
click at [266, 127] on input "0,00" at bounding box center [295, 121] width 173 height 17
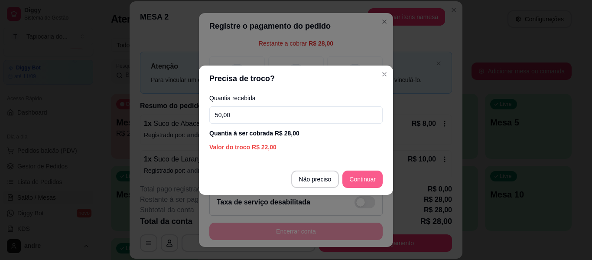
type input "50,00"
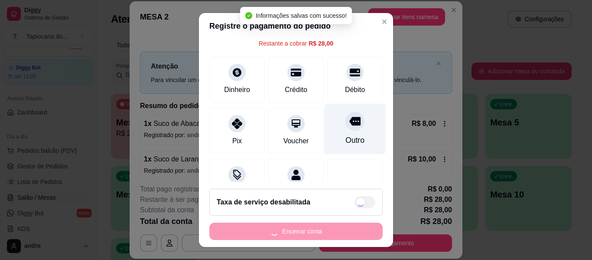
type input "R$ 0,00"
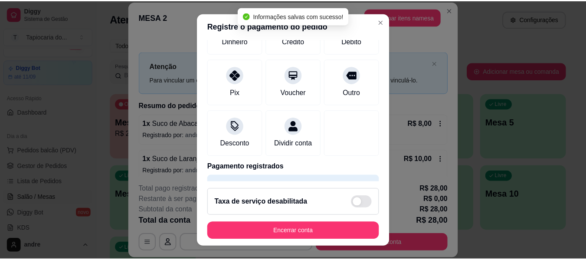
scroll to position [117, 0]
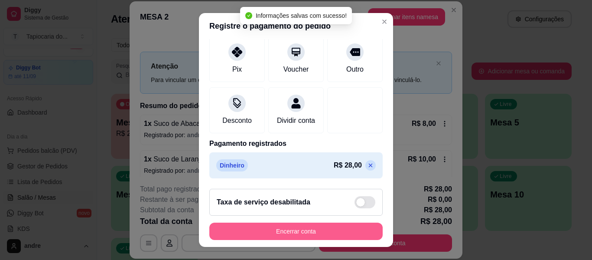
click at [338, 231] on button "Encerrar conta" at bounding box center [295, 230] width 173 height 17
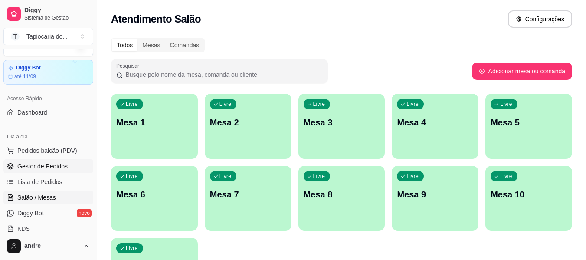
click at [41, 164] on span "Gestor de Pedidos" at bounding box center [42, 166] width 50 height 9
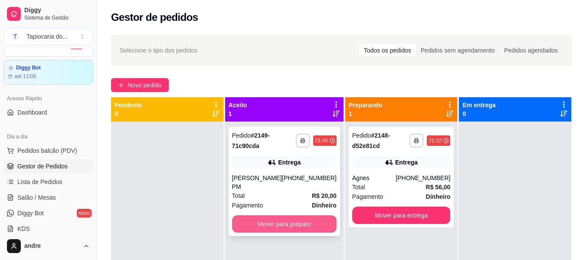
click at [243, 215] on button "Mover para preparo" at bounding box center [284, 223] width 104 height 17
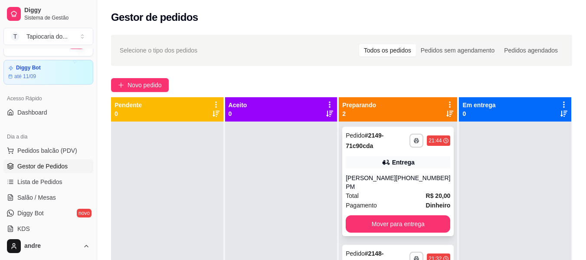
click at [403, 191] on div "Total R$ 20,00" at bounding box center [397, 196] width 104 height 10
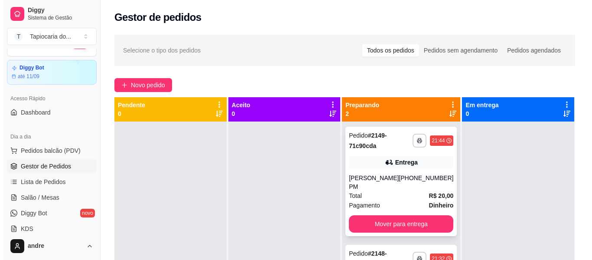
scroll to position [24, 0]
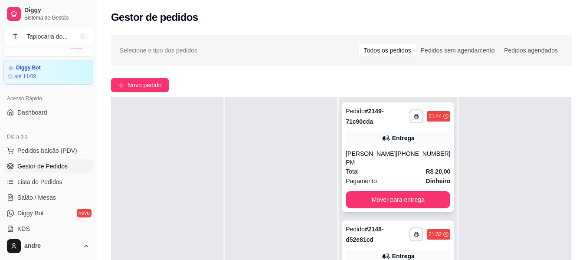
click at [409, 139] on div "Entrega" at bounding box center [403, 138] width 23 height 9
click at [431, 177] on strong "Dinheiro" at bounding box center [438, 180] width 25 height 7
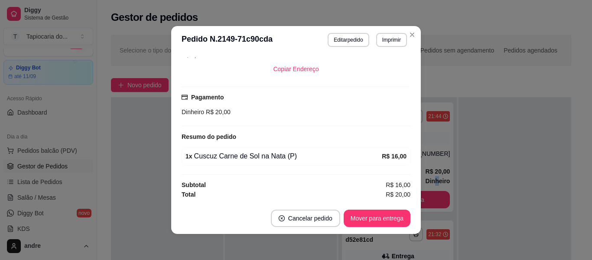
scroll to position [2, 0]
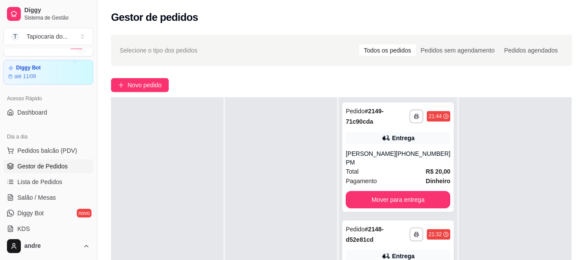
click at [476, 183] on div at bounding box center [515, 227] width 112 height 260
click at [429, 168] on strong "R$ 20,00" at bounding box center [438, 171] width 25 height 7
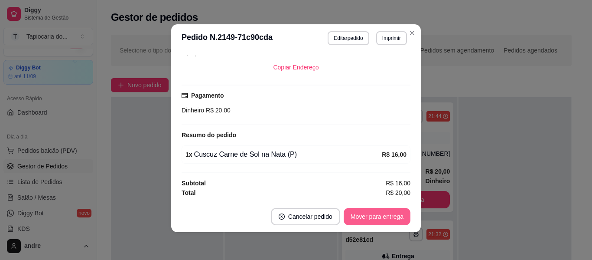
click at [383, 212] on button "Mover para entrega" at bounding box center [377, 216] width 67 height 17
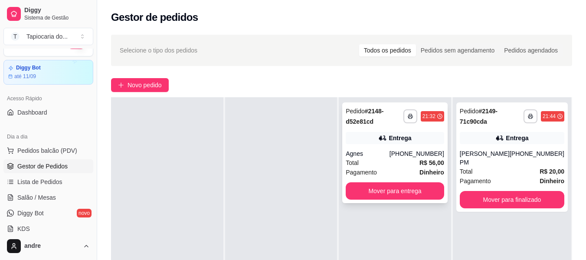
click at [414, 161] on div "Total R$ 56,00" at bounding box center [394, 163] width 98 height 10
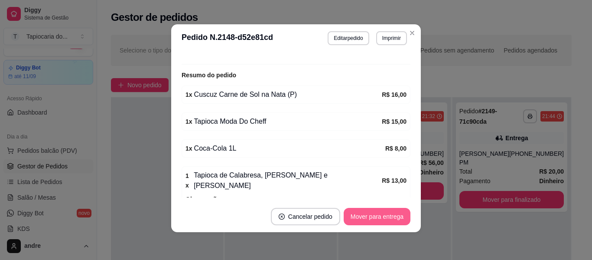
click at [407, 217] on div "Mover para entrega" at bounding box center [377, 216] width 67 height 17
click at [378, 220] on button "Mover para entrega" at bounding box center [377, 216] width 65 height 17
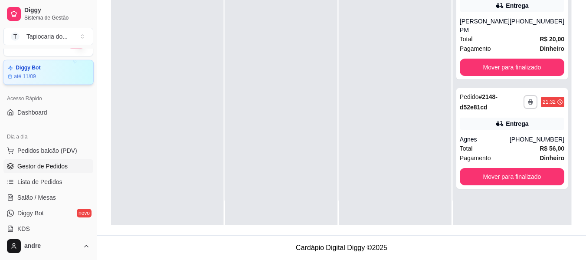
scroll to position [0, 0]
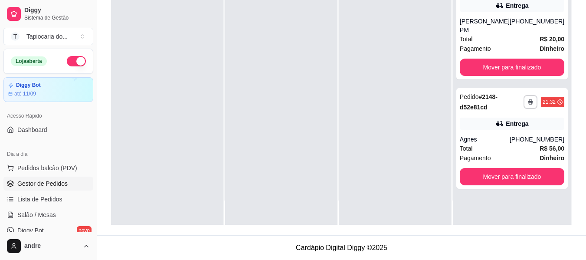
click at [68, 59] on button "button" at bounding box center [76, 61] width 19 height 10
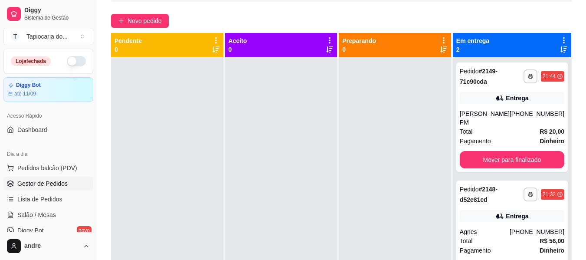
scroll to position [46, 0]
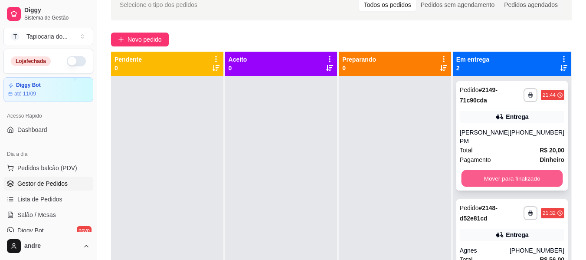
click at [511, 176] on button "Mover para finalizado" at bounding box center [511, 178] width 101 height 17
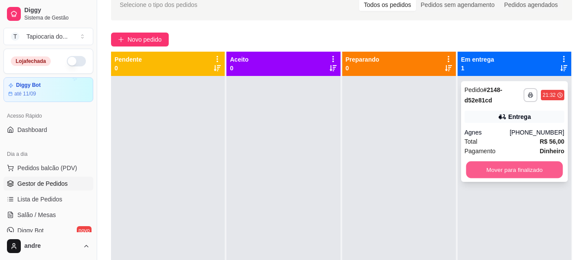
click at [511, 169] on button "Mover para finalizado" at bounding box center [514, 169] width 97 height 17
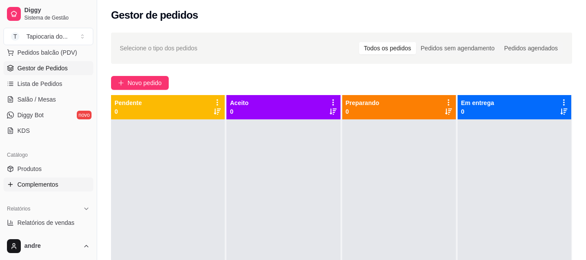
scroll to position [130, 0]
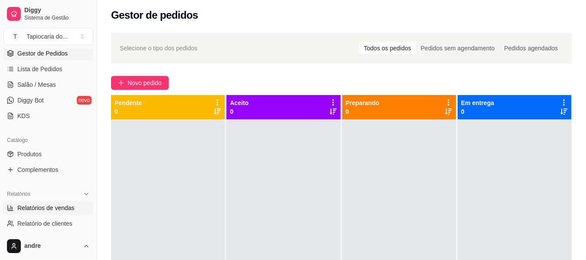
click at [45, 208] on span "Relatórios de vendas" at bounding box center [45, 207] width 57 height 9
select select "ALL"
select select "0"
